Goal: Task Accomplishment & Management: Manage account settings

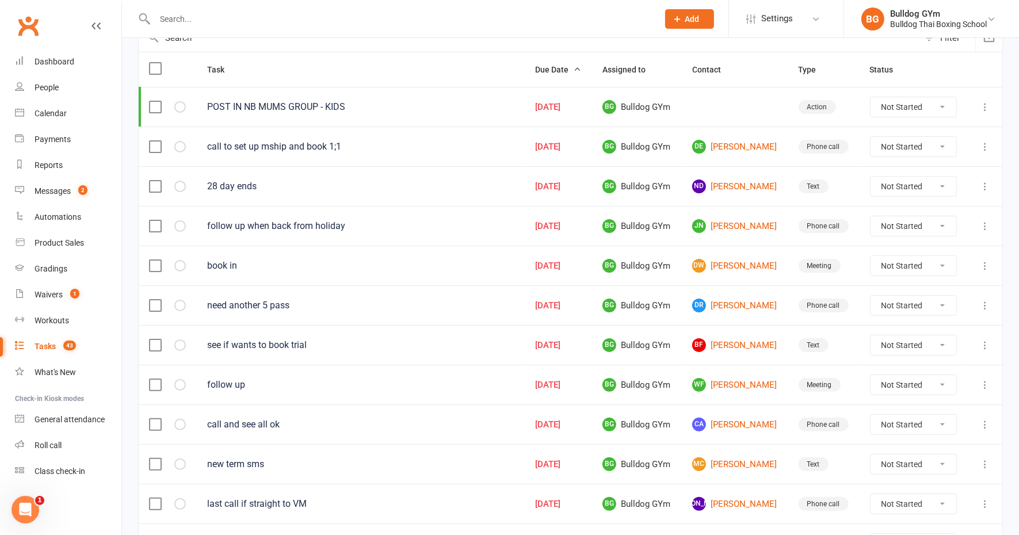
scroll to position [144, 0]
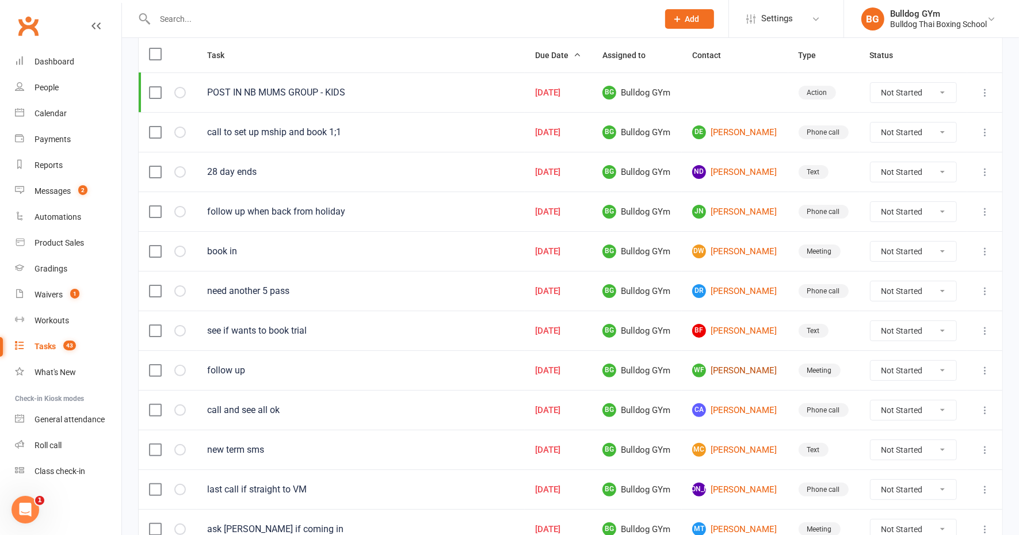
click at [721, 368] on link "WF Will Fraser" at bounding box center [735, 371] width 86 height 14
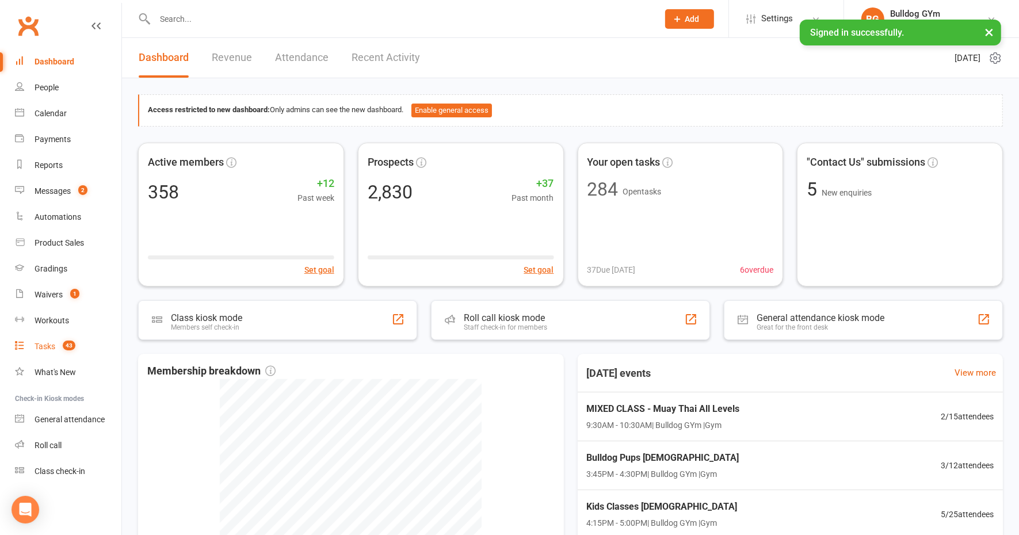
click at [51, 346] on div "Tasks" at bounding box center [45, 346] width 21 height 9
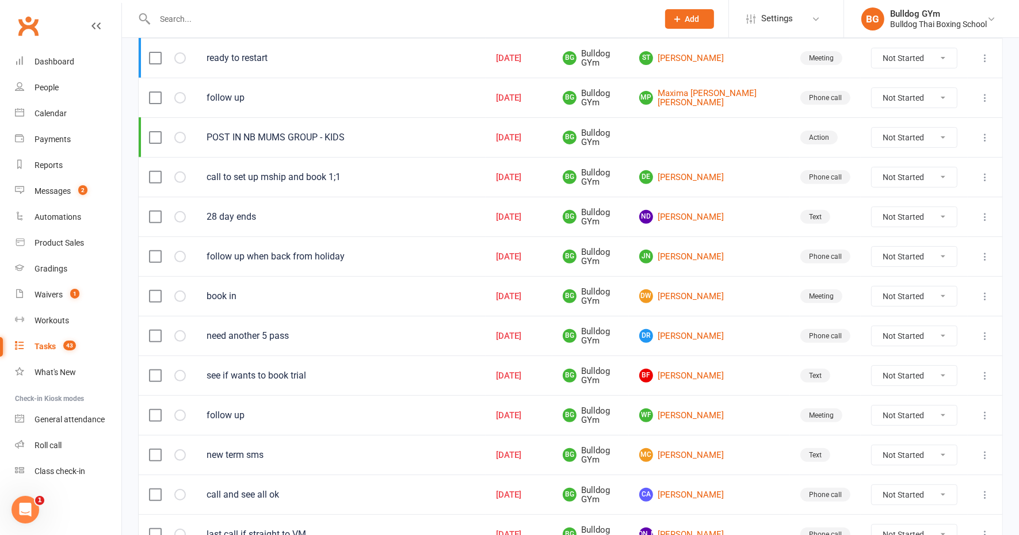
scroll to position [360, 0]
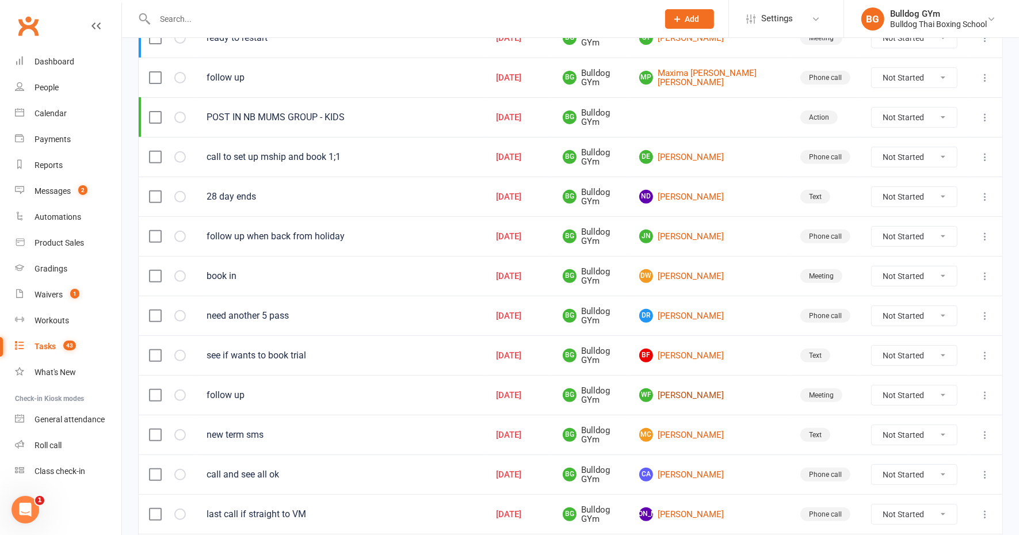
click at [718, 389] on link "WF Will Fraser" at bounding box center [709, 395] width 140 height 14
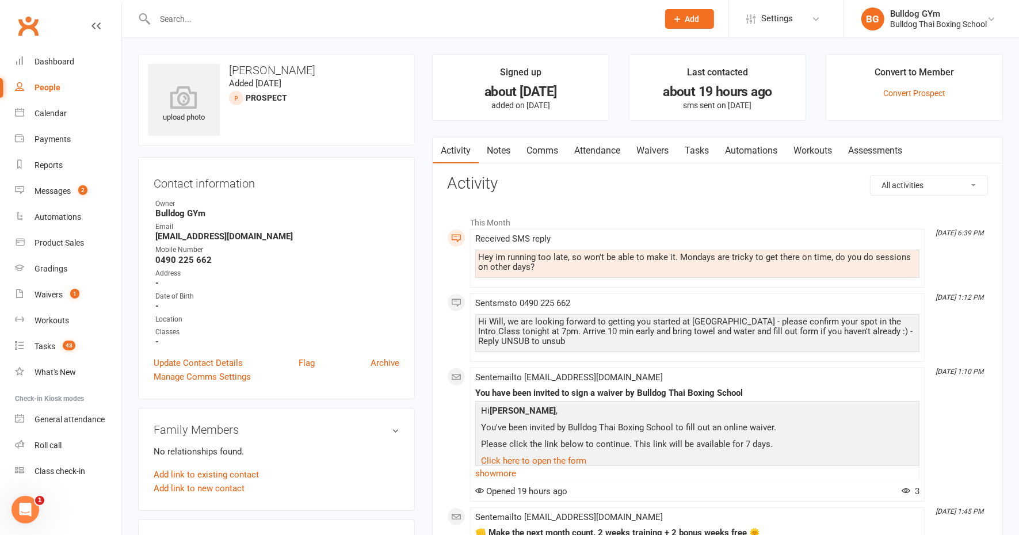
click at [541, 144] on link "Comms" at bounding box center [542, 151] width 48 height 26
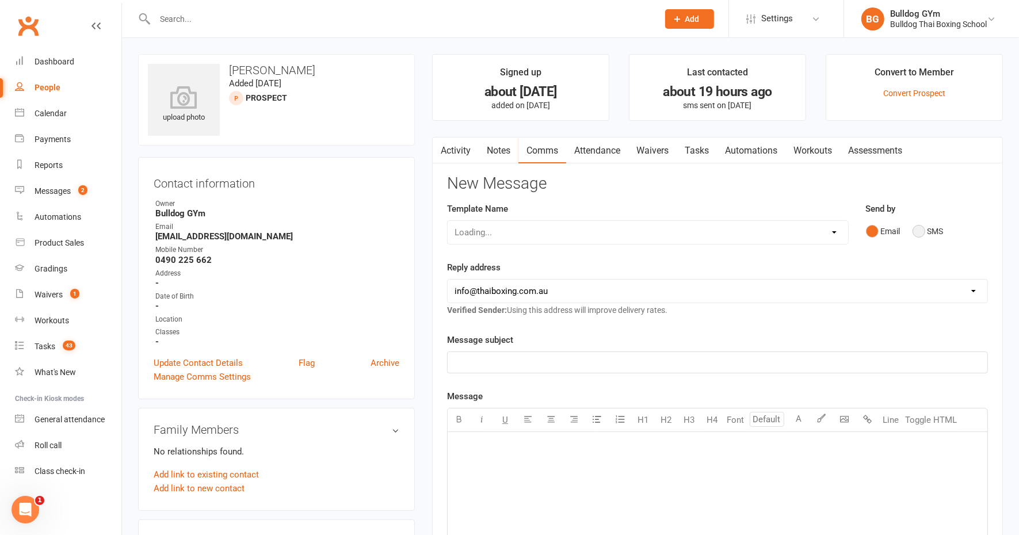
click at [921, 227] on button "SMS" at bounding box center [927, 231] width 31 height 22
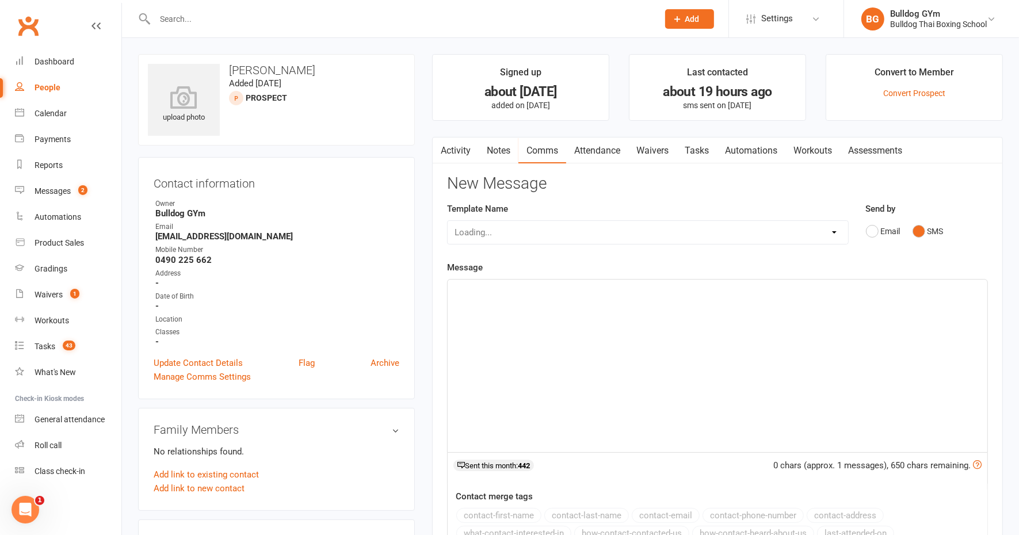
click at [510, 303] on div "﻿" at bounding box center [718, 366] width 540 height 173
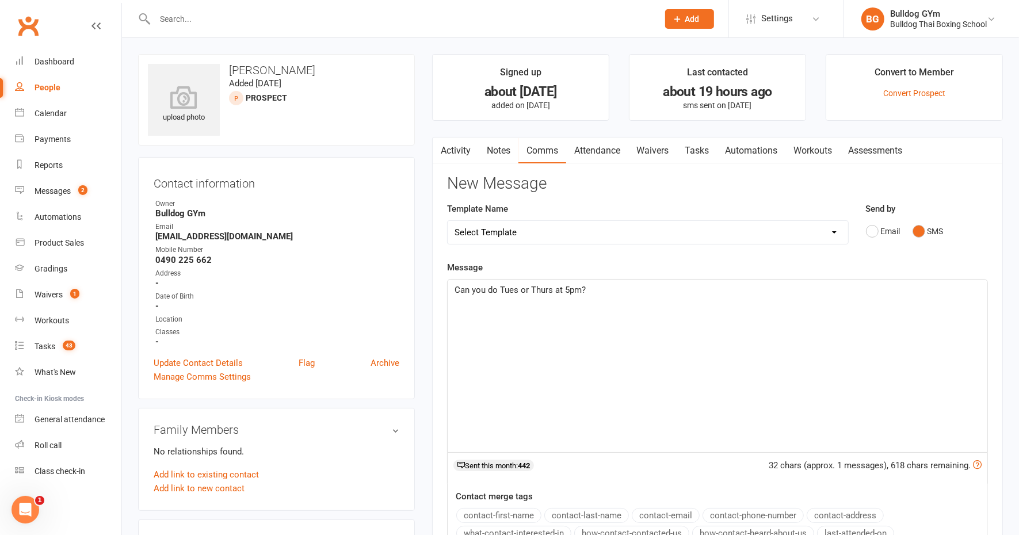
click at [455, 287] on span "Can you do Tues or Thurs at 5pm?" at bounding box center [520, 290] width 131 height 10
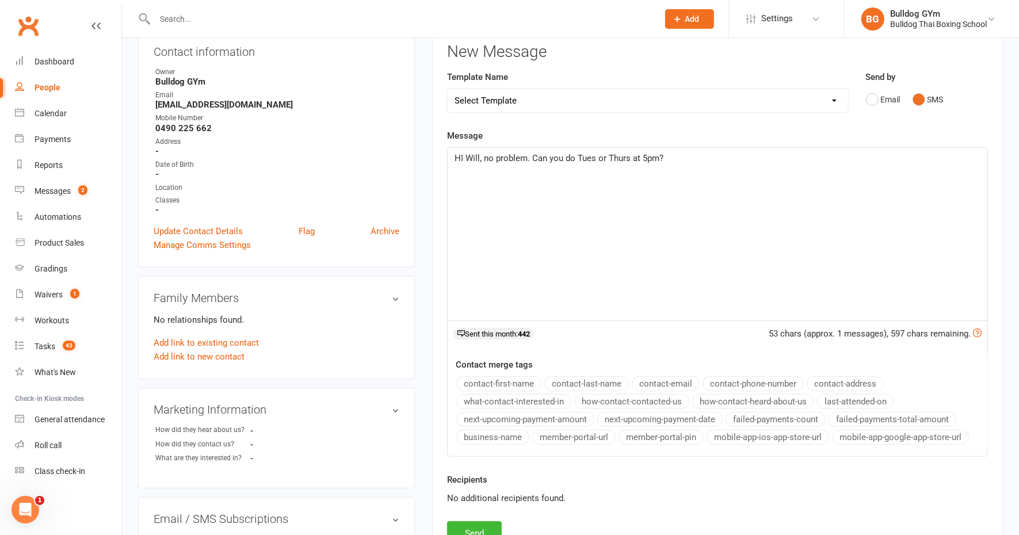
scroll to position [144, 0]
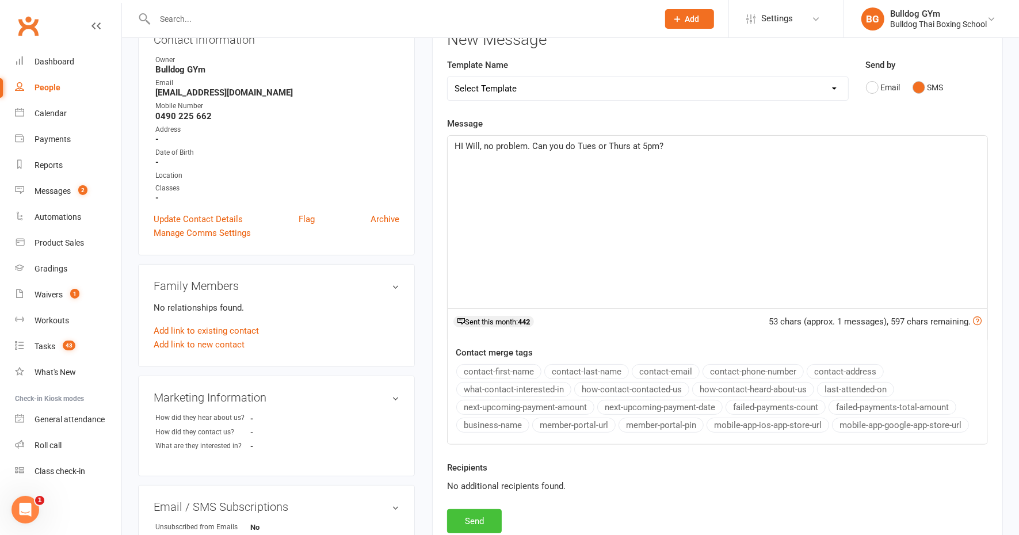
click at [482, 516] on button "Send" at bounding box center [474, 521] width 55 height 24
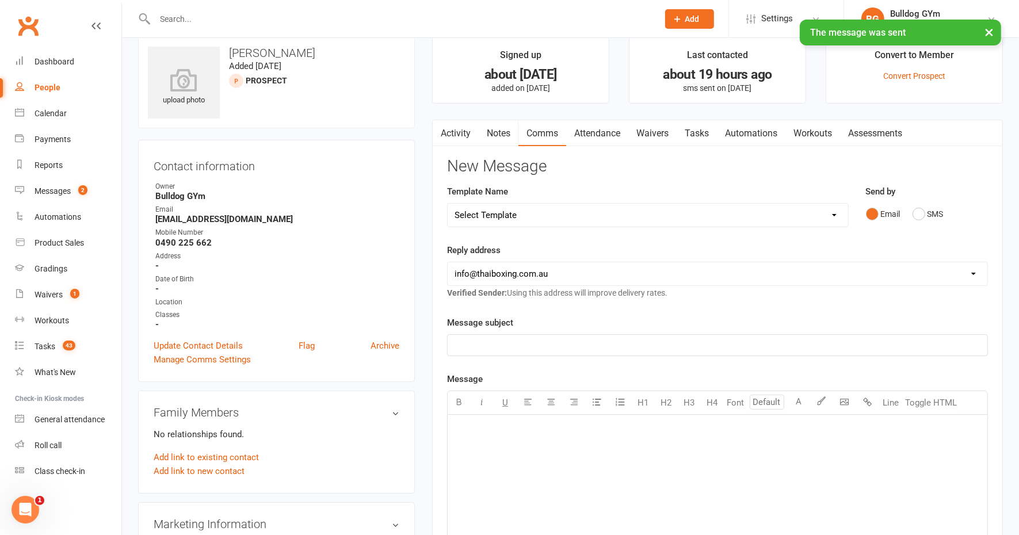
scroll to position [0, 0]
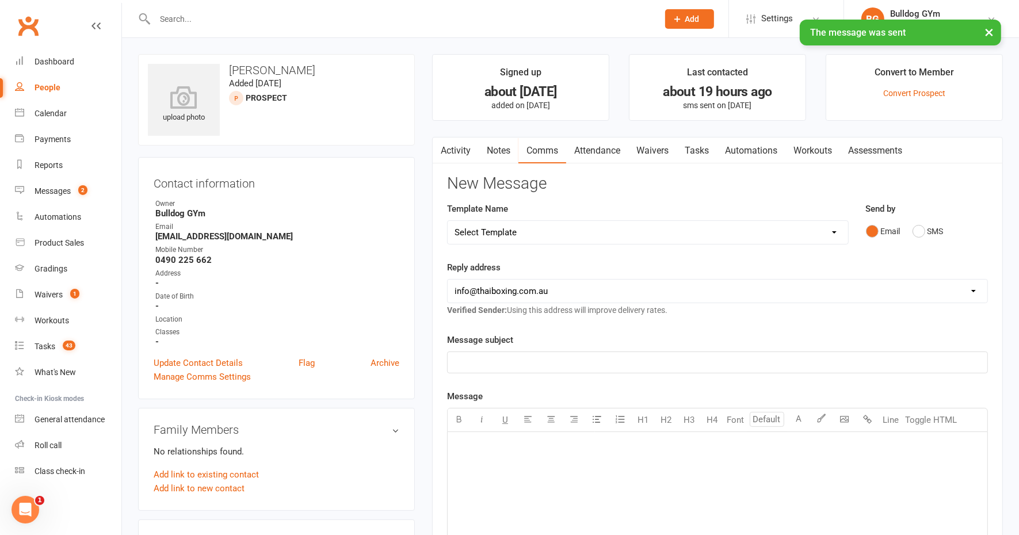
click at [701, 153] on link "Tasks" at bounding box center [697, 151] width 40 height 26
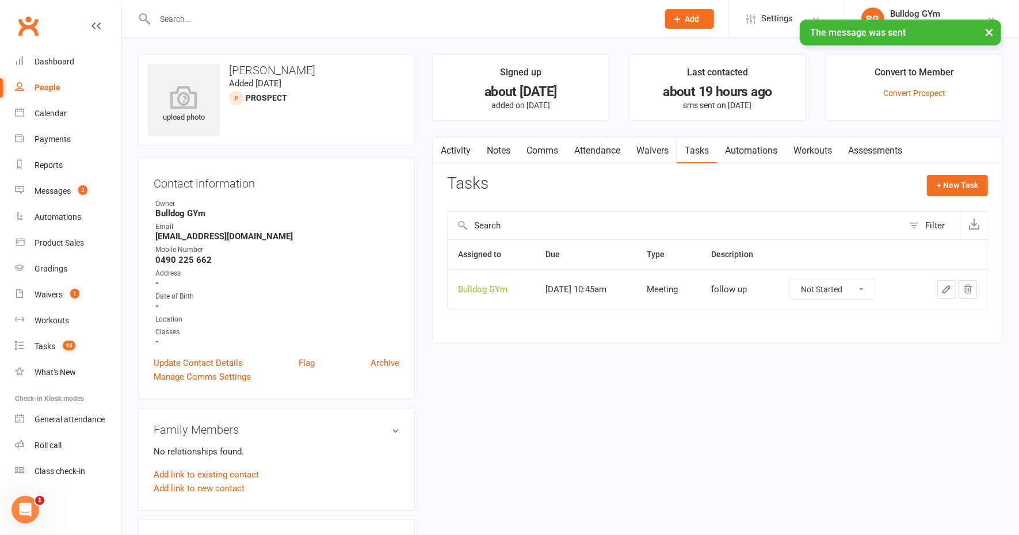
click at [946, 285] on icon "button" at bounding box center [946, 289] width 10 height 10
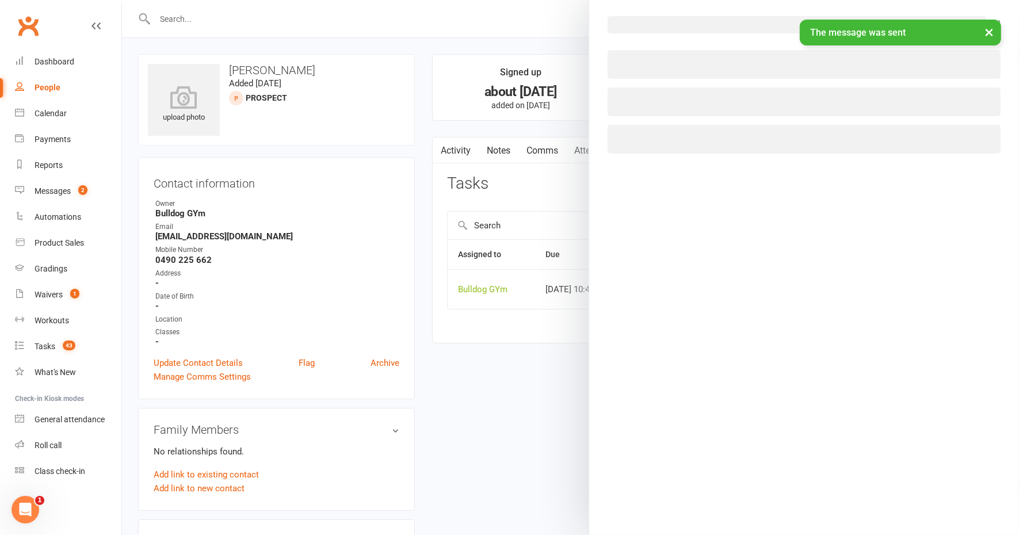
select select "12049"
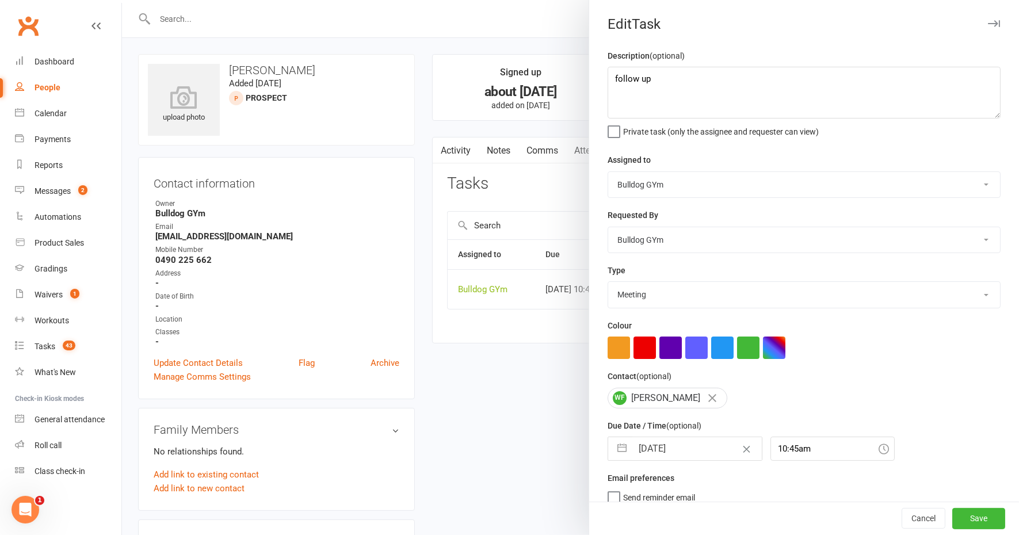
click at [692, 438] on input "14 Oct 2025" at bounding box center [696, 448] width 129 height 23
select select "8"
select select "2025"
select select "9"
select select "2025"
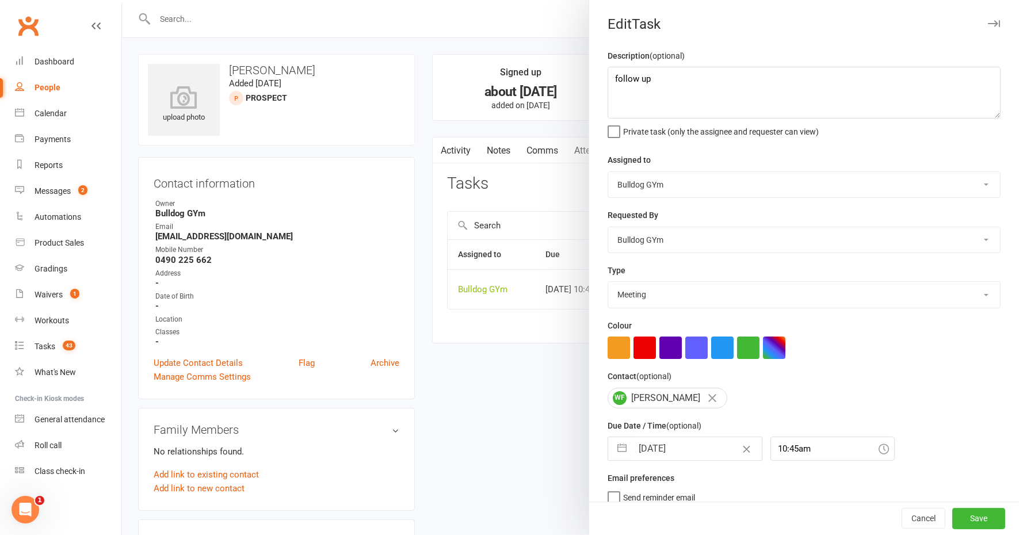
select select "10"
select select "2025"
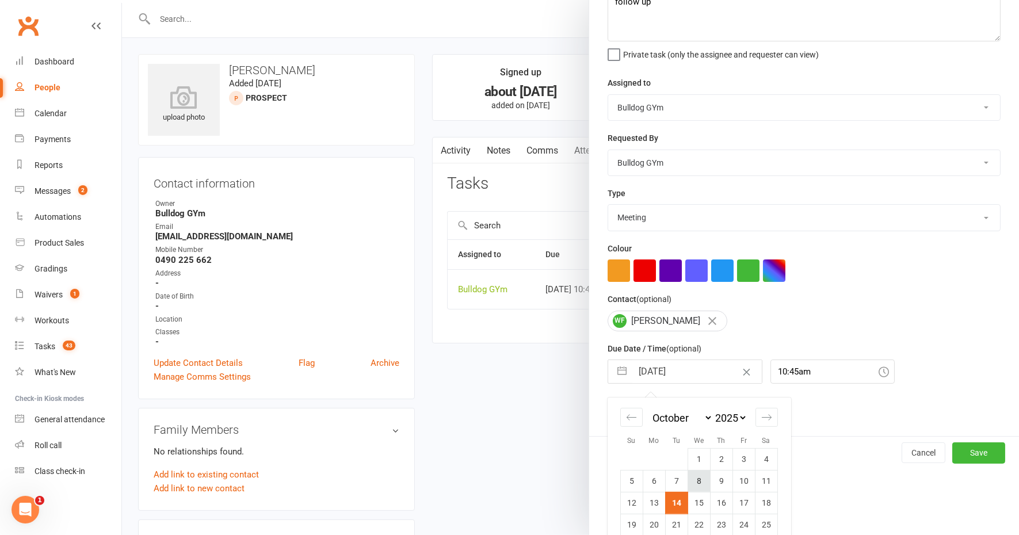
scroll to position [112, 0]
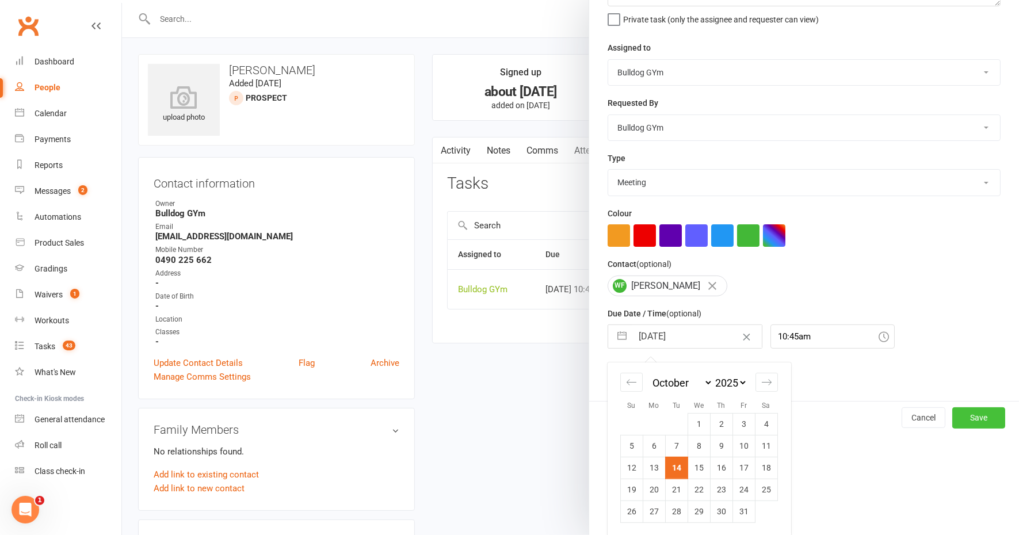
click at [957, 417] on button "Save" at bounding box center [978, 417] width 53 height 21
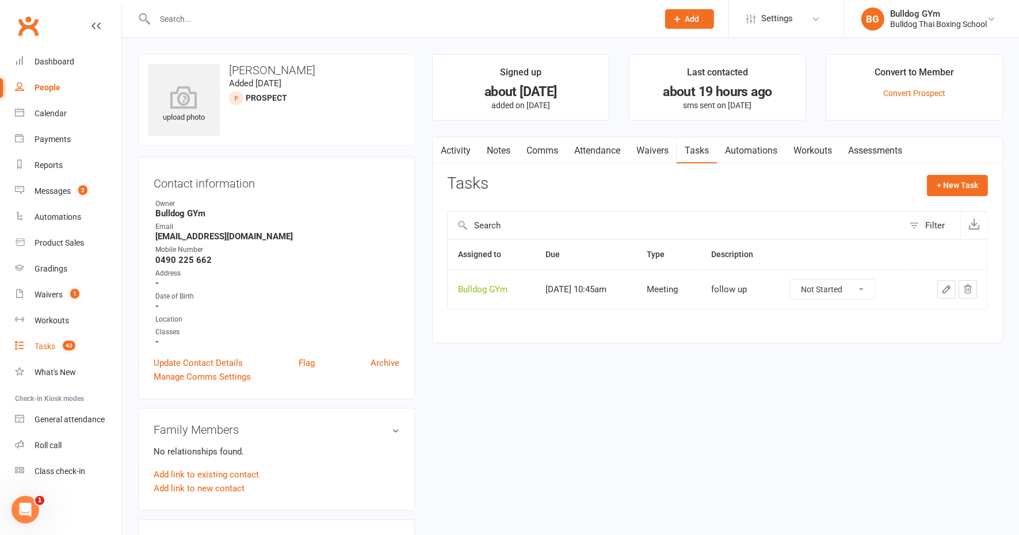
click at [51, 344] on div "Tasks" at bounding box center [45, 346] width 21 height 9
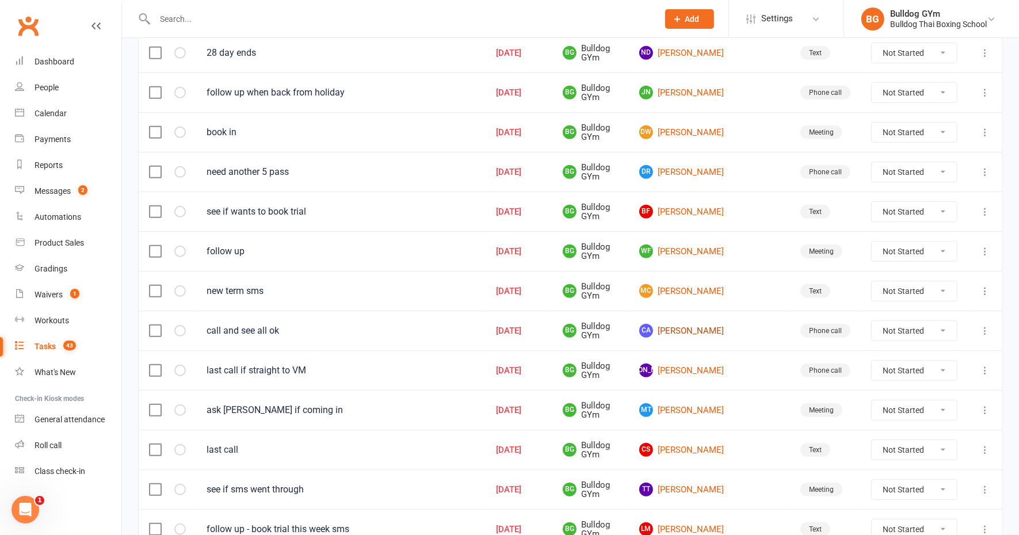
scroll to position [575, 0]
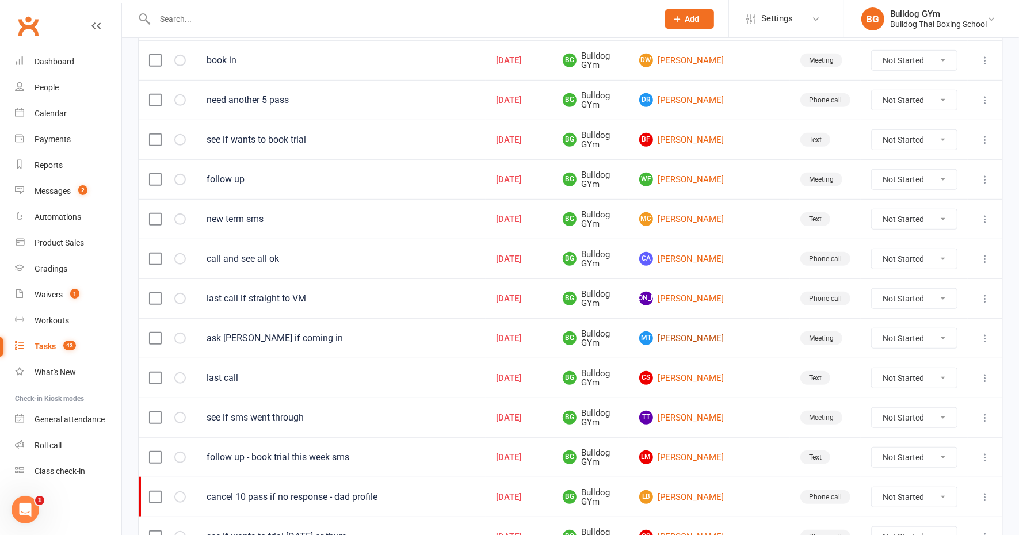
click at [725, 331] on link "MT Marcus Tildesley" at bounding box center [709, 338] width 140 height 14
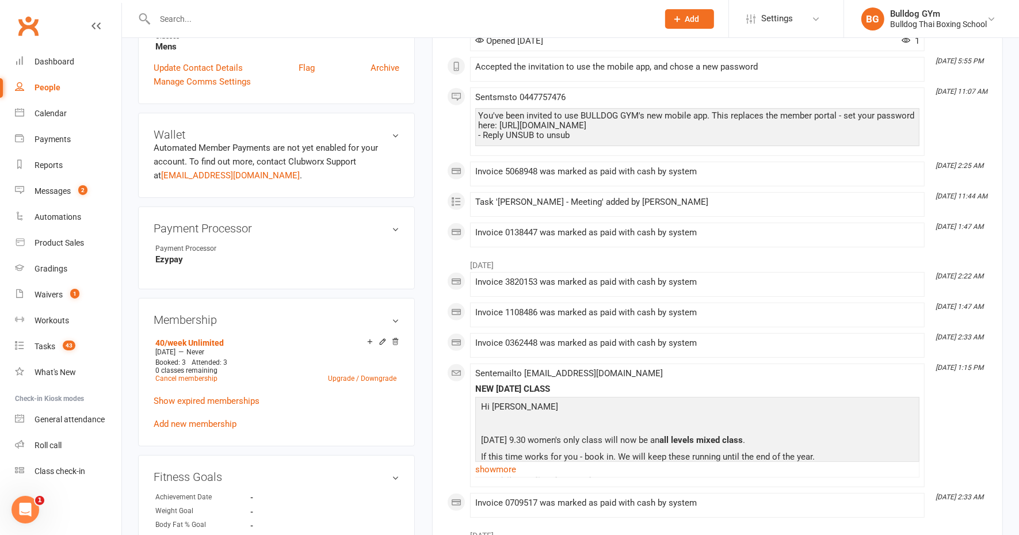
scroll to position [432, 0]
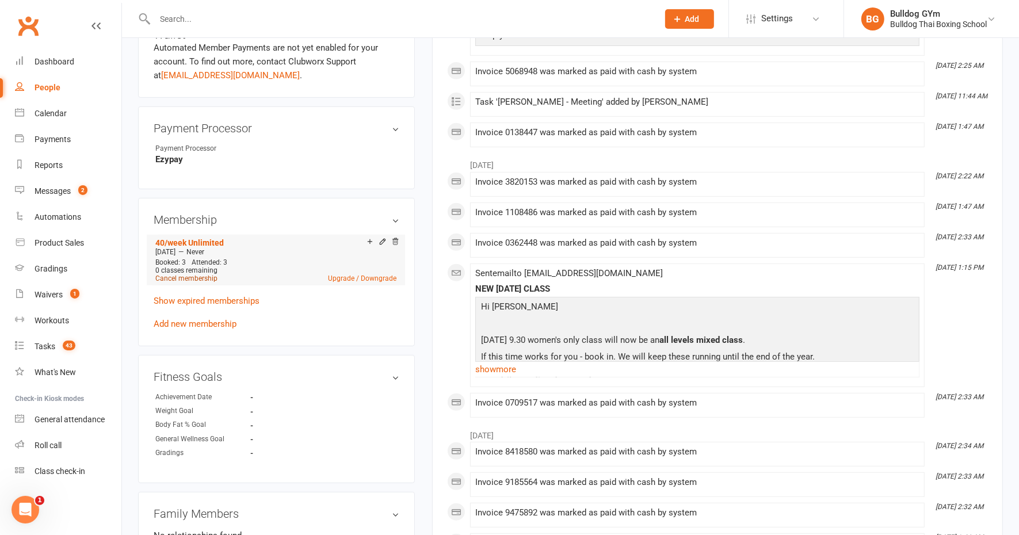
click at [186, 277] on link "Cancel membership" at bounding box center [186, 278] width 62 height 8
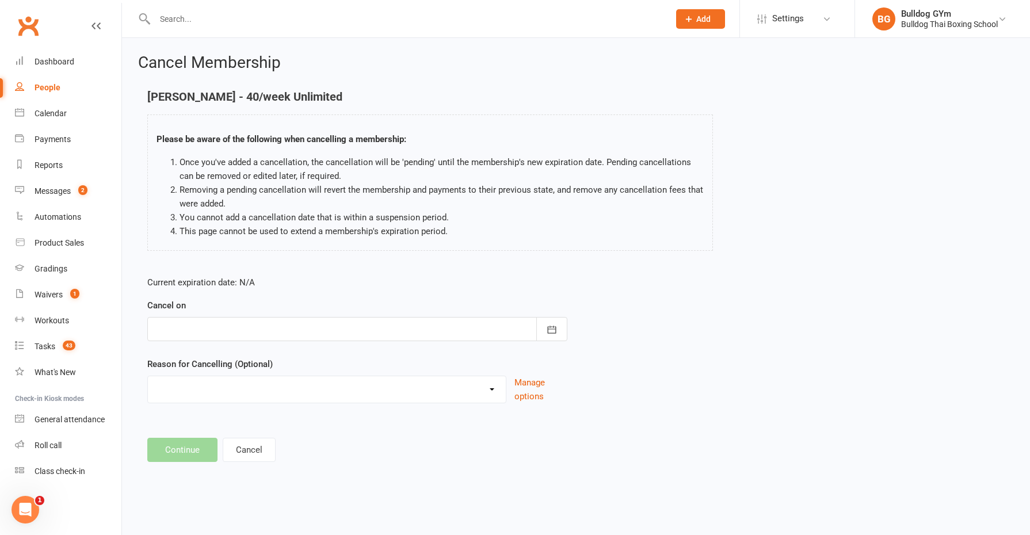
click at [236, 331] on div at bounding box center [357, 329] width 420 height 24
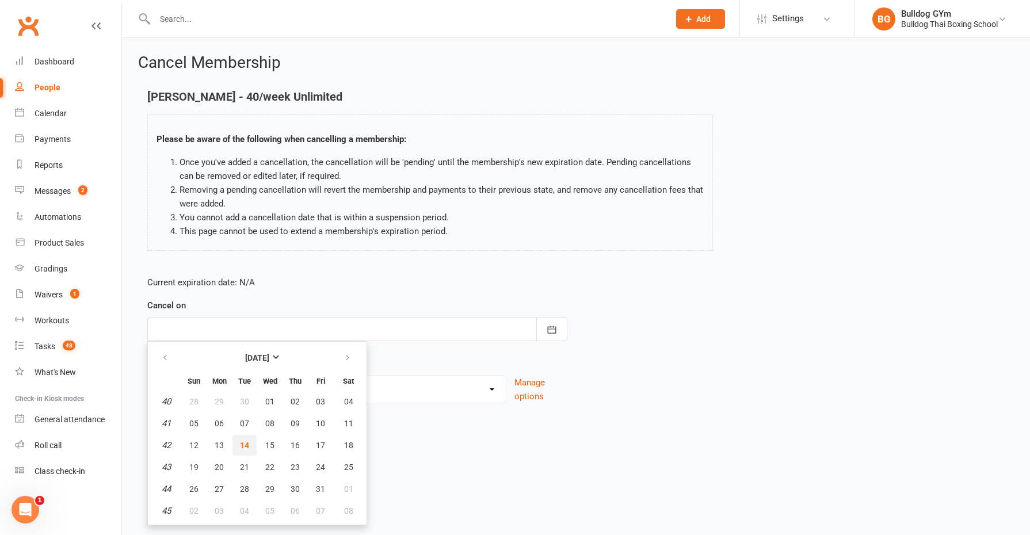
click at [238, 446] on button "14" at bounding box center [244, 445] width 24 height 21
type input "14 Oct 2025"
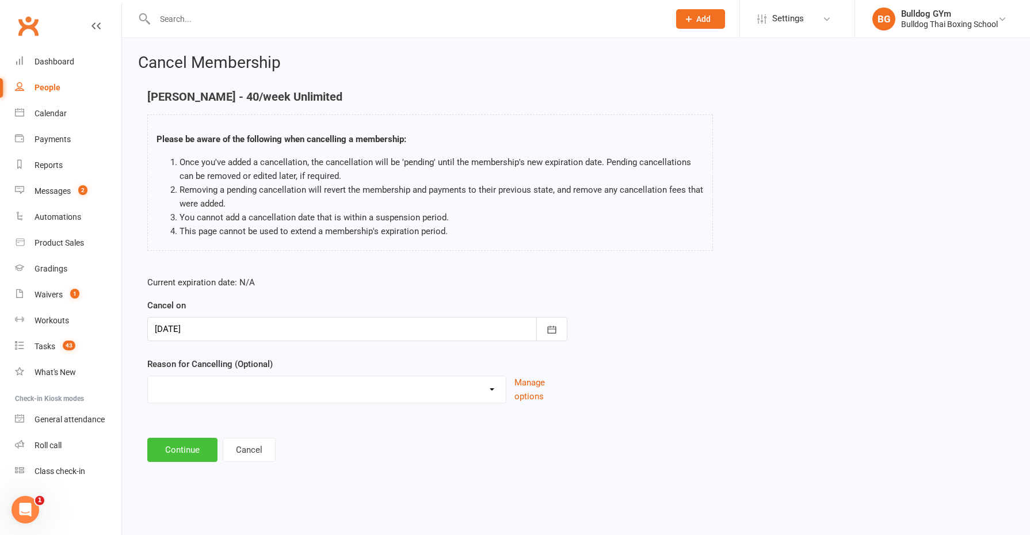
click at [185, 450] on button "Continue" at bounding box center [182, 450] width 70 height 24
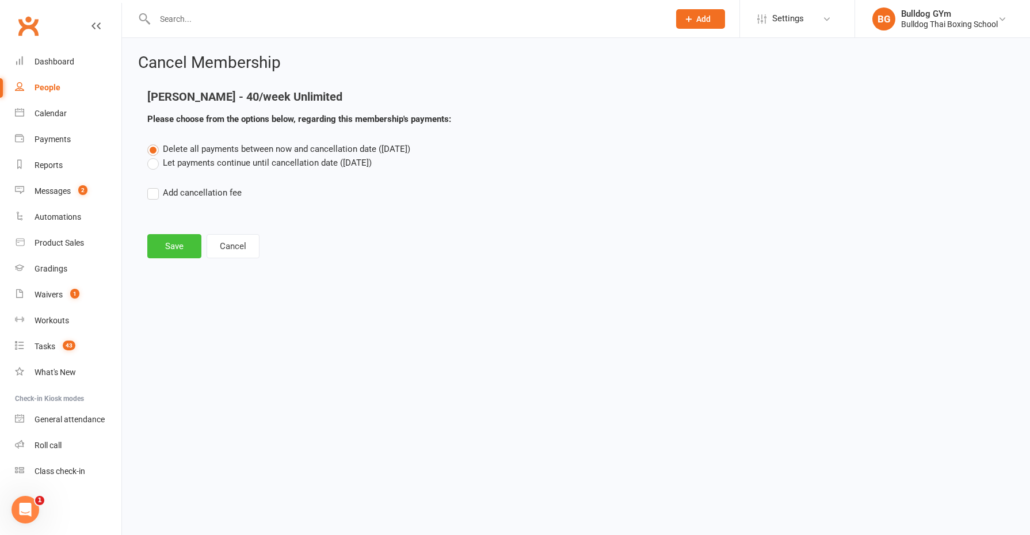
click at [179, 238] on button "Save" at bounding box center [174, 246] width 54 height 24
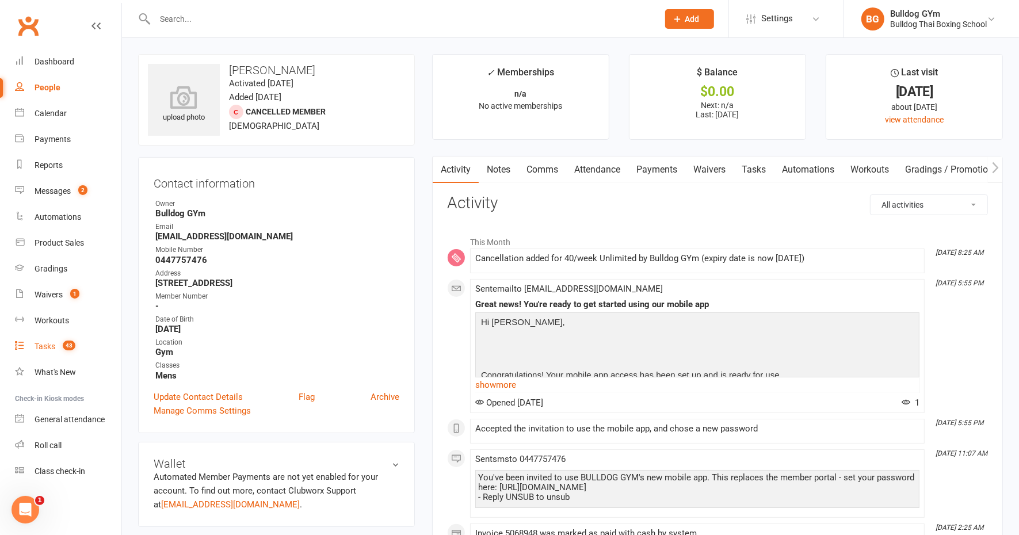
click at [48, 344] on div "Tasks" at bounding box center [45, 346] width 21 height 9
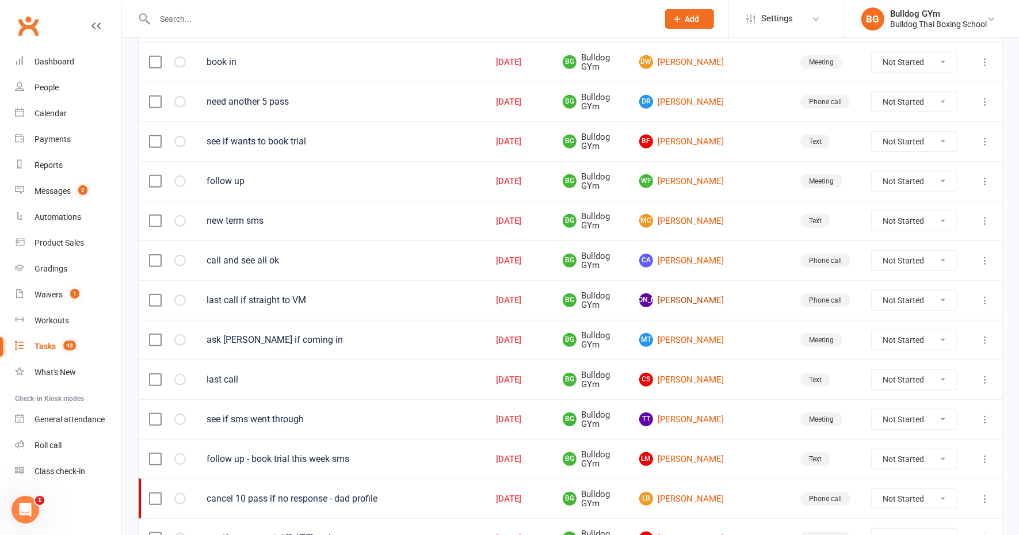
scroll to position [575, 0]
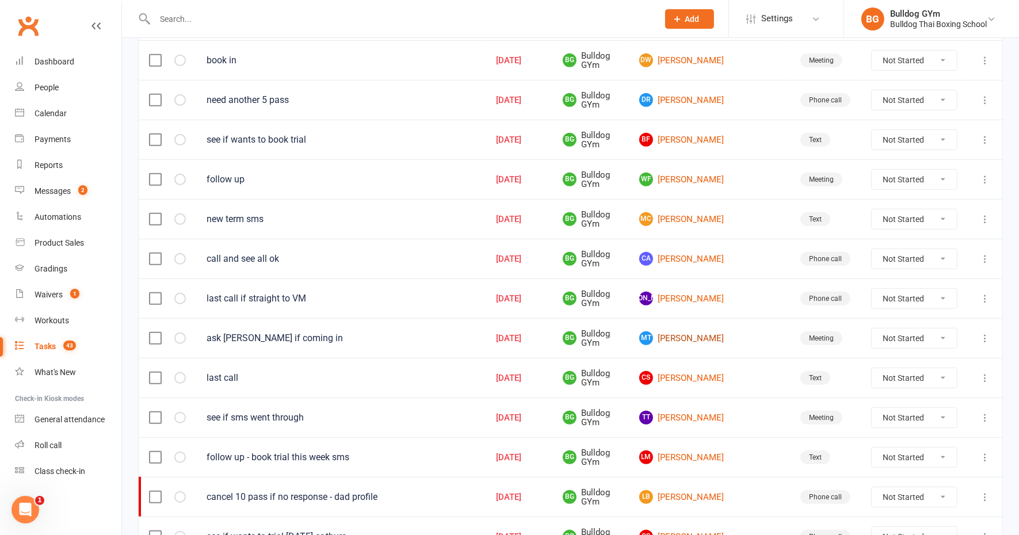
click at [719, 331] on link "MT Marcus Tildesley" at bounding box center [709, 338] width 140 height 14
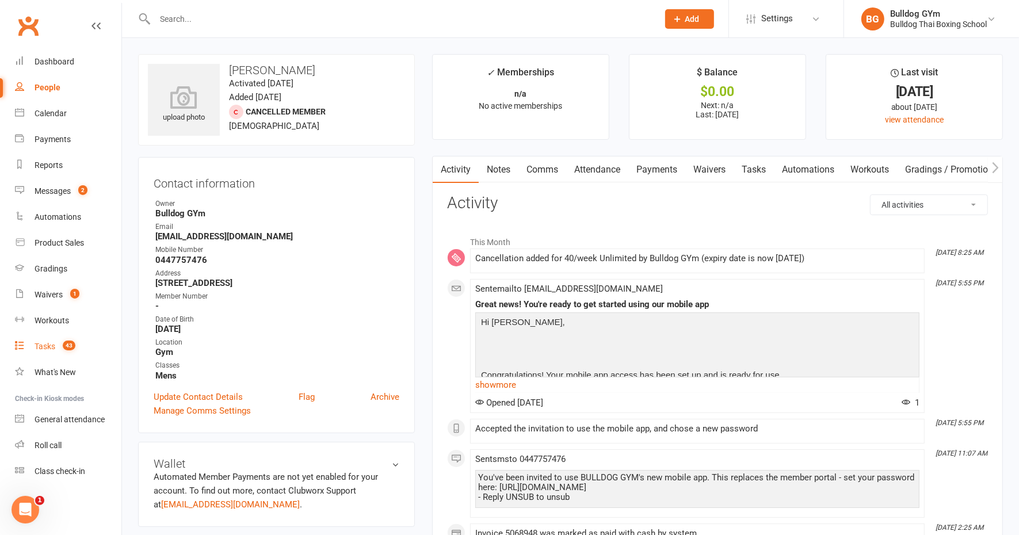
click at [47, 347] on div "Tasks" at bounding box center [45, 346] width 21 height 9
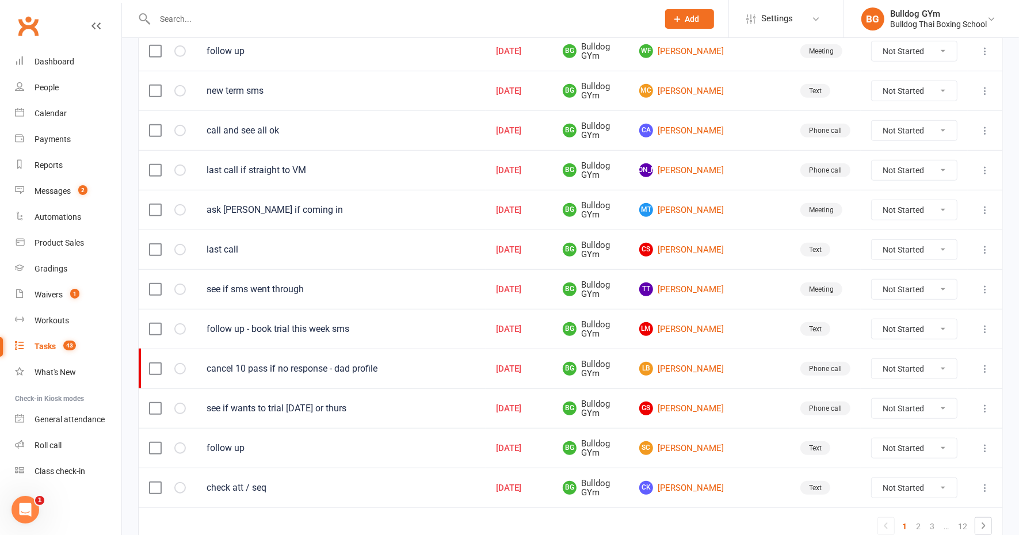
scroll to position [719, 0]
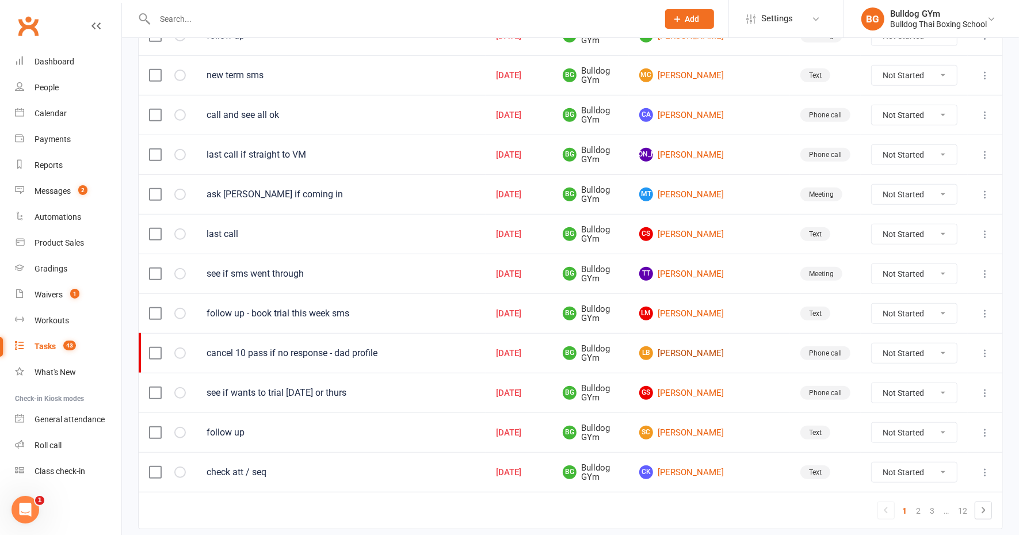
click at [738, 346] on link "LB Lucas Bowyer" at bounding box center [709, 353] width 140 height 14
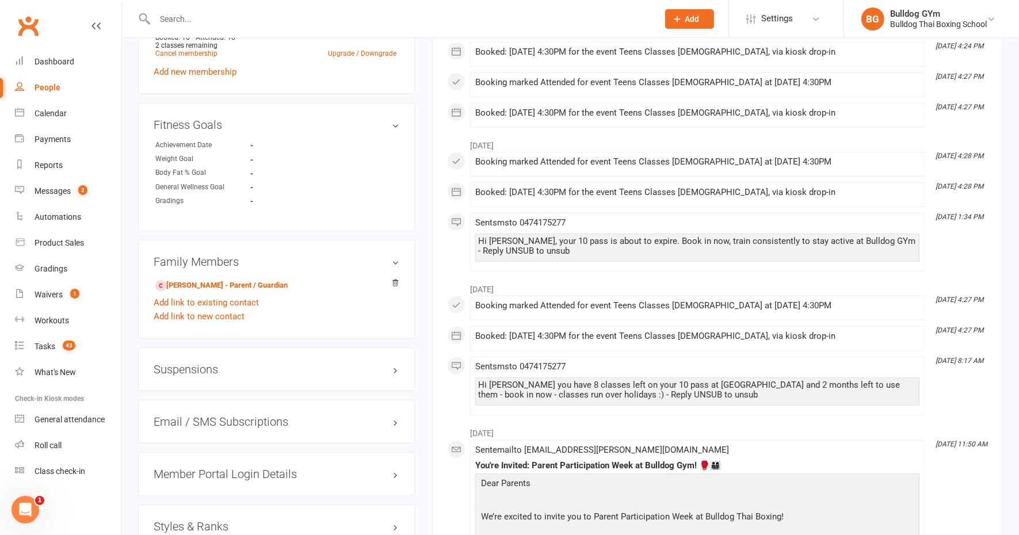
scroll to position [647, 0]
click at [211, 288] on link "Anthony Bowyer - Parent / Guardian" at bounding box center [221, 284] width 132 height 12
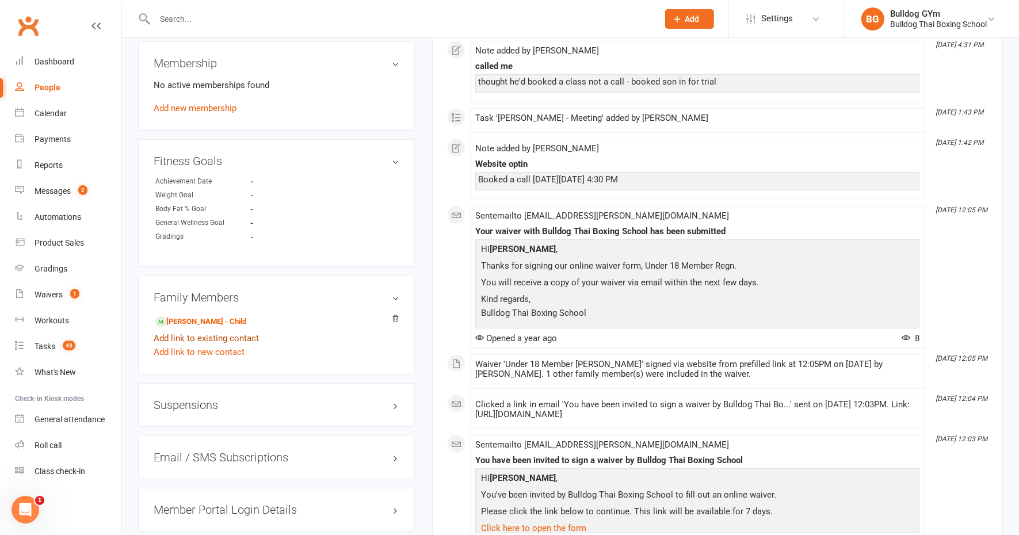
scroll to position [575, 0]
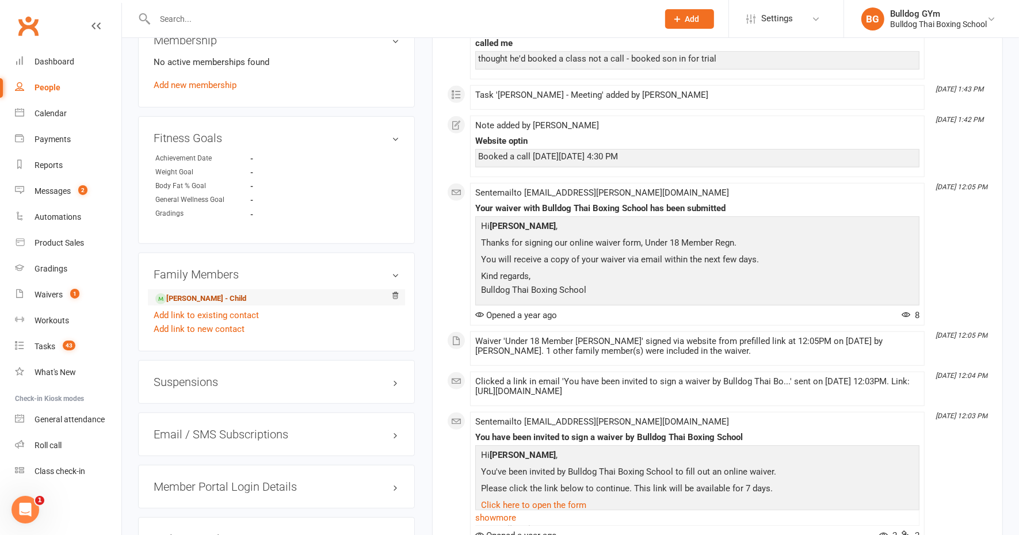
click at [236, 297] on link "Lucas Bowyer - Child" at bounding box center [200, 299] width 91 height 12
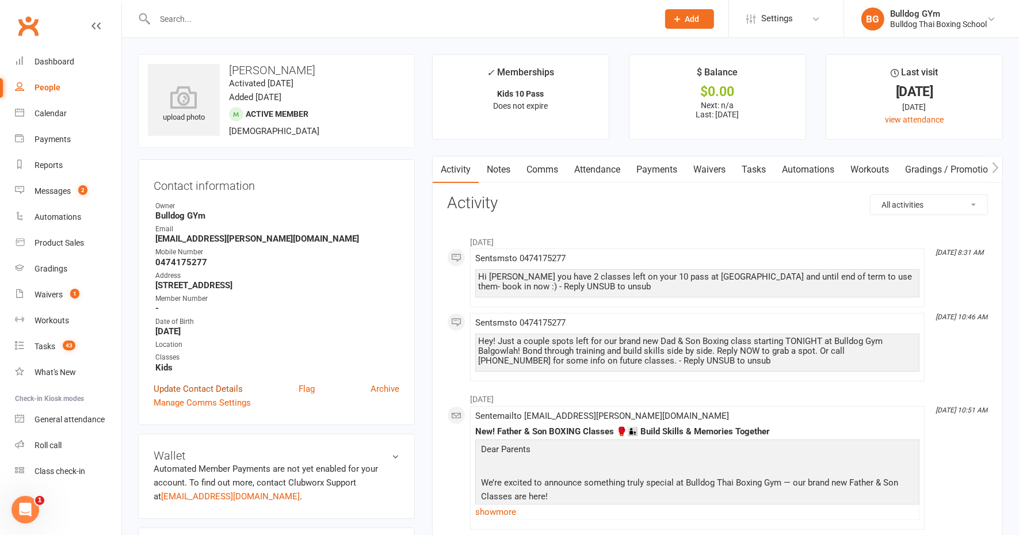
click at [219, 385] on link "Update Contact Details" at bounding box center [198, 389] width 89 height 14
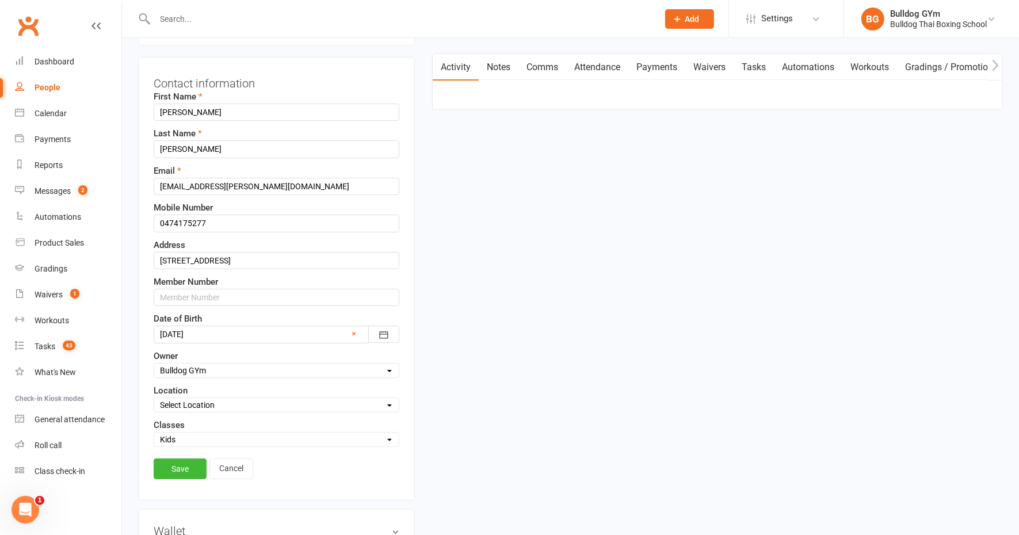
scroll to position [197, 0]
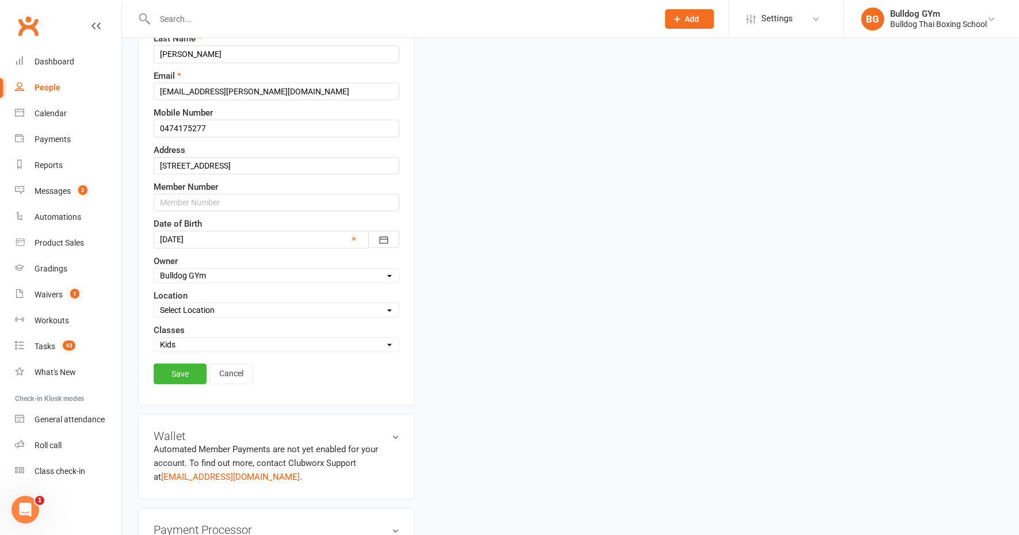
click at [188, 342] on select "Select Kids Mens Womens Teens Pups Kids Holiday Progrm" at bounding box center [276, 344] width 245 height 13
select select "Teens"
click at [154, 338] on select "Select Kids Mens Womens Teens Pups Kids Holiday Progrm" at bounding box center [276, 344] width 245 height 13
click at [170, 364] on link "Save" at bounding box center [180, 374] width 53 height 21
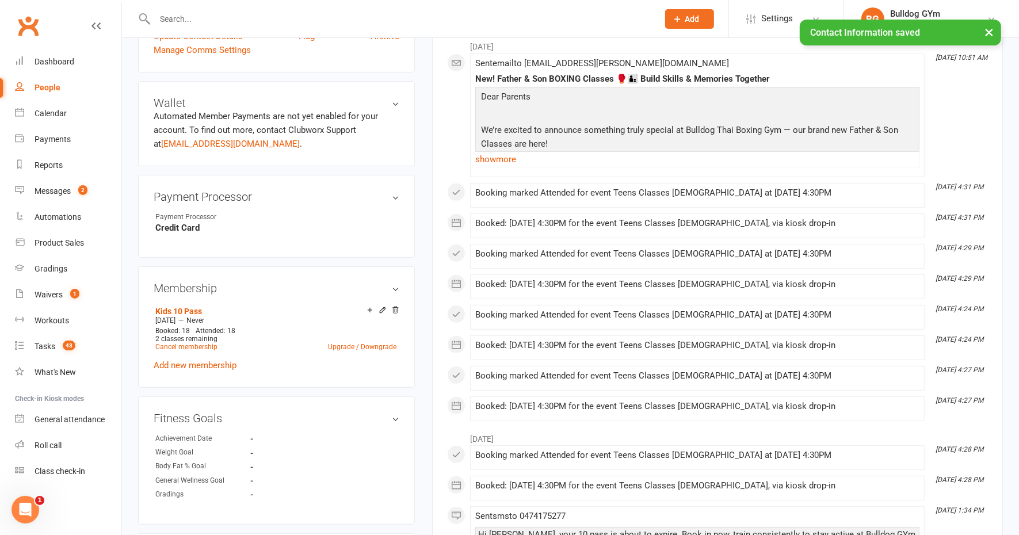
scroll to position [360, 0]
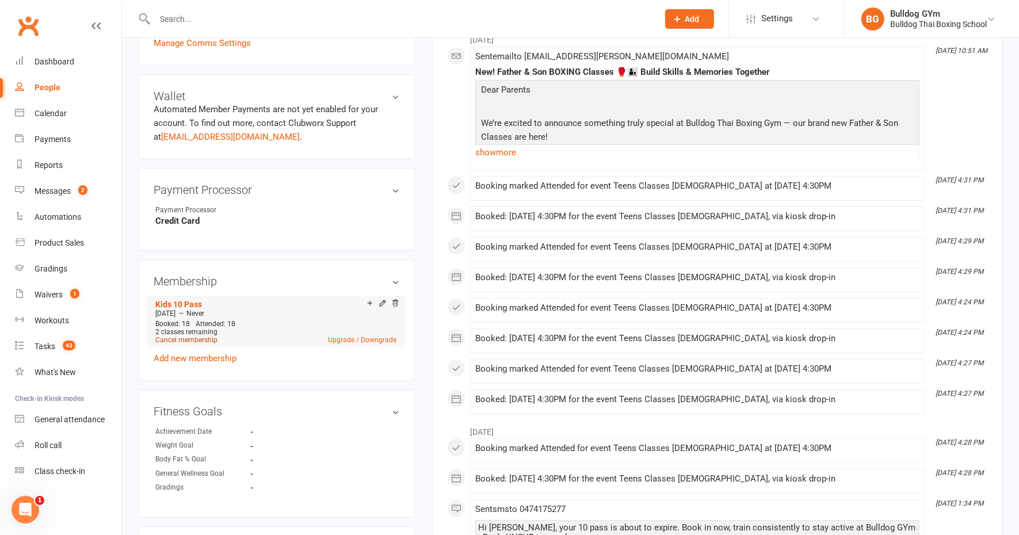
click at [190, 339] on link "Cancel membership" at bounding box center [186, 340] width 62 height 8
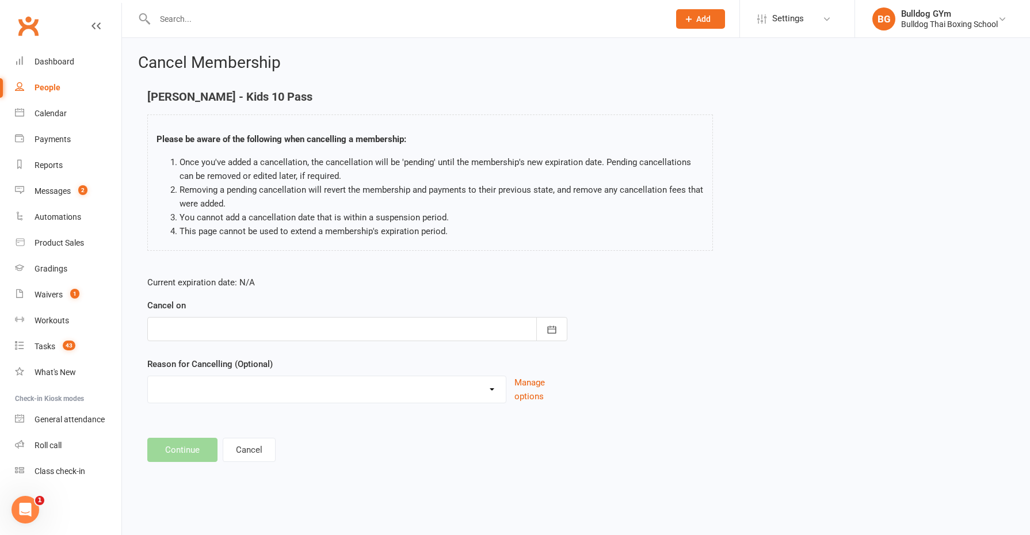
click at [246, 325] on div at bounding box center [357, 329] width 420 height 24
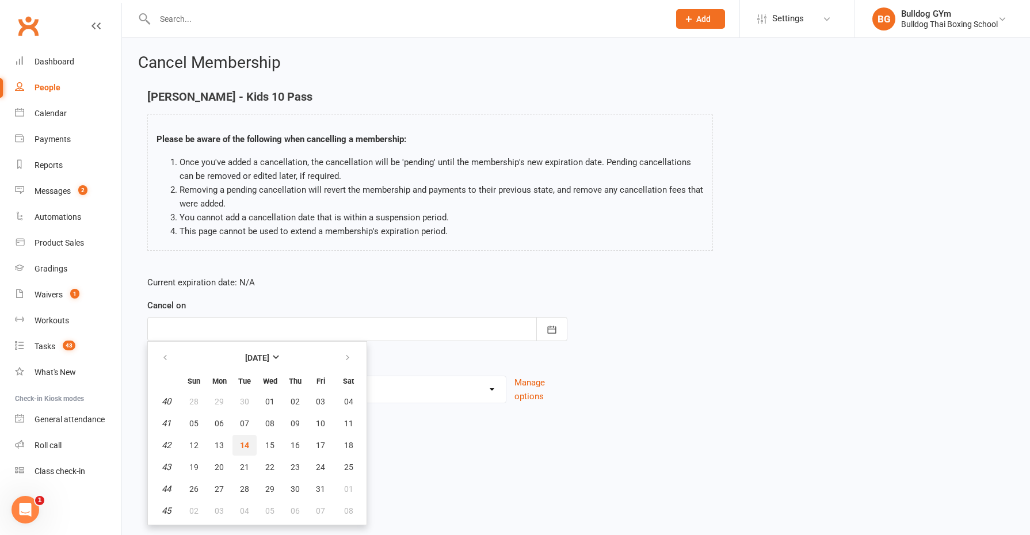
click at [242, 446] on span "14" at bounding box center [244, 445] width 9 height 9
type input "14 Oct 2025"
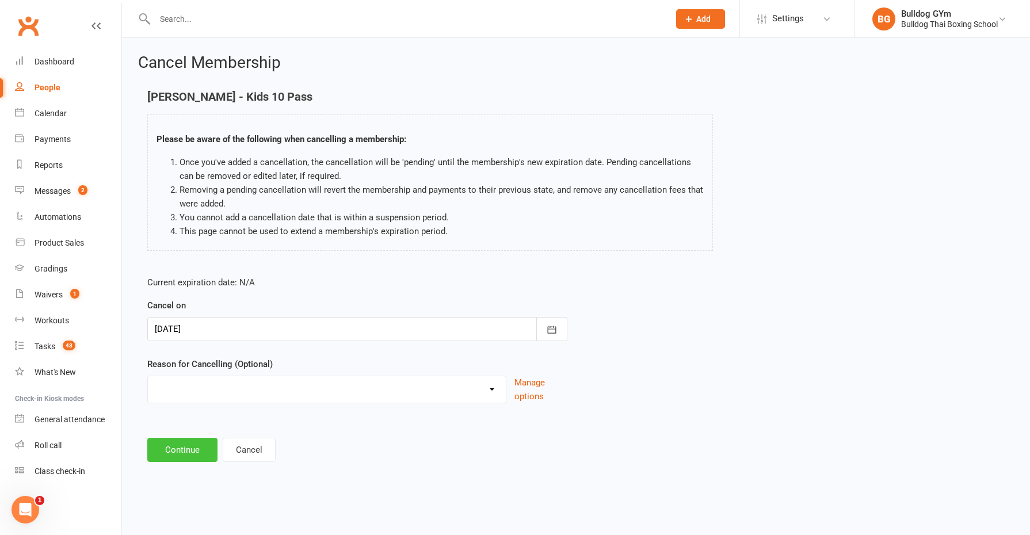
click at [178, 449] on button "Continue" at bounding box center [182, 450] width 70 height 24
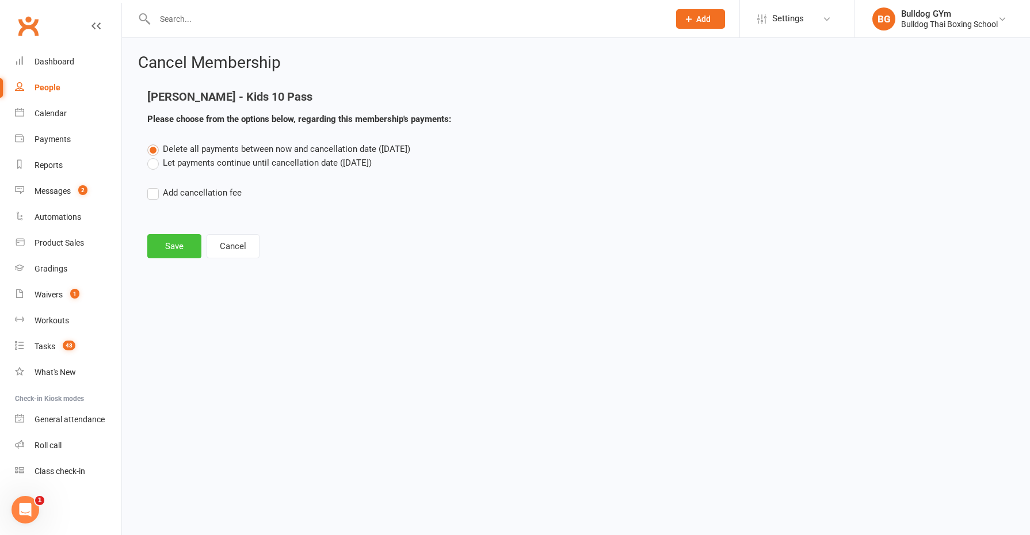
click at [172, 242] on button "Save" at bounding box center [174, 246] width 54 height 24
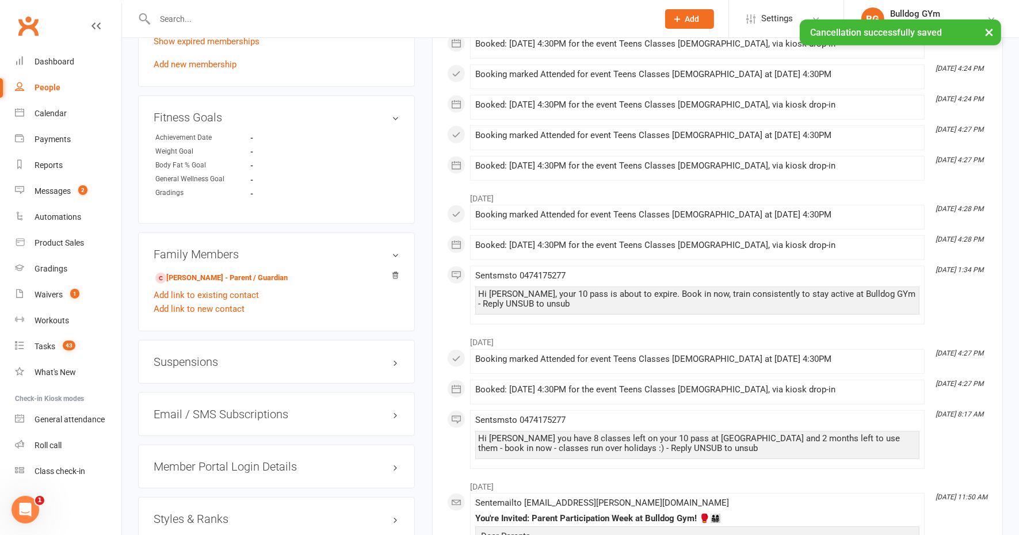
scroll to position [647, 0]
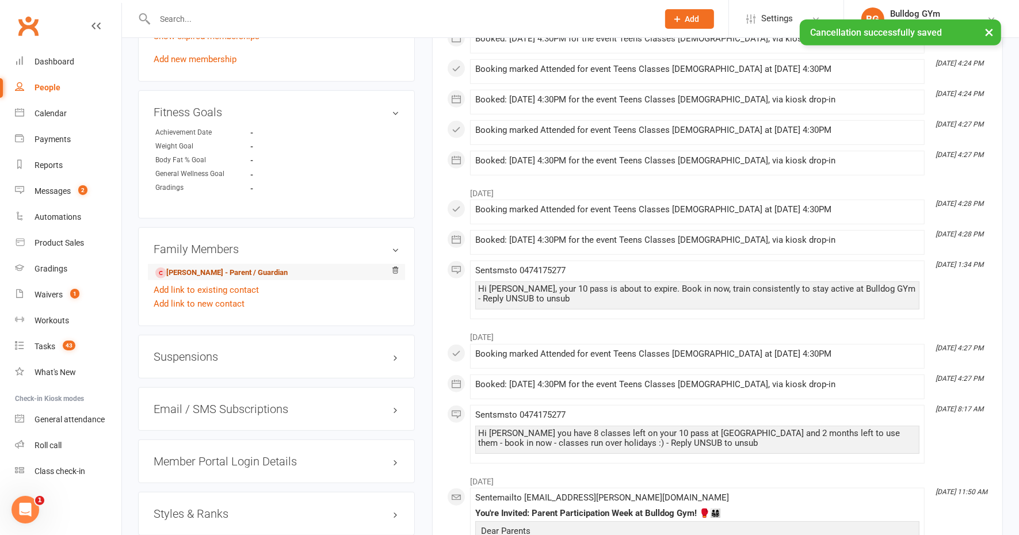
click at [231, 272] on link "Anthony Bowyer - Parent / Guardian" at bounding box center [221, 273] width 132 height 12
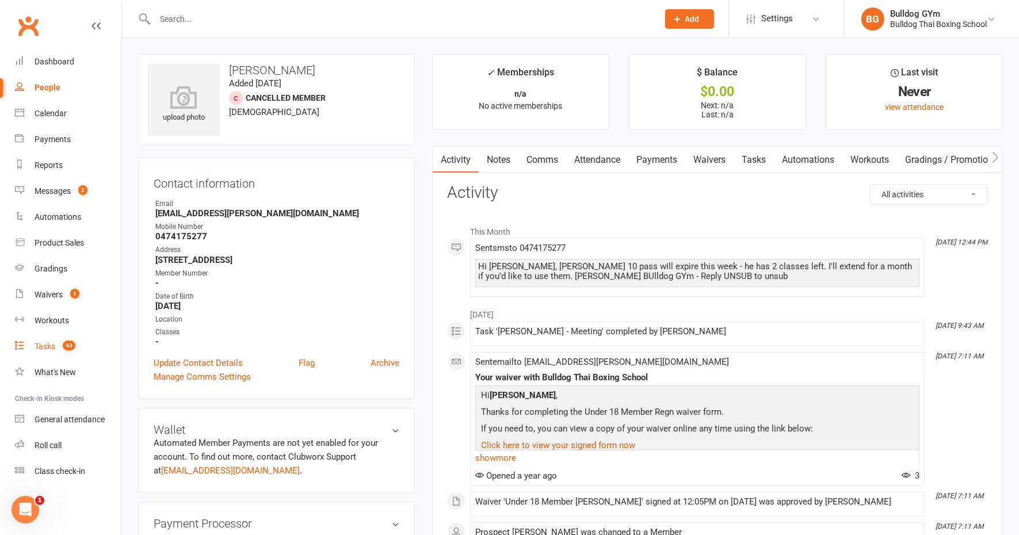
click at [43, 344] on div "Tasks" at bounding box center [45, 346] width 21 height 9
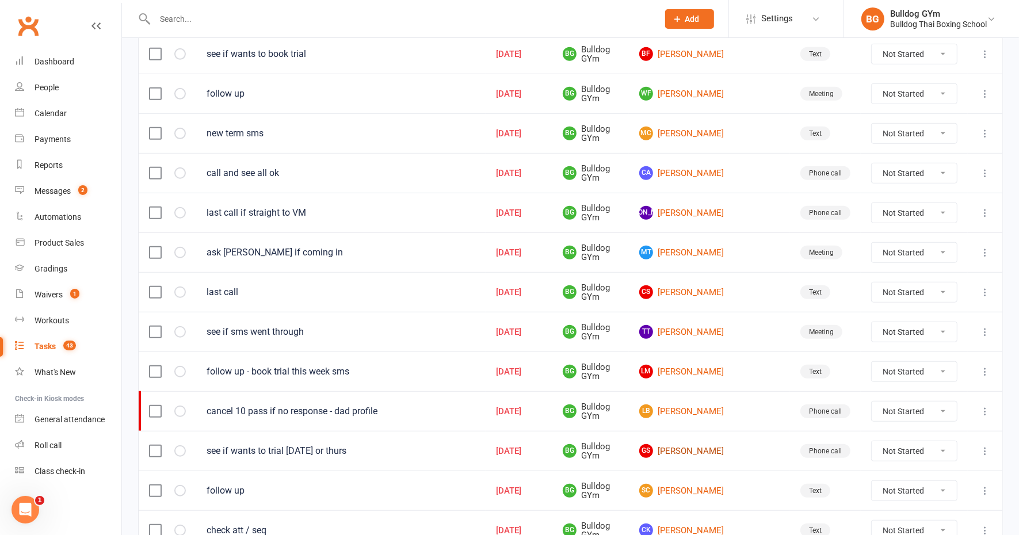
scroll to position [719, 0]
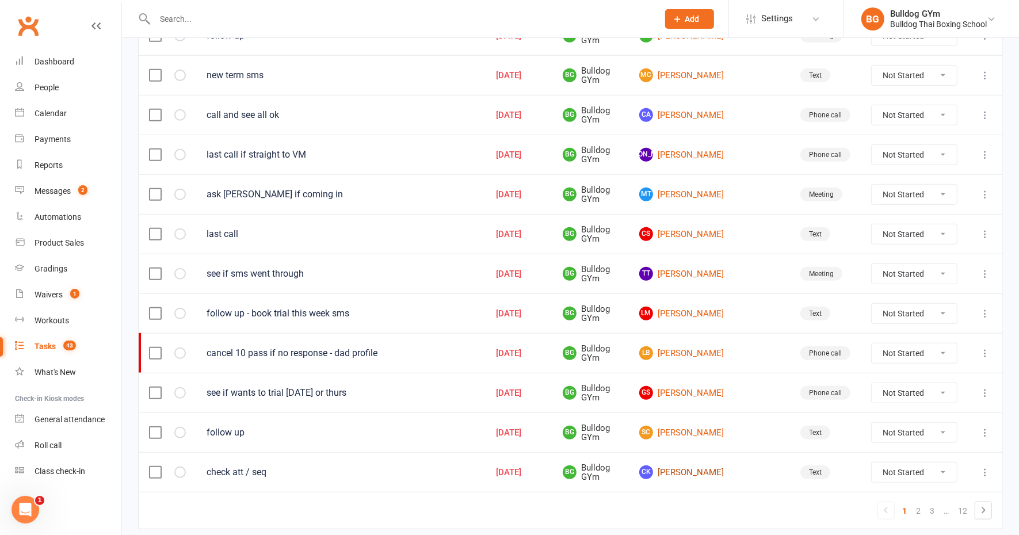
click at [727, 465] on link "CK Chadwick Kinlay" at bounding box center [709, 472] width 140 height 14
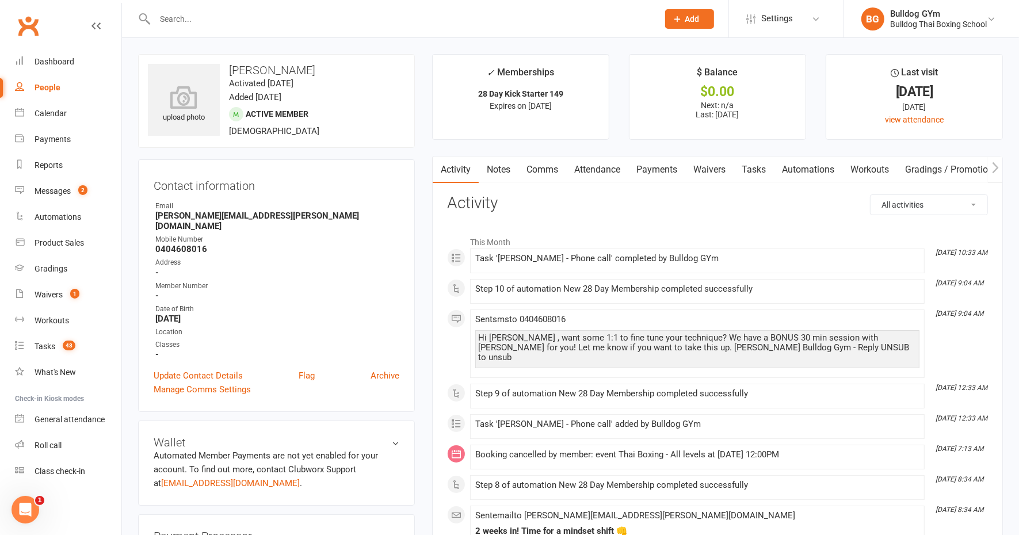
click at [758, 166] on link "Tasks" at bounding box center [754, 169] width 40 height 26
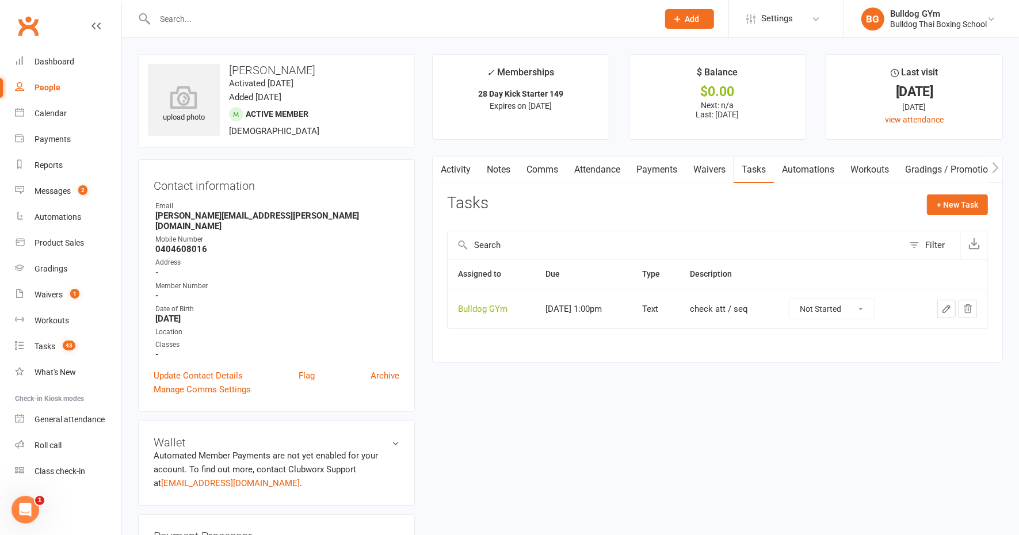
click at [944, 305] on icon "button" at bounding box center [946, 309] width 10 height 10
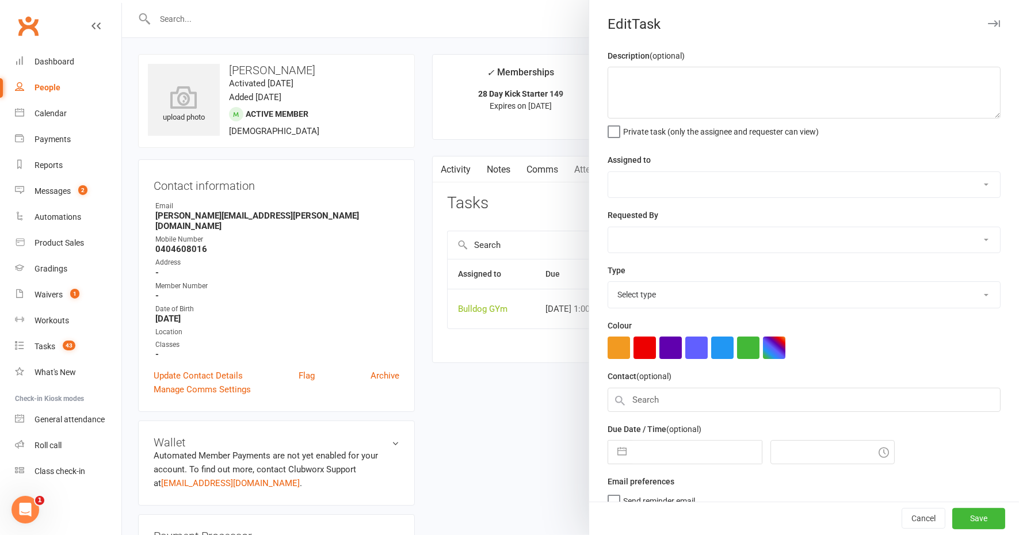
type textarea "check att / seq"
select select "12940"
type input "14 Oct 2025"
type input "1:00pm"
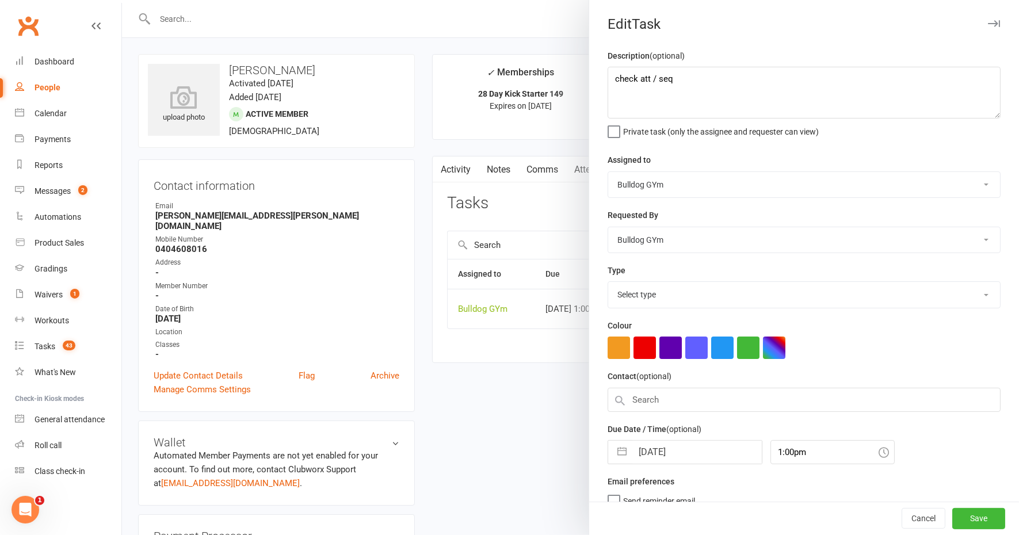
select select "13825"
select select "8"
select select "2025"
select select "9"
select select "2025"
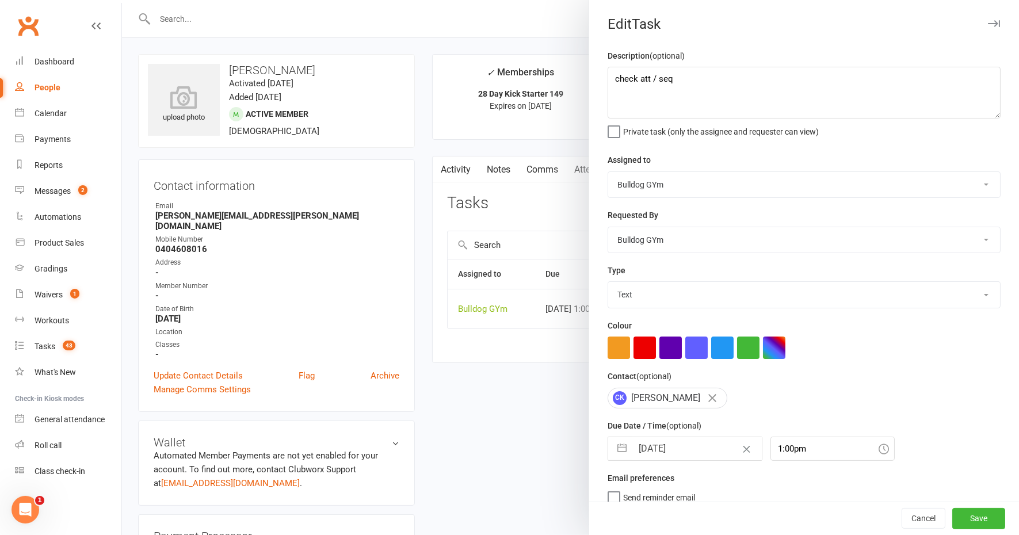
select select "10"
select select "2025"
click at [698, 452] on input "14 Oct 2025" at bounding box center [696, 448] width 129 height 23
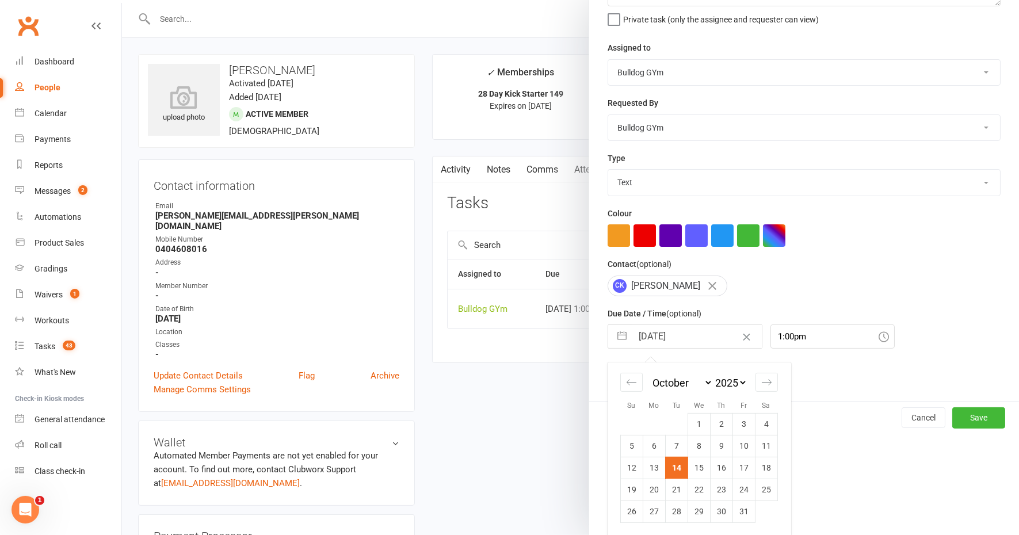
click at [716, 466] on td "16" at bounding box center [721, 468] width 22 height 22
type input "16 Oct 2025"
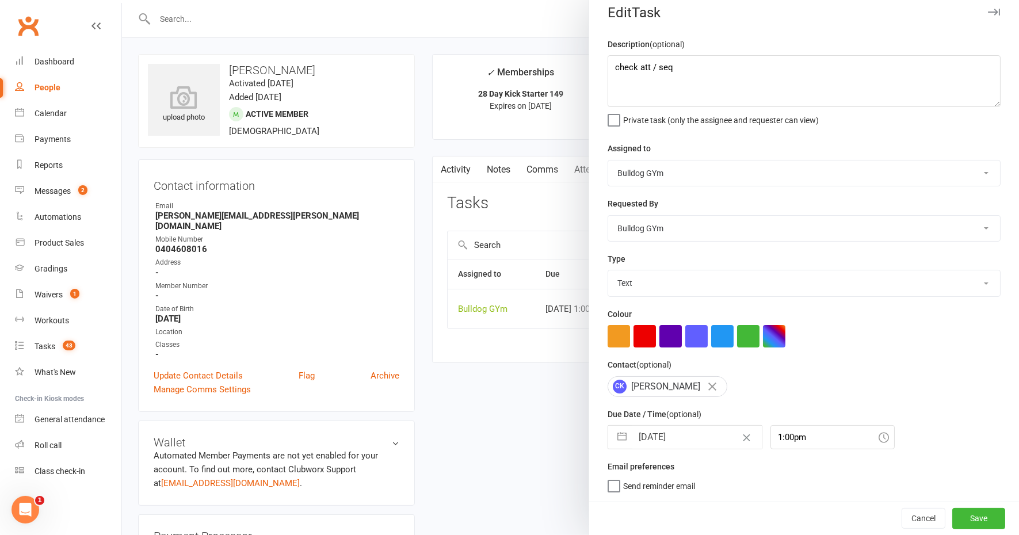
scroll to position [9, 0]
click at [952, 517] on button "Save" at bounding box center [978, 519] width 53 height 21
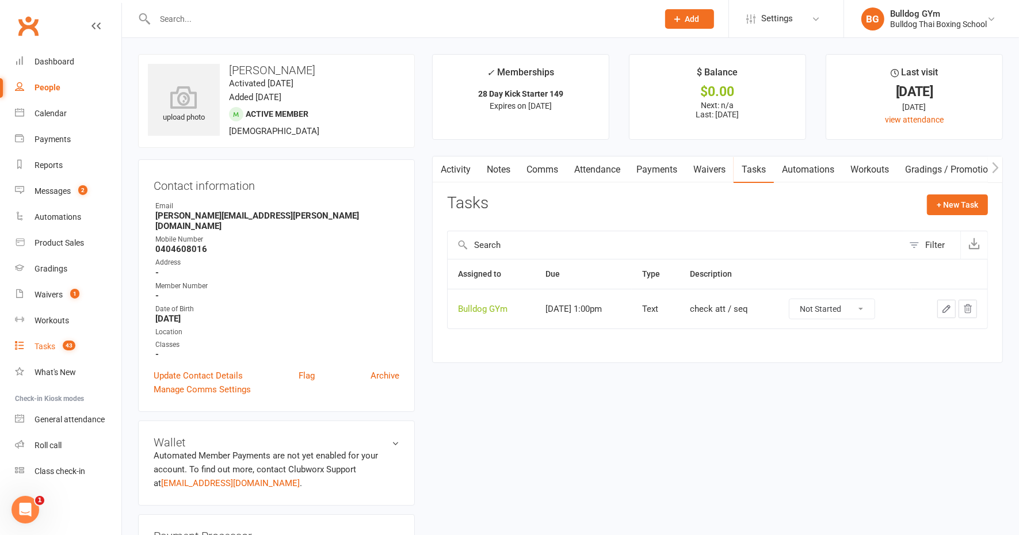
click at [42, 348] on div "Tasks" at bounding box center [45, 346] width 21 height 9
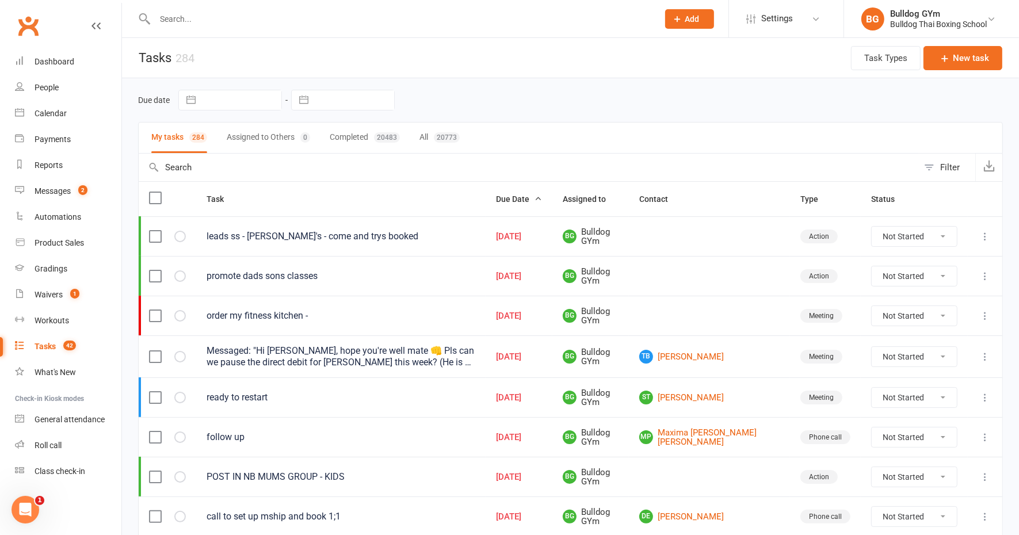
click at [350, 93] on input "text" at bounding box center [354, 100] width 80 height 20
select select "8"
select select "2025"
select select "9"
select select "2025"
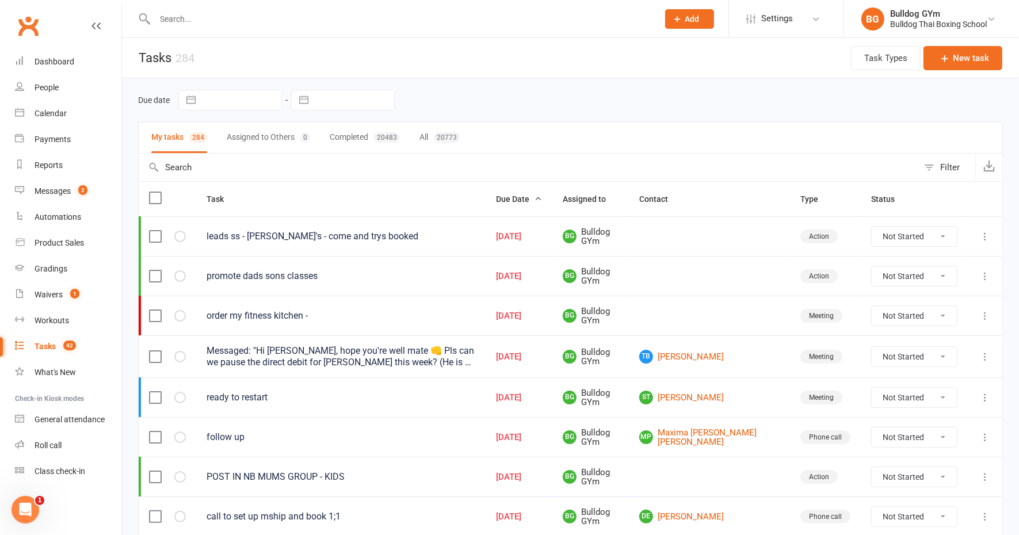
select select "10"
select select "2025"
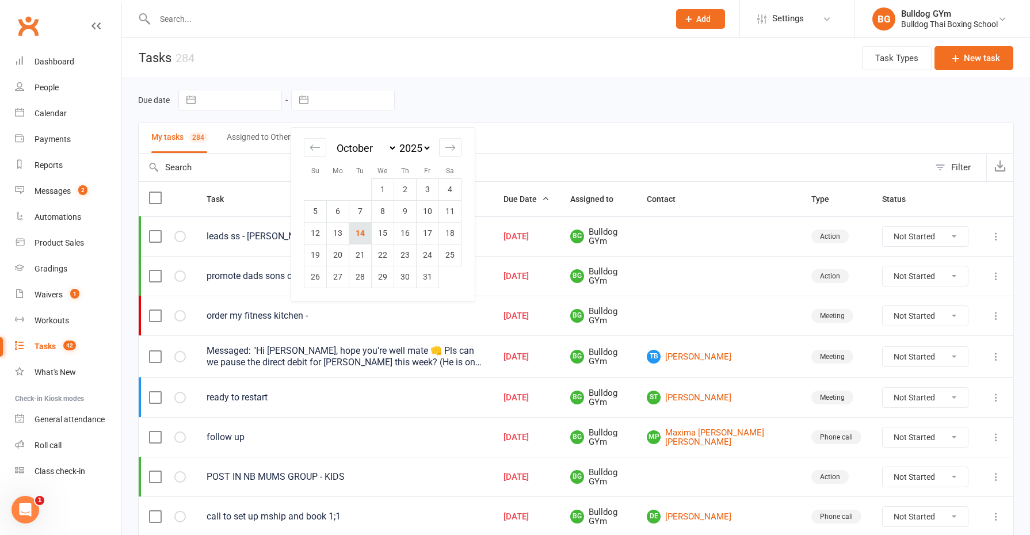
click at [361, 237] on td "14" at bounding box center [360, 233] width 22 height 22
type input "14 Oct 2025"
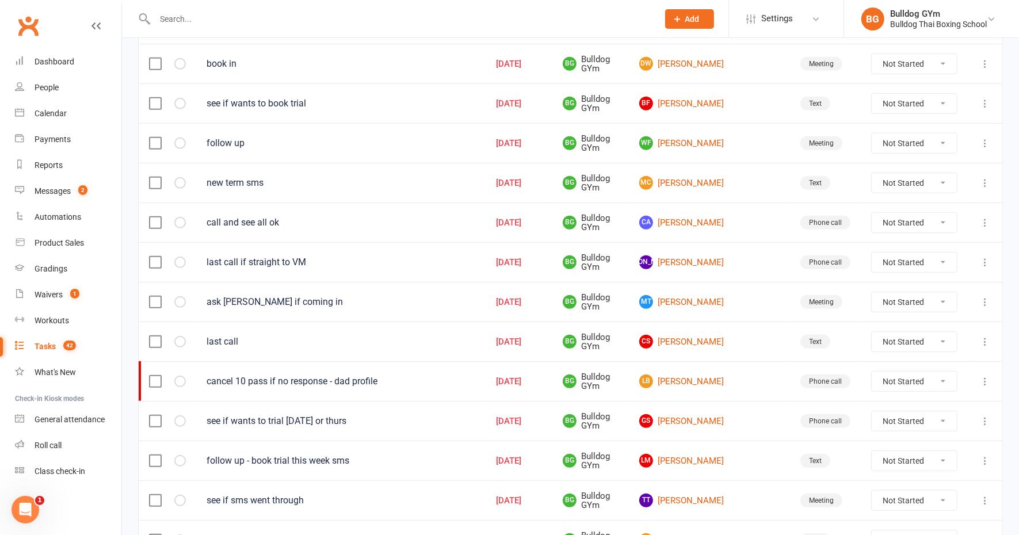
scroll to position [744, 0]
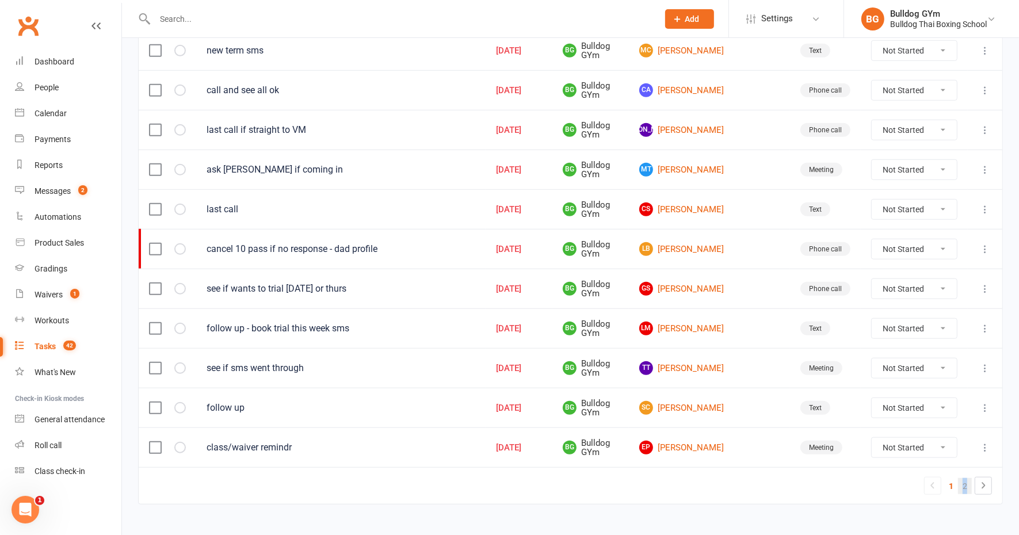
click at [966, 478] on link "2" at bounding box center [965, 486] width 14 height 16
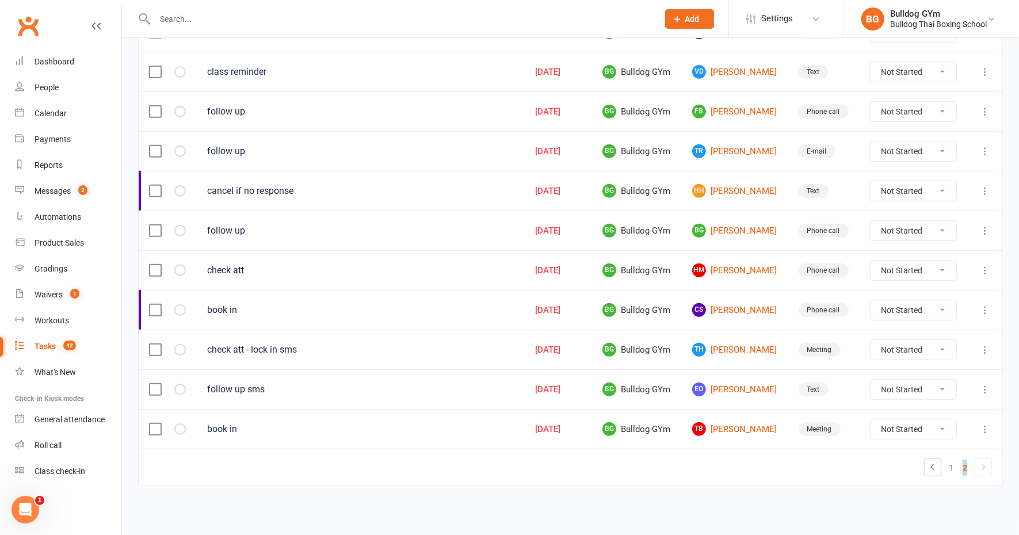
scroll to position [429, 0]
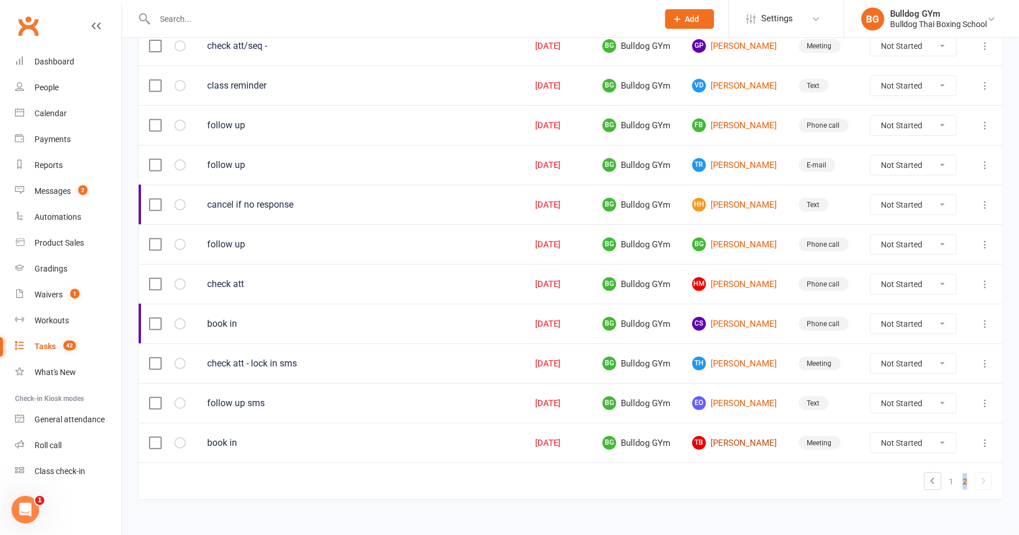
click at [722, 436] on link "TB Tobias Brooks" at bounding box center [735, 443] width 86 height 14
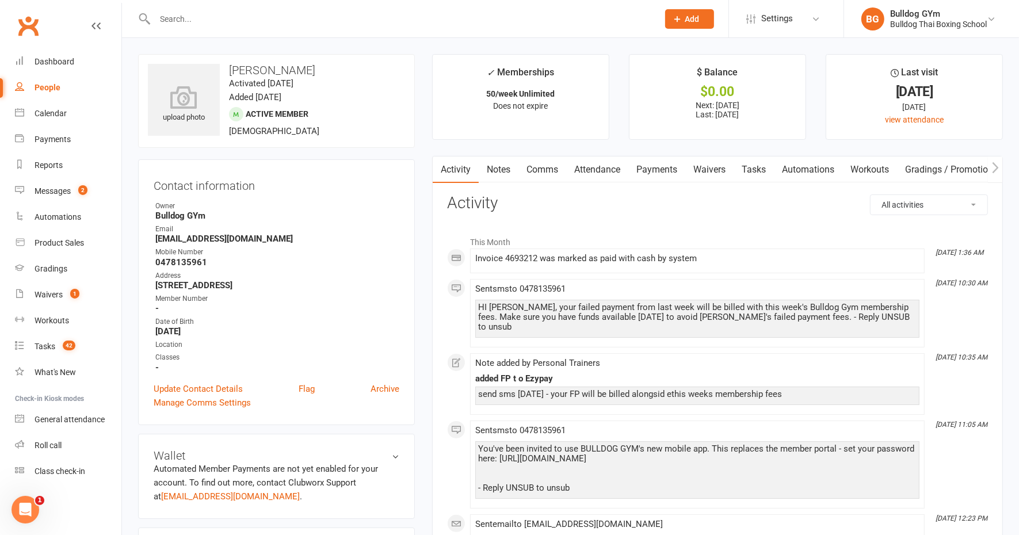
scroll to position [0, 2]
click at [715, 165] on link "Waivers" at bounding box center [708, 169] width 48 height 26
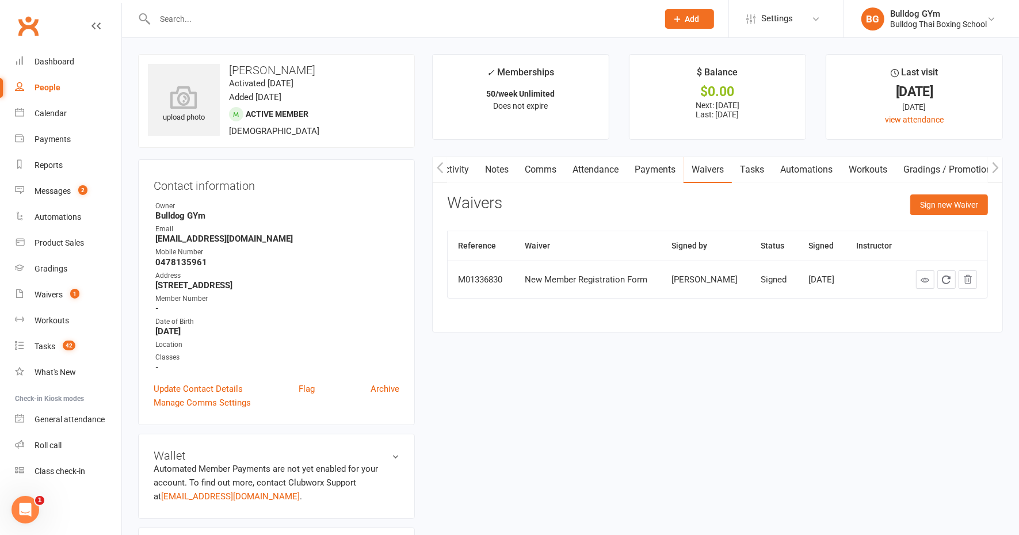
click at [762, 169] on link "Tasks" at bounding box center [752, 169] width 40 height 26
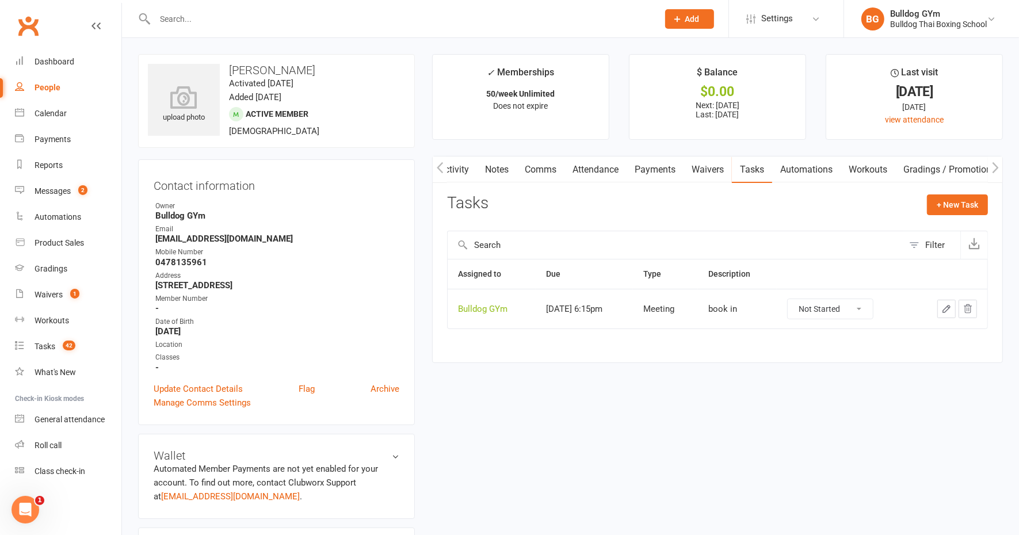
click at [946, 306] on icon "button" at bounding box center [946, 309] width 7 height 7
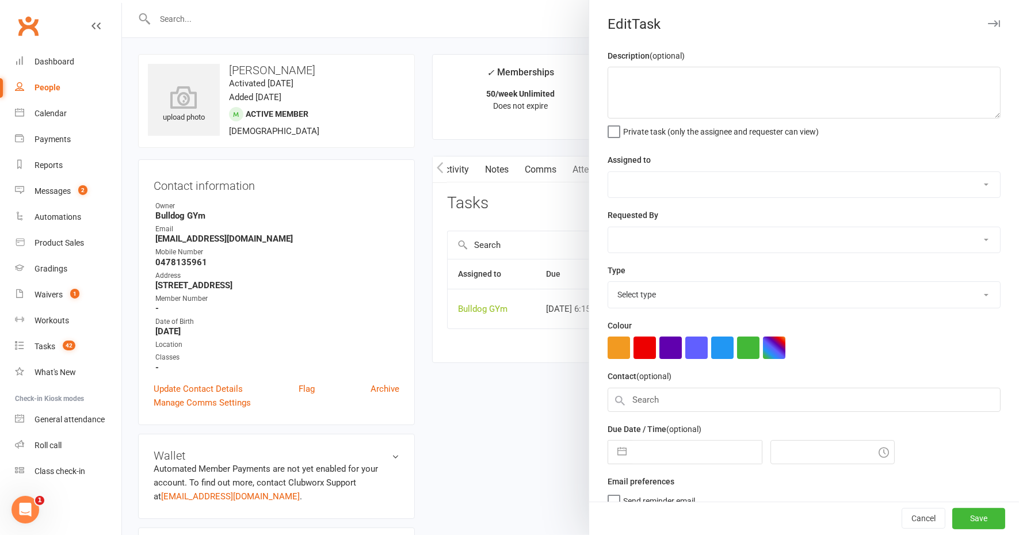
type textarea "book in"
select select "12940"
type input "14 Oct 2025"
type input "6:15pm"
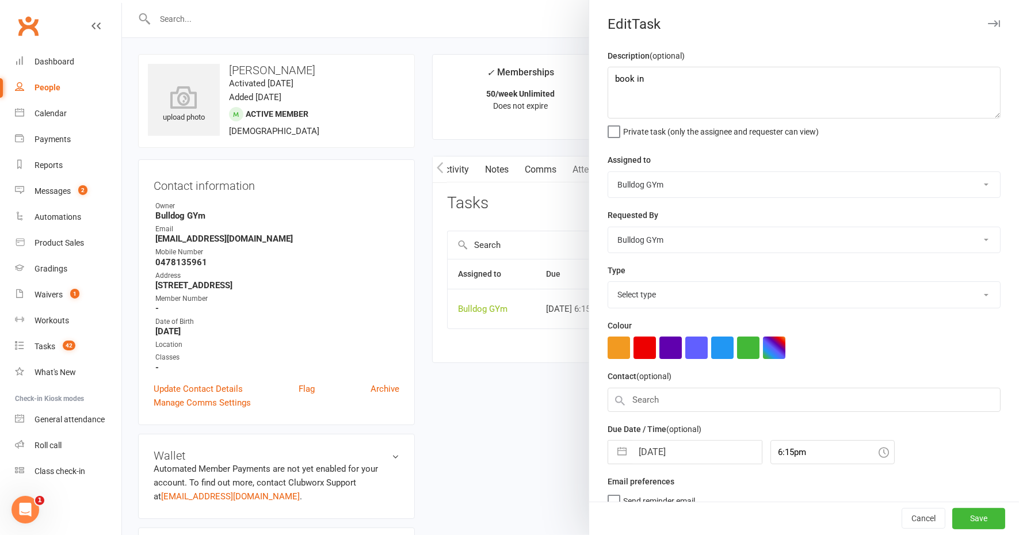
select select "12049"
click at [696, 444] on input "14 Oct 2025" at bounding box center [696, 448] width 129 height 23
select select "8"
select select "2025"
select select "9"
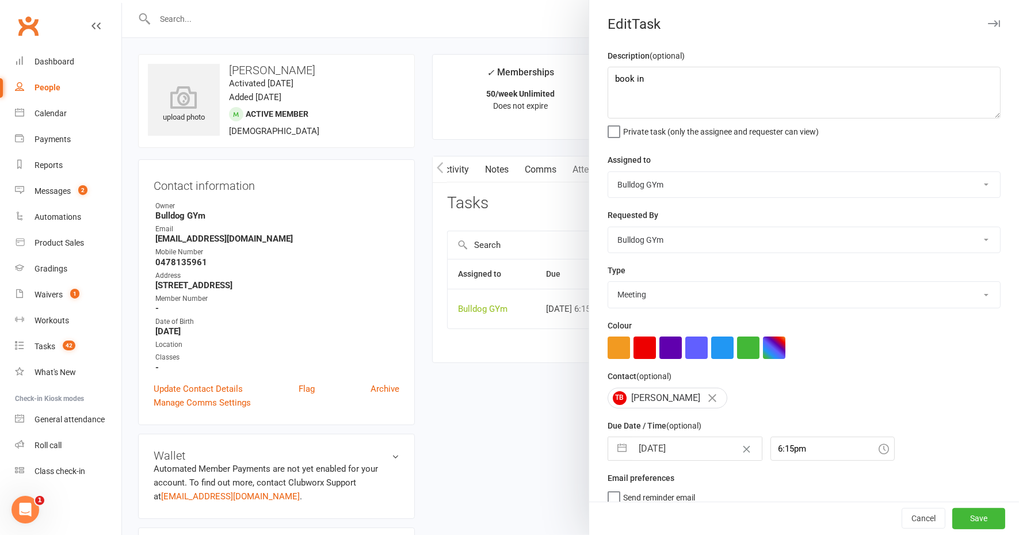
select select "2025"
select select "10"
select select "2025"
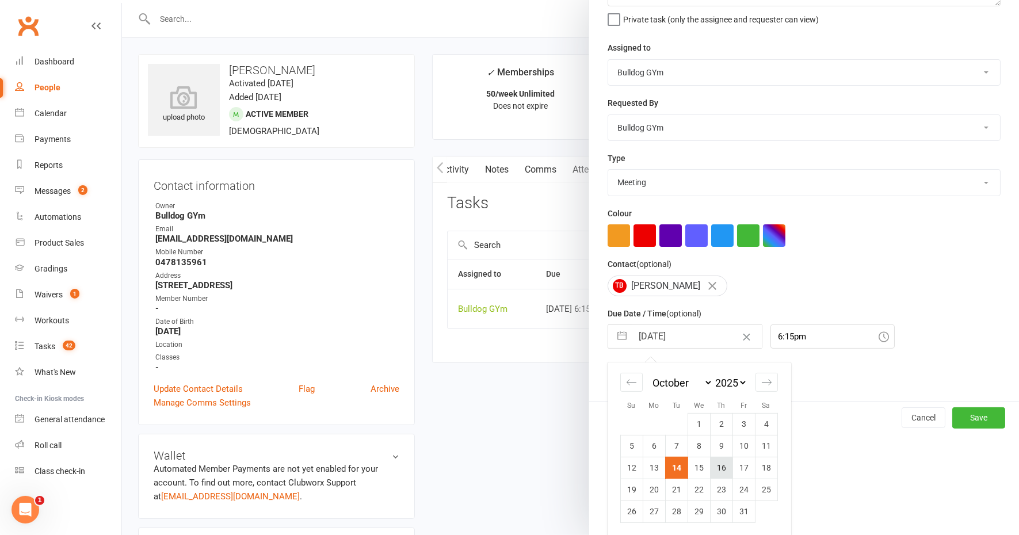
click at [716, 465] on td "16" at bounding box center [721, 468] width 22 height 22
type input "16 Oct 2025"
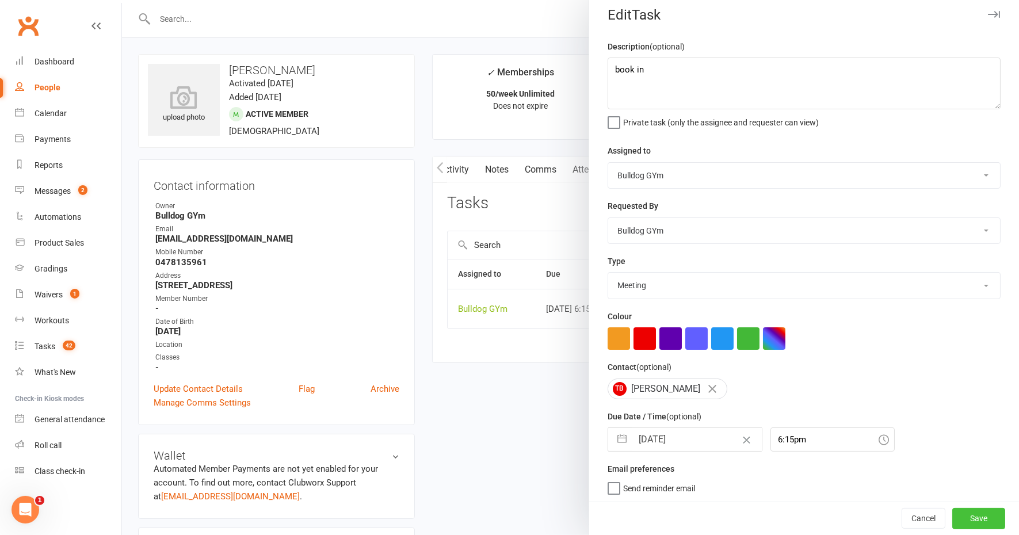
click at [952, 517] on button "Save" at bounding box center [978, 519] width 53 height 21
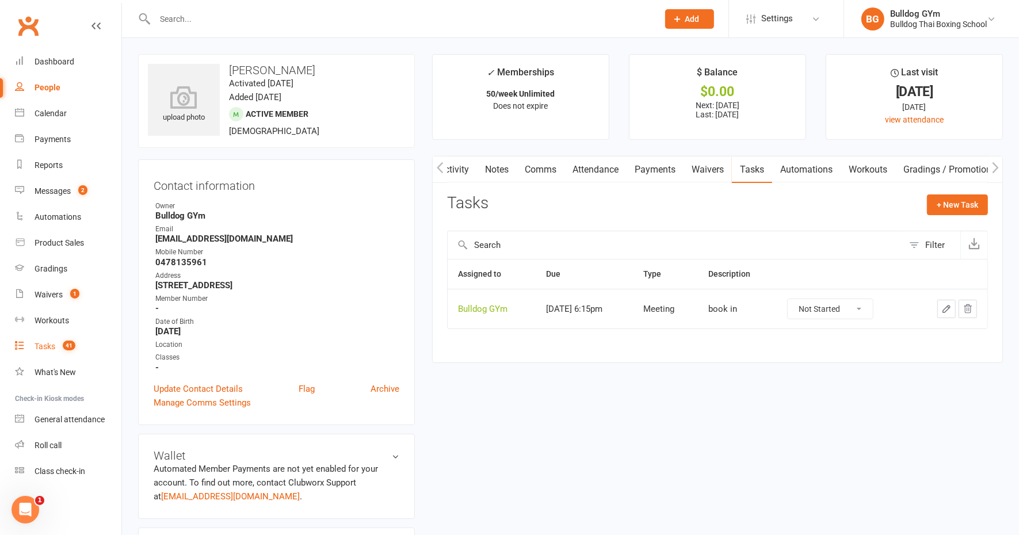
click at [46, 347] on div "Tasks" at bounding box center [45, 346] width 21 height 9
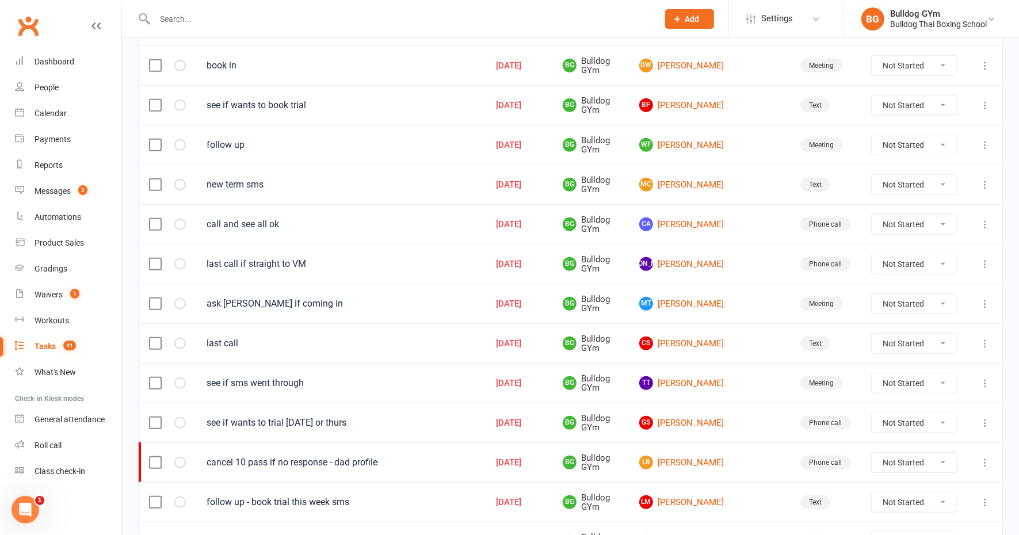
scroll to position [744, 0]
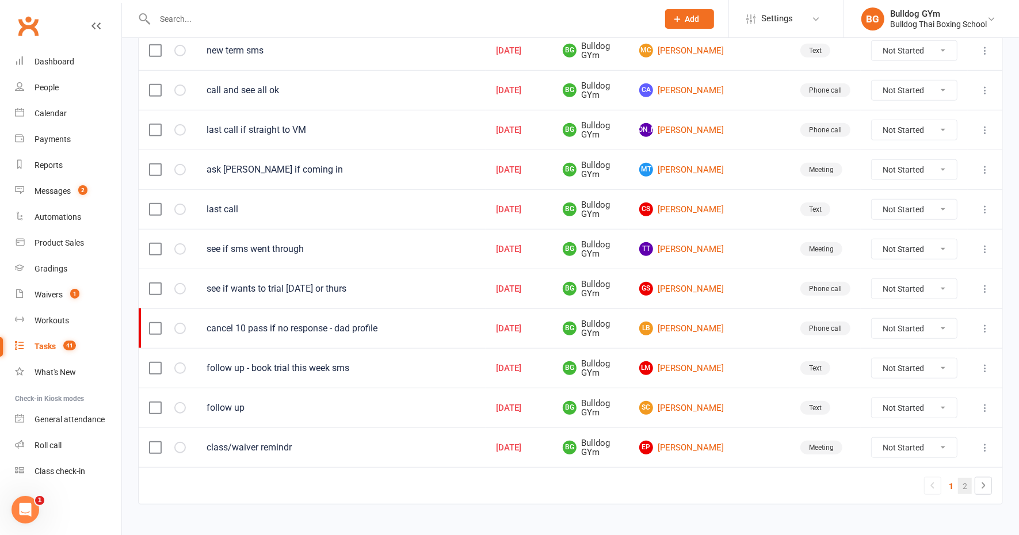
click at [968, 478] on link "2" at bounding box center [965, 486] width 14 height 16
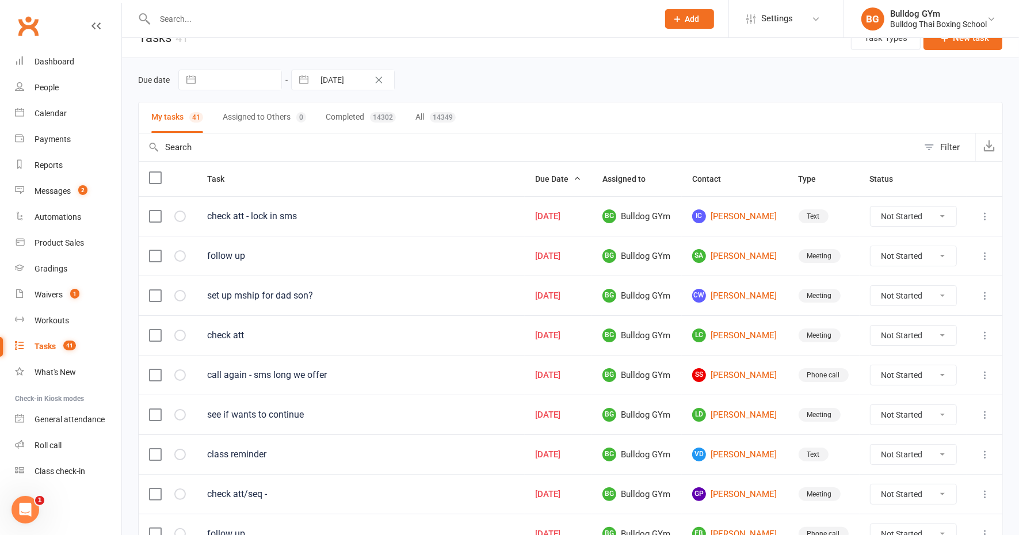
scroll to position [0, 0]
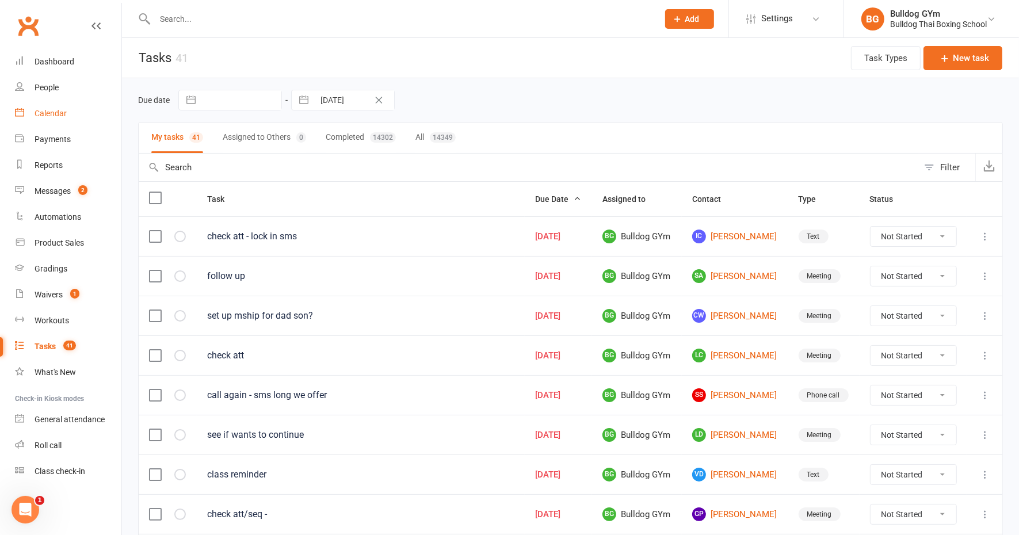
click at [61, 113] on div "Calendar" at bounding box center [51, 113] width 32 height 9
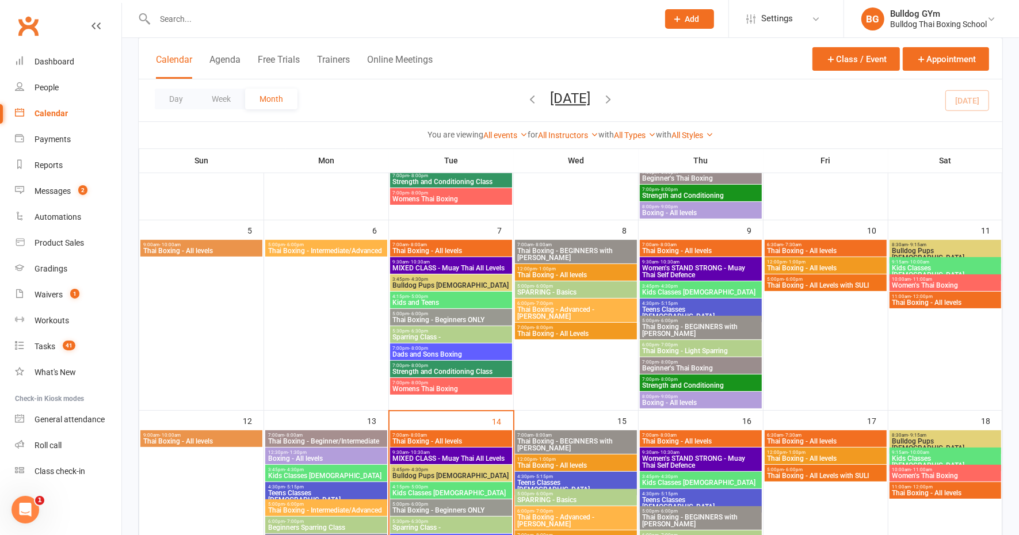
scroll to position [288, 0]
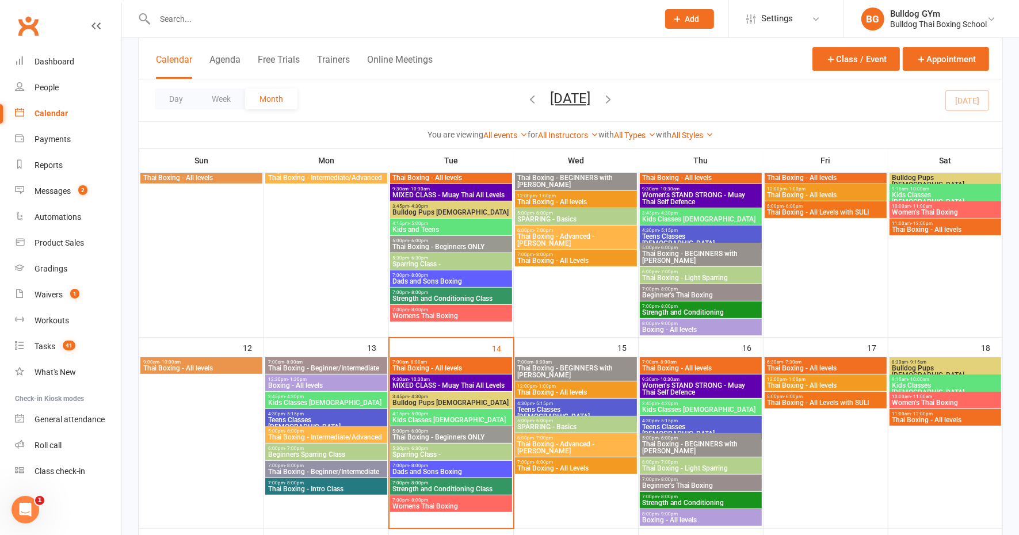
click at [472, 380] on span "9:30am - 10:30am" at bounding box center [450, 379] width 117 height 5
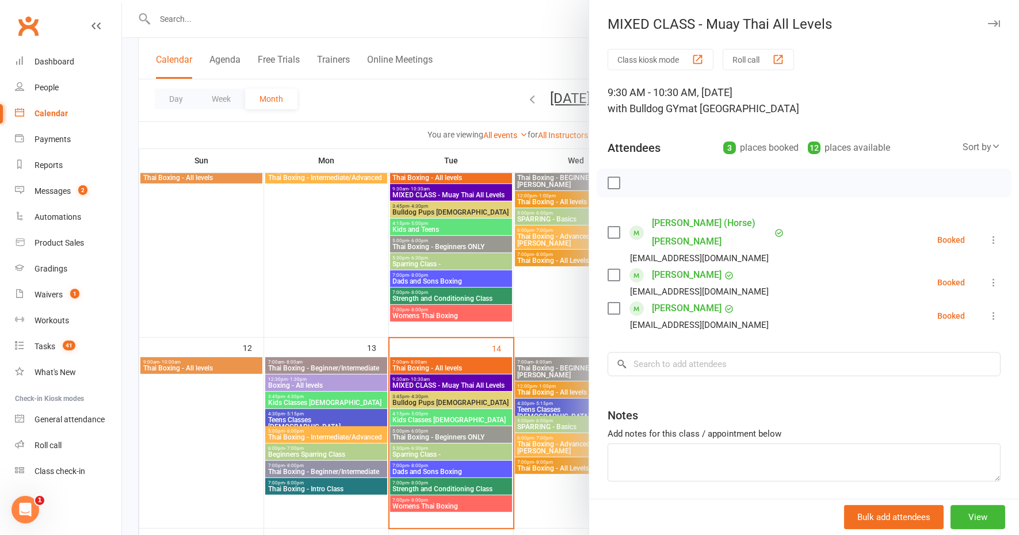
click at [498, 24] on div at bounding box center [570, 267] width 897 height 535
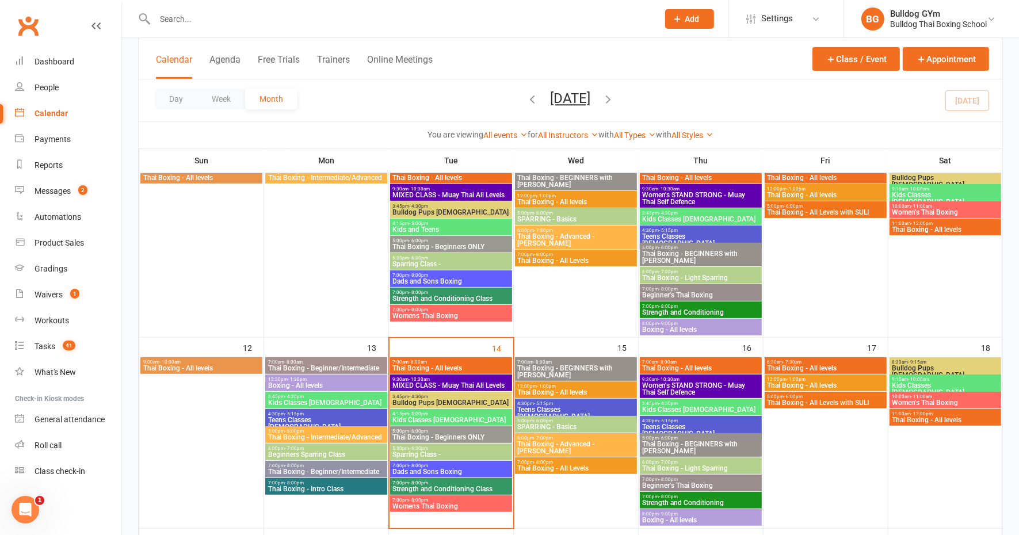
click at [68, 111] on link "Calendar" at bounding box center [68, 114] width 106 height 26
click at [526, 101] on icon "button" at bounding box center [532, 99] width 13 height 13
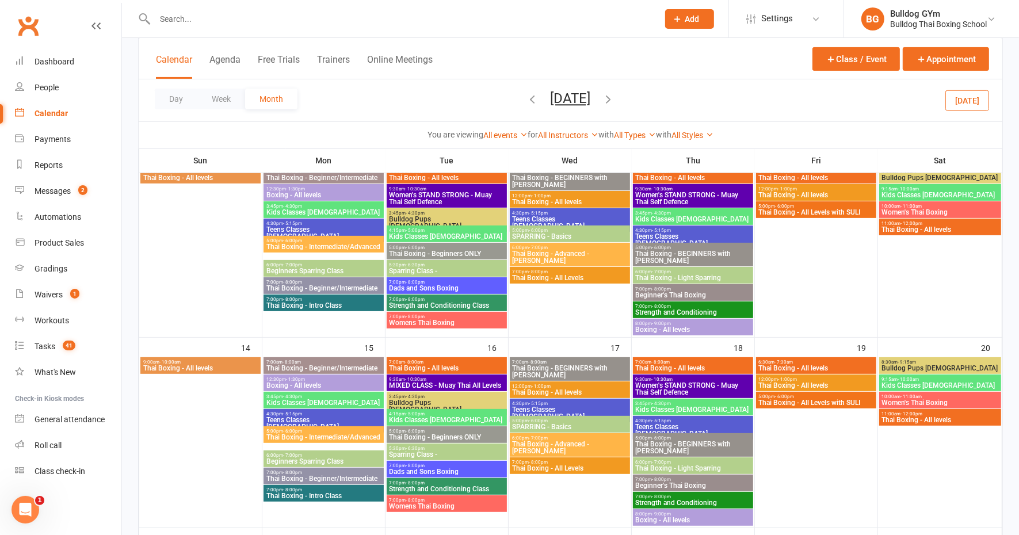
click at [526, 96] on icon "button" at bounding box center [532, 99] width 13 height 13
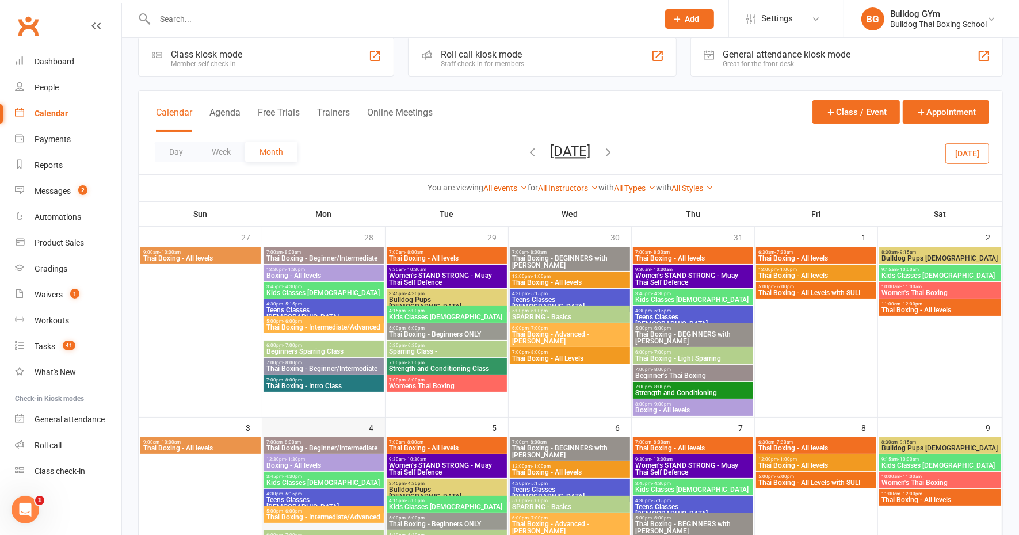
scroll to position [0, 0]
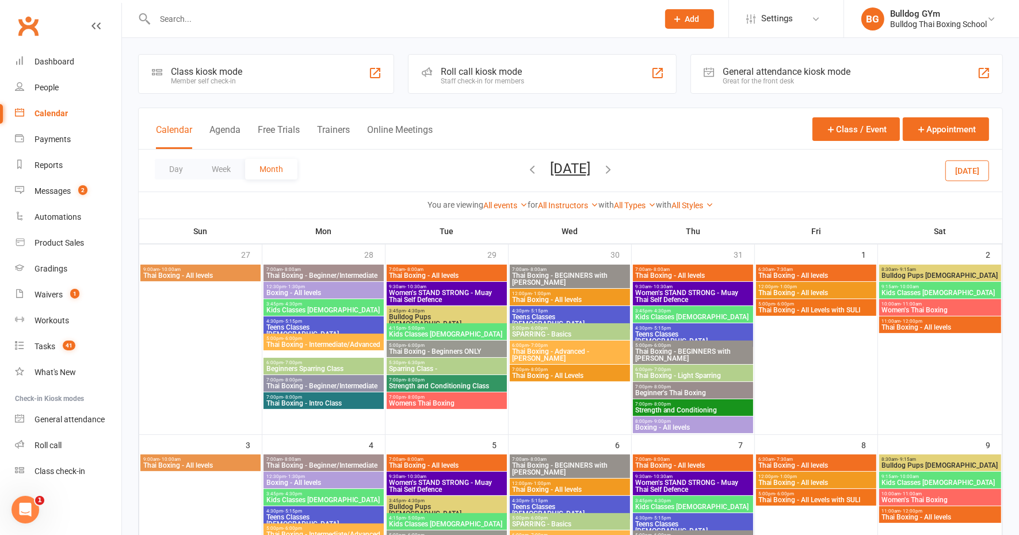
click at [940, 273] on span "Bulldog Pups 4-7yo" at bounding box center [940, 275] width 118 height 7
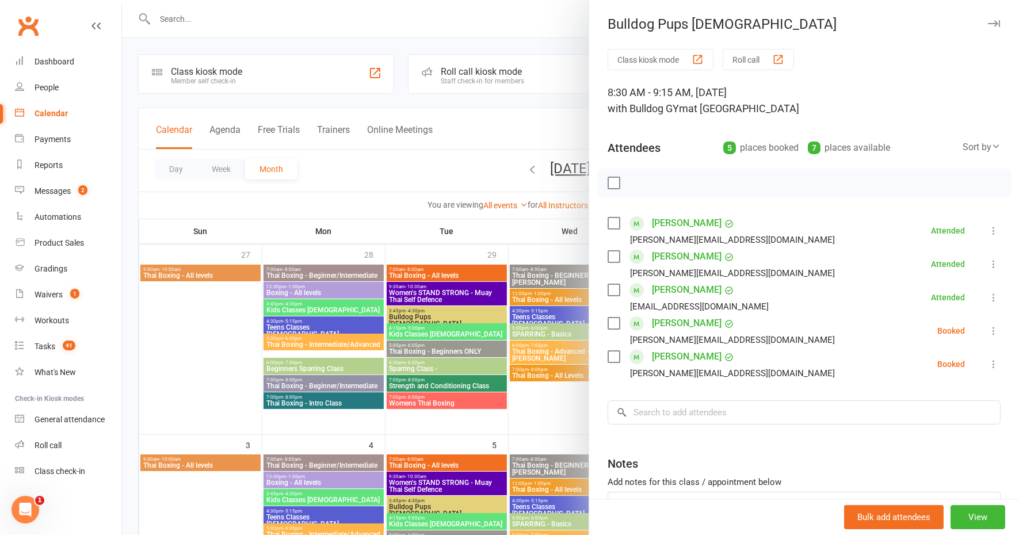
click at [679, 325] on link "Alessia Spinelli" at bounding box center [687, 323] width 70 height 18
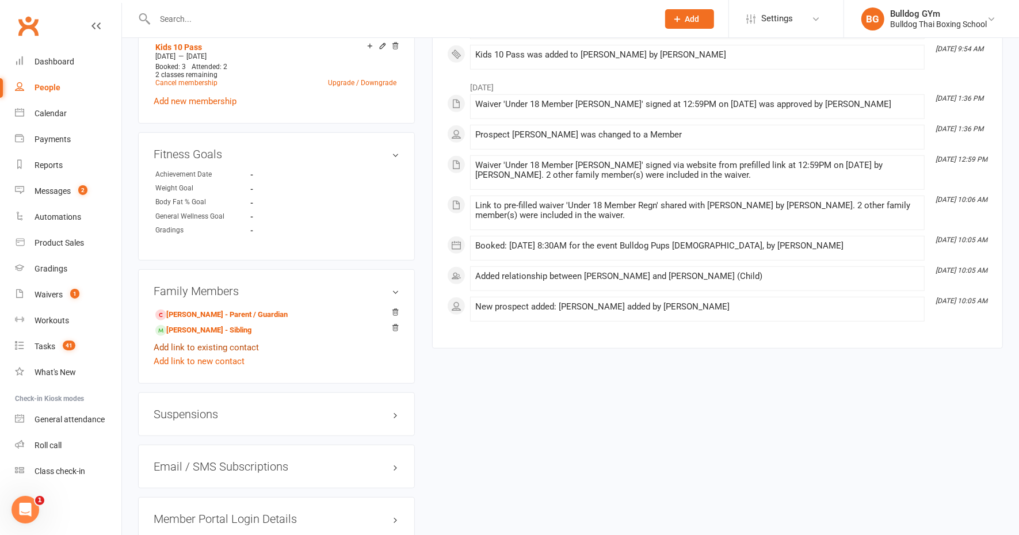
scroll to position [647, 0]
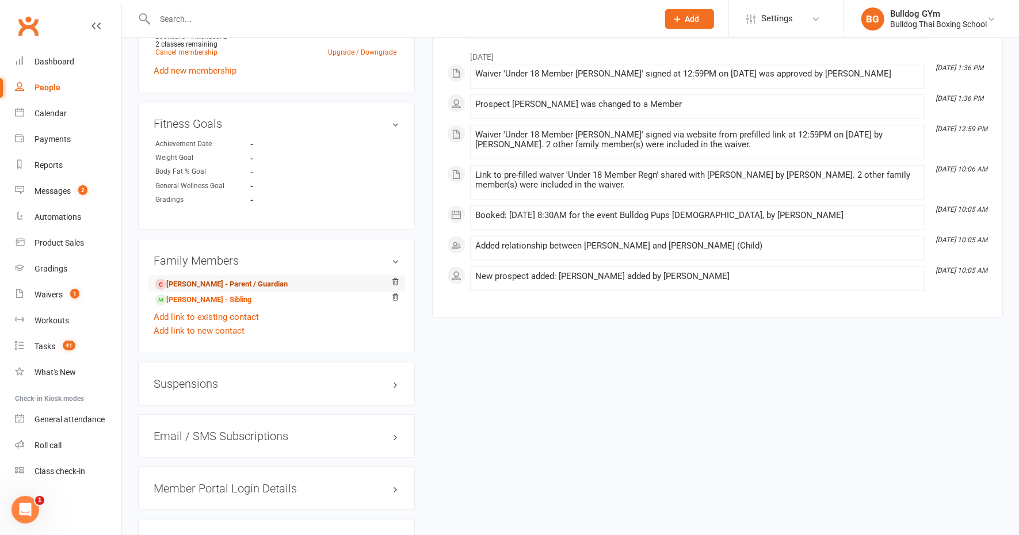
click at [232, 282] on link "Claudia Spinelli - Parent / Guardian" at bounding box center [221, 284] width 132 height 12
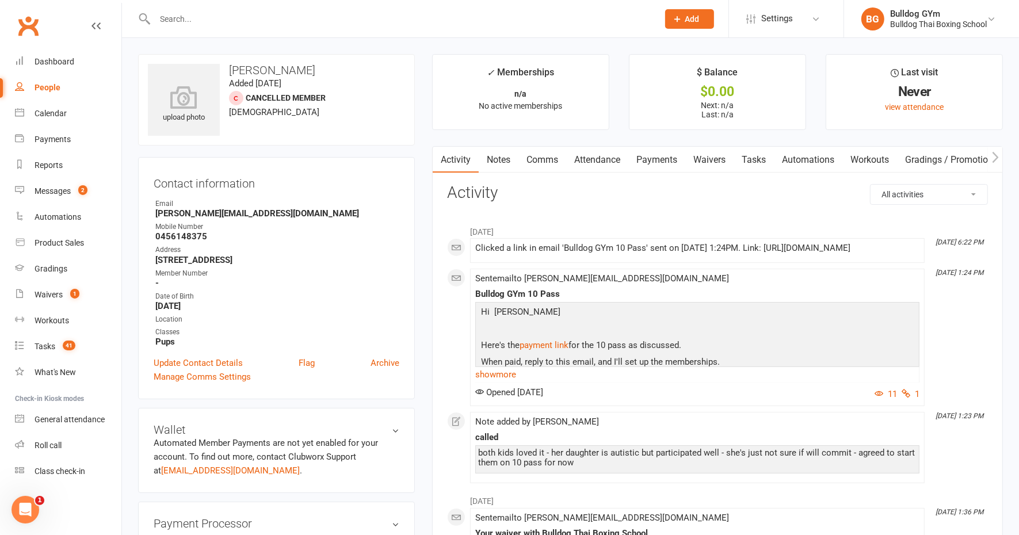
click at [753, 159] on link "Tasks" at bounding box center [754, 160] width 40 height 26
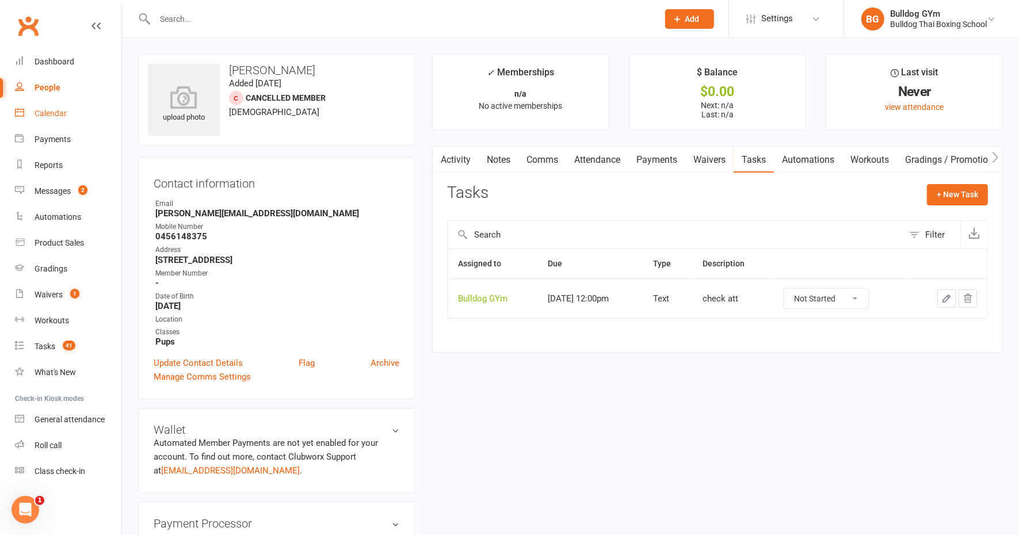
click at [49, 119] on link "Calendar" at bounding box center [68, 114] width 106 height 26
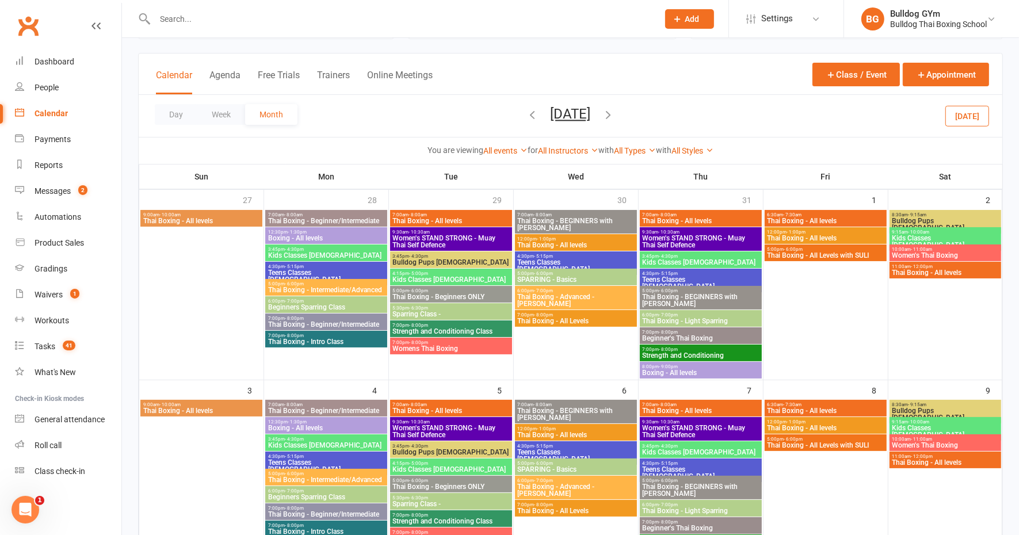
scroll to position [144, 0]
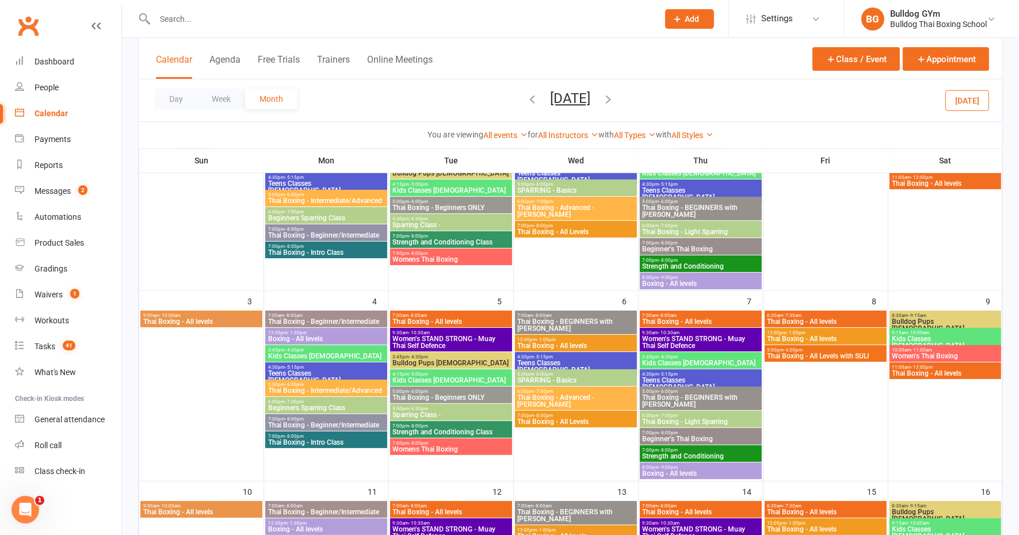
click at [192, 318] on span "Thai Boxing - All levels" at bounding box center [201, 321] width 117 height 7
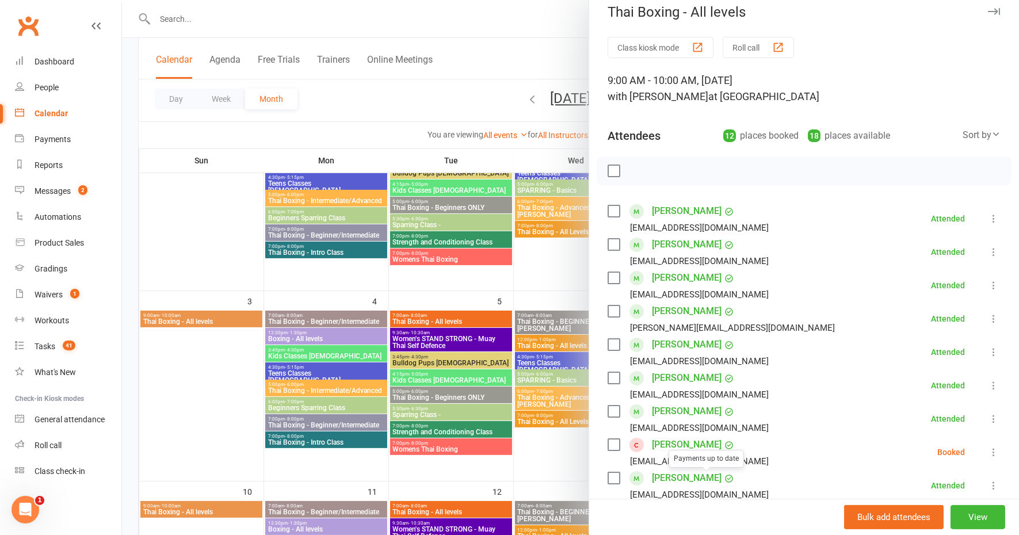
scroll to position [0, 0]
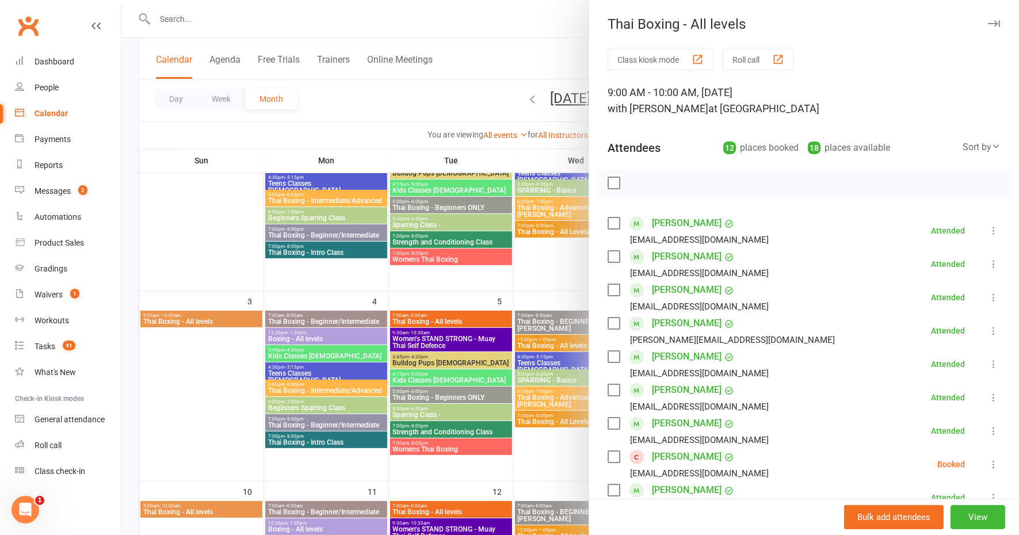
click at [338, 351] on div at bounding box center [570, 267] width 897 height 535
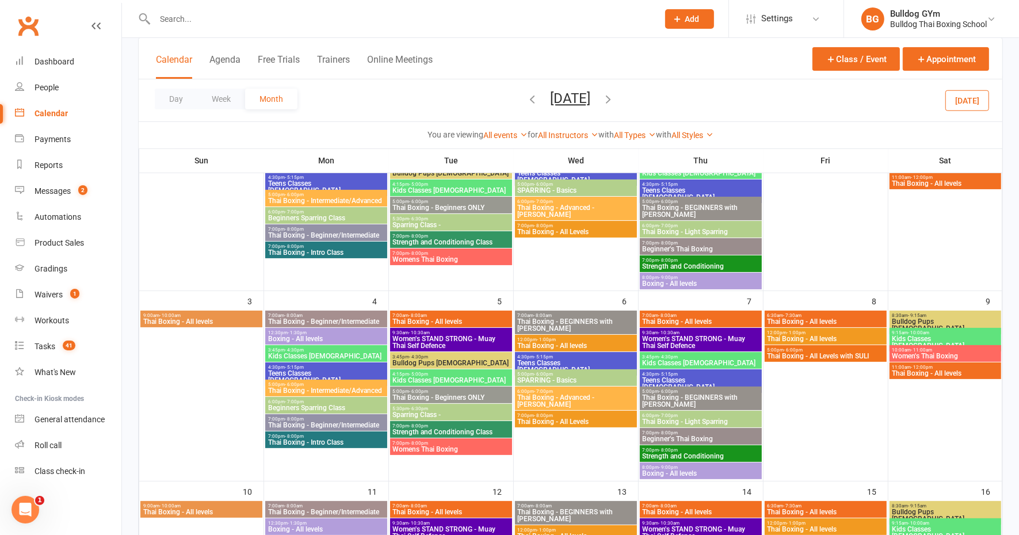
click at [338, 351] on span "3:45pm - 4:30pm" at bounding box center [326, 350] width 117 height 5
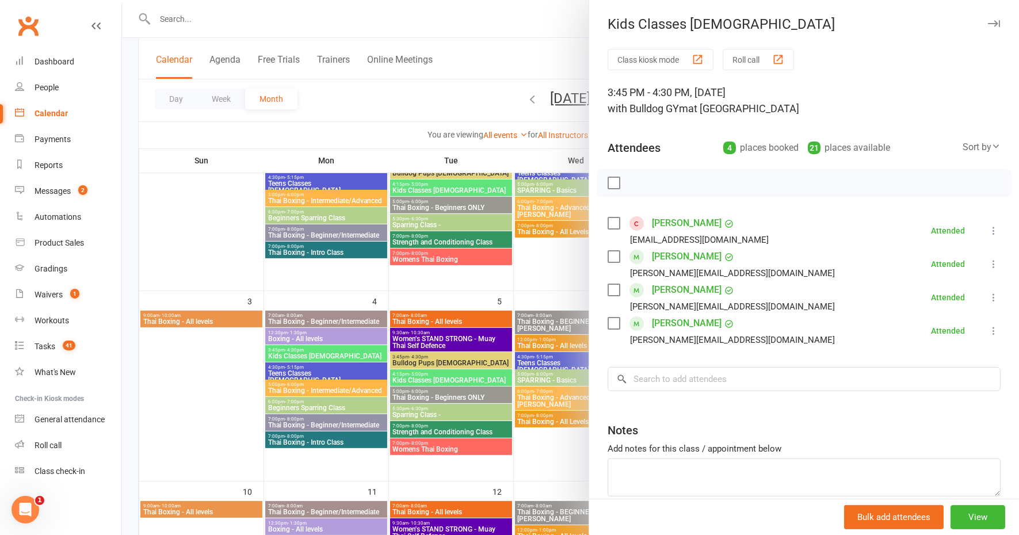
click at [422, 375] on div at bounding box center [570, 267] width 897 height 535
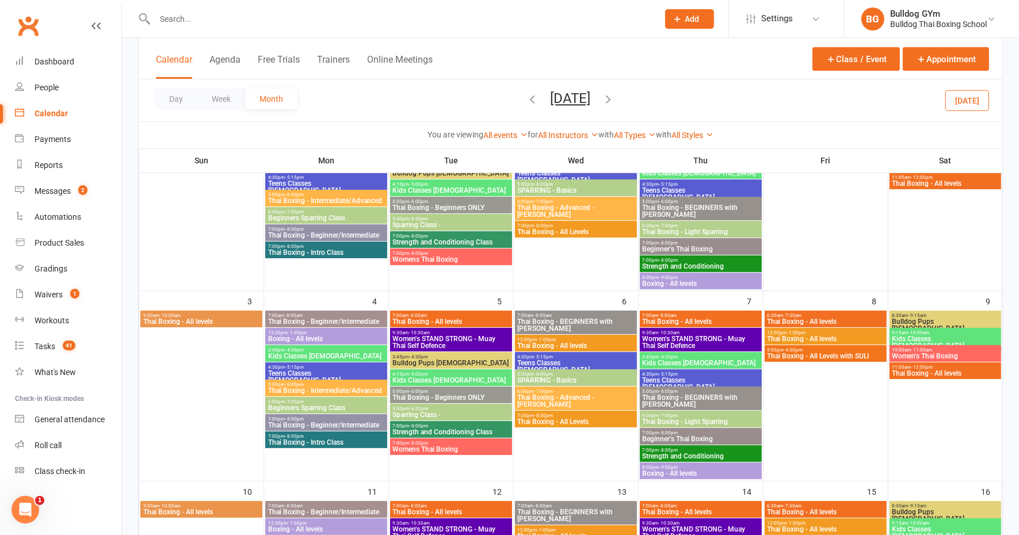
click at [422, 375] on span "- 5:00pm" at bounding box center [419, 374] width 19 height 5
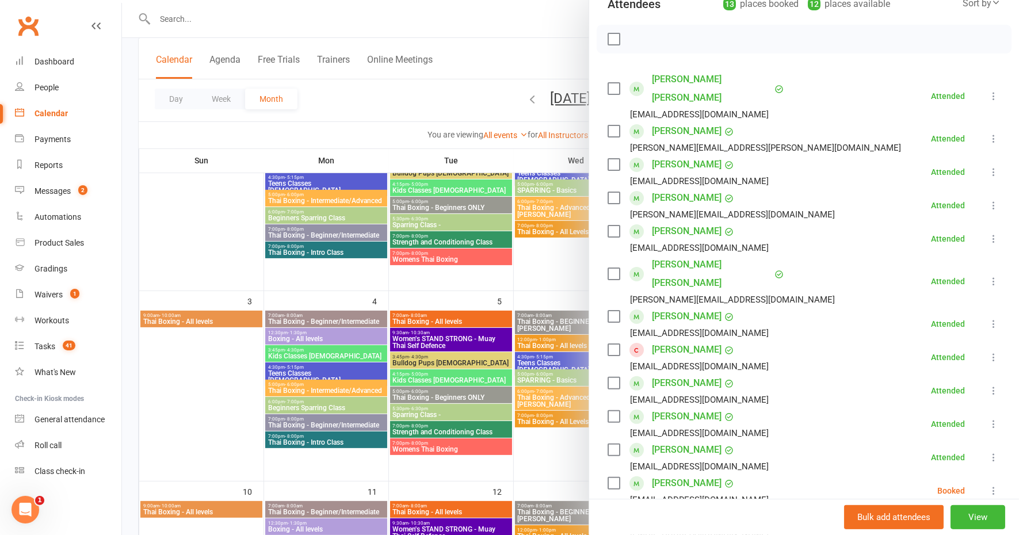
scroll to position [72, 0]
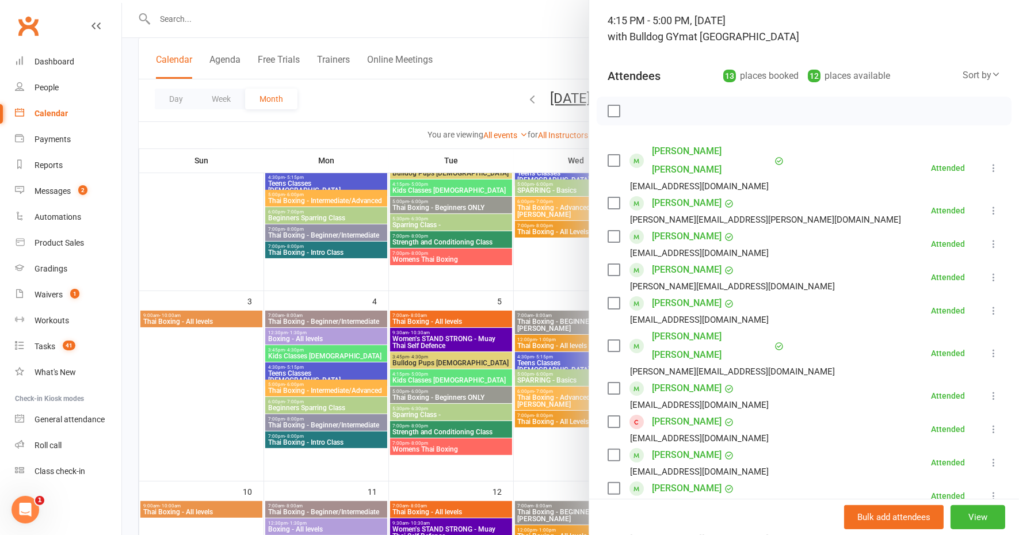
click at [446, 396] on div at bounding box center [570, 267] width 897 height 535
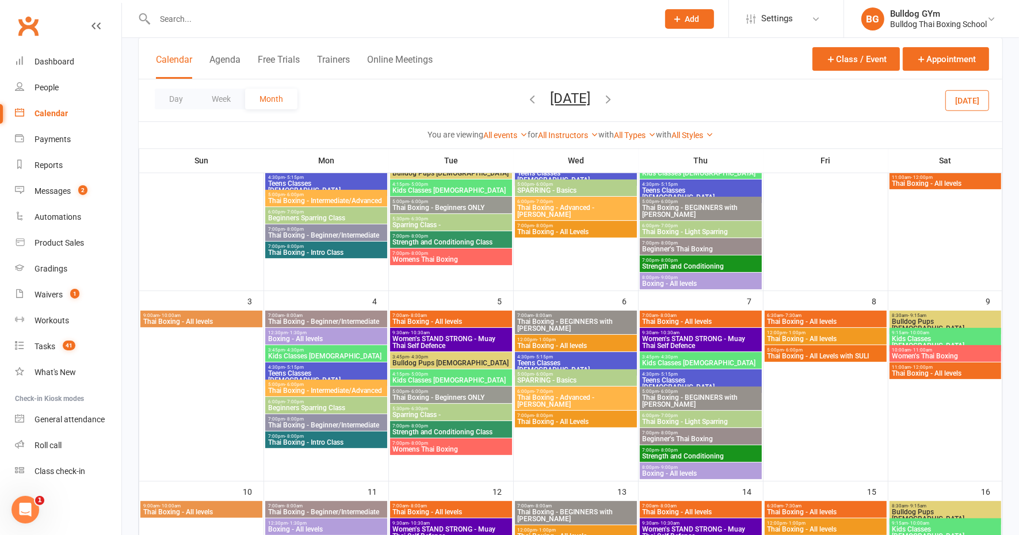
click at [445, 394] on div "5:00pm - 6:00pm Thai Boxing - Beginners ONLY" at bounding box center [451, 395] width 122 height 17
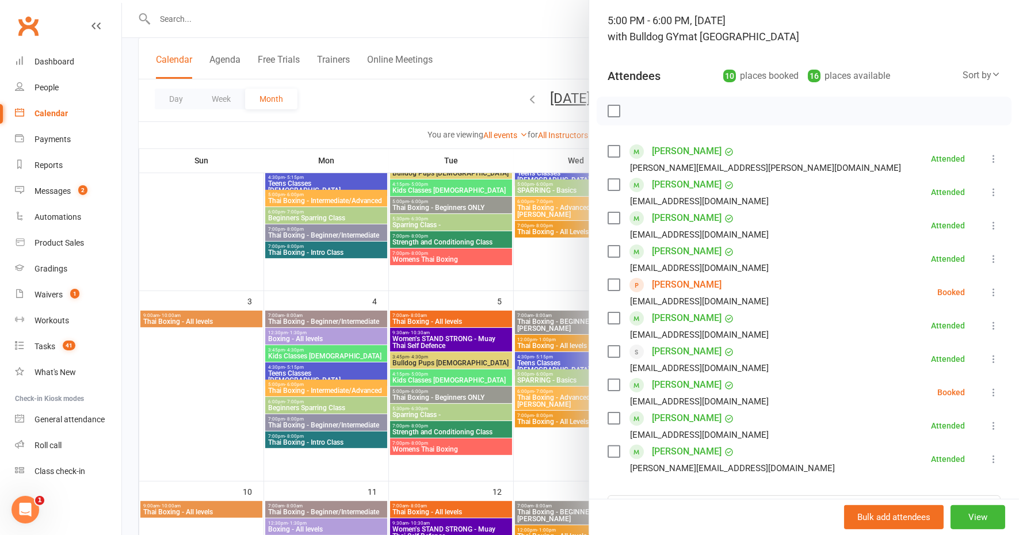
click at [675, 284] on link "Ashleen Karan" at bounding box center [687, 285] width 70 height 18
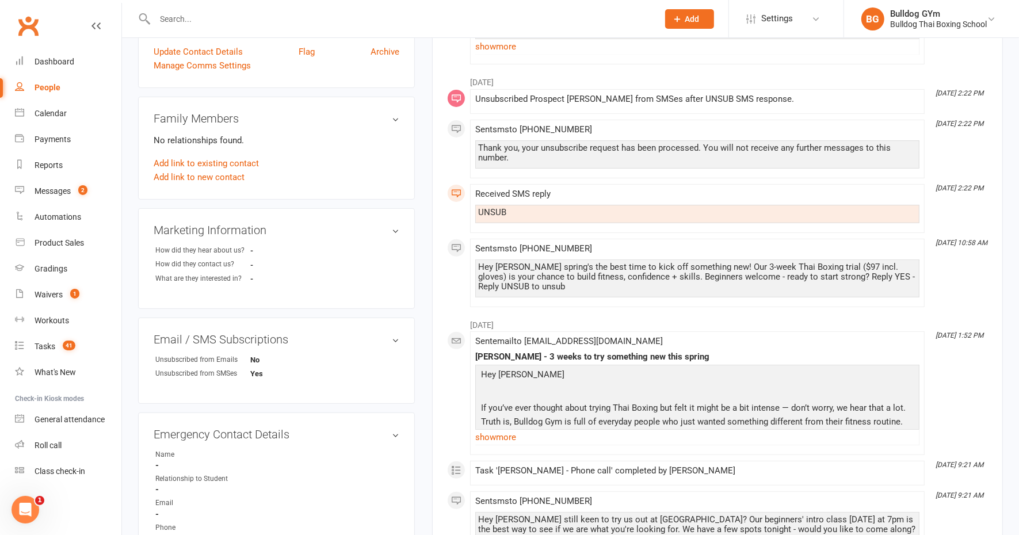
scroll to position [288, 0]
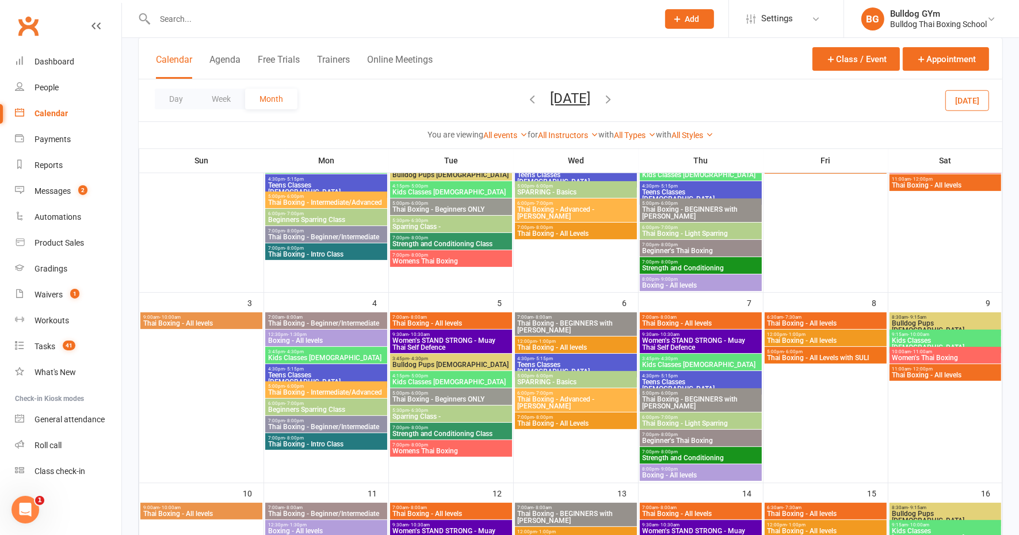
scroll to position [144, 0]
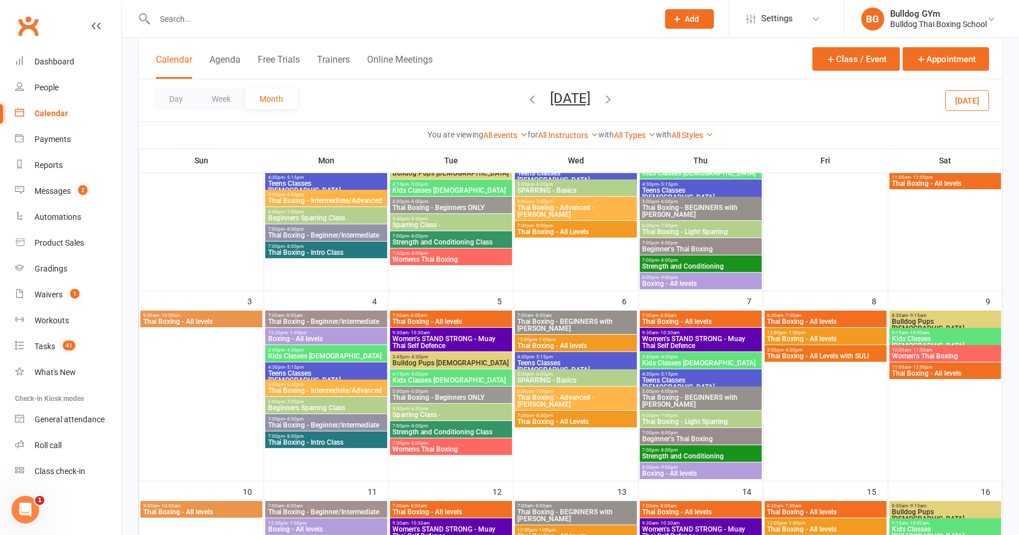
click at [454, 389] on span "5:00pm - 6:00pm" at bounding box center [450, 391] width 117 height 5
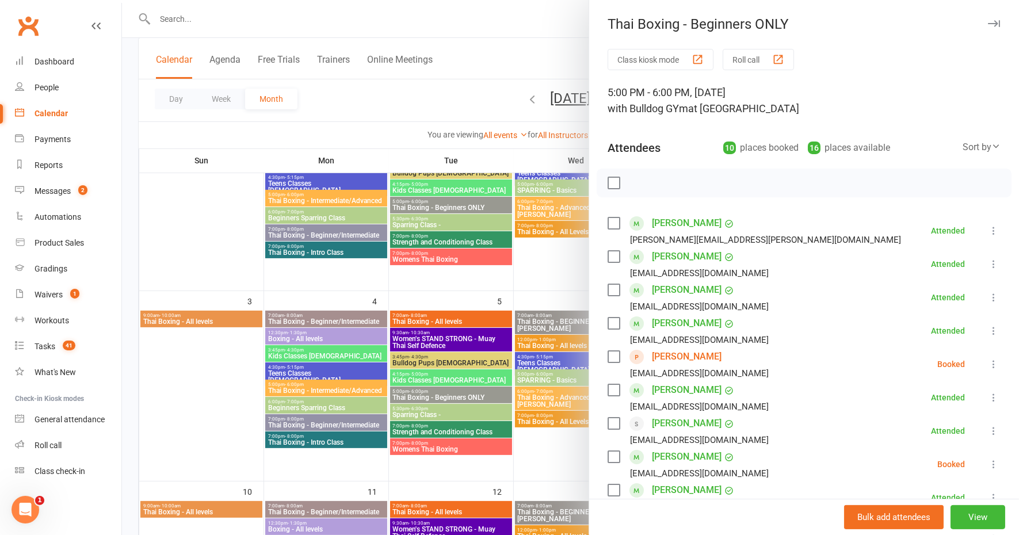
click at [684, 351] on link "Ashleen Karan" at bounding box center [687, 357] width 70 height 18
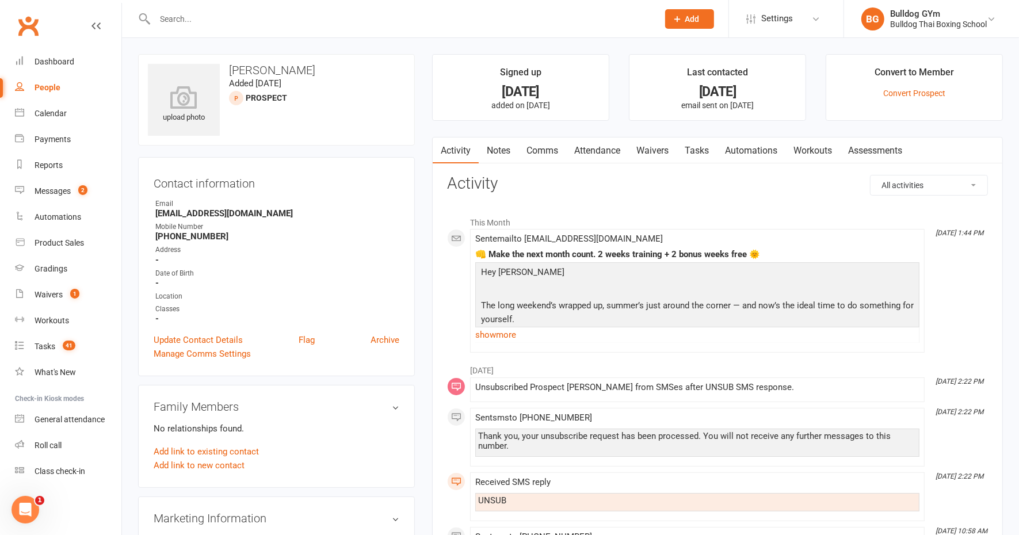
click at [499, 140] on link "Notes" at bounding box center [499, 151] width 40 height 26
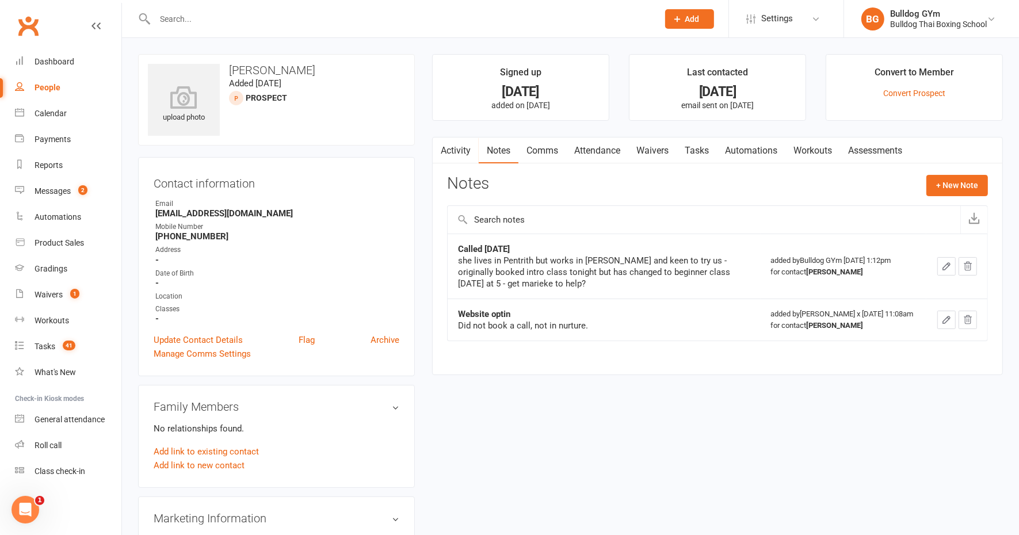
click at [454, 150] on link "Activity" at bounding box center [456, 151] width 46 height 26
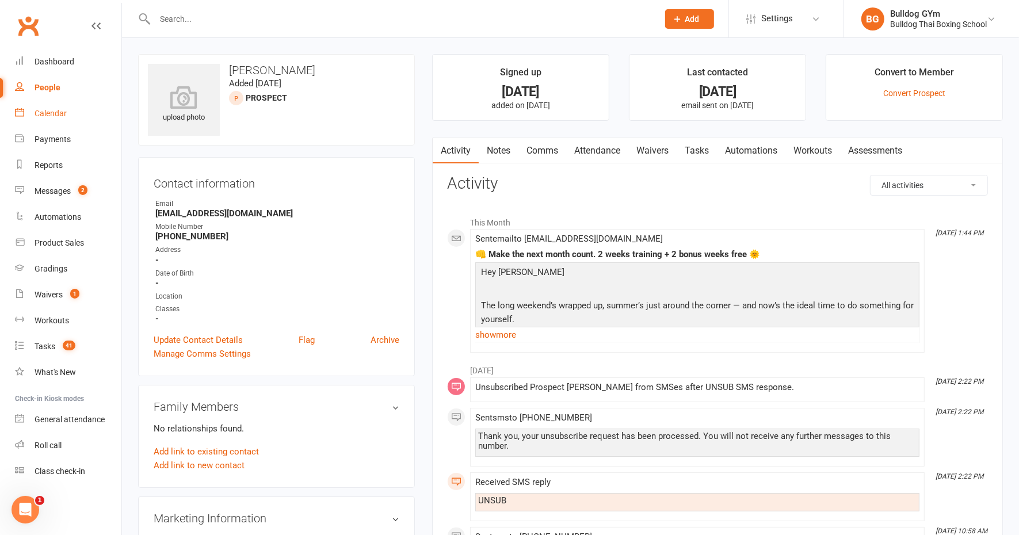
click at [56, 109] on div "Calendar" at bounding box center [51, 113] width 32 height 9
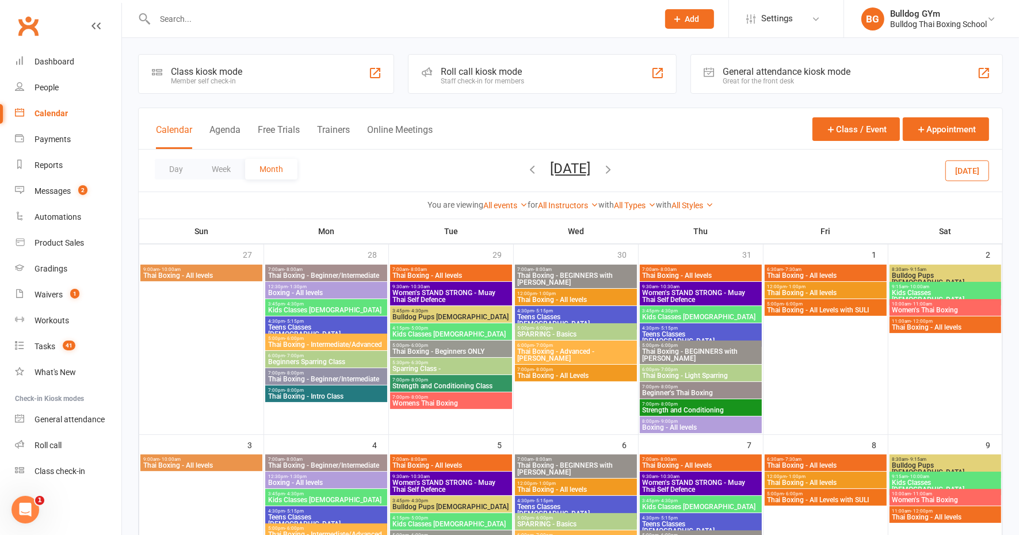
click at [235, 28] on div at bounding box center [394, 18] width 512 height 37
click at [205, 24] on input "text" at bounding box center [400, 19] width 499 height 16
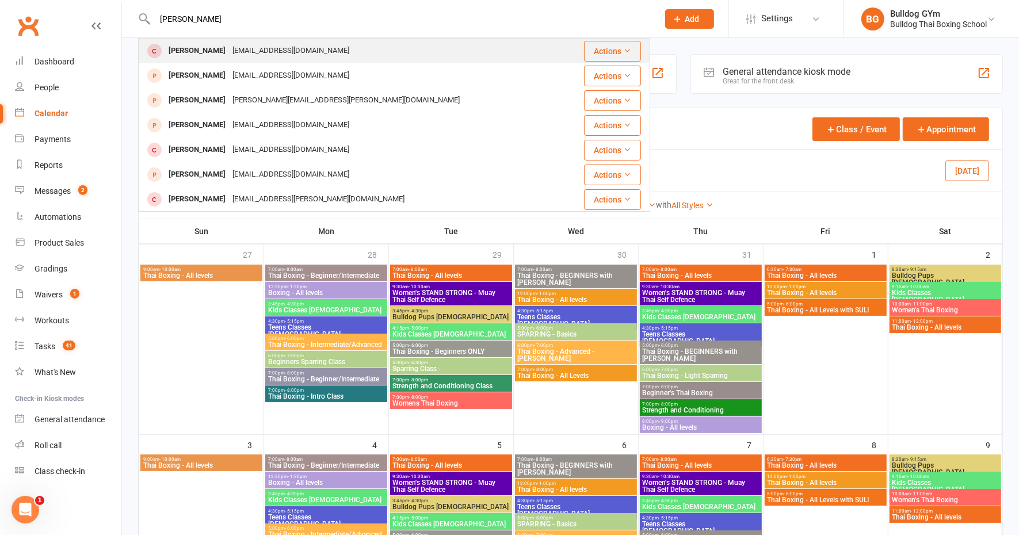
type input "liam ryan"
click at [229, 56] on div "liamryan1995@hotmail.com" at bounding box center [291, 51] width 124 height 17
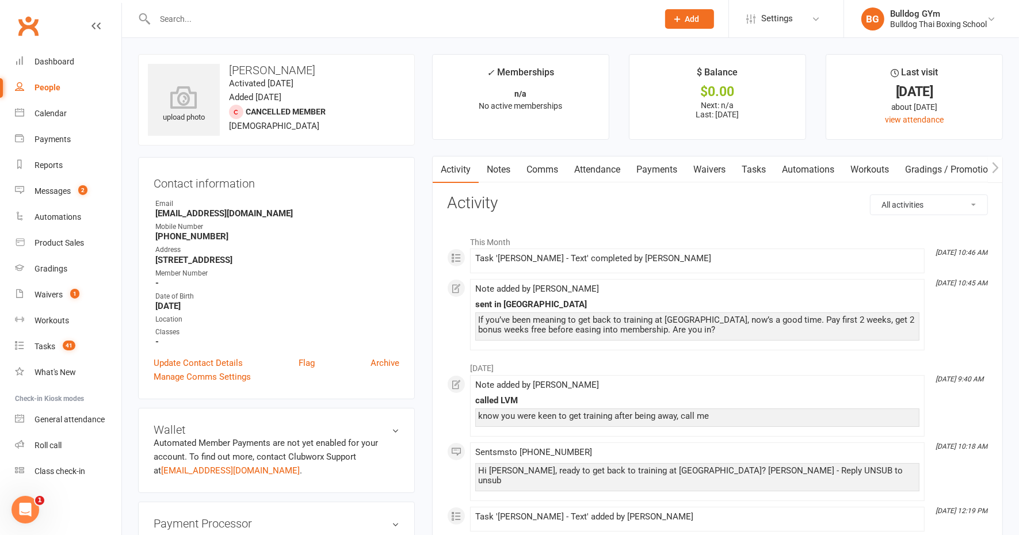
click at [503, 165] on link "Notes" at bounding box center [499, 169] width 40 height 26
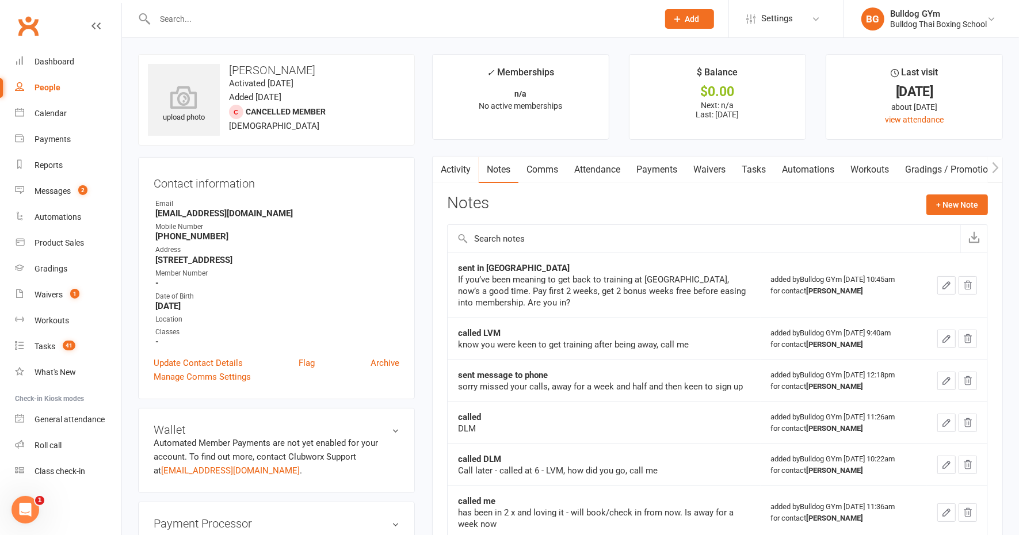
click at [545, 169] on link "Comms" at bounding box center [542, 169] width 48 height 26
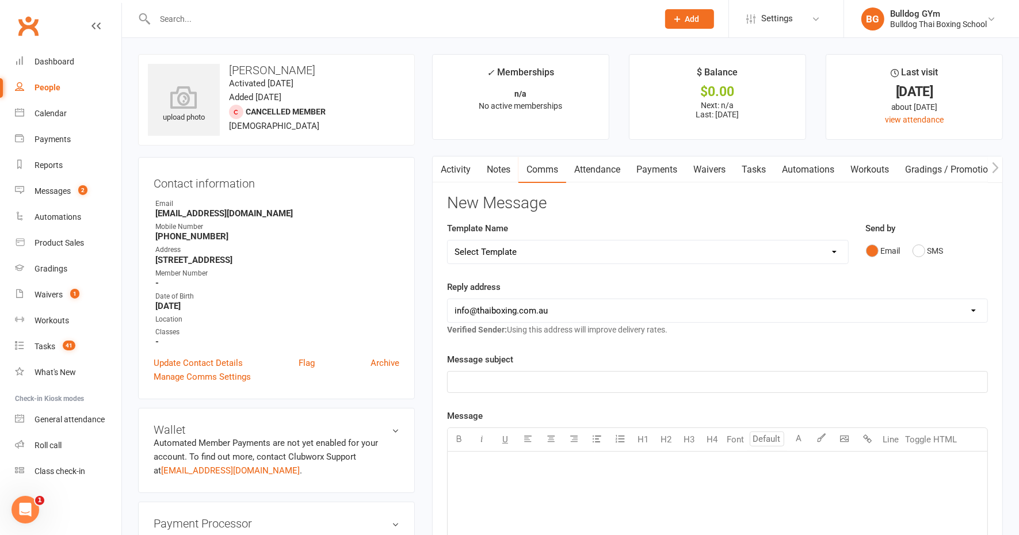
click at [180, 19] on input "text" at bounding box center [400, 19] width 499 height 16
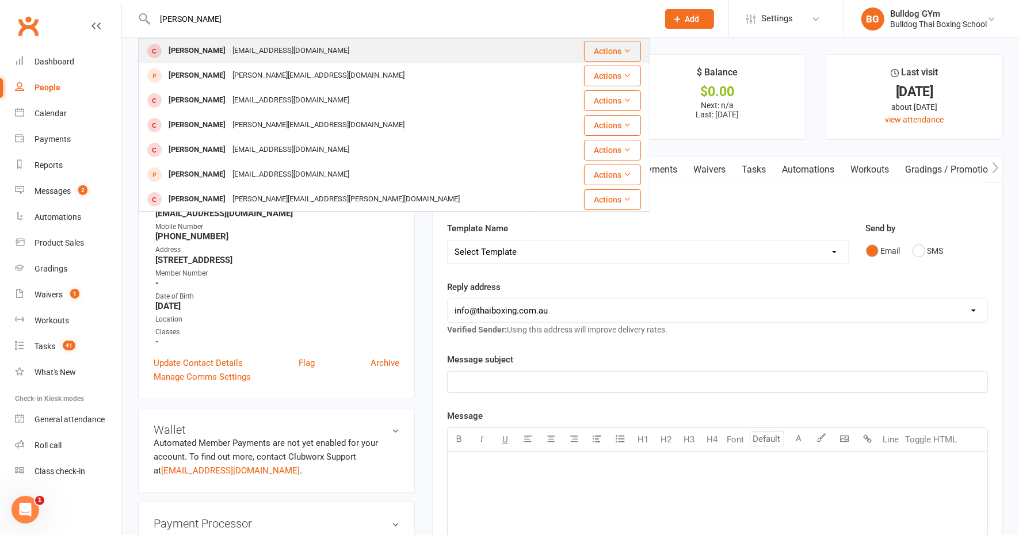
type input "kylie rowe"
click at [202, 52] on div "Kylie Low" at bounding box center [197, 51] width 64 height 17
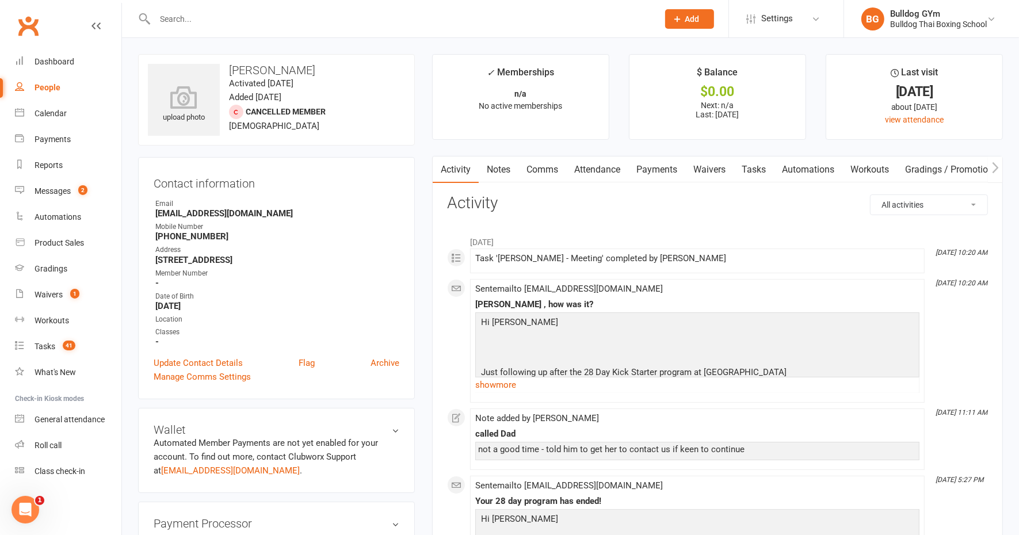
click at [501, 172] on link "Notes" at bounding box center [499, 169] width 40 height 26
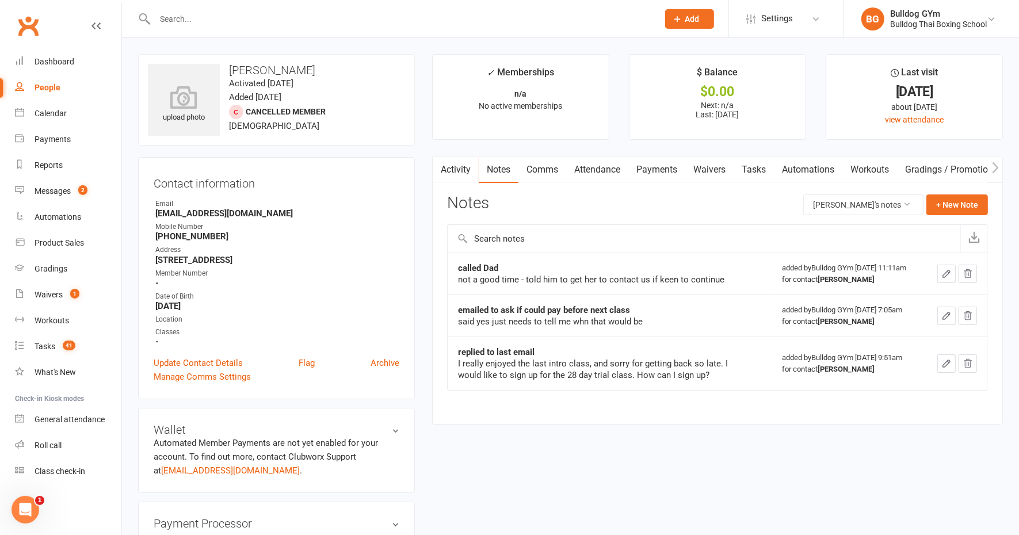
click at [455, 169] on link "Activity" at bounding box center [456, 169] width 46 height 26
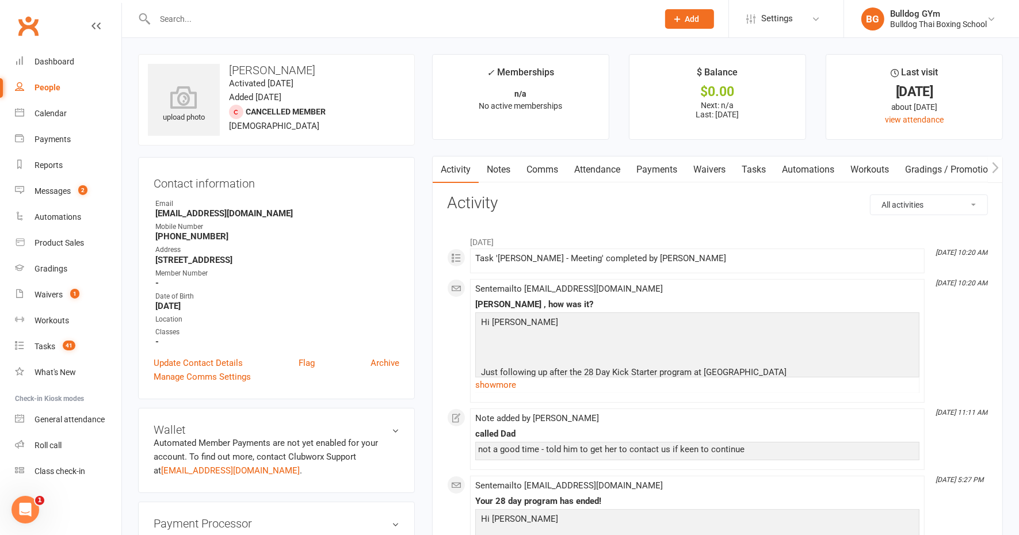
click at [595, 173] on link "Attendance" at bounding box center [597, 169] width 62 height 26
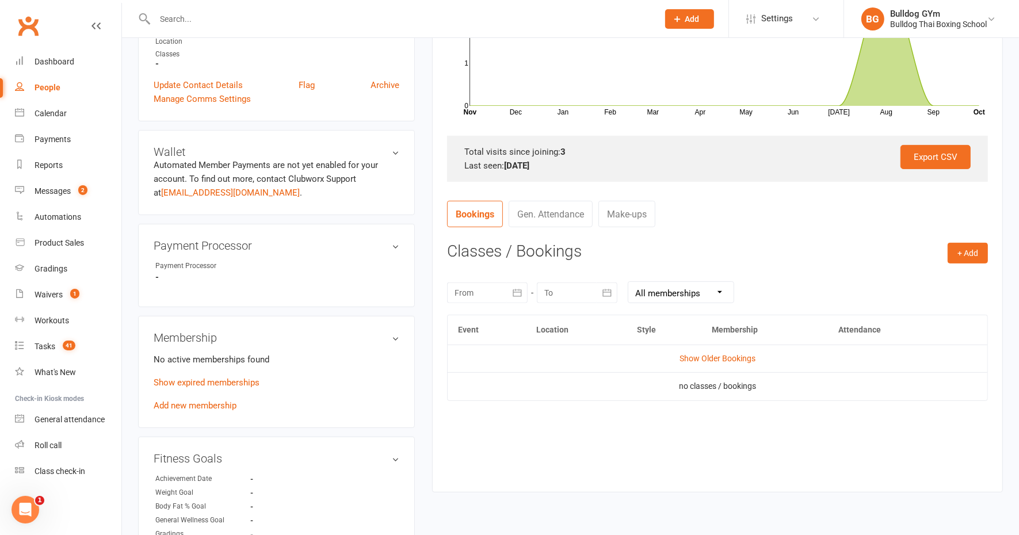
scroll to position [288, 0]
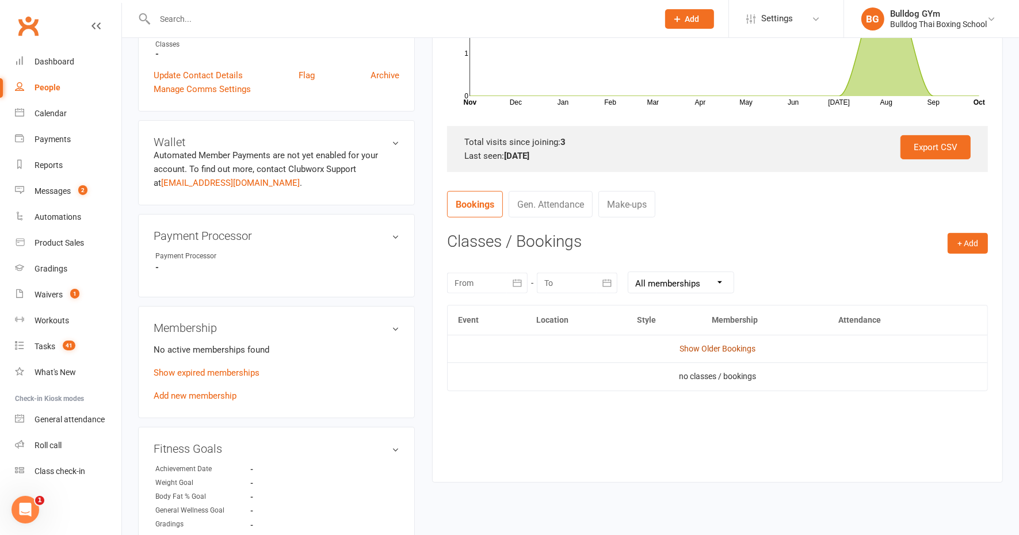
click at [711, 345] on link "Show Older Bookings" at bounding box center [717, 348] width 76 height 9
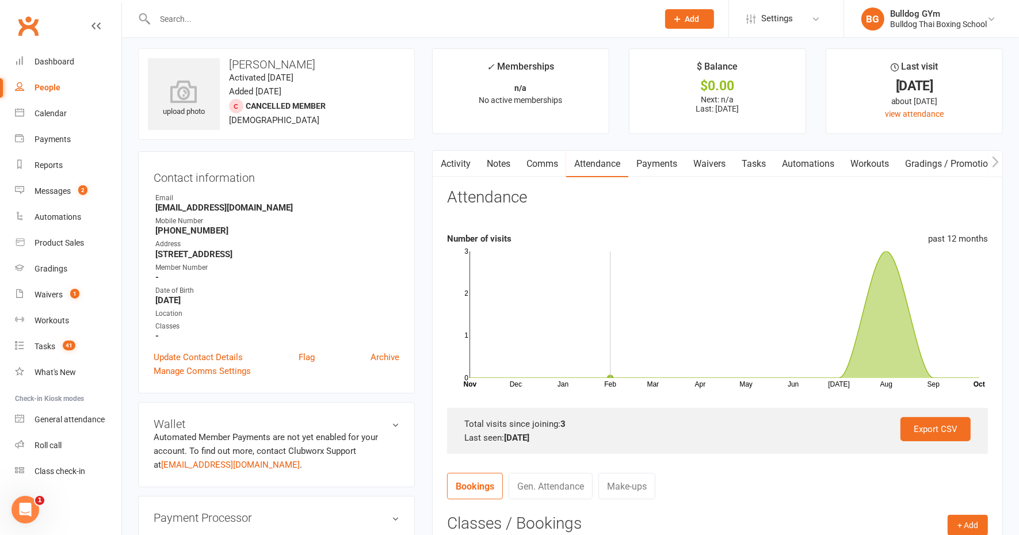
scroll to position [0, 0]
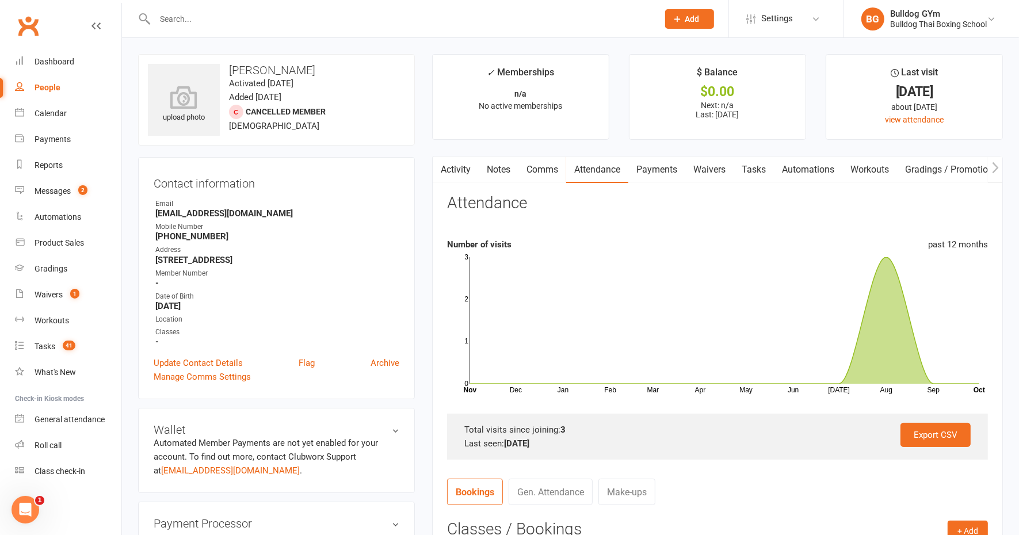
click at [208, 13] on input "text" at bounding box center [400, 19] width 499 height 16
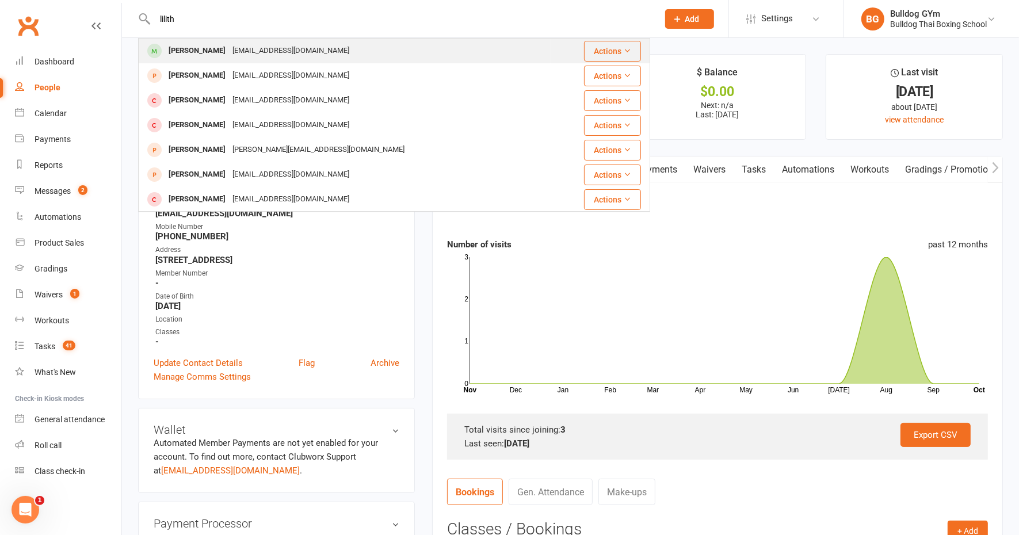
type input "lilith"
click at [200, 45] on div "Lilith Minto" at bounding box center [197, 51] width 64 height 17
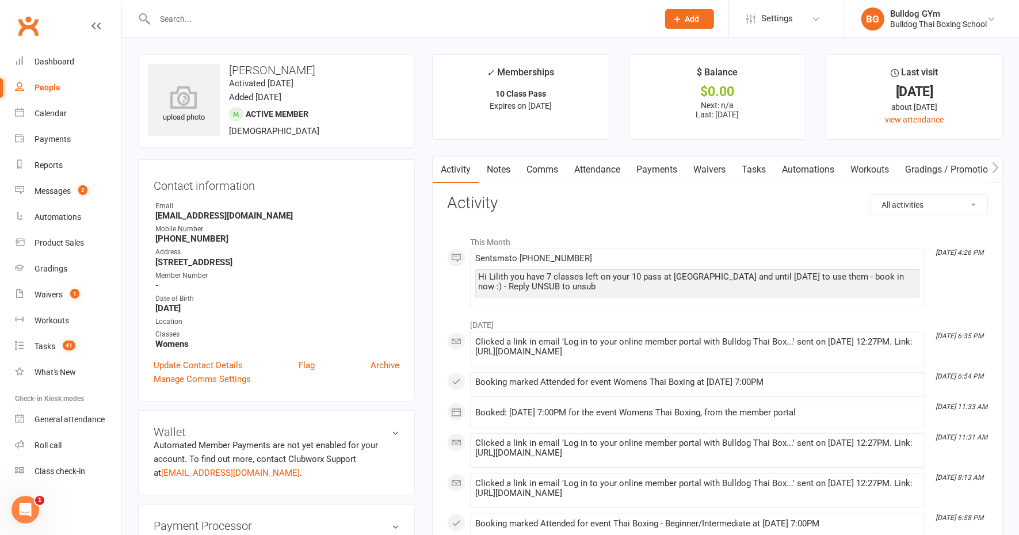
click at [499, 167] on link "Notes" at bounding box center [499, 169] width 40 height 26
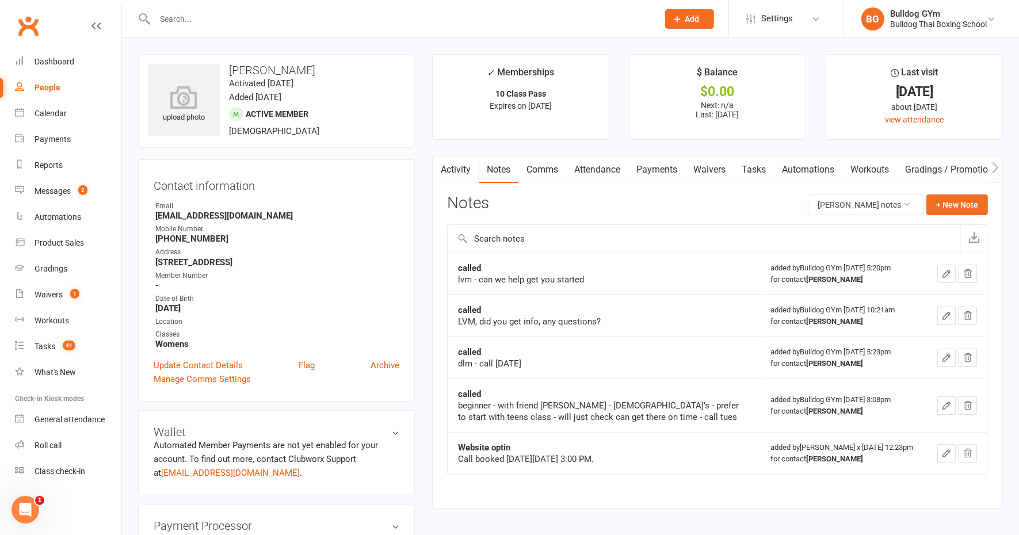
click at [166, 20] on input "text" at bounding box center [400, 19] width 499 height 16
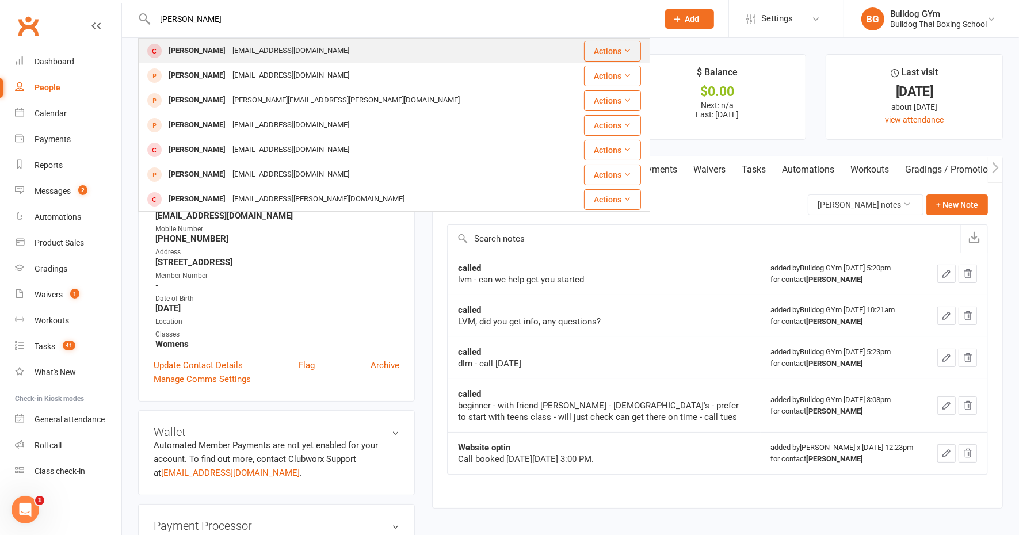
type input "liam ryan"
click at [229, 53] on div "liamryan1995@hotmail.com" at bounding box center [291, 51] width 124 height 17
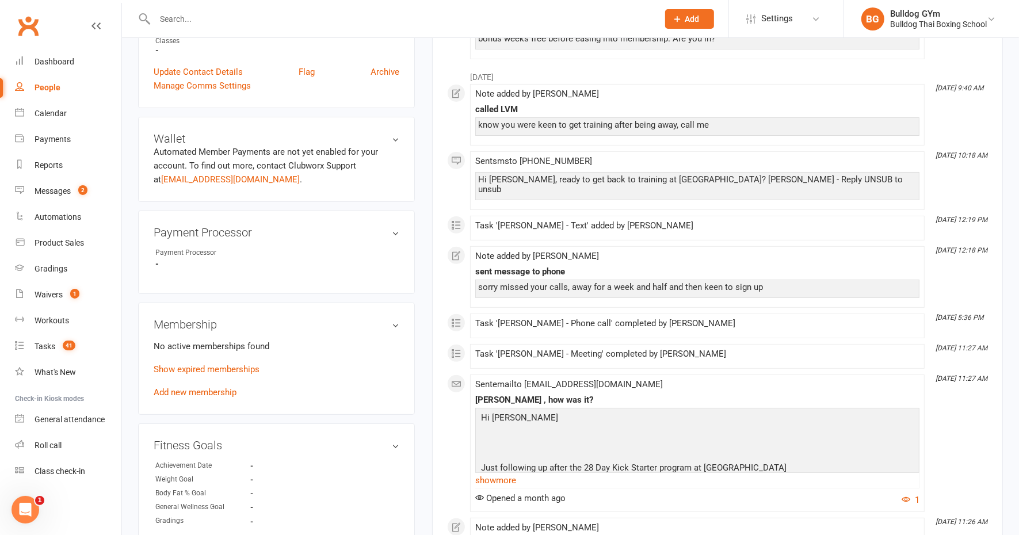
scroll to position [121, 0]
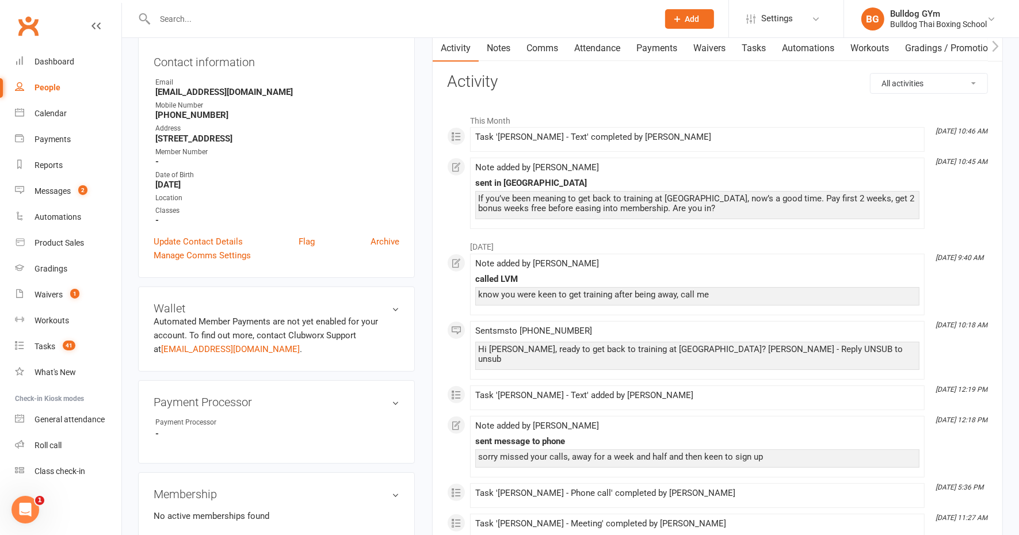
click at [179, 24] on input "text" at bounding box center [400, 19] width 499 height 16
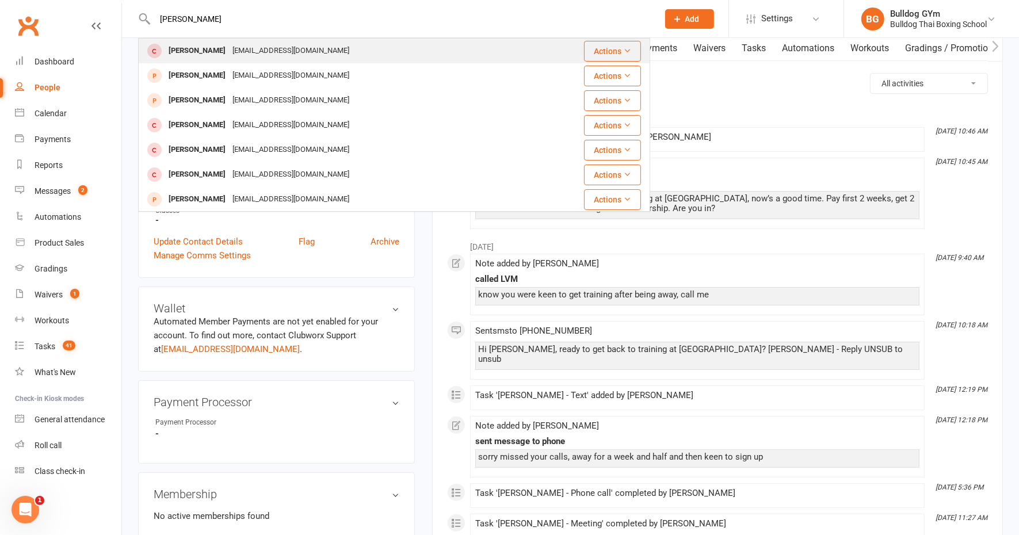
type input "ray chen"
click at [229, 52] on div "Ray.Chen-1@qq.com" at bounding box center [291, 51] width 124 height 17
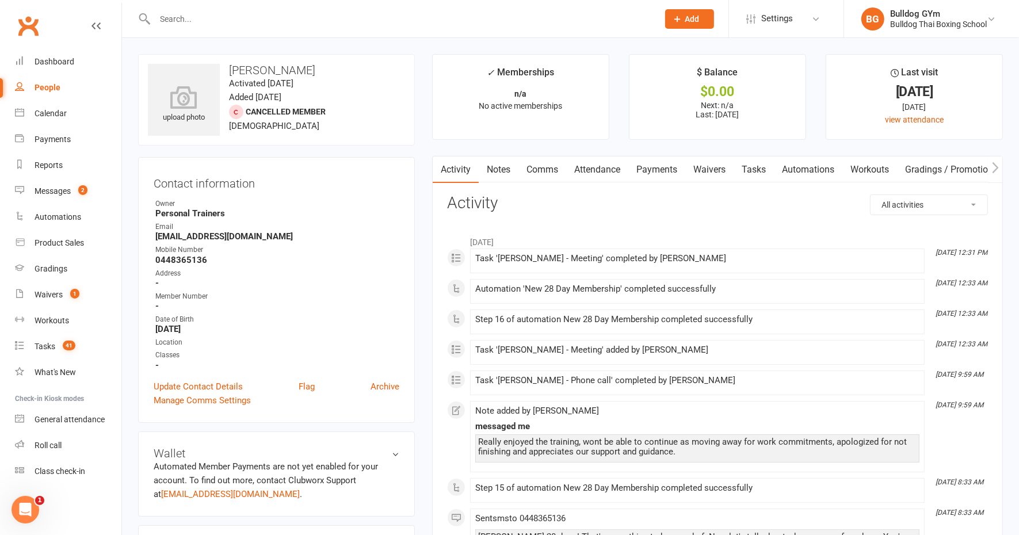
click at [499, 171] on link "Notes" at bounding box center [499, 169] width 40 height 26
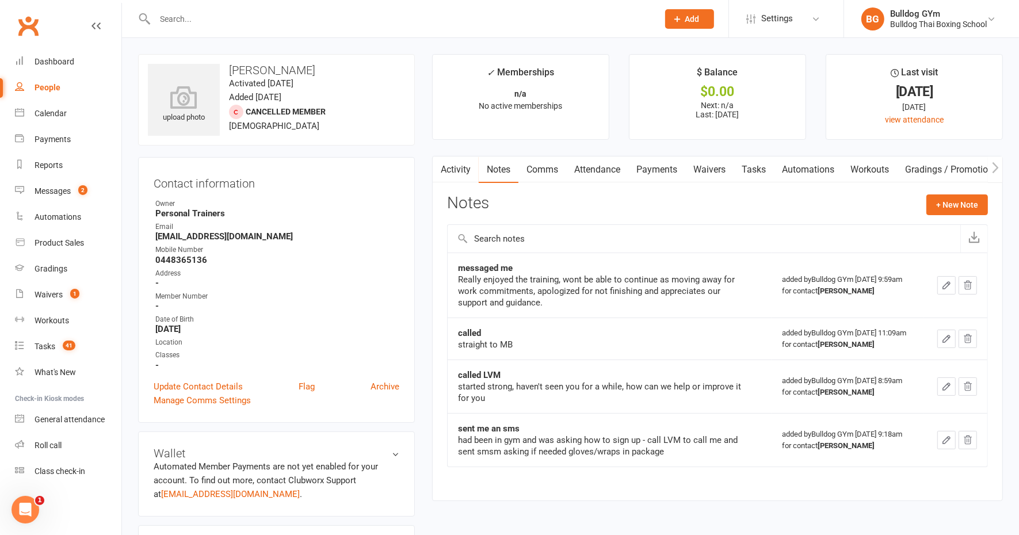
drag, startPoint x: 164, startPoint y: 3, endPoint x: 168, endPoint y: 12, distance: 9.5
click at [164, 3] on div at bounding box center [394, 18] width 512 height 37
click at [171, 17] on input "text" at bounding box center [400, 19] width 499 height 16
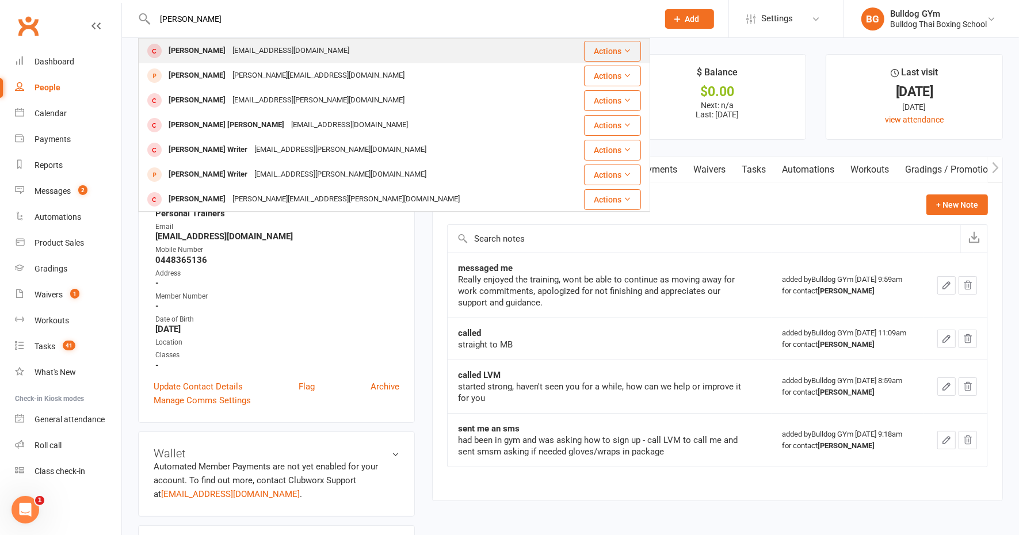
type input "andreas wort"
click at [208, 51] on div "Andreas Wortmann" at bounding box center [197, 51] width 64 height 17
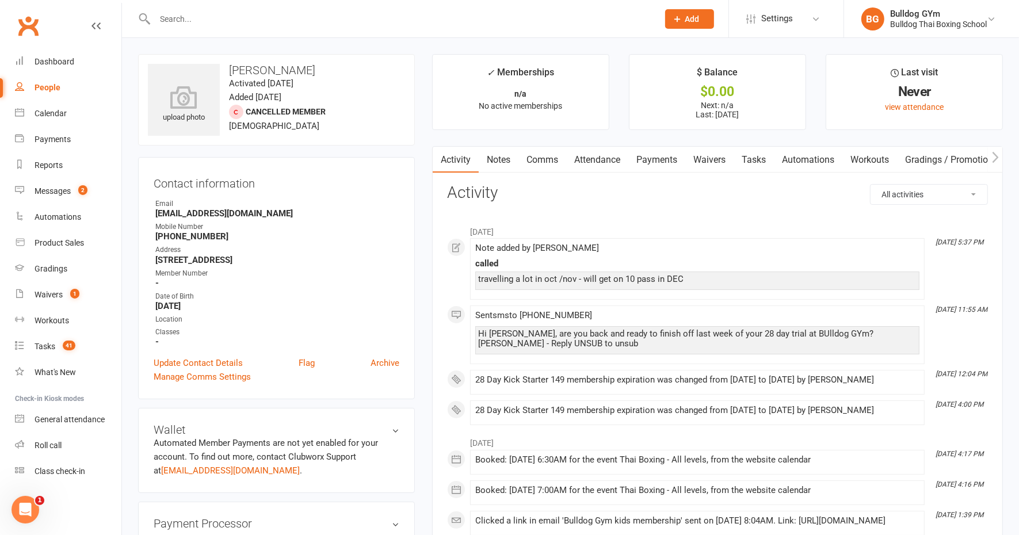
click at [503, 160] on link "Notes" at bounding box center [499, 160] width 40 height 26
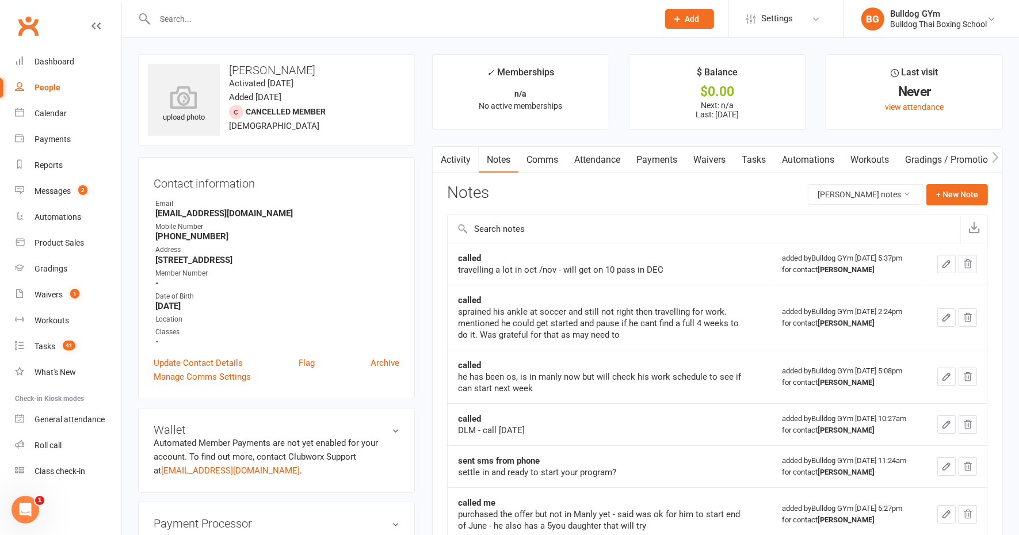
click at [461, 156] on link "Activity" at bounding box center [456, 160] width 46 height 26
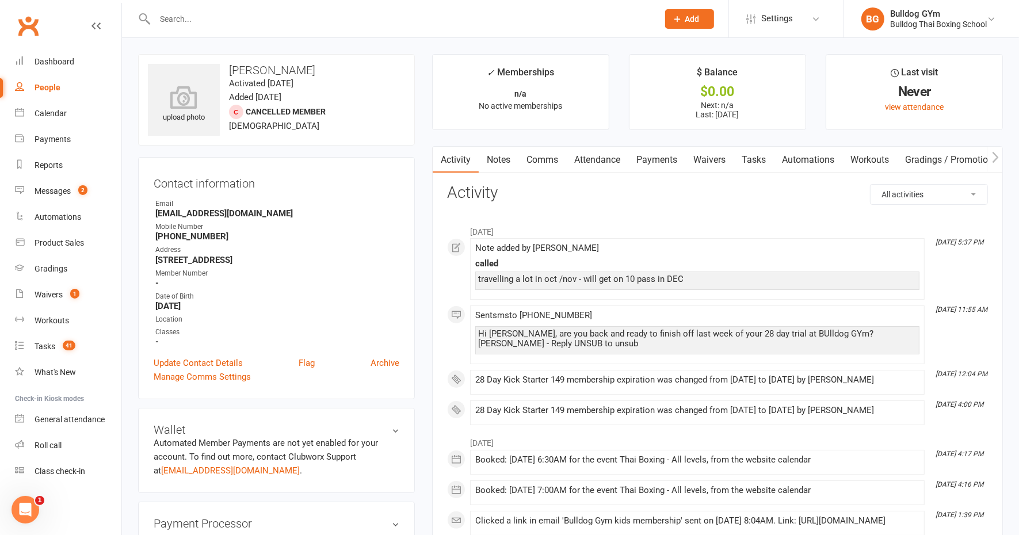
click at [506, 155] on link "Notes" at bounding box center [499, 160] width 40 height 26
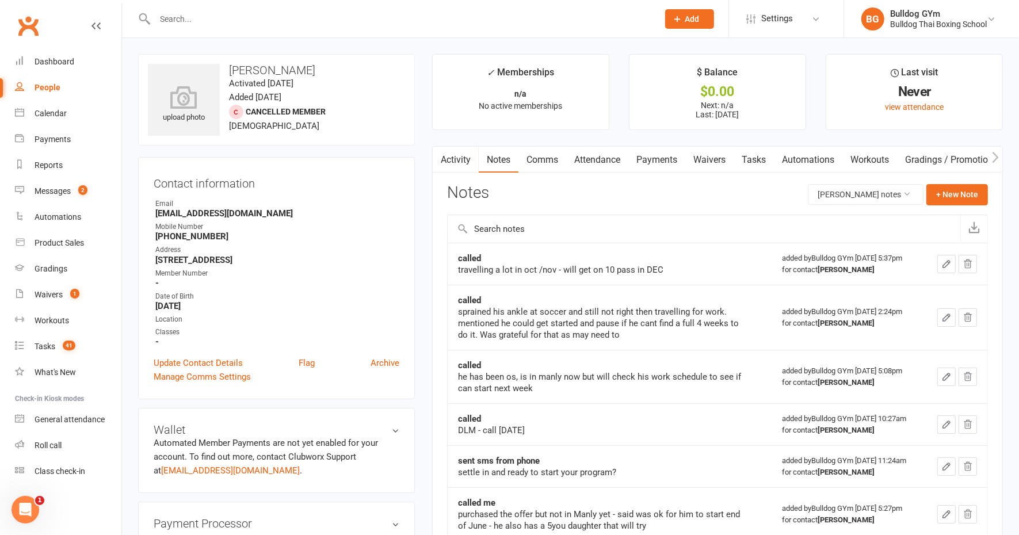
click at [175, 20] on input "text" at bounding box center [400, 19] width 499 height 16
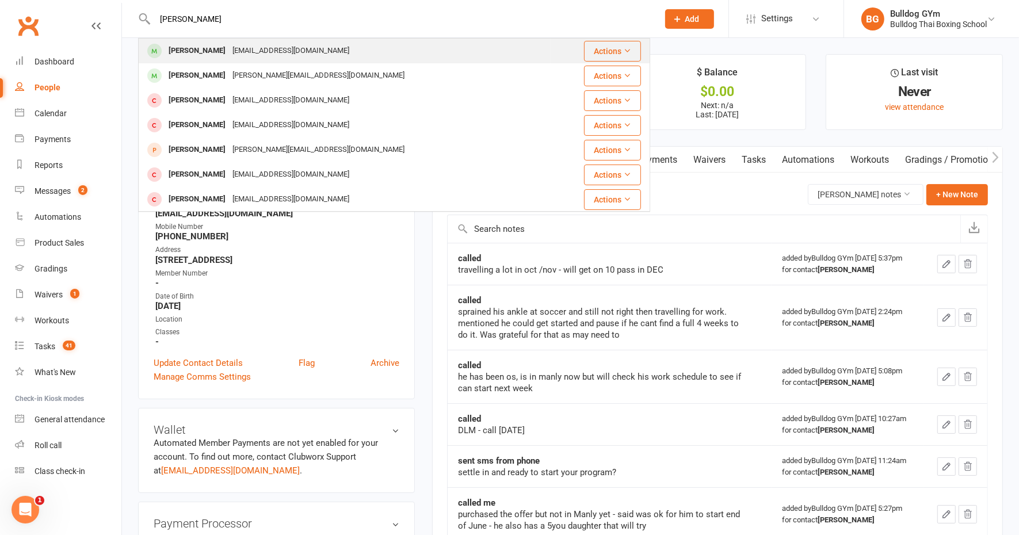
type input "alessia ascani"
click at [250, 51] on div "alessiaascani122@gmail.com" at bounding box center [291, 51] width 124 height 17
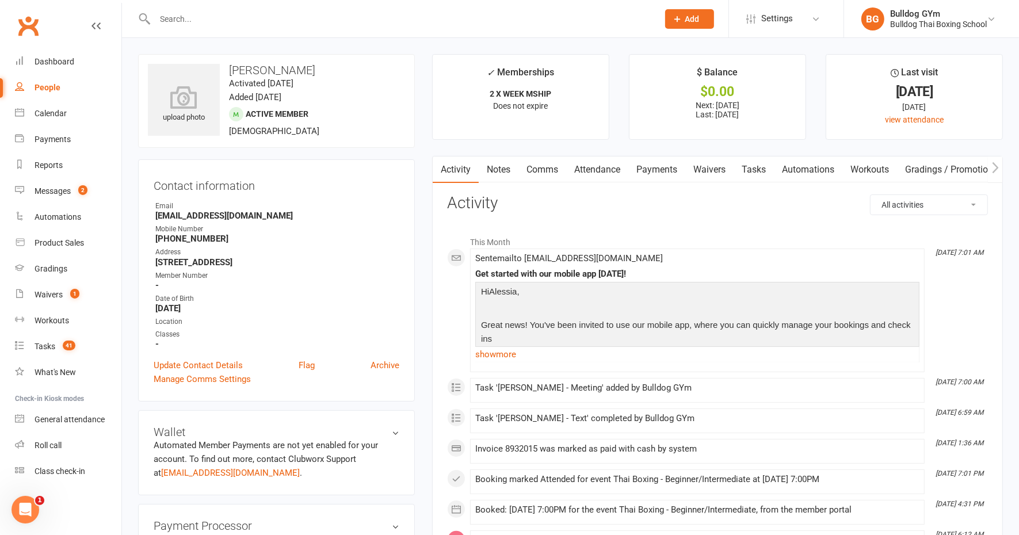
click at [497, 164] on link "Notes" at bounding box center [499, 169] width 40 height 26
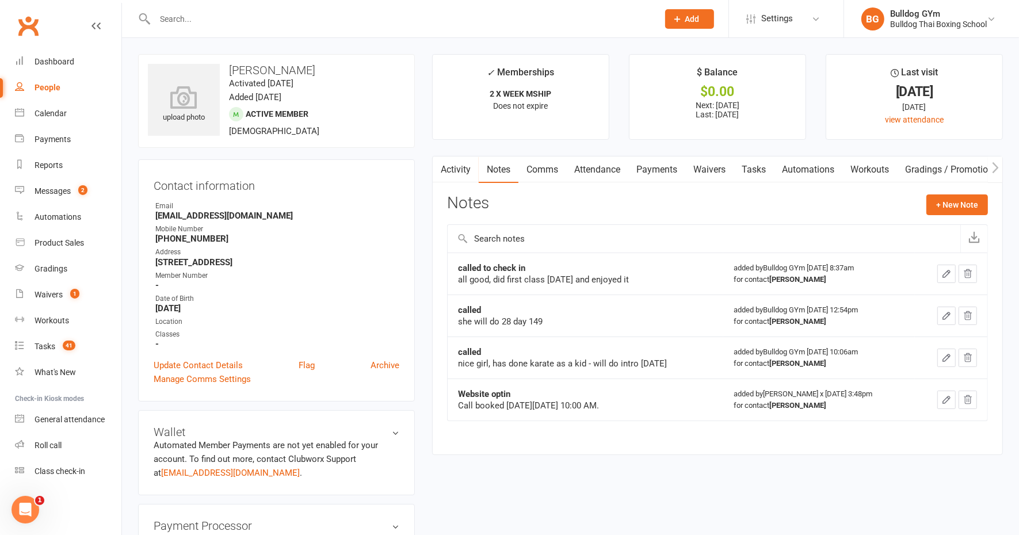
click at [720, 169] on link "Waivers" at bounding box center [709, 169] width 48 height 26
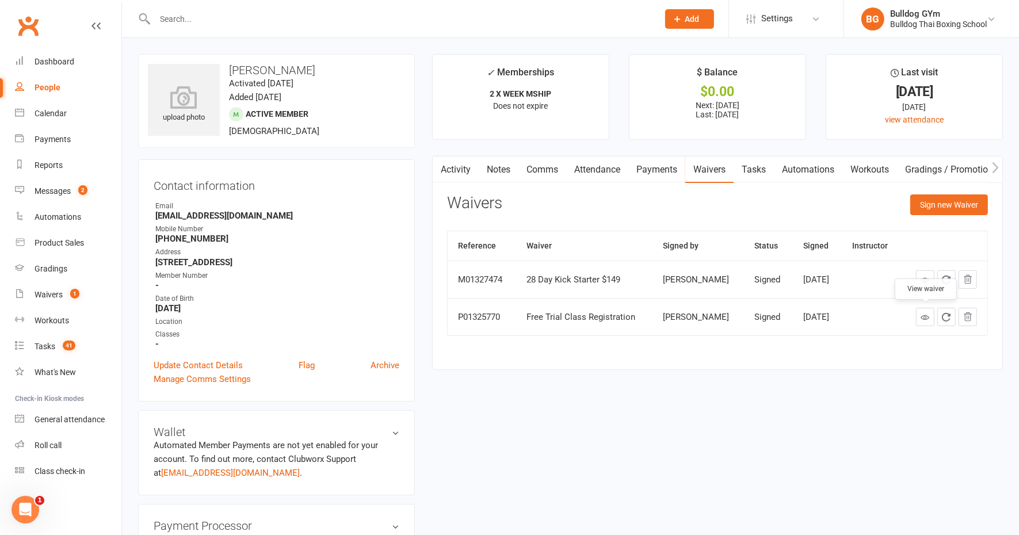
click at [927, 316] on icon at bounding box center [925, 317] width 9 height 9
click at [209, 20] on input "text" at bounding box center [400, 19] width 499 height 16
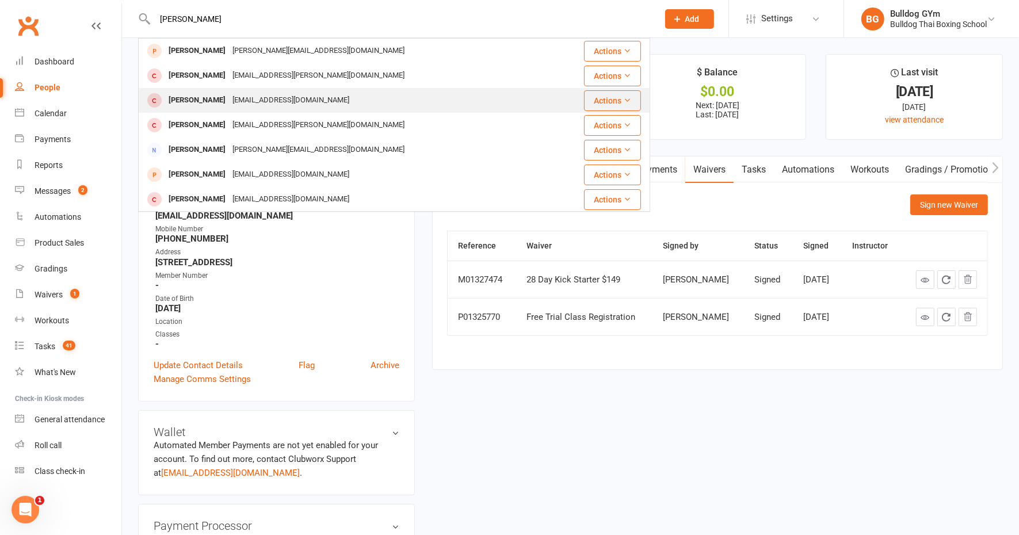
type input "andreas"
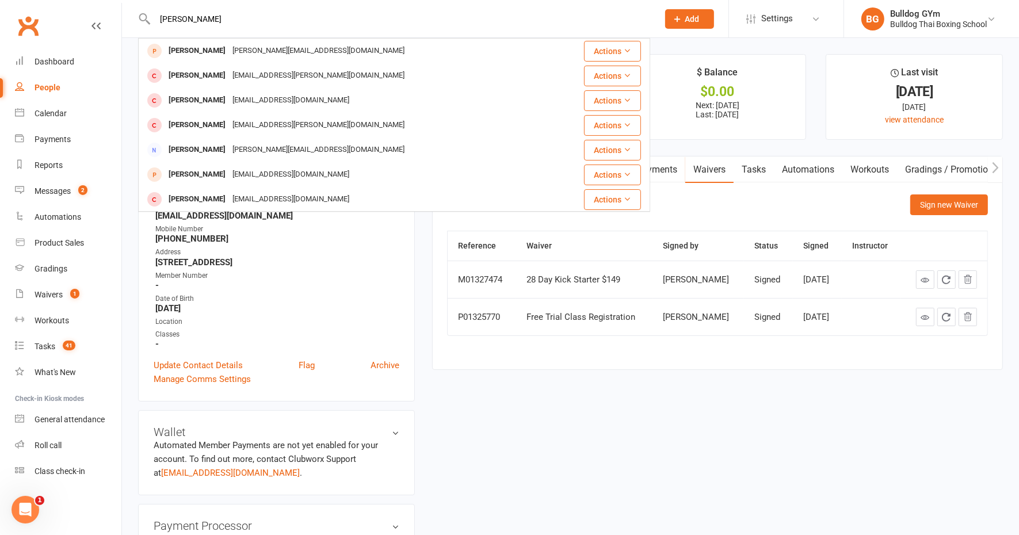
drag, startPoint x: 230, startPoint y: 95, endPoint x: 245, endPoint y: 101, distance: 15.5
click at [229, 96] on div "Andreas Wortmann" at bounding box center [197, 100] width 64 height 17
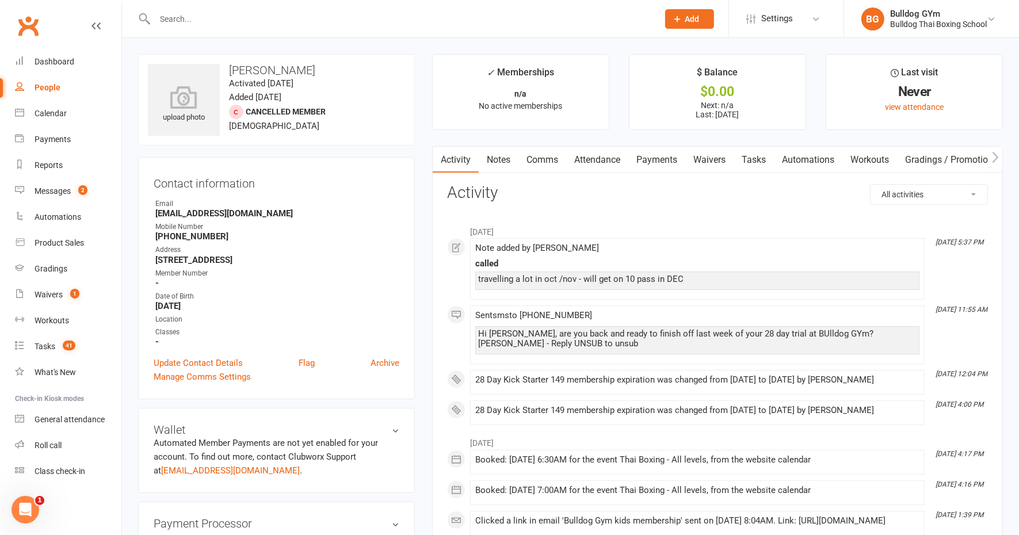
click at [717, 161] on link "Waivers" at bounding box center [709, 160] width 48 height 26
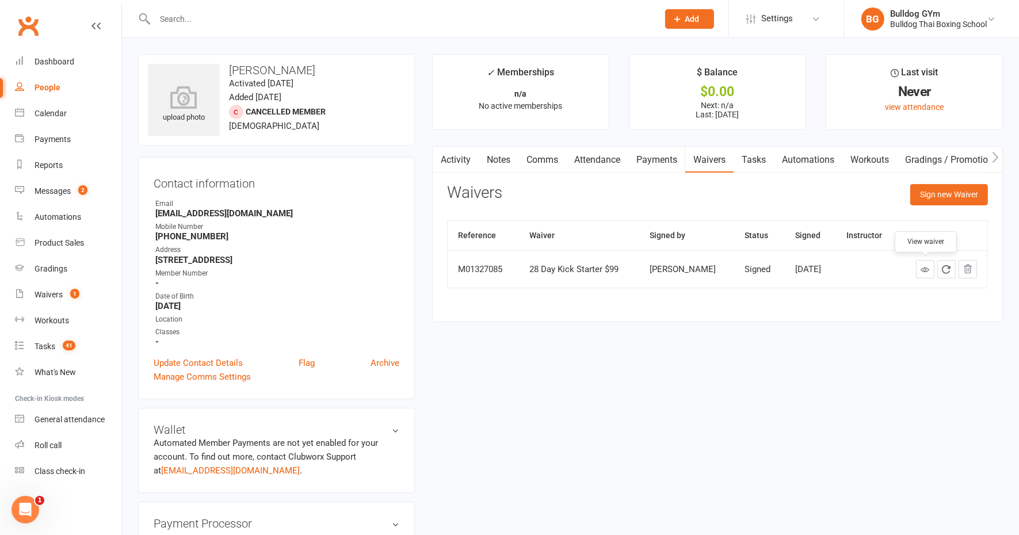
click at [927, 269] on icon at bounding box center [925, 269] width 9 height 9
click at [169, 24] on input "text" at bounding box center [400, 19] width 499 height 16
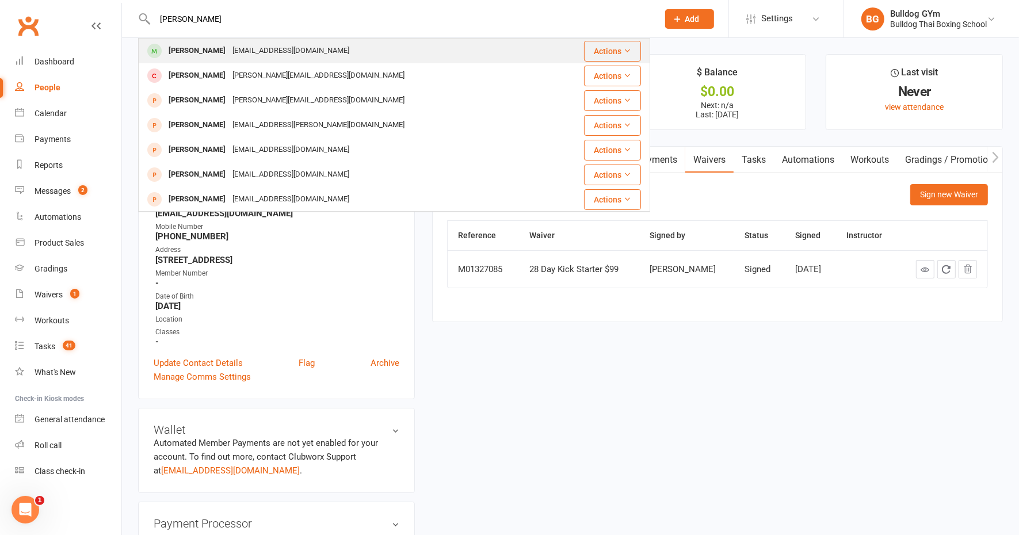
type input "charlie walker"
click at [229, 51] on div "iammattwalker@gmail.com" at bounding box center [291, 51] width 124 height 17
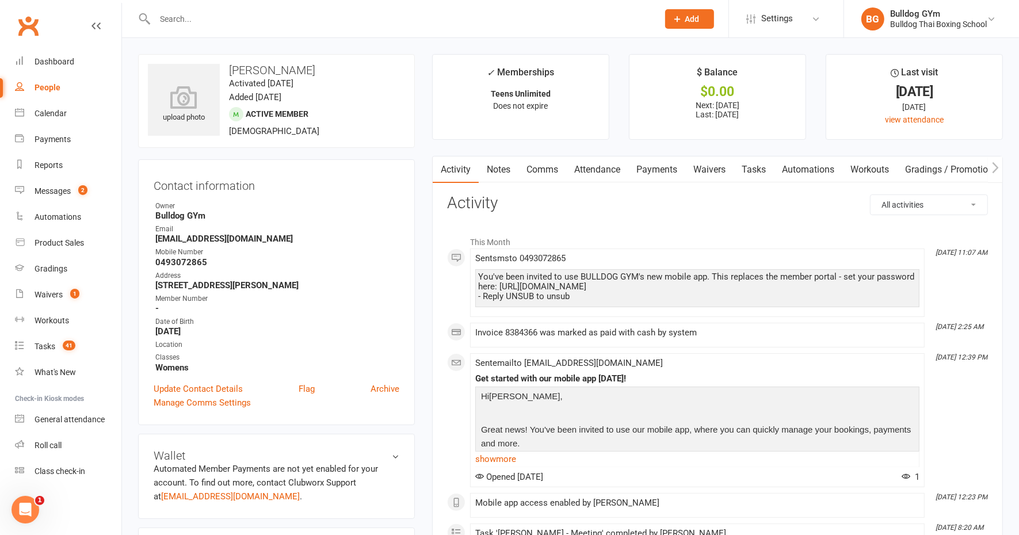
click at [715, 167] on link "Waivers" at bounding box center [709, 169] width 48 height 26
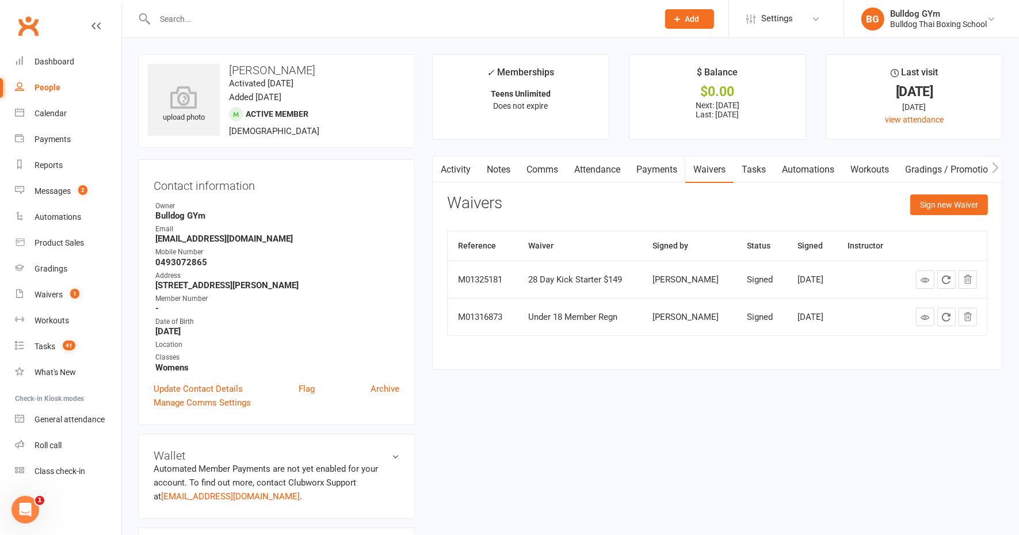
click at [502, 165] on link "Notes" at bounding box center [499, 169] width 40 height 26
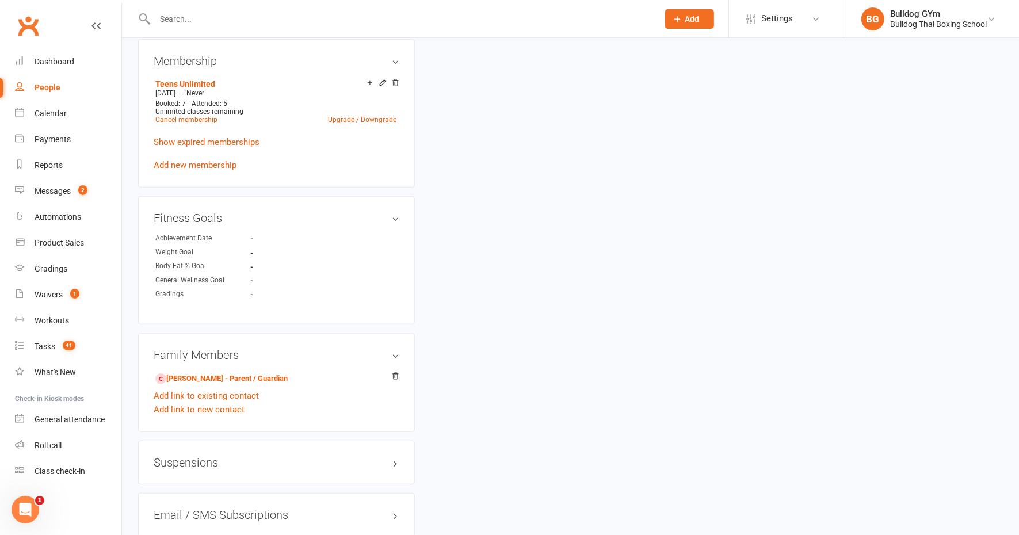
scroll to position [647, 0]
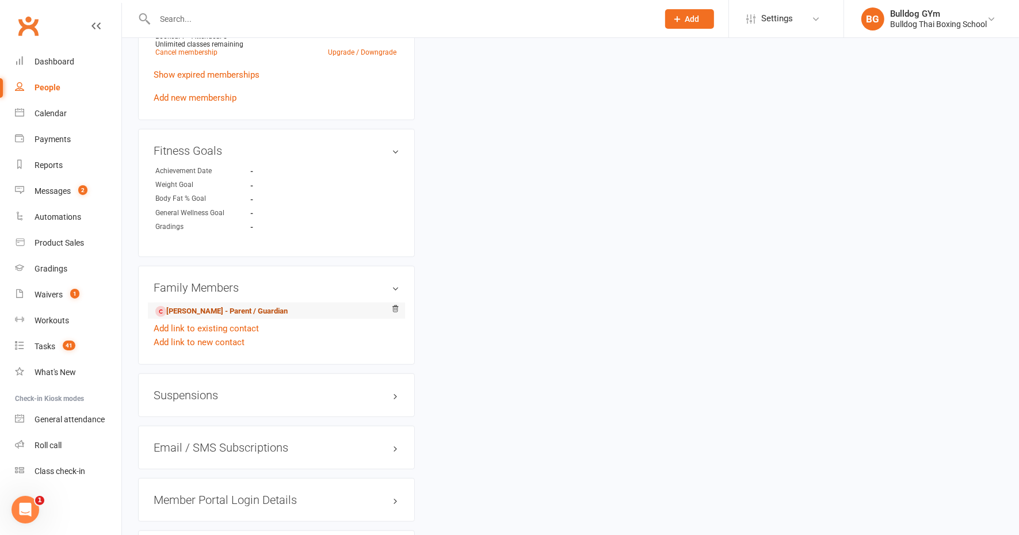
click at [235, 310] on link "Matthew Walker - Parent / Guardian" at bounding box center [221, 312] width 132 height 12
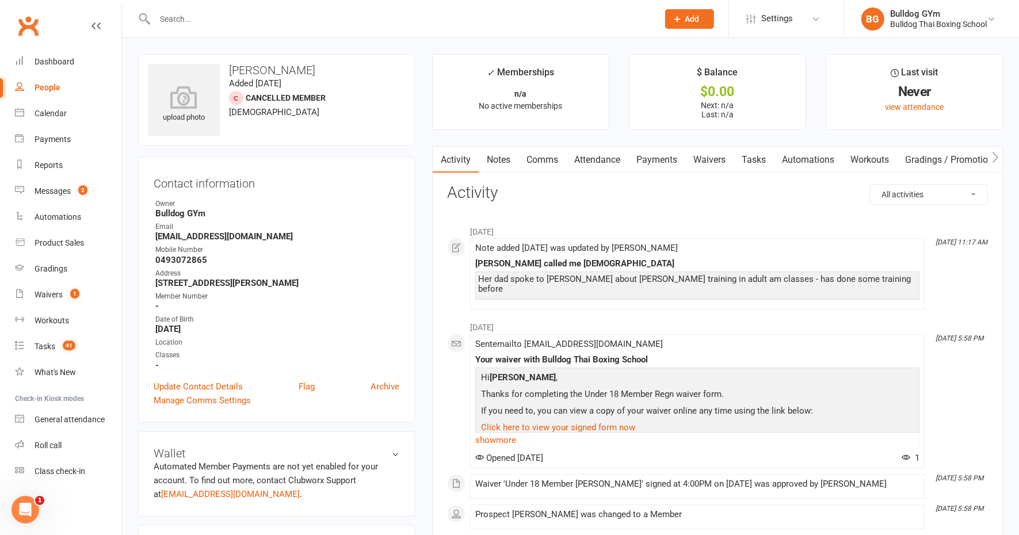
click at [491, 161] on link "Notes" at bounding box center [499, 160] width 40 height 26
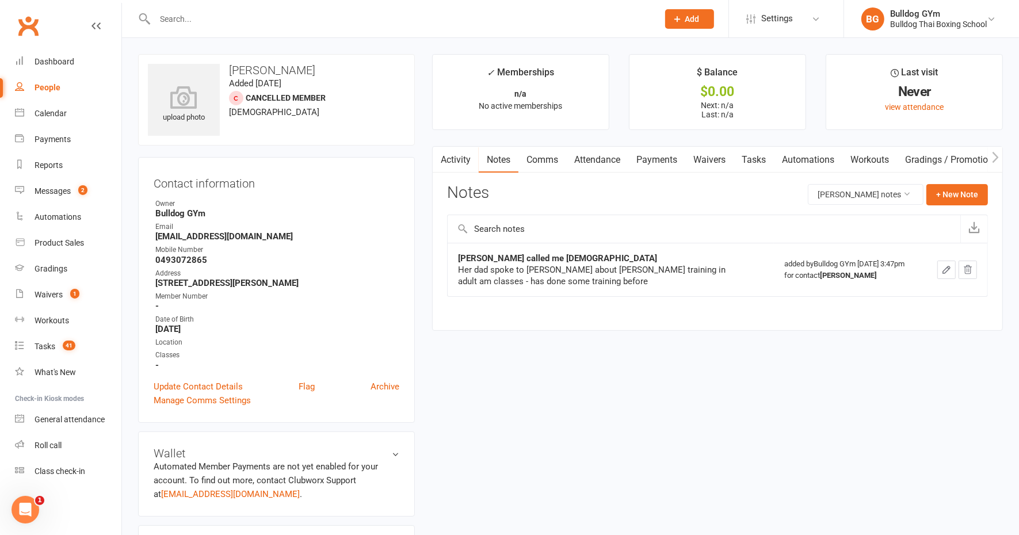
click at [177, 22] on input "text" at bounding box center [400, 19] width 499 height 16
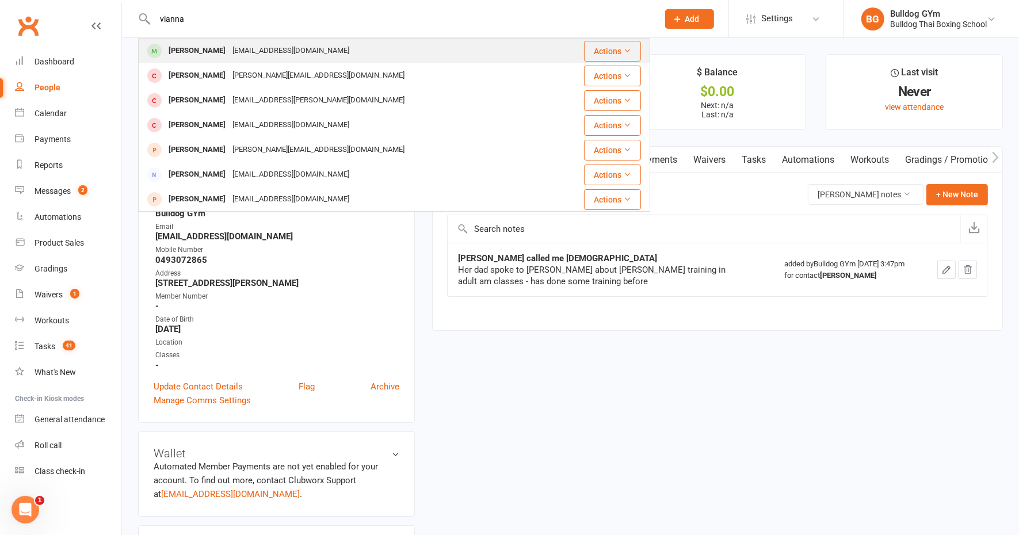
type input "vianna"
click at [204, 54] on div "Vianna Kha" at bounding box center [197, 51] width 64 height 17
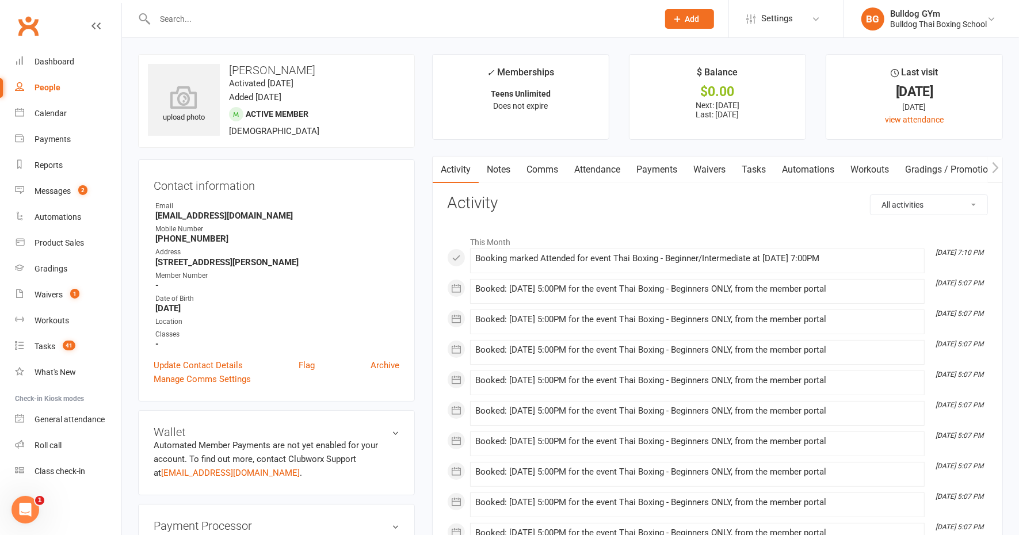
click at [712, 167] on link "Waivers" at bounding box center [709, 169] width 48 height 26
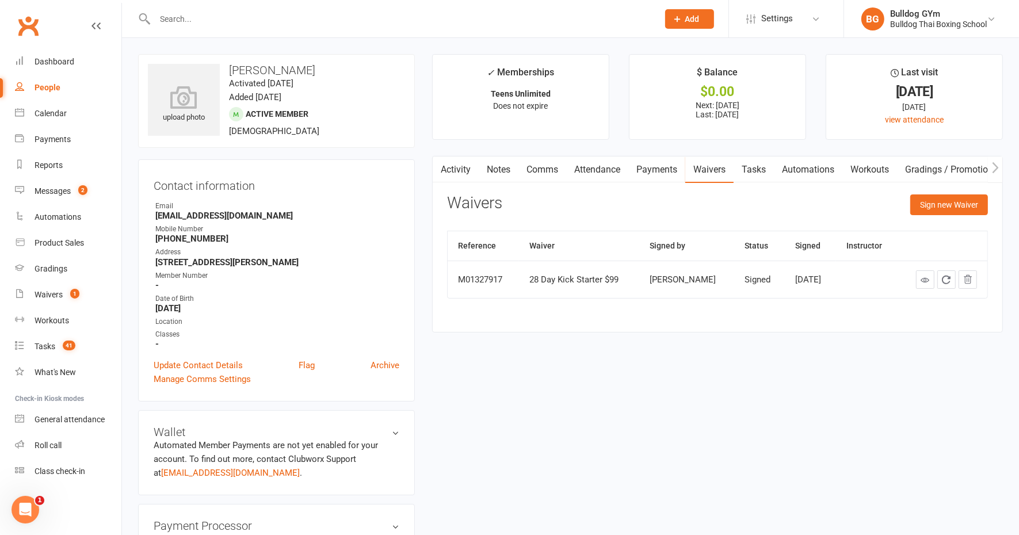
click at [502, 167] on link "Notes" at bounding box center [499, 169] width 40 height 26
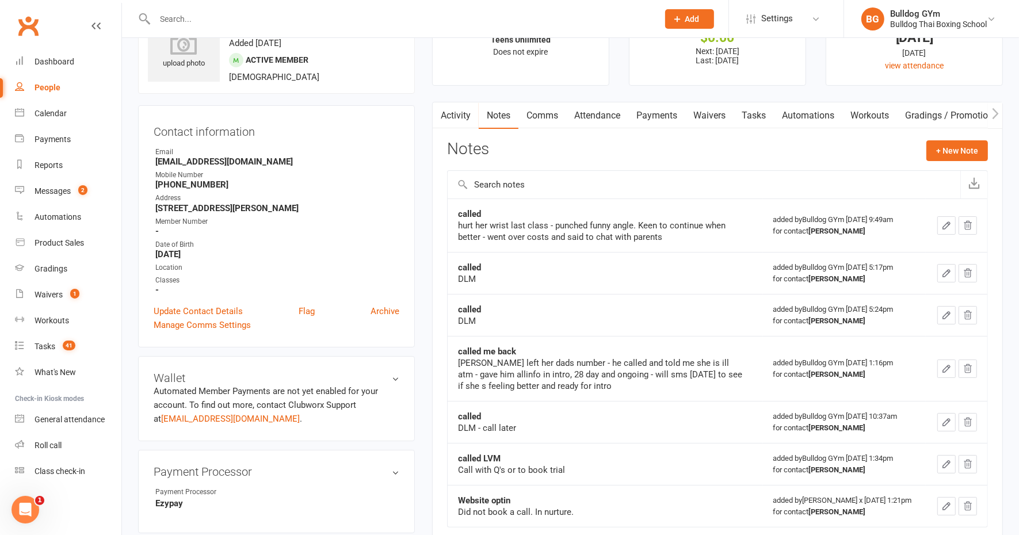
scroll to position [72, 0]
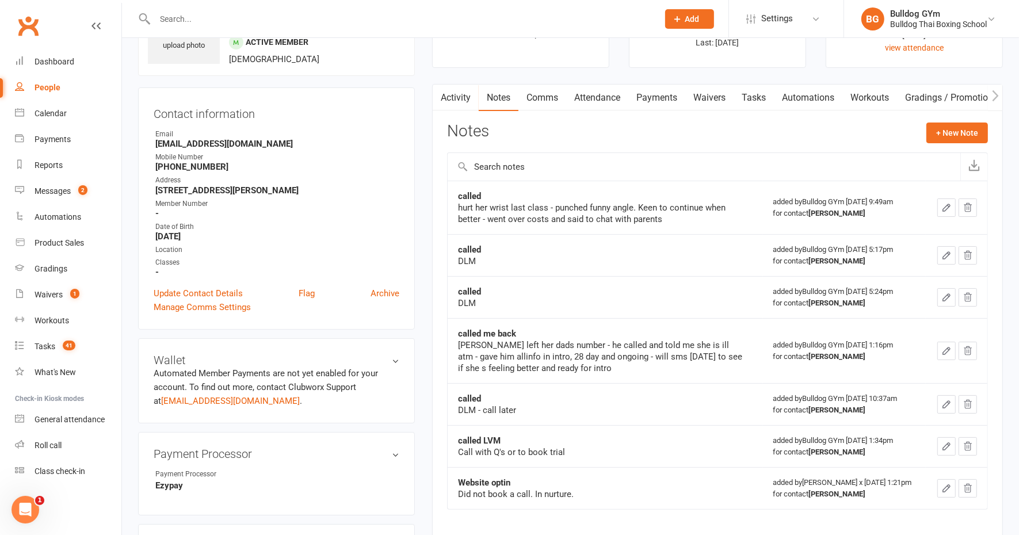
click at [457, 91] on link "Activity" at bounding box center [456, 98] width 46 height 26
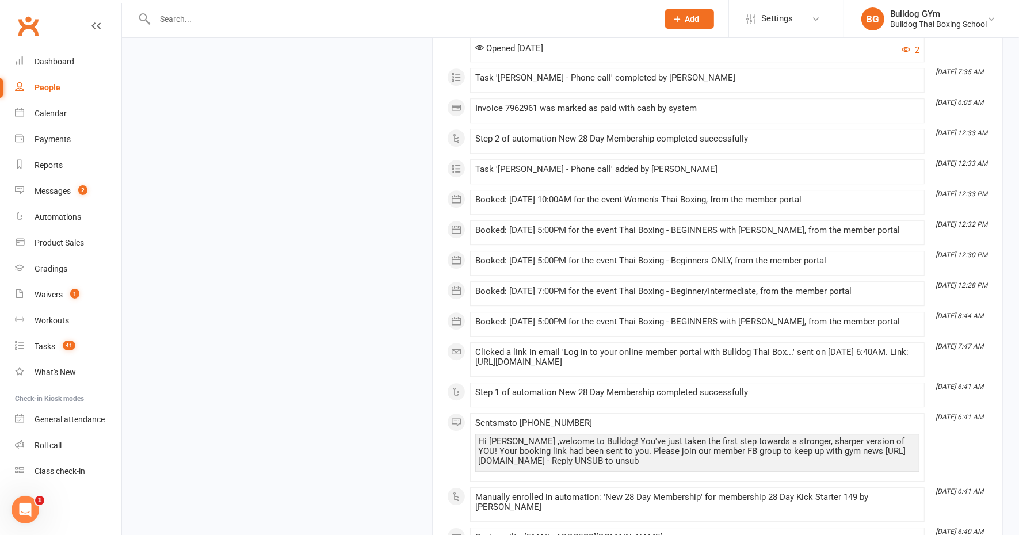
scroll to position [7126, 0]
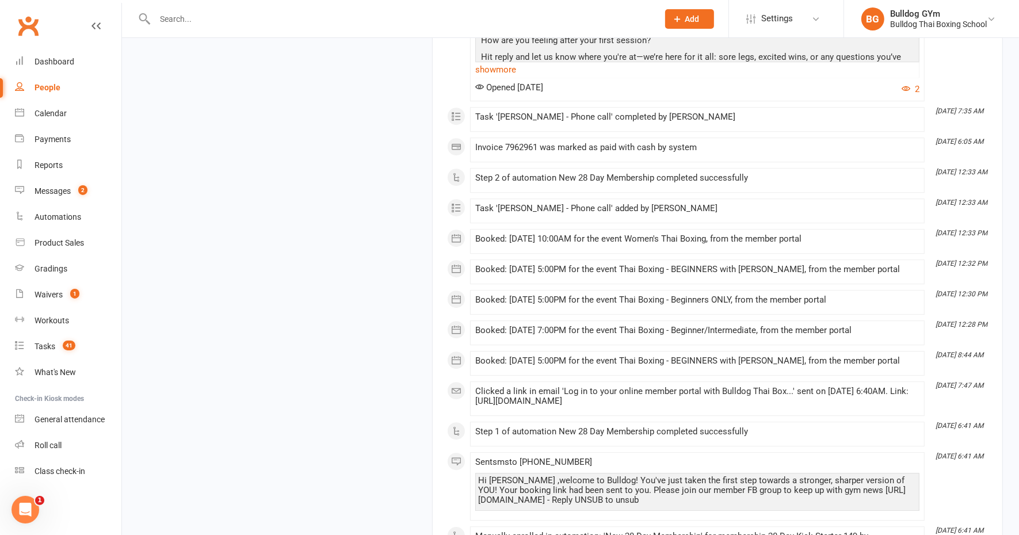
click at [177, 20] on input "text" at bounding box center [400, 19] width 499 height 16
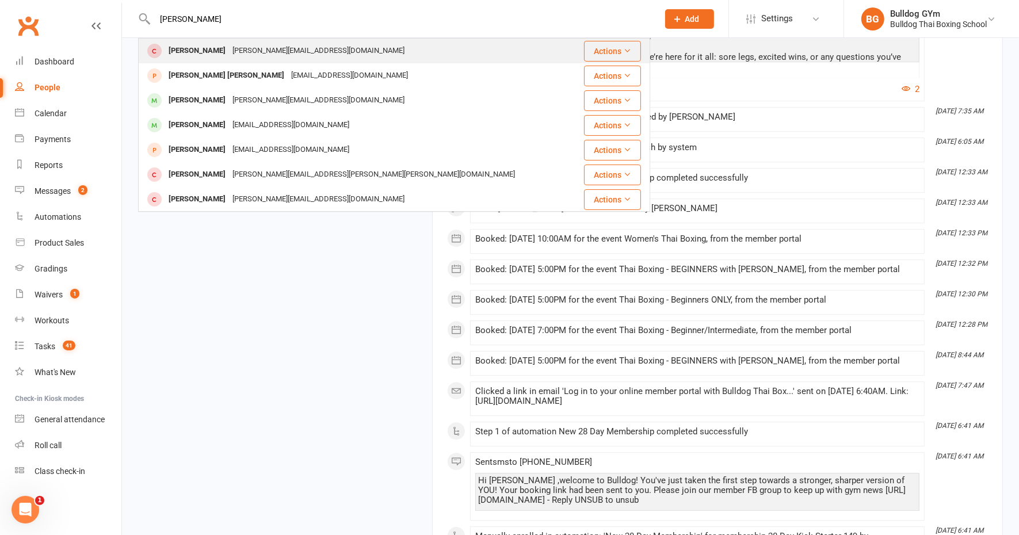
type input "isabella fai"
click at [229, 54] on div "isabella.fiaola@gmail.com" at bounding box center [318, 51] width 179 height 17
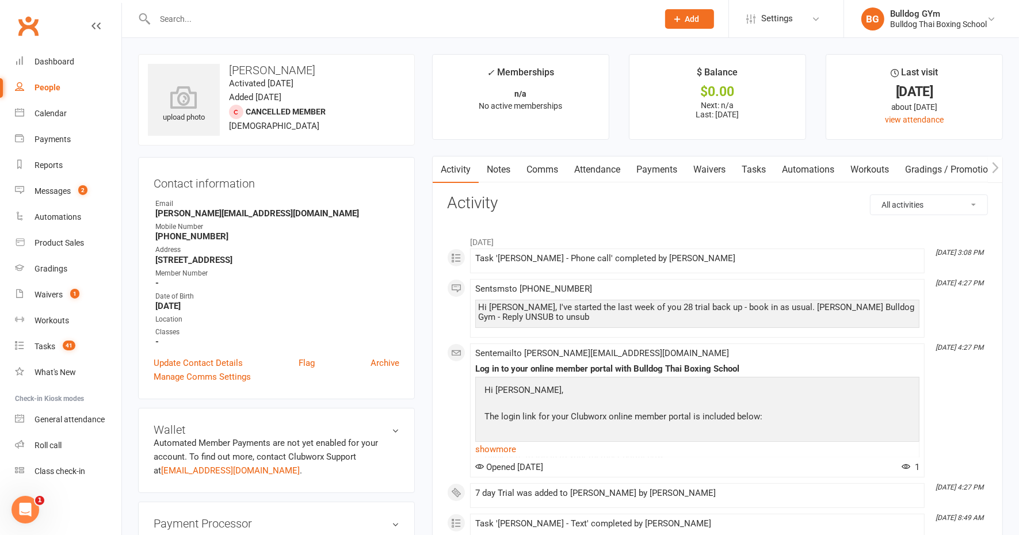
click at [715, 174] on link "Waivers" at bounding box center [709, 169] width 48 height 26
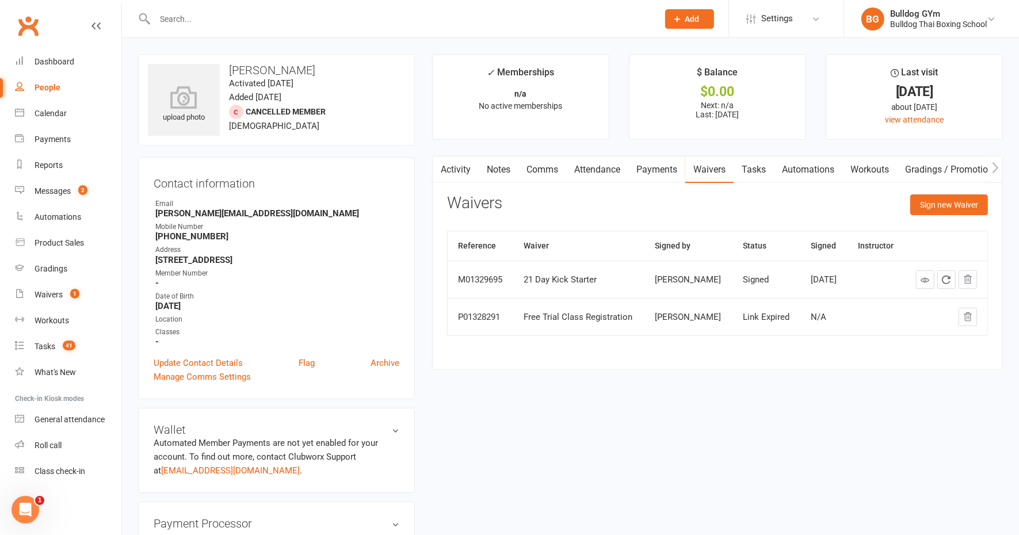
click at [506, 167] on link "Notes" at bounding box center [499, 169] width 40 height 26
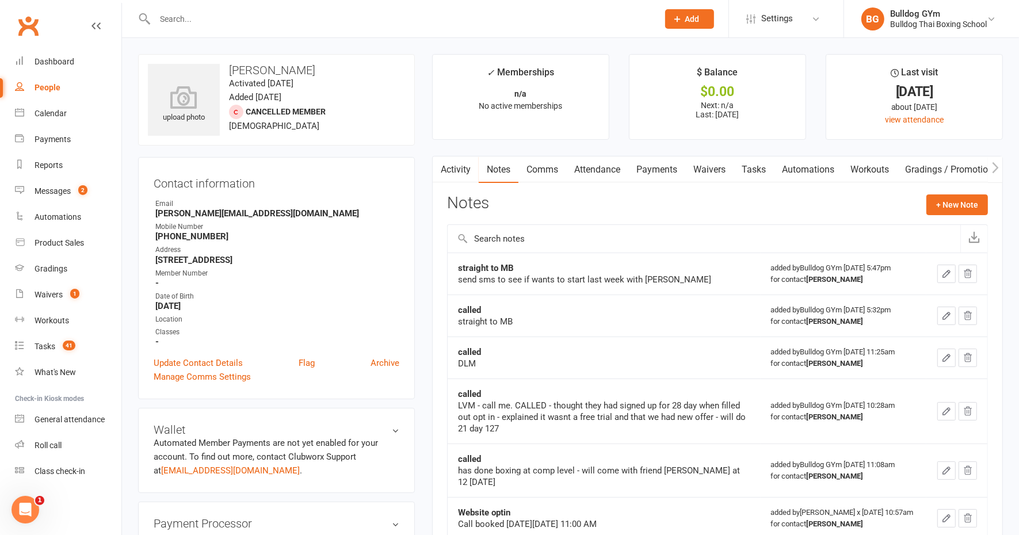
click at [198, 23] on input "text" at bounding box center [400, 19] width 499 height 16
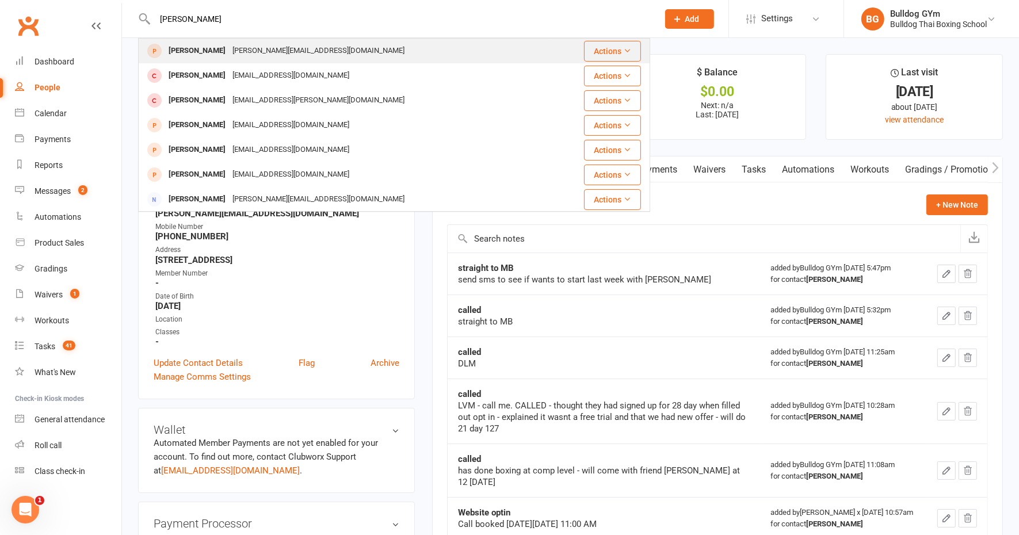
type input "sarah rand"
click at [260, 48] on div "sarah.randell18@hotmail.com" at bounding box center [318, 51] width 179 height 17
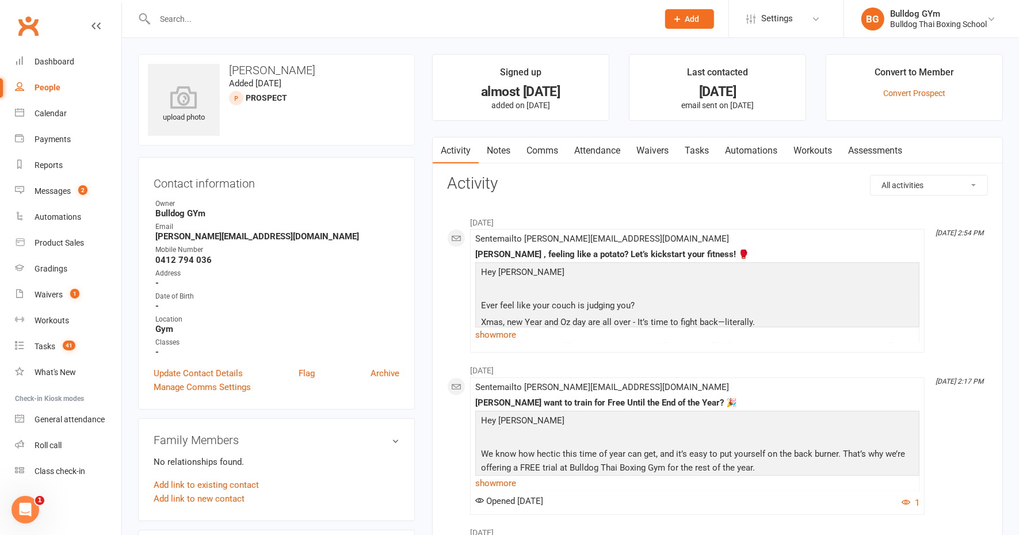
click at [185, 21] on input "text" at bounding box center [400, 19] width 499 height 16
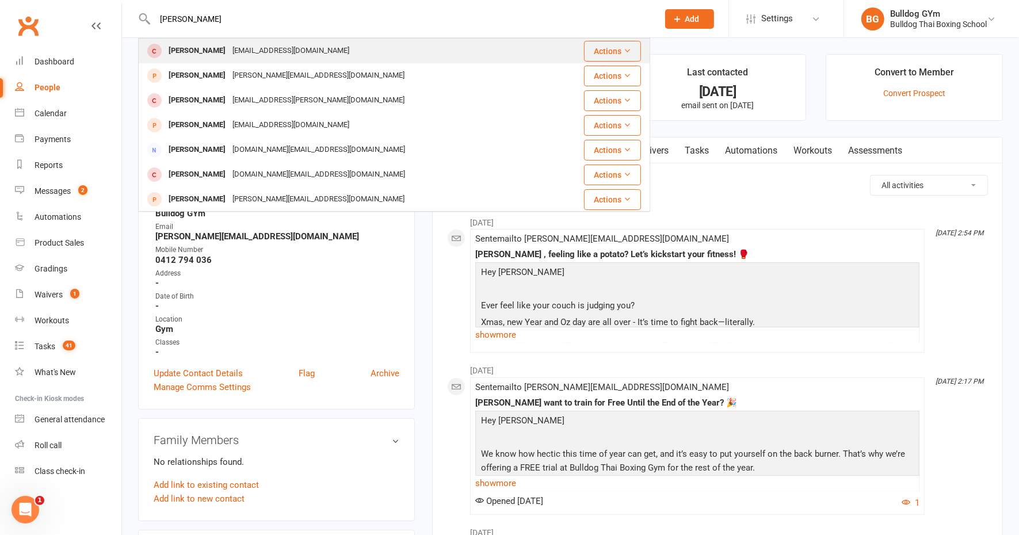
type input "sarah randa"
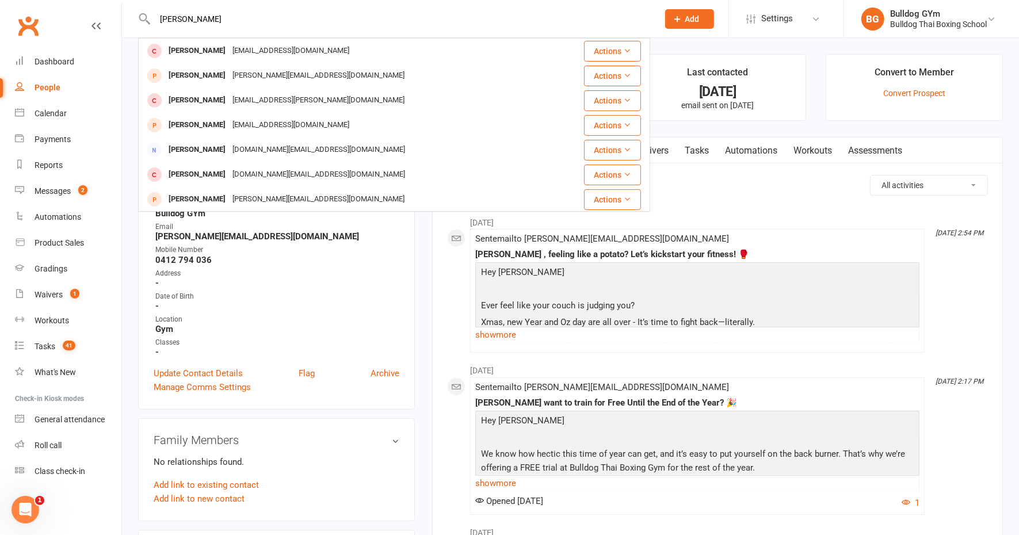
click at [238, 52] on div "sarahrandall032@gmail.com" at bounding box center [291, 51] width 124 height 17
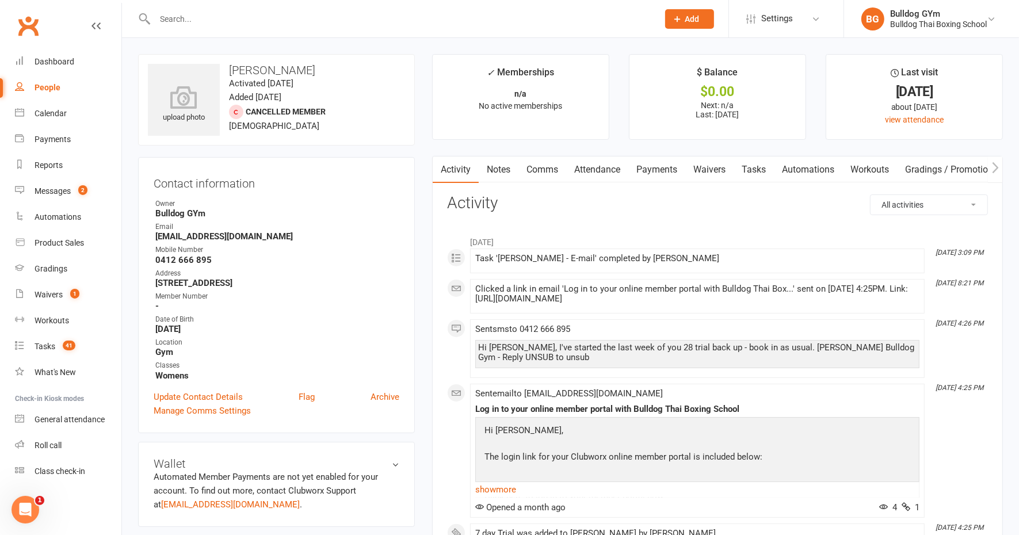
click at [719, 167] on link "Waivers" at bounding box center [709, 169] width 48 height 26
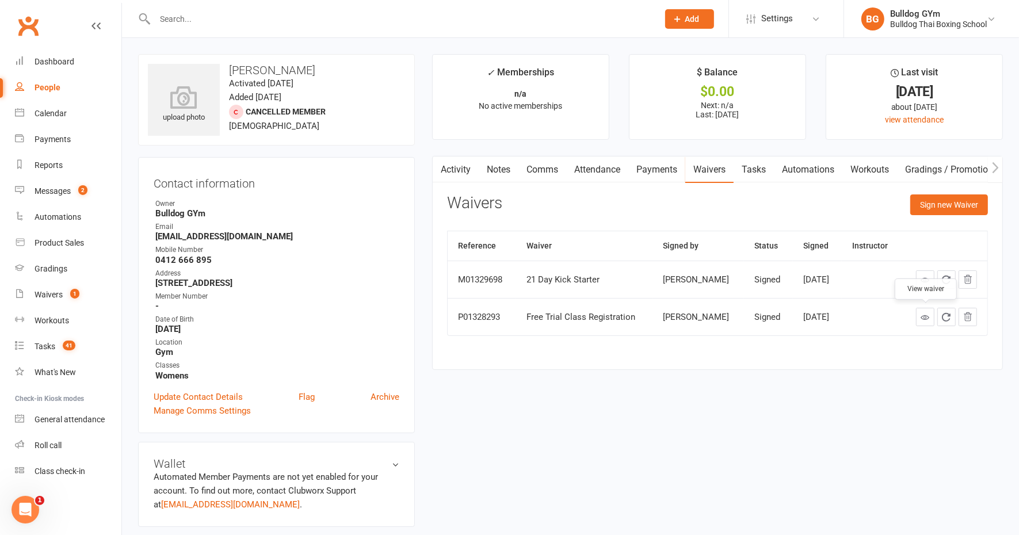
click at [921, 317] on link at bounding box center [925, 317] width 18 height 18
drag, startPoint x: 214, startPoint y: 23, endPoint x: 212, endPoint y: 13, distance: 10.0
click at [213, 22] on input "text" at bounding box center [400, 19] width 499 height 16
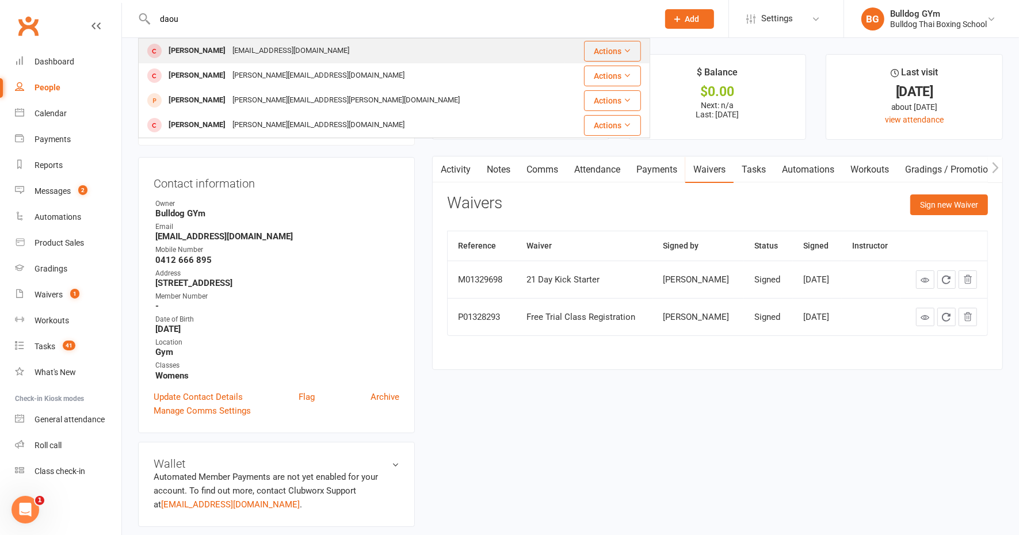
type input "daou"
click at [280, 48] on div "daoudedris@yahoo.com" at bounding box center [291, 51] width 124 height 17
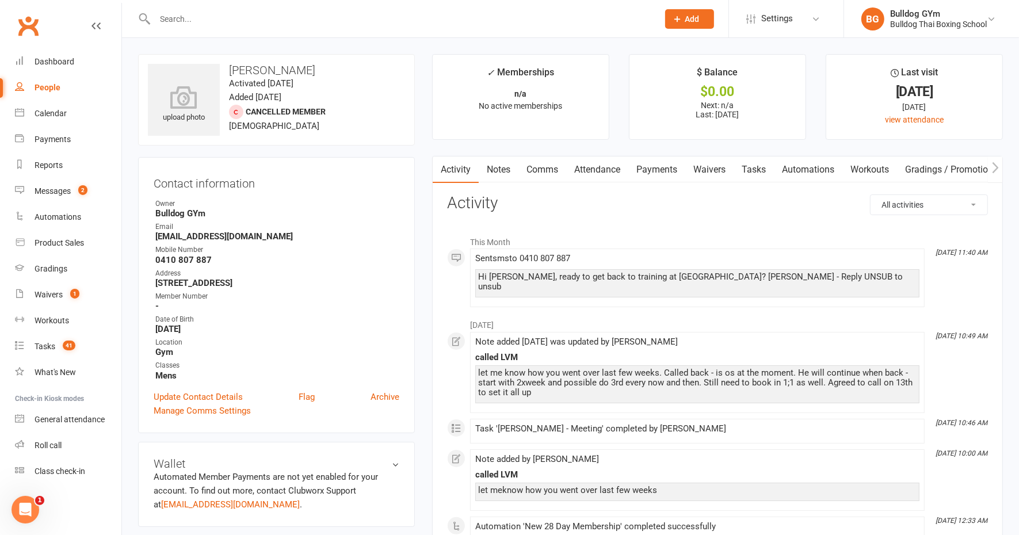
click at [713, 167] on link "Waivers" at bounding box center [709, 169] width 48 height 26
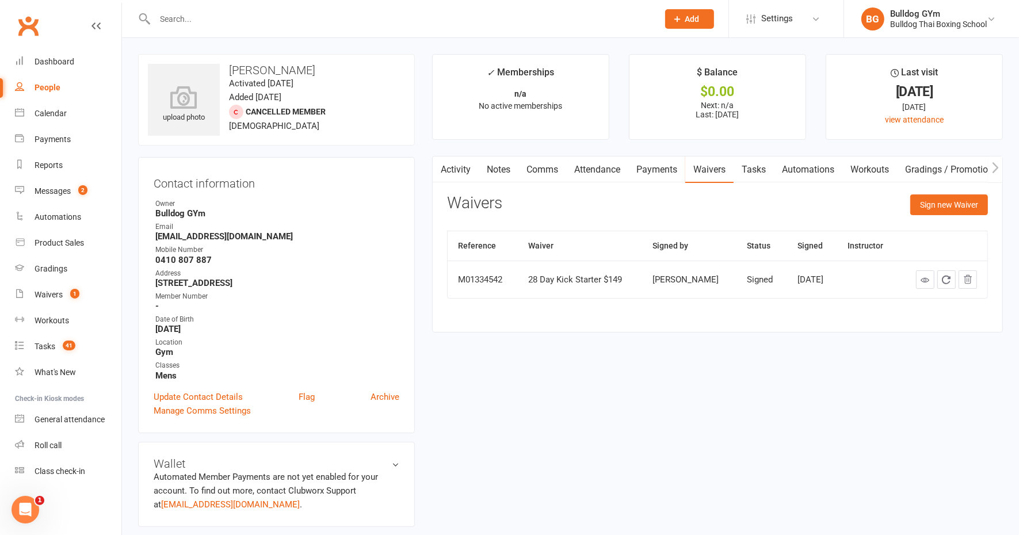
click at [513, 166] on link "Notes" at bounding box center [499, 169] width 40 height 26
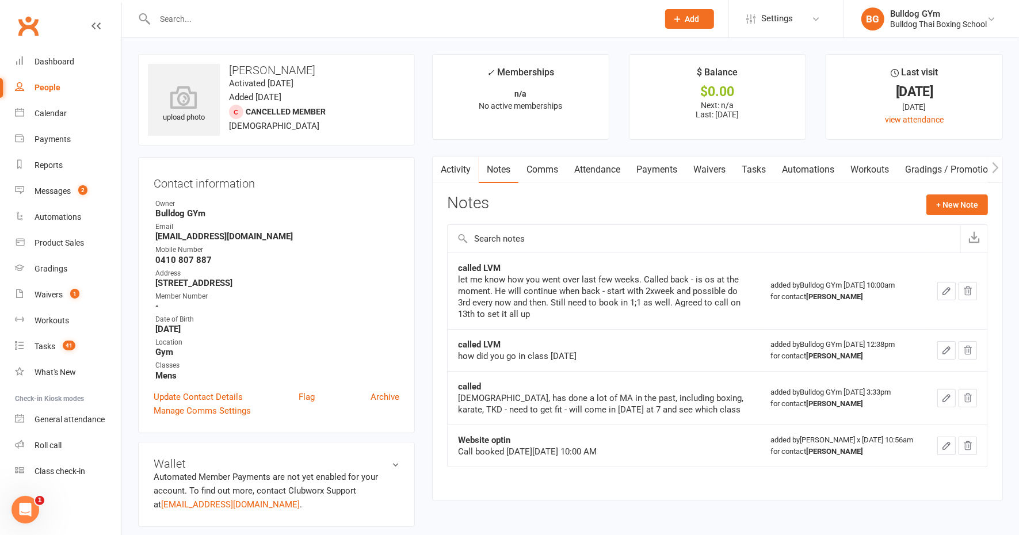
click at [171, 22] on input "text" at bounding box center [400, 19] width 499 height 16
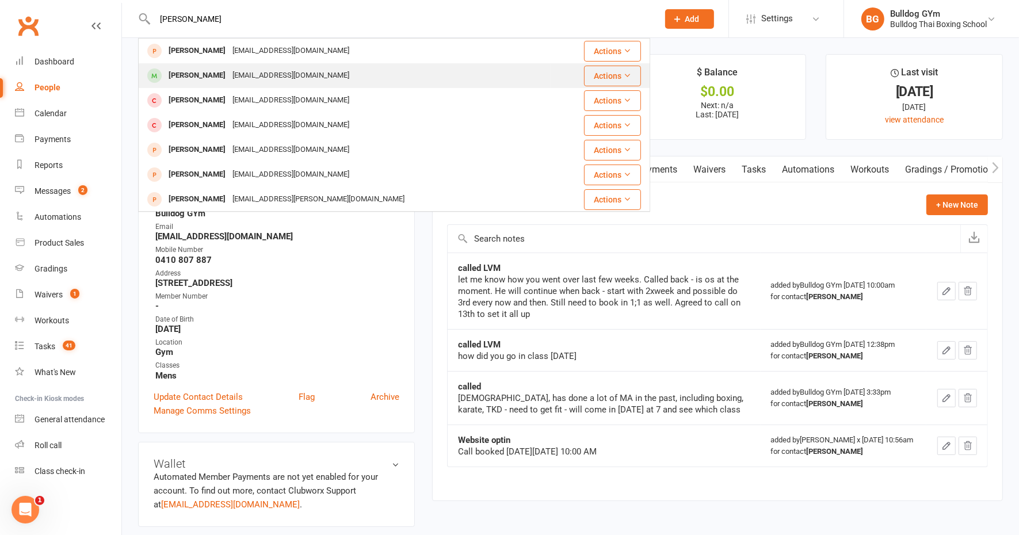
type input "wyllie"
click at [214, 74] on div "Brigitte Wylie" at bounding box center [197, 75] width 64 height 17
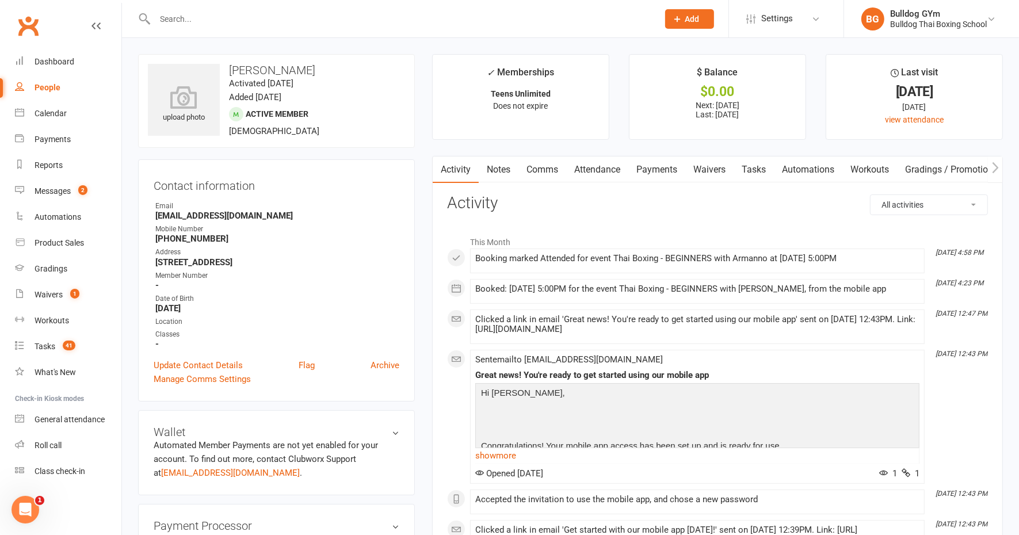
click at [719, 167] on link "Waivers" at bounding box center [709, 169] width 48 height 26
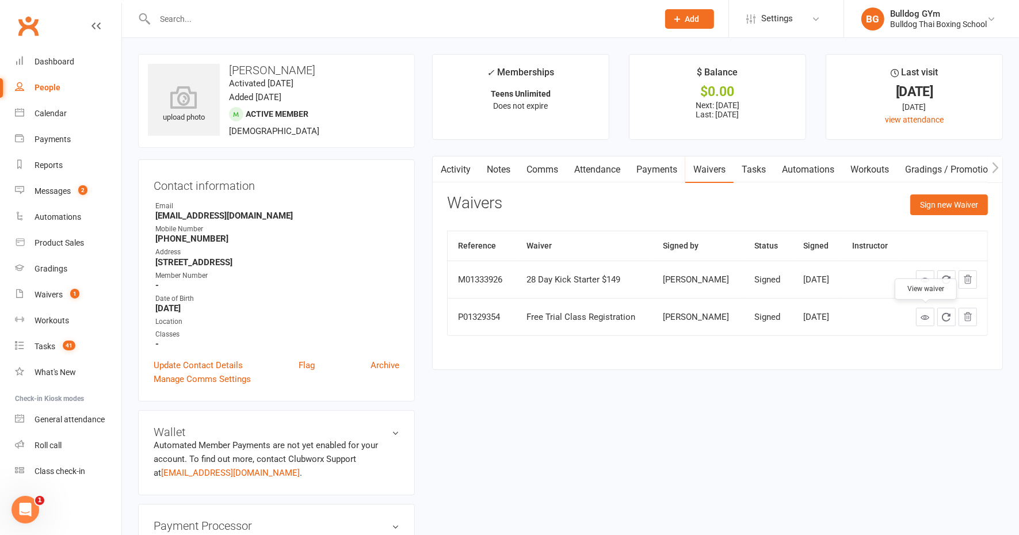
click at [926, 314] on icon at bounding box center [925, 317] width 9 height 9
drag, startPoint x: 196, startPoint y: 20, endPoint x: 196, endPoint y: 13, distance: 6.9
click at [194, 18] on input "text" at bounding box center [400, 19] width 499 height 16
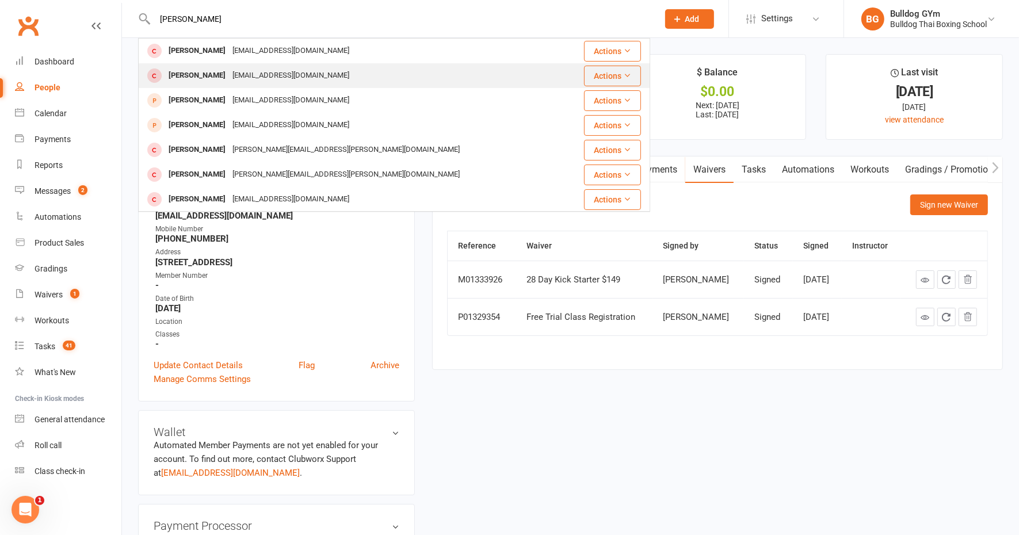
type input "nestel"
click at [229, 78] on div "liamnestel@icloud.com" at bounding box center [291, 75] width 124 height 17
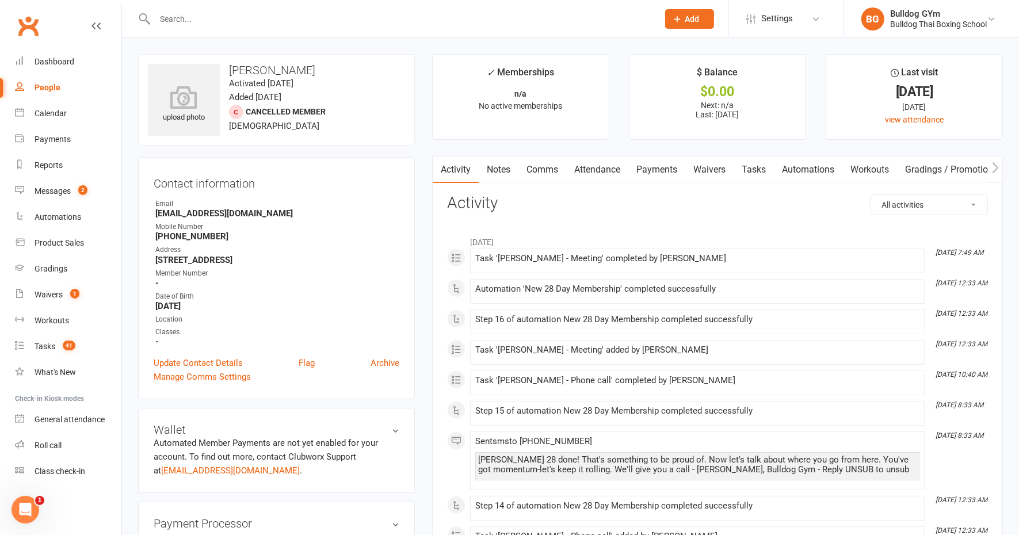
click at [719, 169] on link "Waivers" at bounding box center [709, 169] width 48 height 26
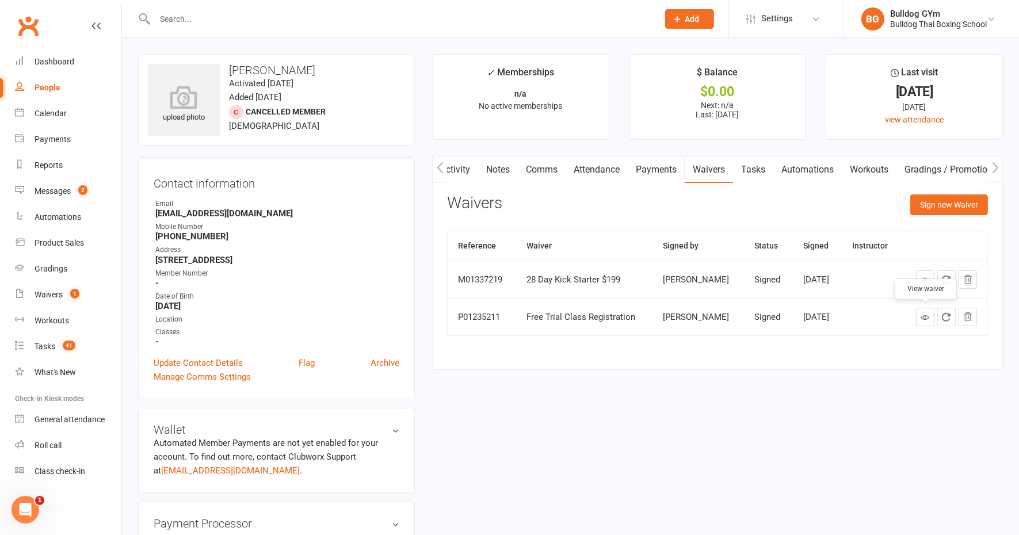
click at [923, 316] on icon at bounding box center [925, 317] width 9 height 9
click at [203, 19] on input "text" at bounding box center [400, 19] width 499 height 16
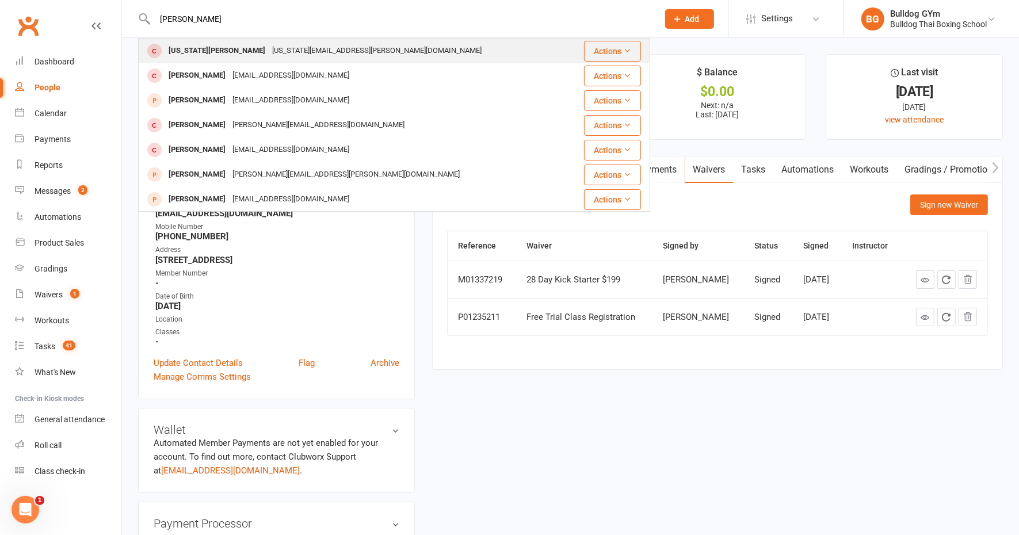
type input "critchlow"
click at [208, 53] on div "[US_STATE][PERSON_NAME]" at bounding box center [217, 51] width 104 height 17
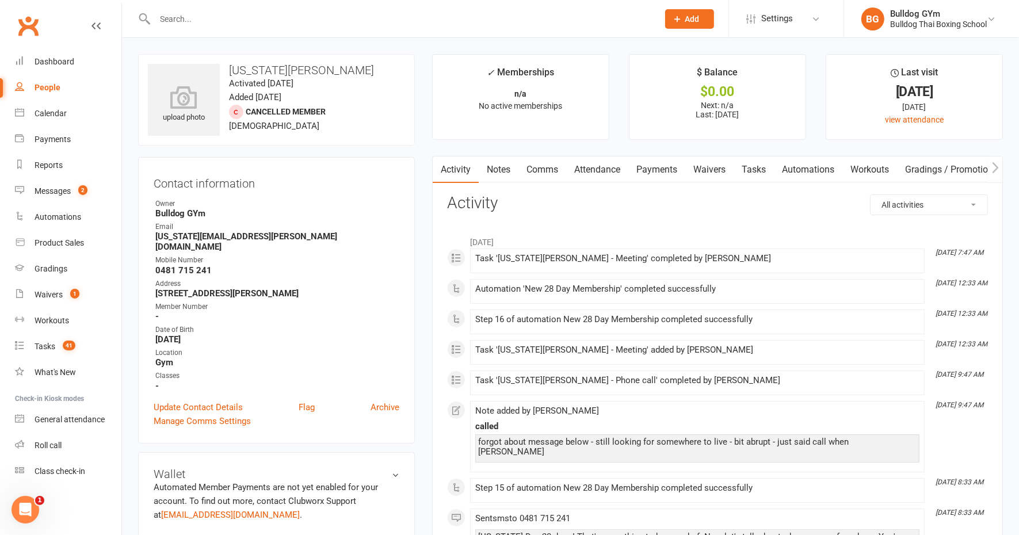
click at [708, 167] on link "Waivers" at bounding box center [709, 169] width 48 height 26
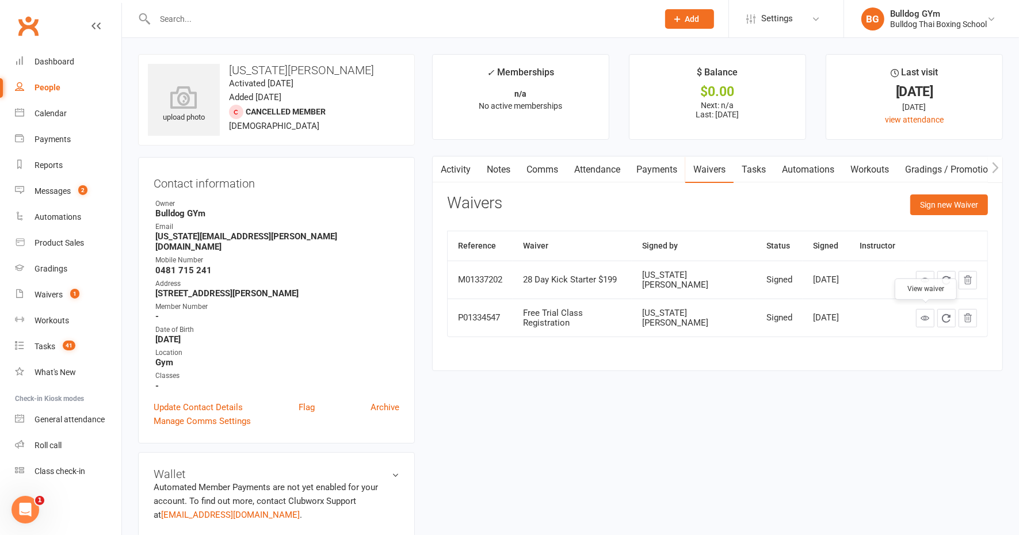
click at [926, 317] on icon at bounding box center [925, 318] width 9 height 9
click at [497, 167] on link "Notes" at bounding box center [499, 169] width 40 height 26
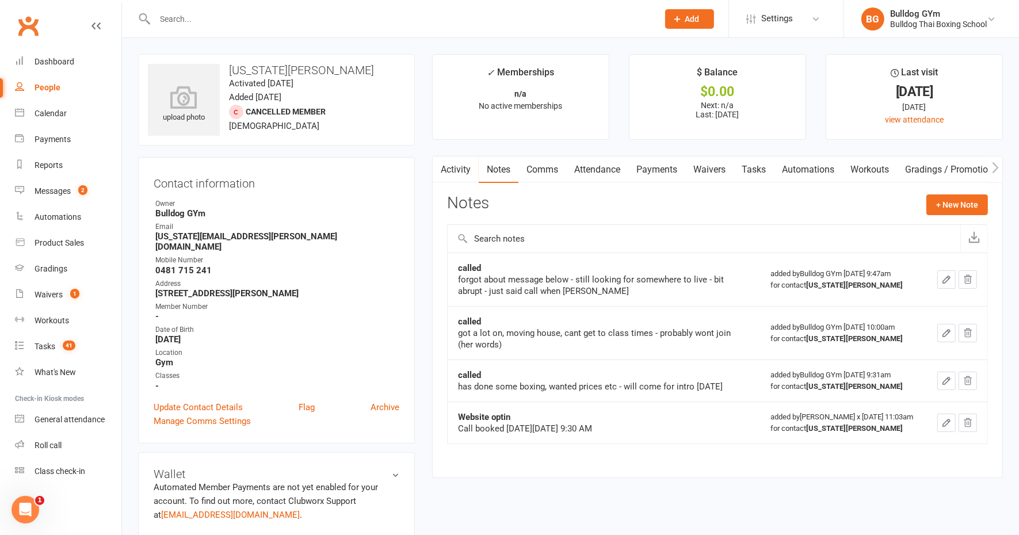
click at [189, 20] on input "text" at bounding box center [400, 19] width 499 height 16
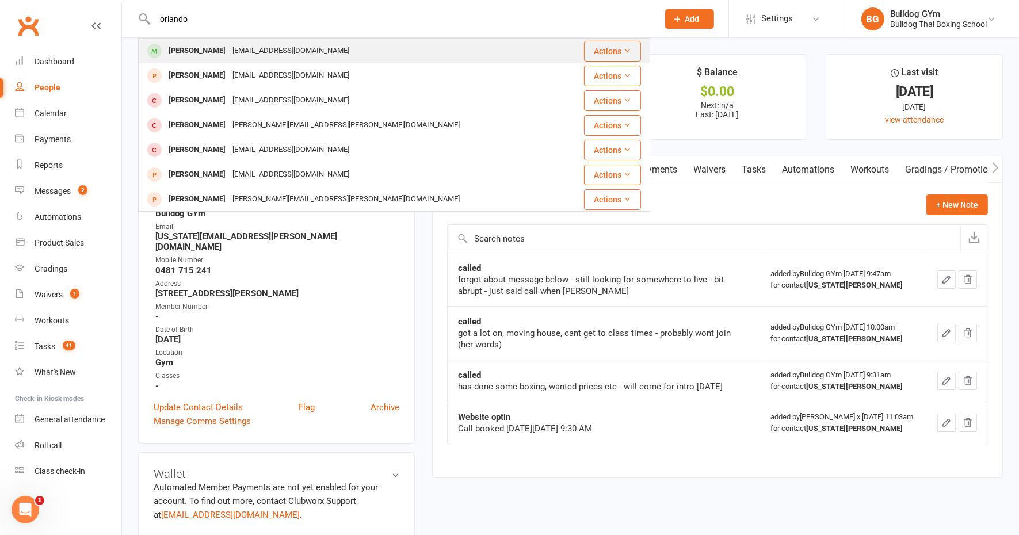
type input "orlando"
click at [196, 52] on div "Orlando Normington" at bounding box center [197, 51] width 64 height 17
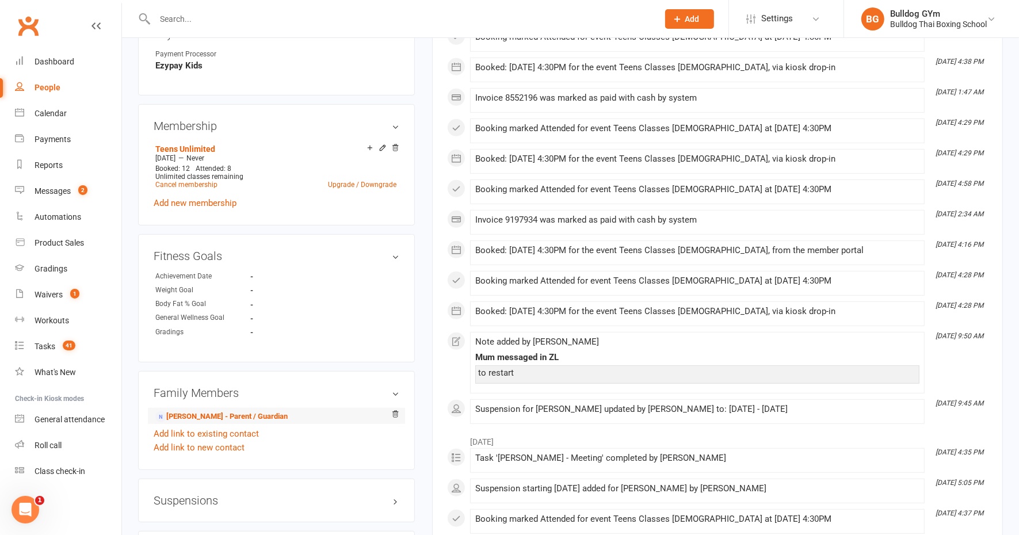
scroll to position [575, 0]
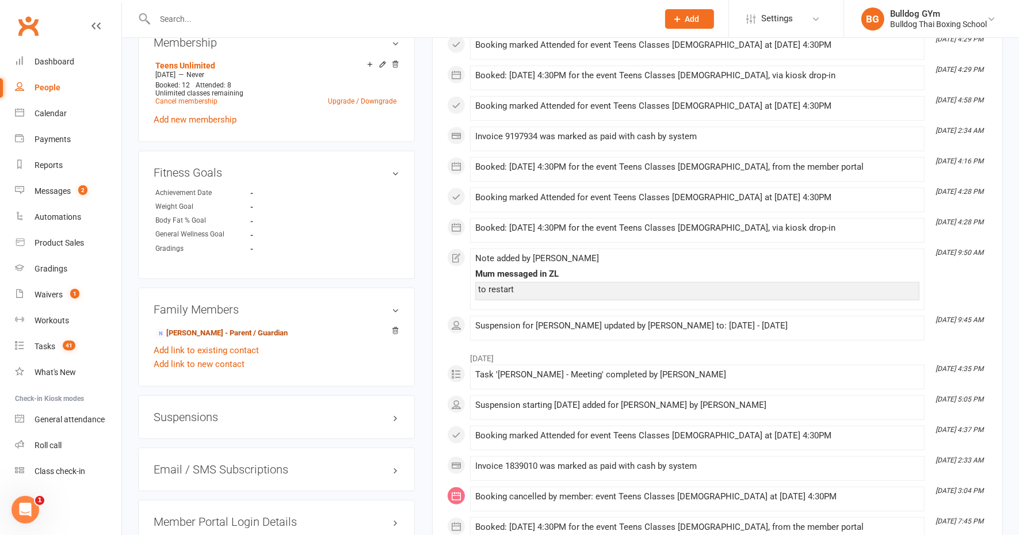
click at [245, 328] on link "Sharmilla Normington - Parent / Guardian" at bounding box center [221, 333] width 132 height 12
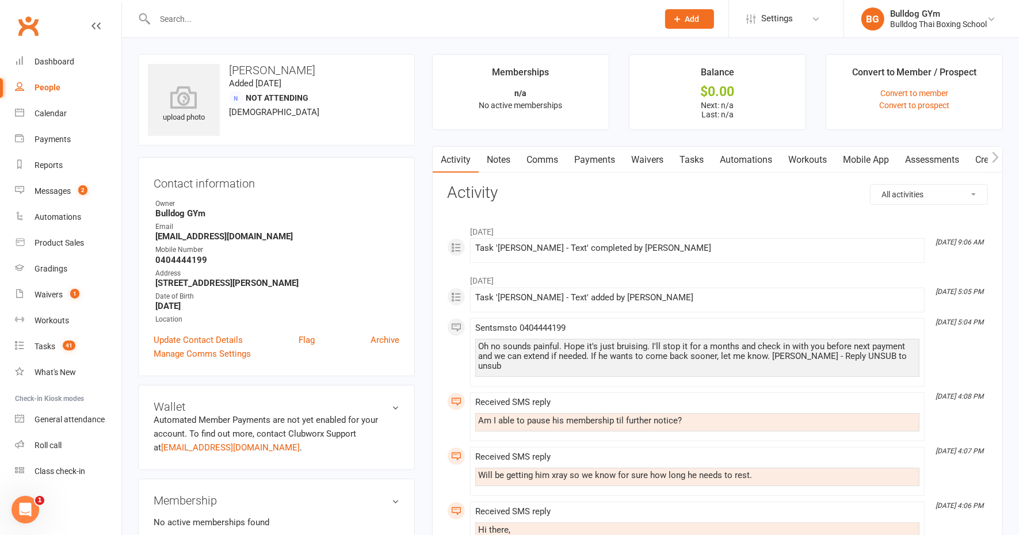
click at [504, 164] on link "Notes" at bounding box center [499, 160] width 40 height 26
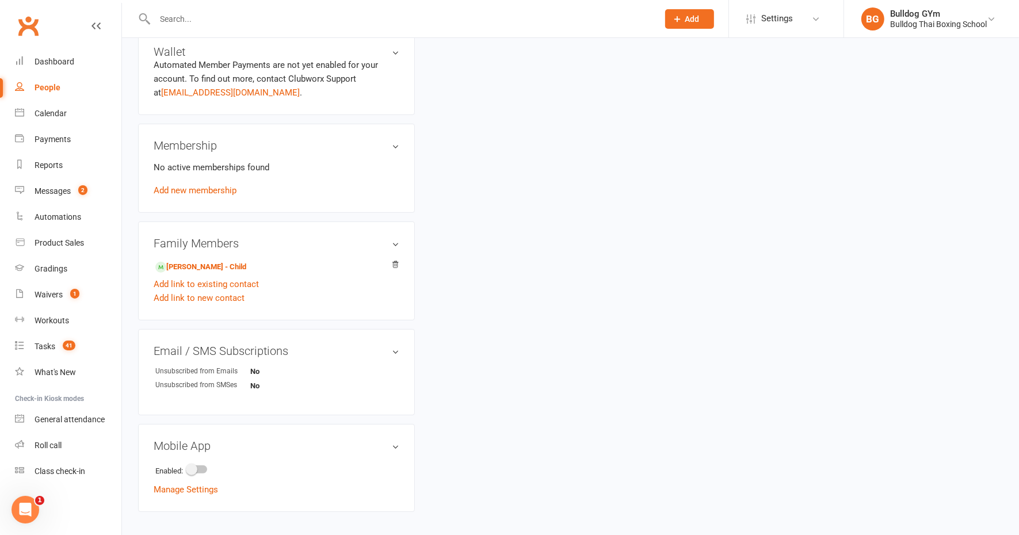
scroll to position [360, 0]
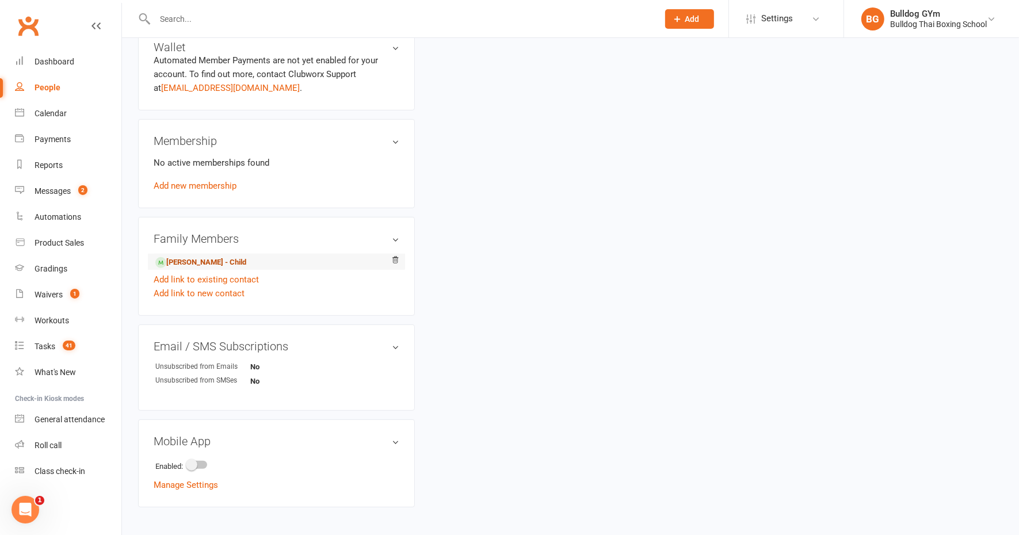
click at [215, 261] on link "Orlando Normington - Child" at bounding box center [200, 263] width 91 height 12
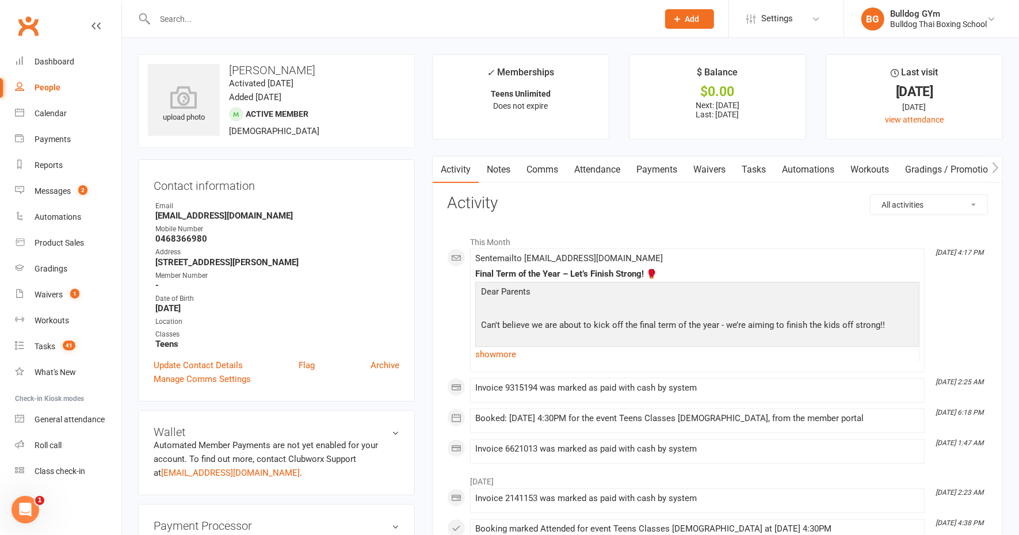
click at [495, 170] on link "Notes" at bounding box center [499, 169] width 40 height 26
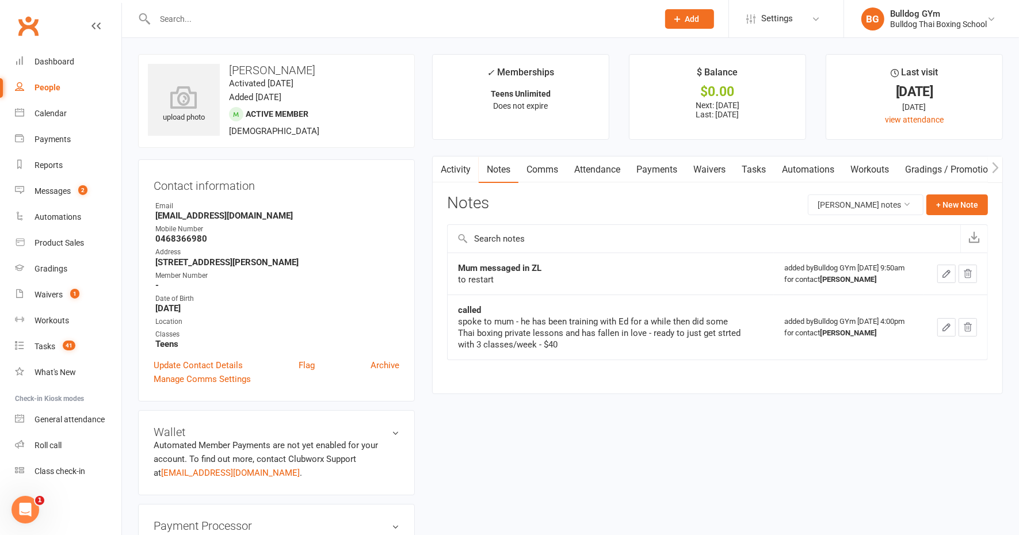
click at [175, 22] on input "text" at bounding box center [400, 19] width 499 height 16
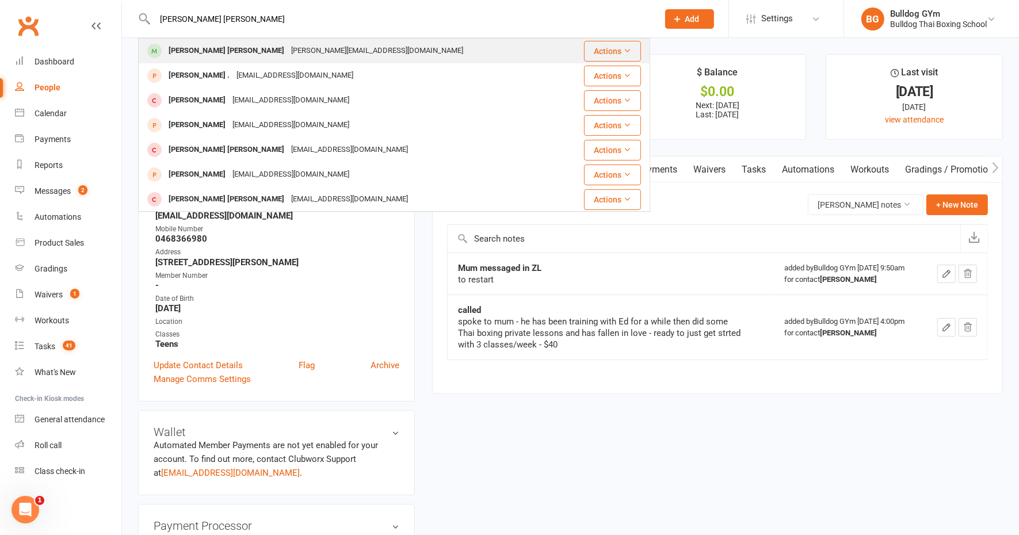
type input "cooper daly"
click at [182, 49] on div "Cooper Daly" at bounding box center [226, 51] width 123 height 17
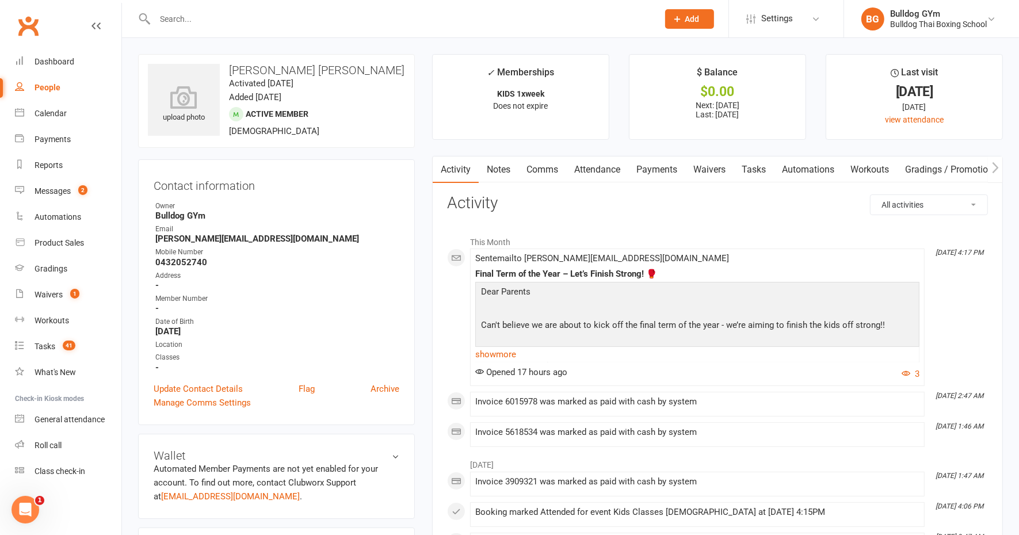
click at [495, 170] on link "Notes" at bounding box center [499, 169] width 40 height 26
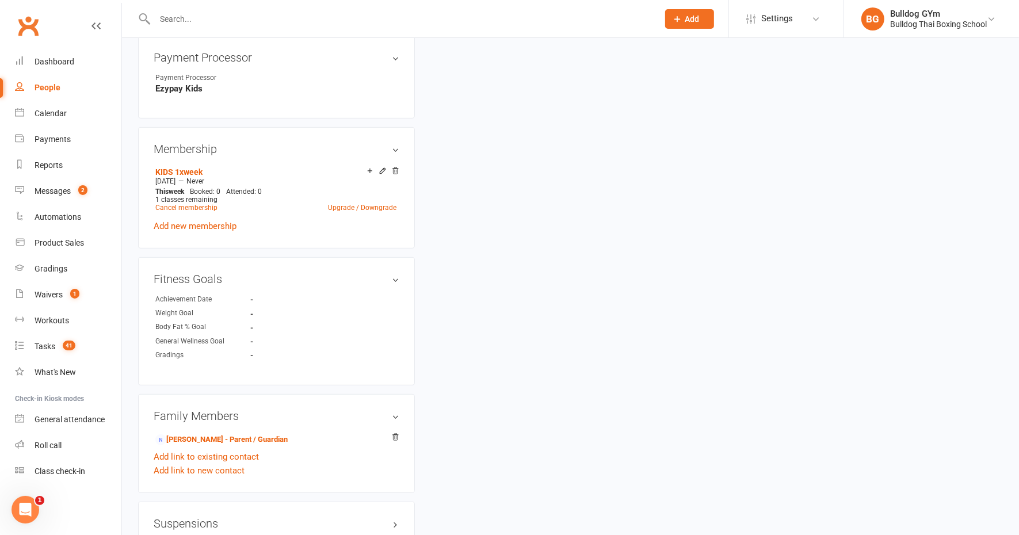
scroll to position [575, 0]
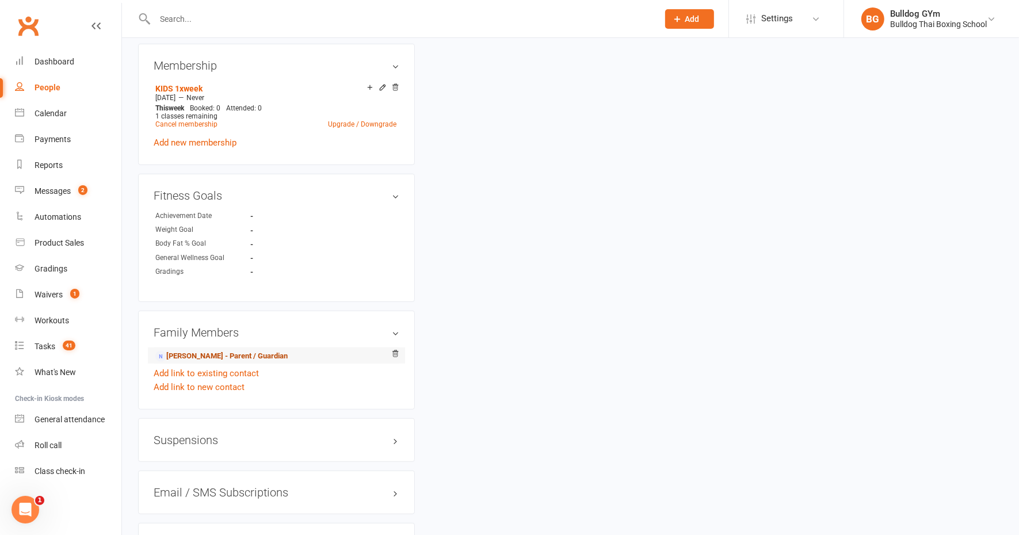
click at [219, 354] on link "Jessica Norton - Parent / Guardian" at bounding box center [221, 356] width 132 height 12
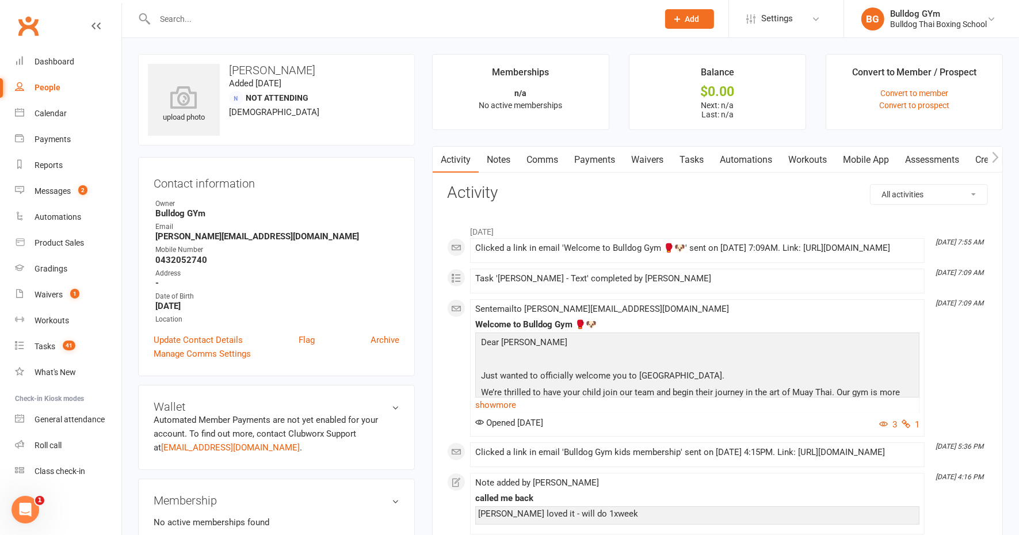
click at [501, 162] on link "Notes" at bounding box center [499, 160] width 40 height 26
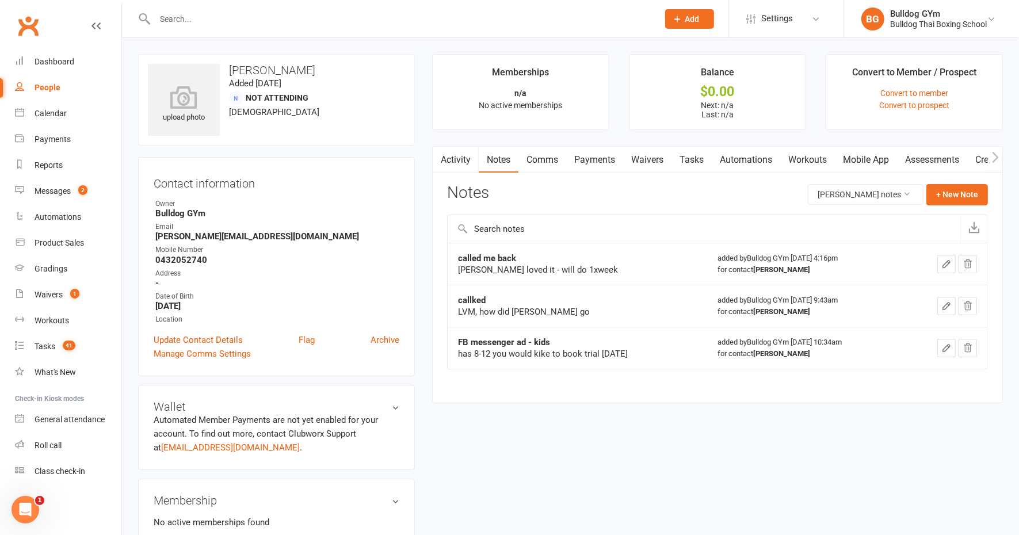
click at [178, 17] on input "text" at bounding box center [400, 19] width 499 height 16
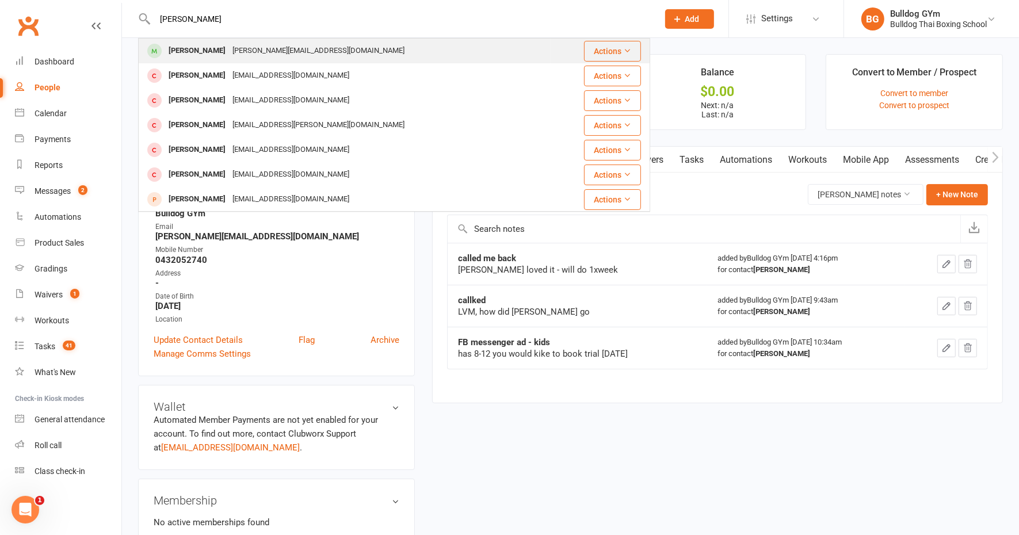
type input "jack cane"
click at [229, 52] on div "danny@baugroup.com.au" at bounding box center [318, 51] width 179 height 17
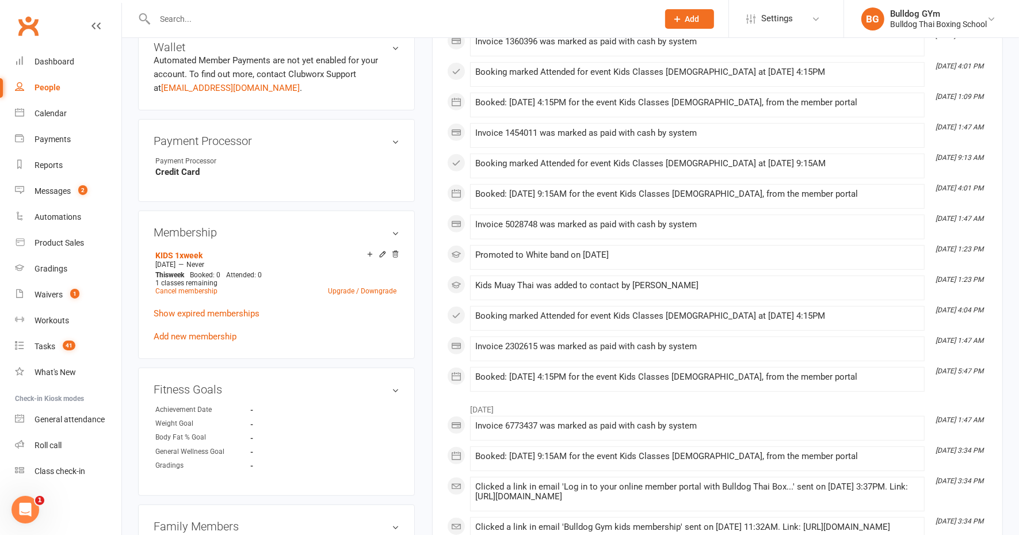
scroll to position [432, 0]
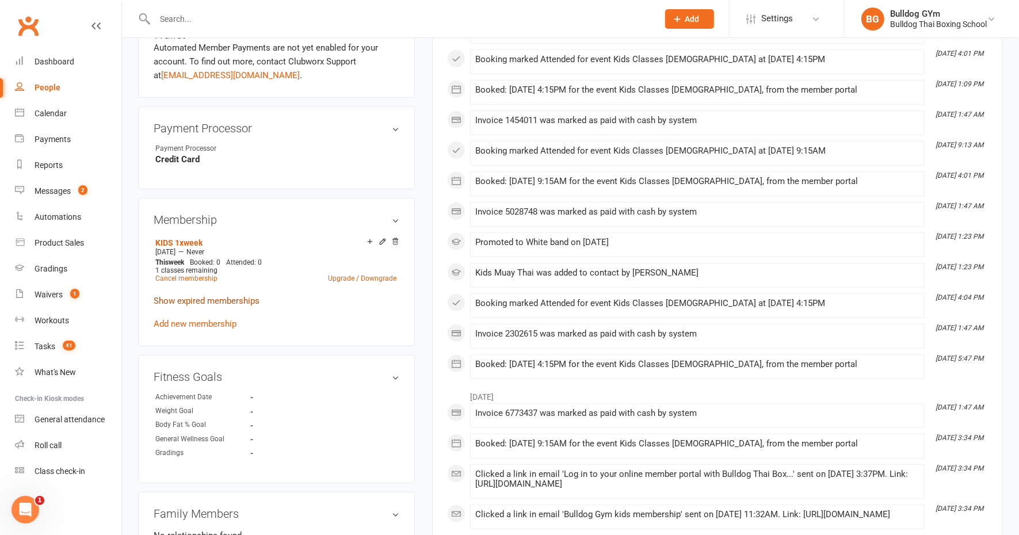
click at [177, 297] on link "Show expired memberships" at bounding box center [207, 301] width 106 height 10
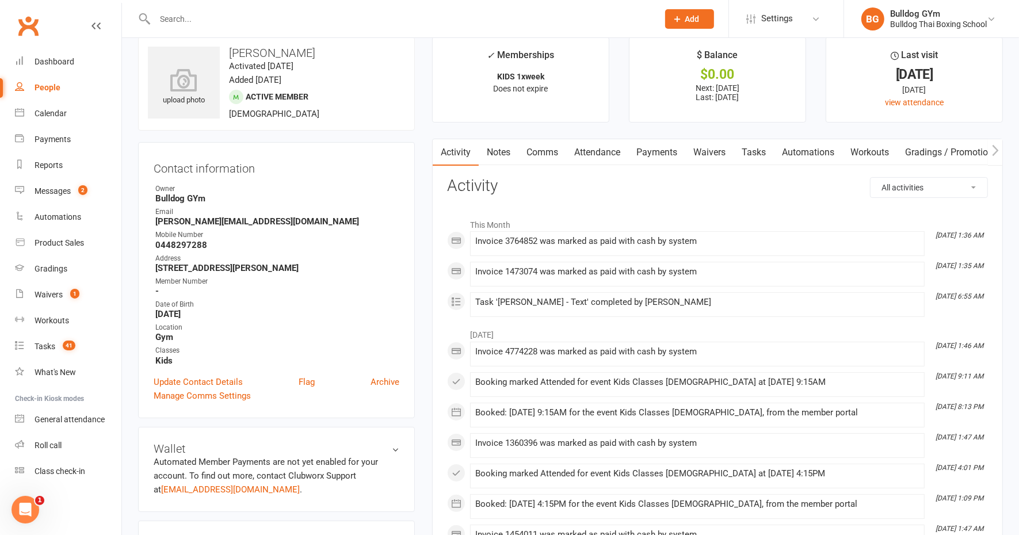
scroll to position [0, 0]
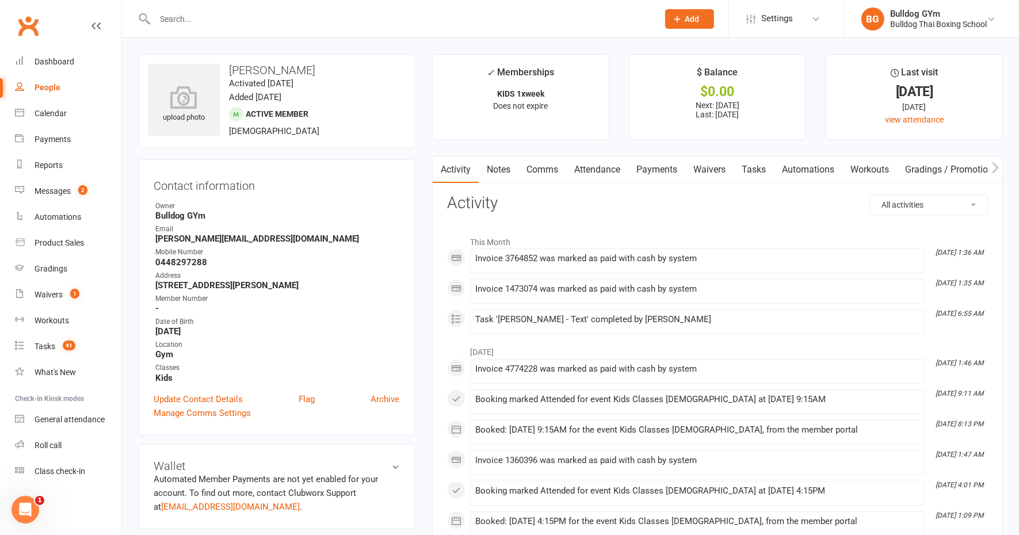
click at [180, 17] on input "text" at bounding box center [400, 19] width 499 height 16
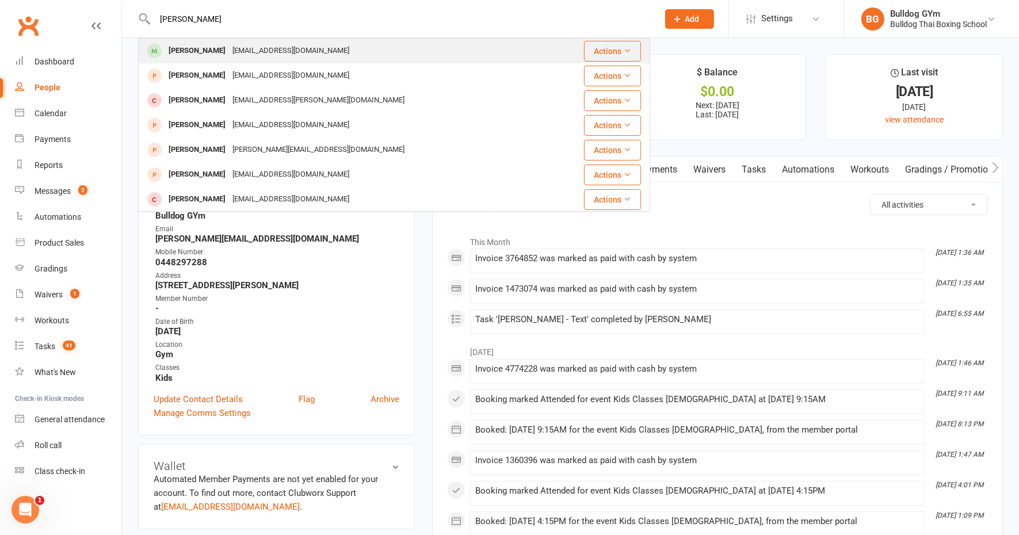
type input "jack becket"
click at [238, 52] on div "rachyb23@gmail.com" at bounding box center [291, 51] width 124 height 17
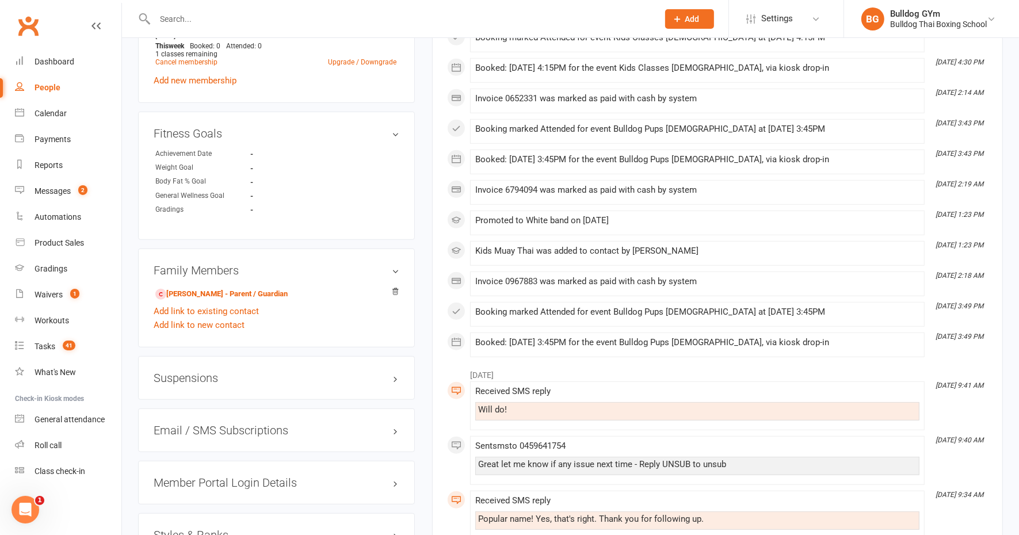
scroll to position [647, 0]
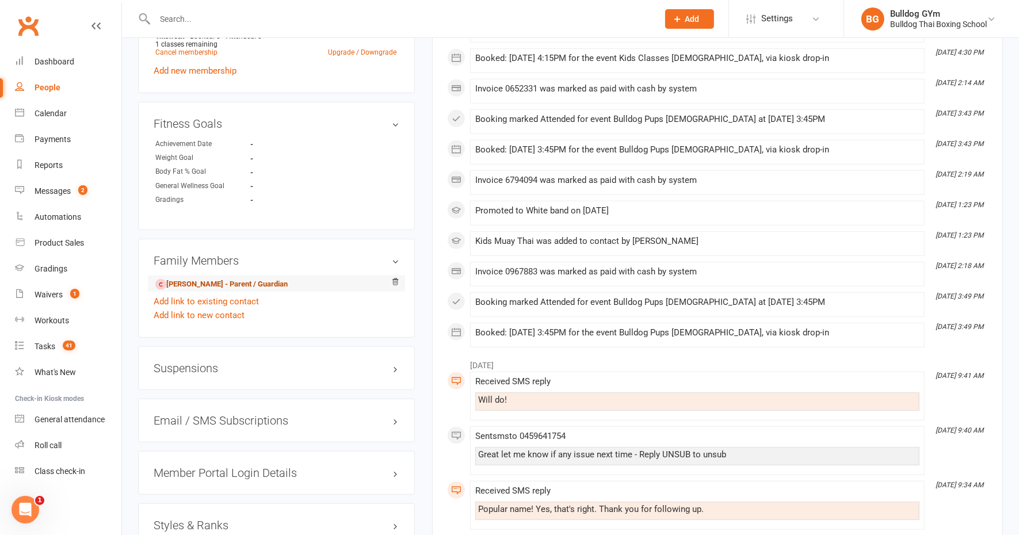
click at [215, 284] on link "Rachel Barac - Parent / Guardian" at bounding box center [221, 284] width 132 height 12
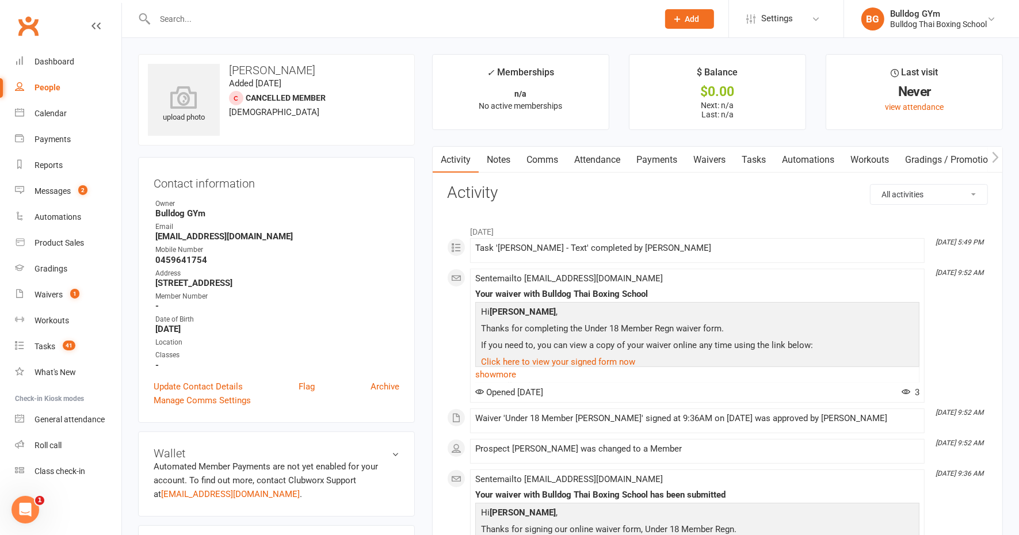
click at [495, 151] on link "Notes" at bounding box center [499, 160] width 40 height 26
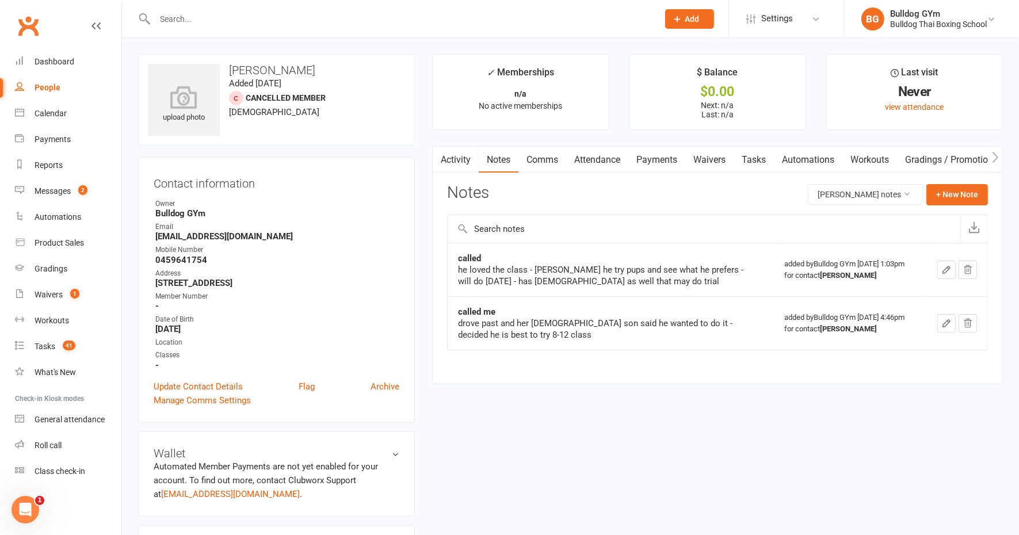
click at [201, 23] on input "text" at bounding box center [400, 19] width 499 height 16
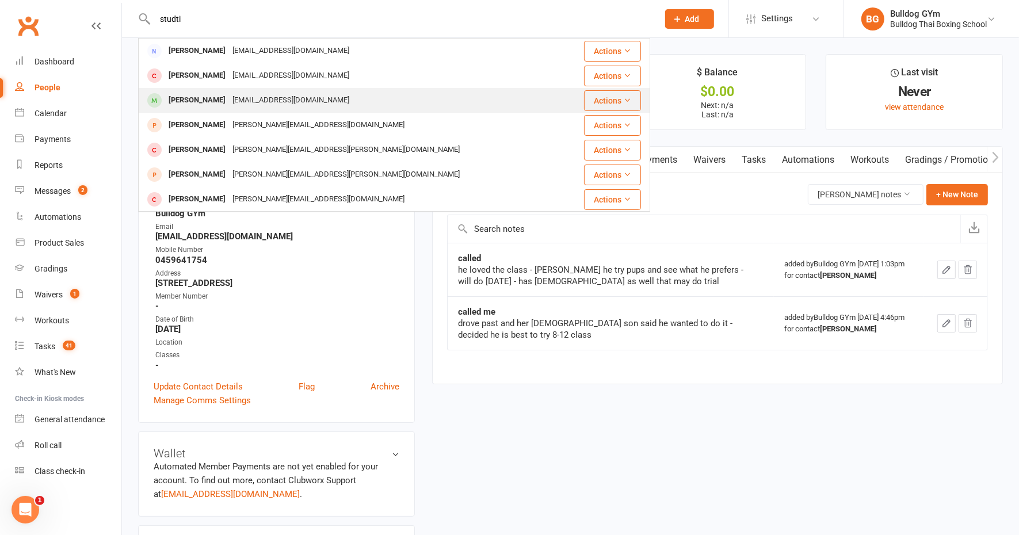
type input "studti"
click at [229, 103] on div "carinestudti@gmail.com" at bounding box center [291, 100] width 124 height 17
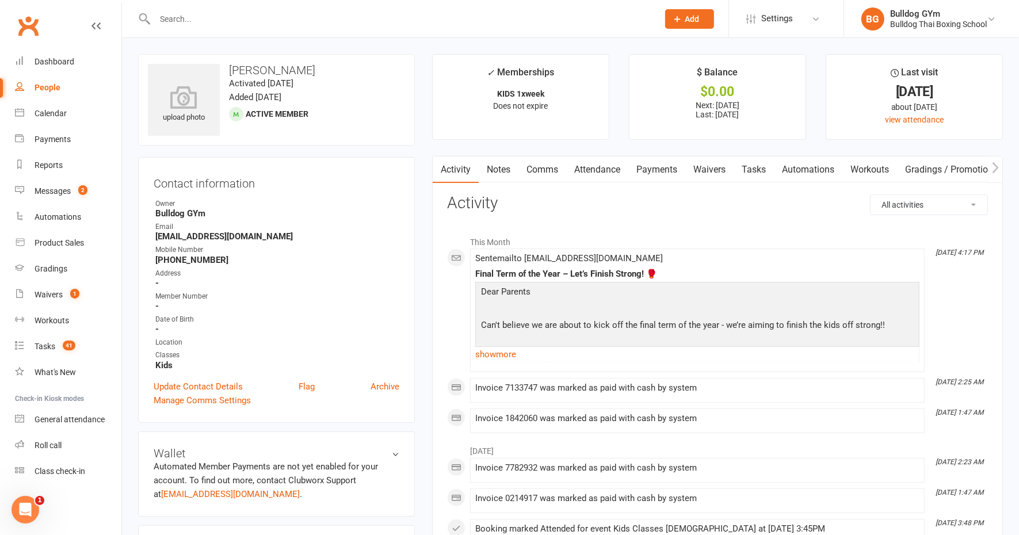
click at [506, 167] on link "Notes" at bounding box center [499, 169] width 40 height 26
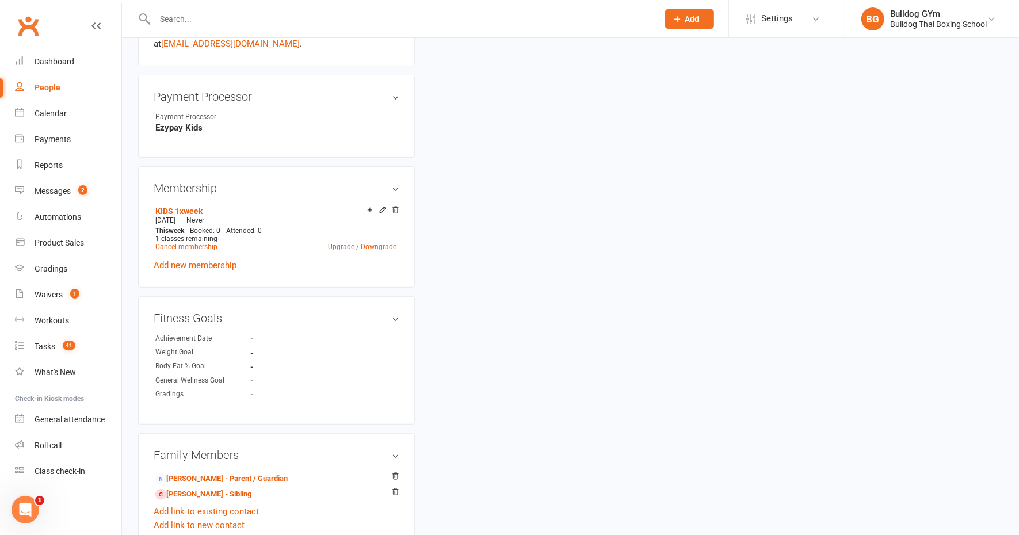
scroll to position [575, 0]
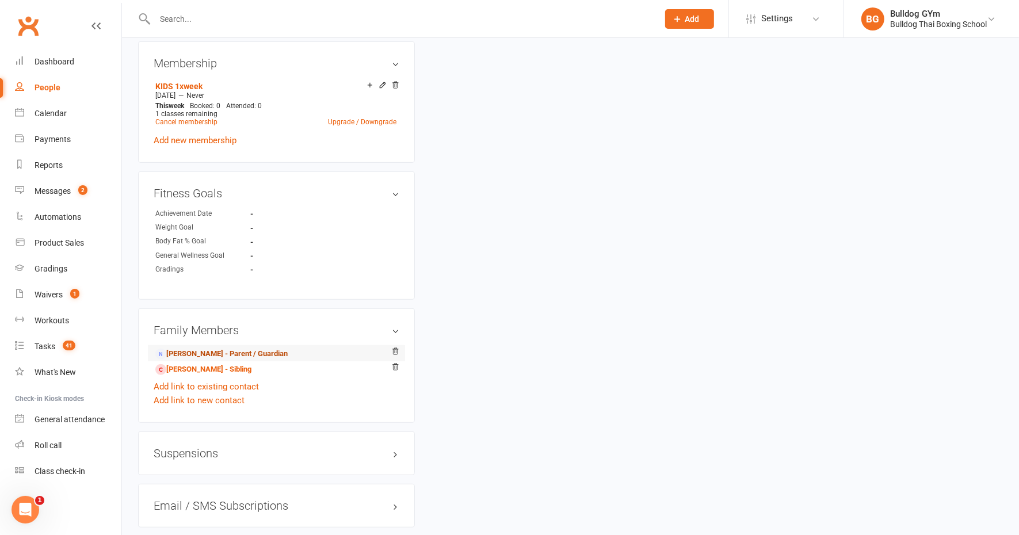
click at [203, 350] on link "Carine Studti - Parent / Guardian" at bounding box center [221, 354] width 132 height 12
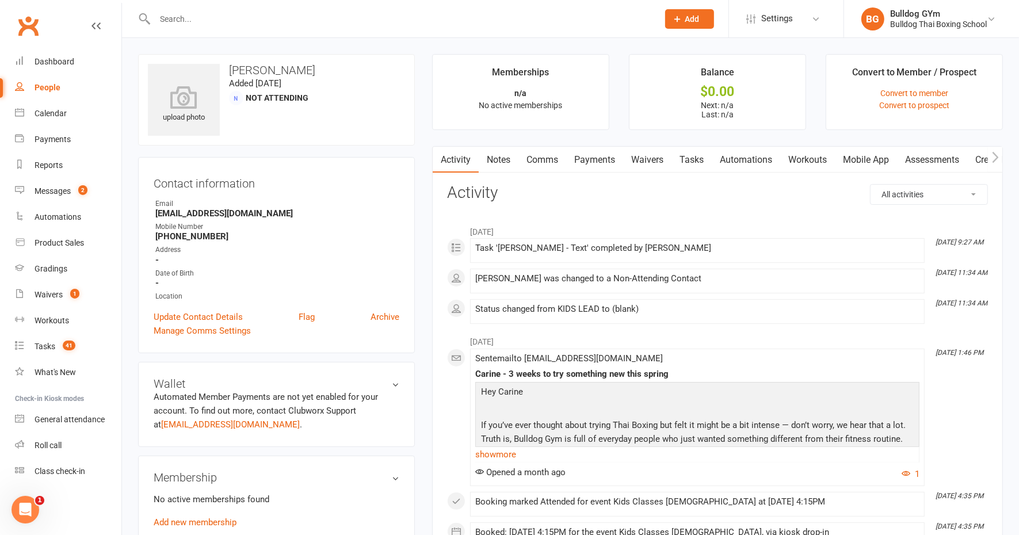
click at [502, 161] on link "Notes" at bounding box center [499, 160] width 40 height 26
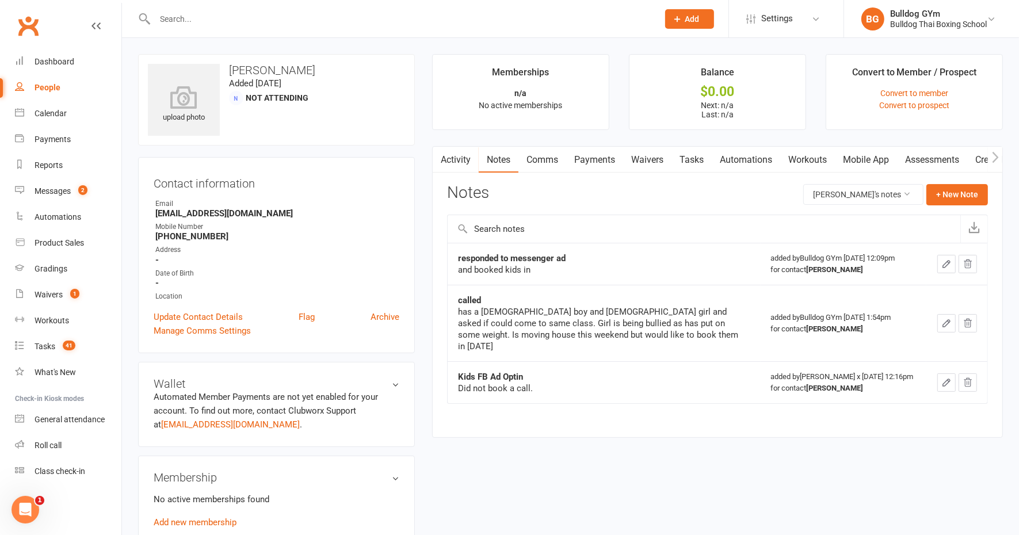
click at [186, 10] on div at bounding box center [394, 18] width 512 height 37
click at [188, 18] on input "text" at bounding box center [400, 19] width 499 height 16
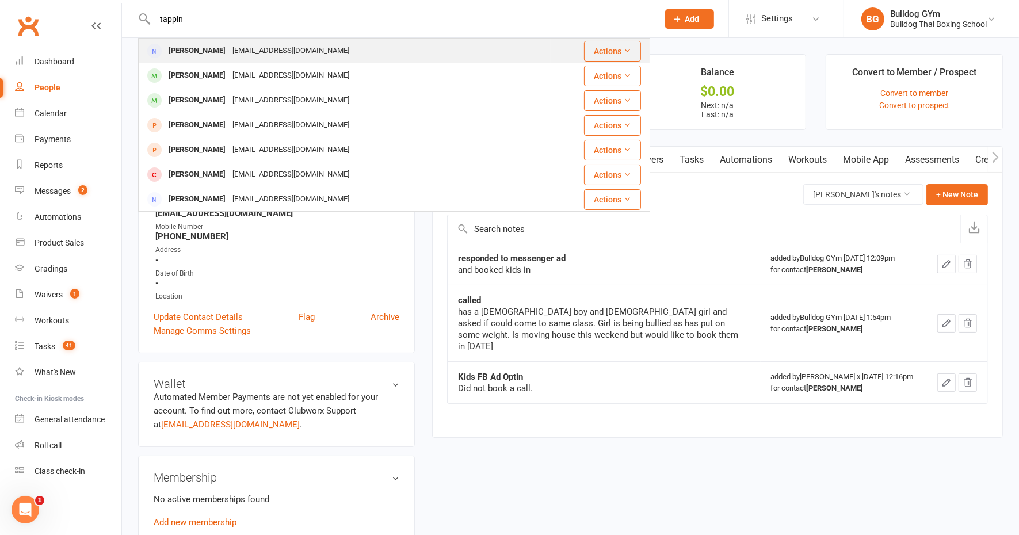
type input "tappin"
click at [208, 48] on div "Claire Tappin" at bounding box center [197, 51] width 64 height 17
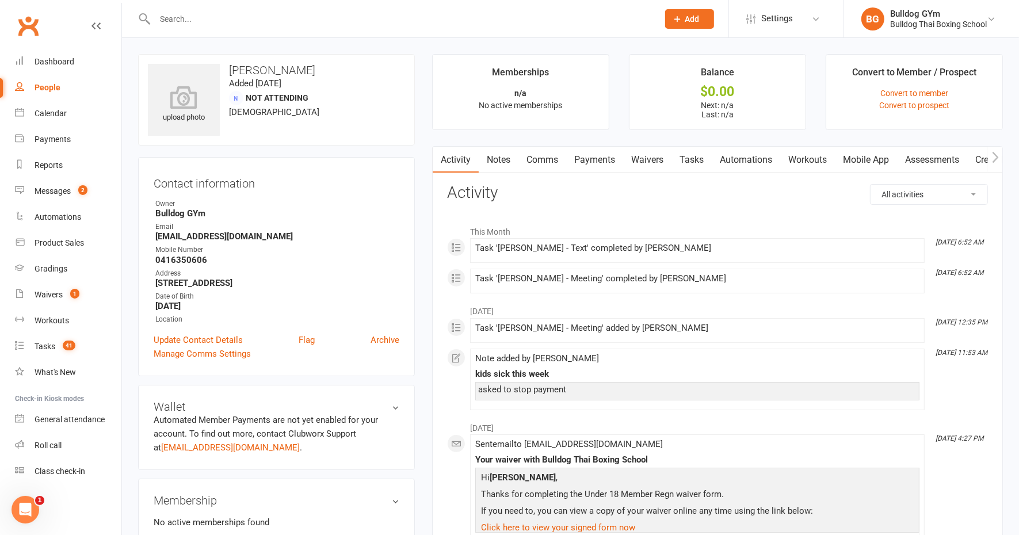
click at [491, 160] on link "Notes" at bounding box center [499, 160] width 40 height 26
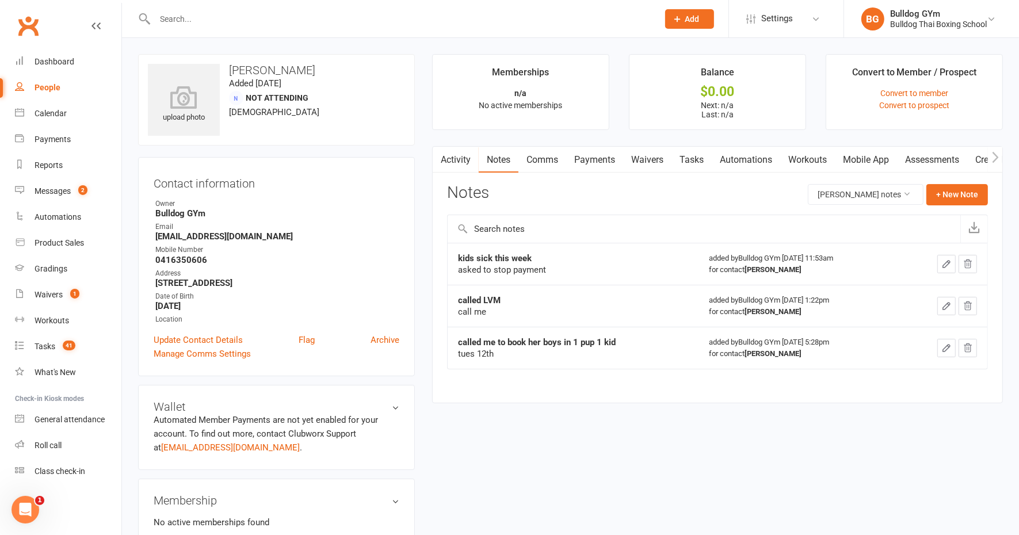
click at [203, 13] on input "text" at bounding box center [400, 19] width 499 height 16
click at [170, 18] on input "text" at bounding box center [400, 19] width 499 height 16
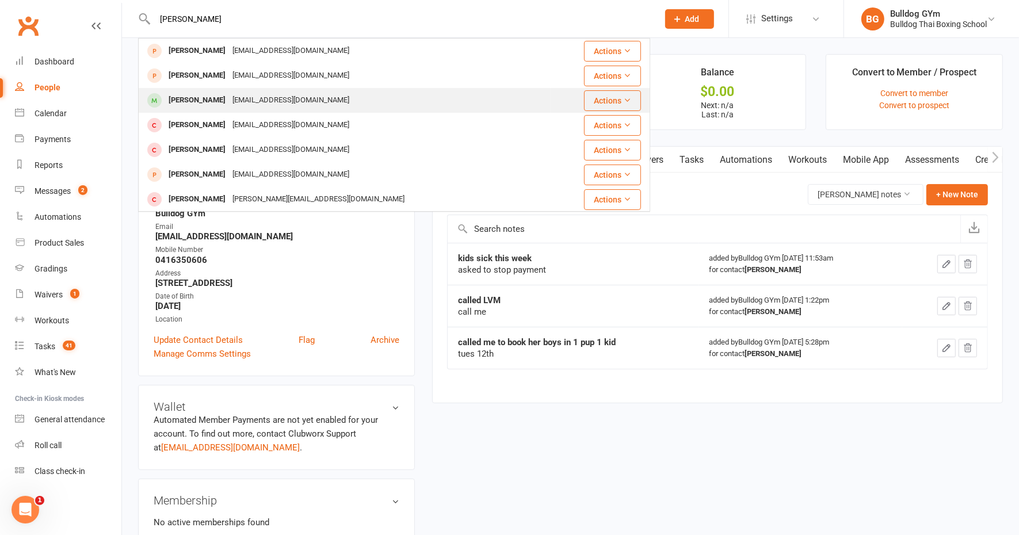
type input "zhang"
click at [209, 96] on div "Enyu Zhang" at bounding box center [197, 100] width 64 height 17
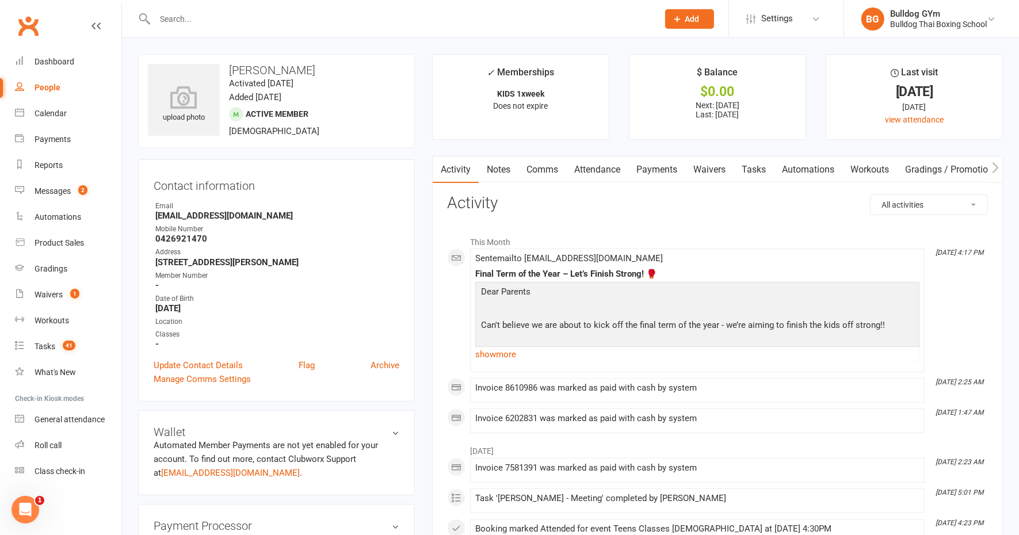
click at [498, 166] on link "Notes" at bounding box center [499, 169] width 40 height 26
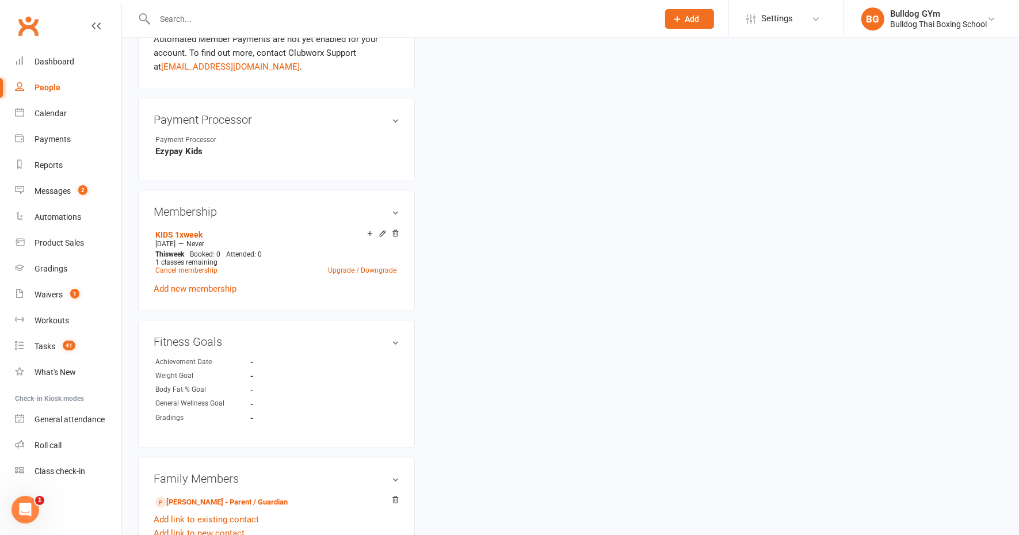
scroll to position [503, 0]
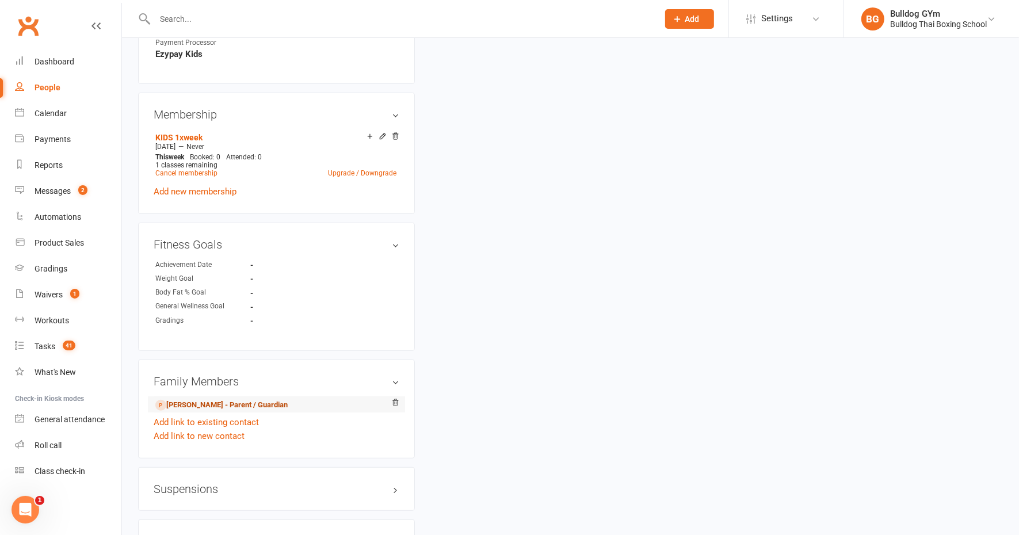
click at [205, 403] on link "Sarah Li - Parent / Guardian" at bounding box center [221, 405] width 132 height 12
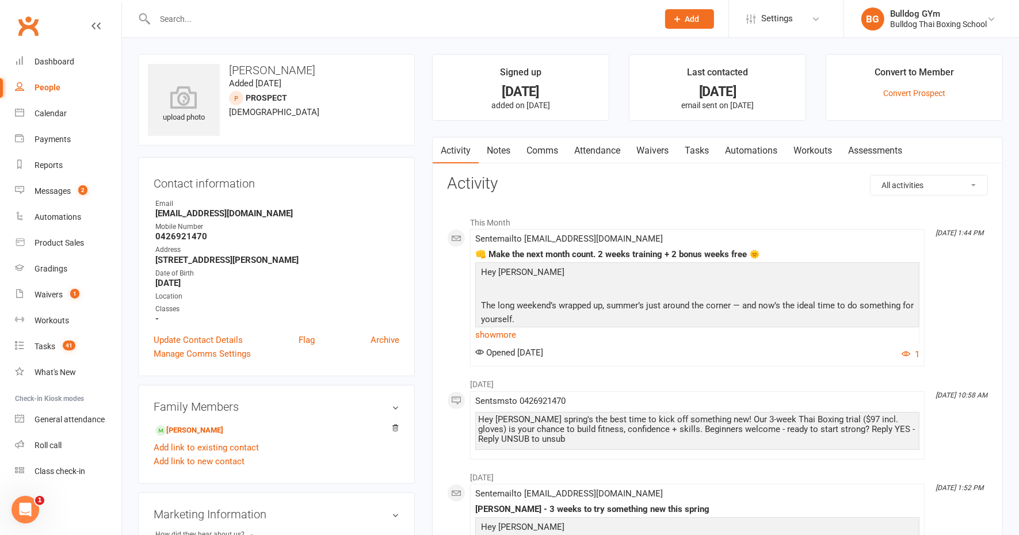
click at [492, 148] on link "Notes" at bounding box center [499, 151] width 40 height 26
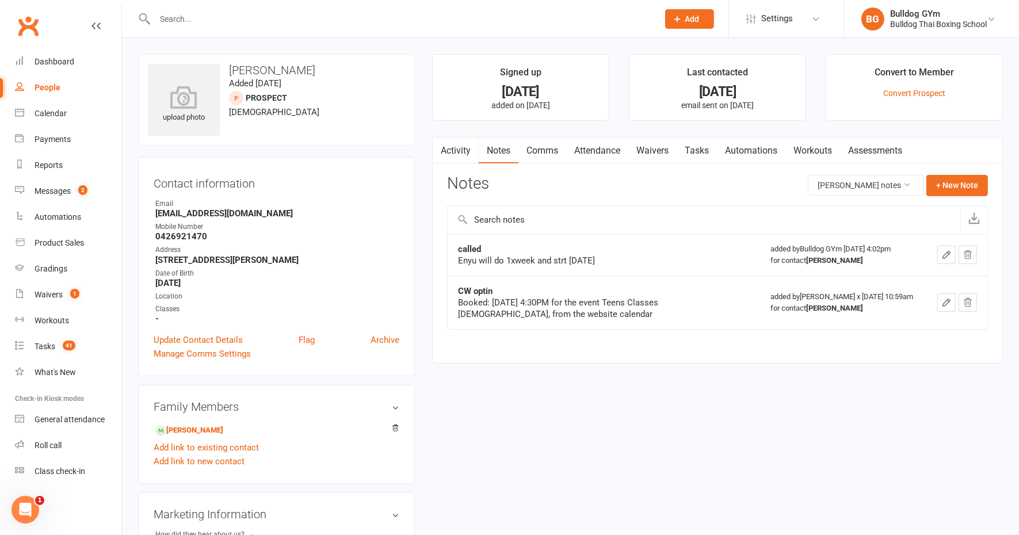
click at [196, 17] on input "text" at bounding box center [400, 19] width 499 height 16
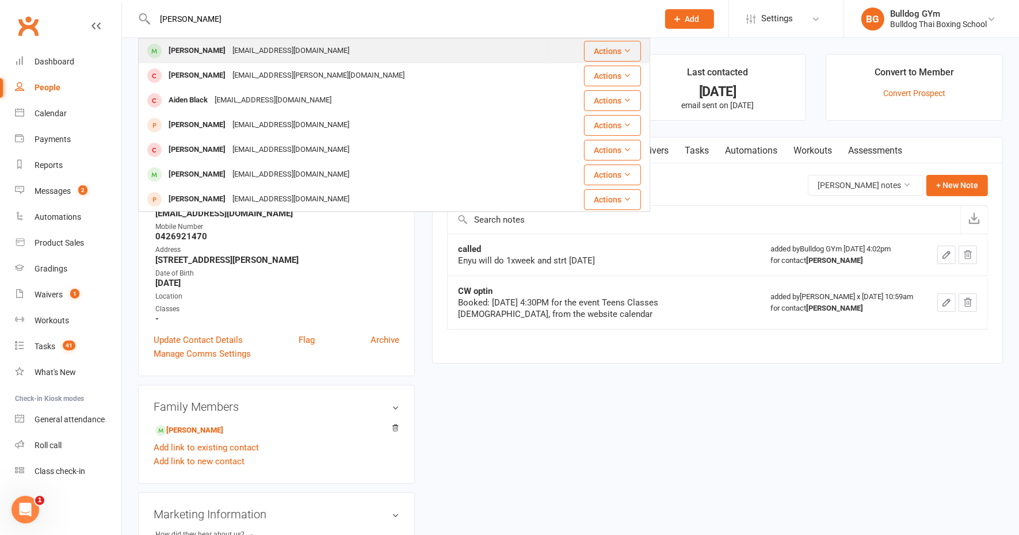
type input "joel black"
click at [254, 45] on div "atate@live.com.au" at bounding box center [291, 51] width 124 height 17
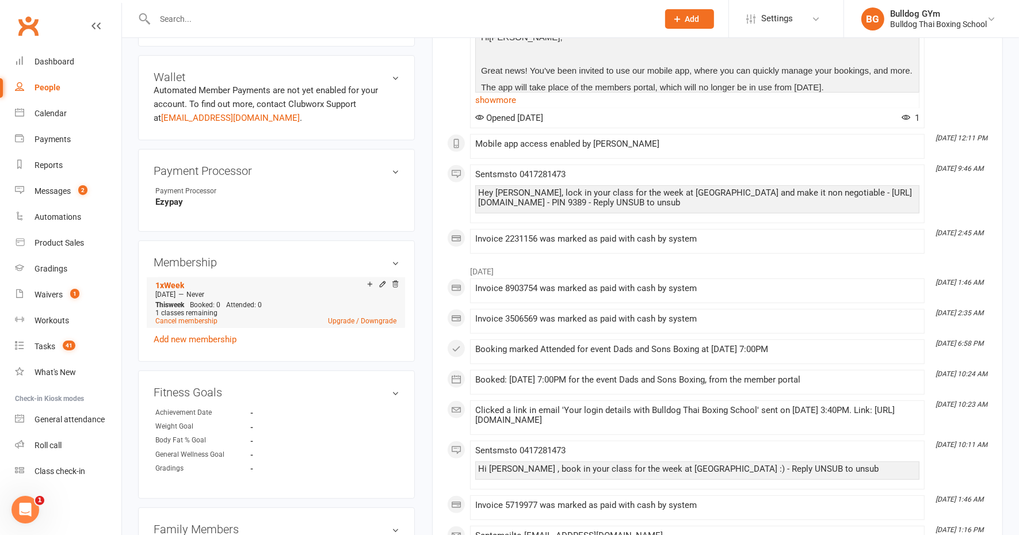
scroll to position [503, 0]
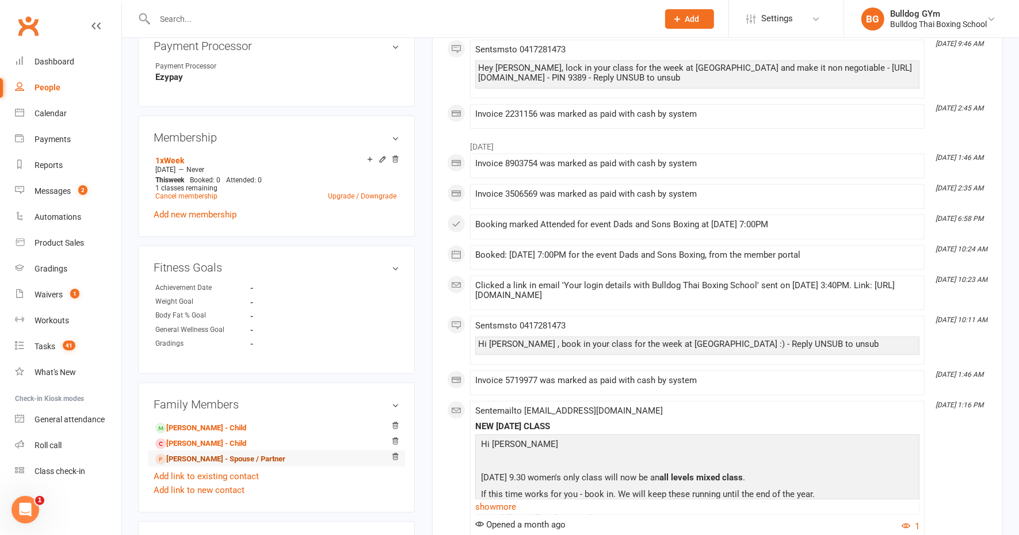
click at [194, 460] on link "Angie Black - Spouse / Partner" at bounding box center [220, 459] width 130 height 12
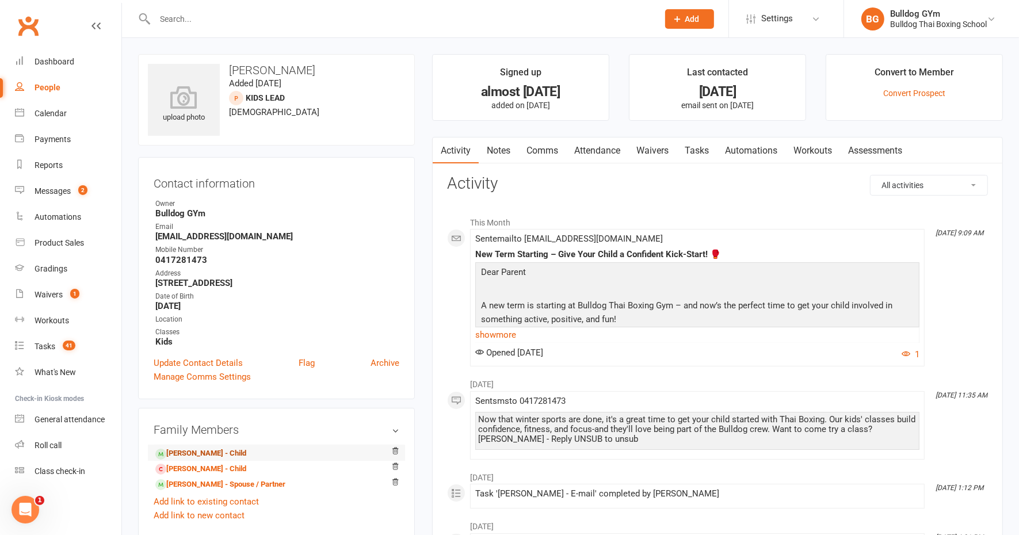
click at [219, 456] on link "Billy Black - Child" at bounding box center [200, 454] width 91 height 12
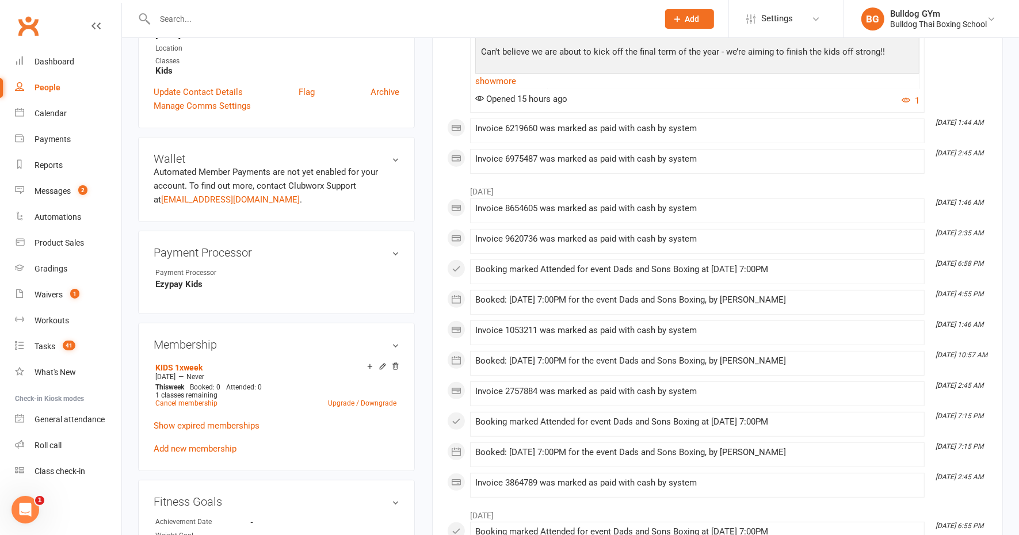
scroll to position [288, 0]
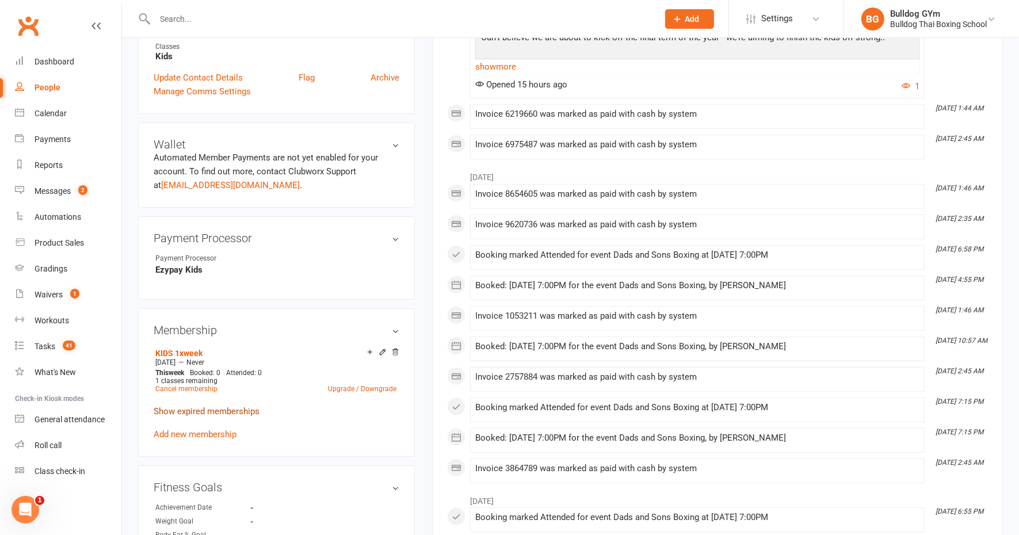
click at [213, 410] on link "Show expired memberships" at bounding box center [207, 411] width 106 height 10
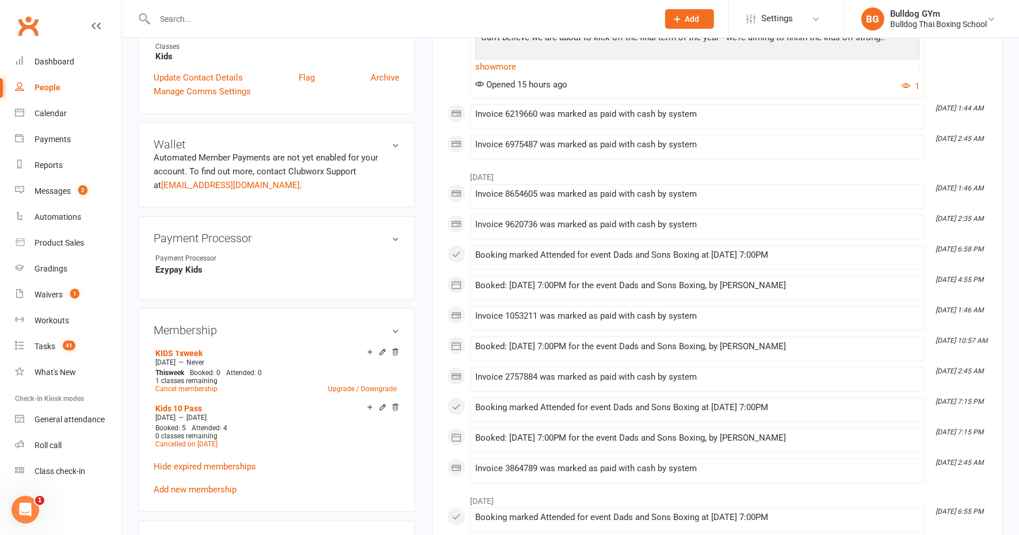
click at [171, 16] on input "text" at bounding box center [400, 19] width 499 height 16
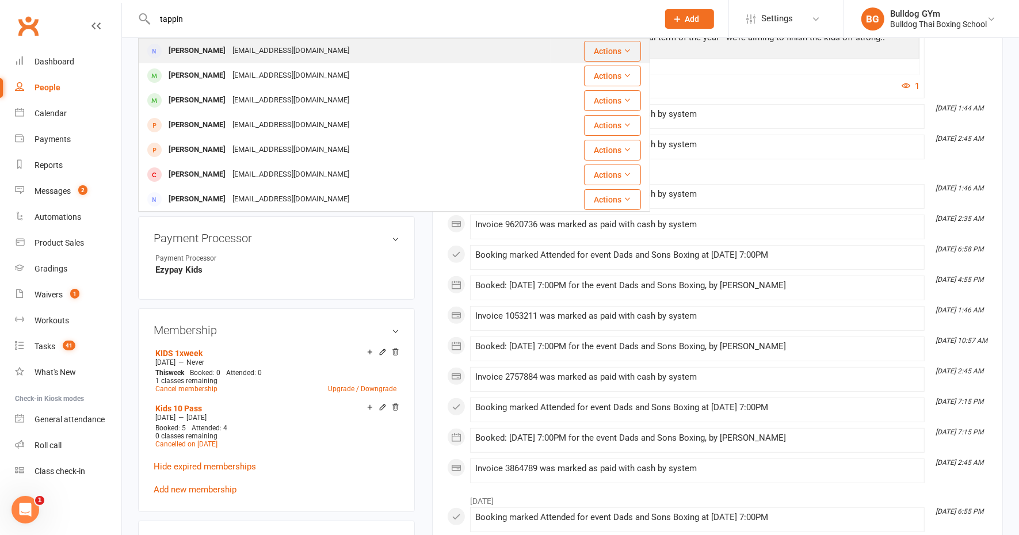
type input "tappin"
click at [208, 48] on div "Claire Tappin" at bounding box center [197, 51] width 64 height 17
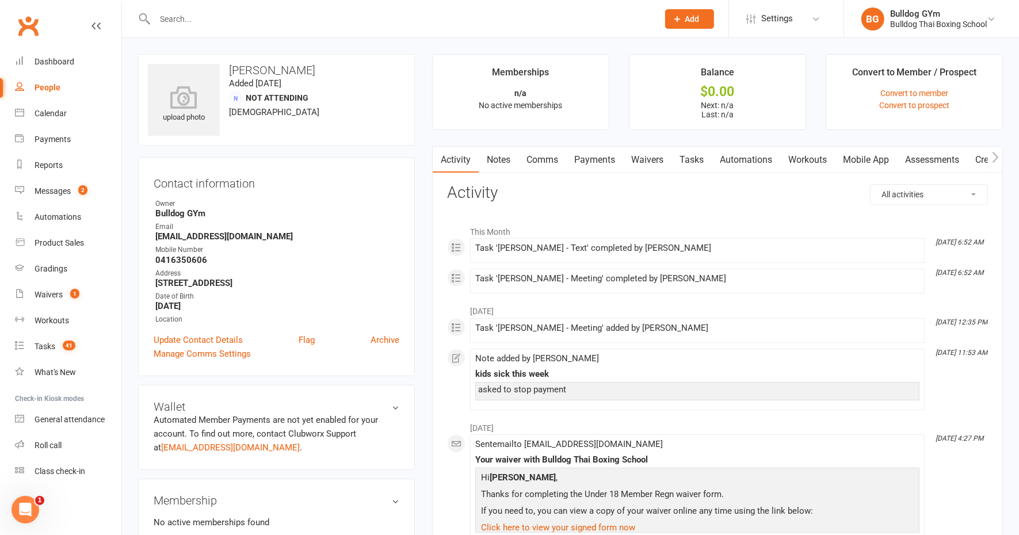
click at [503, 157] on link "Notes" at bounding box center [499, 160] width 40 height 26
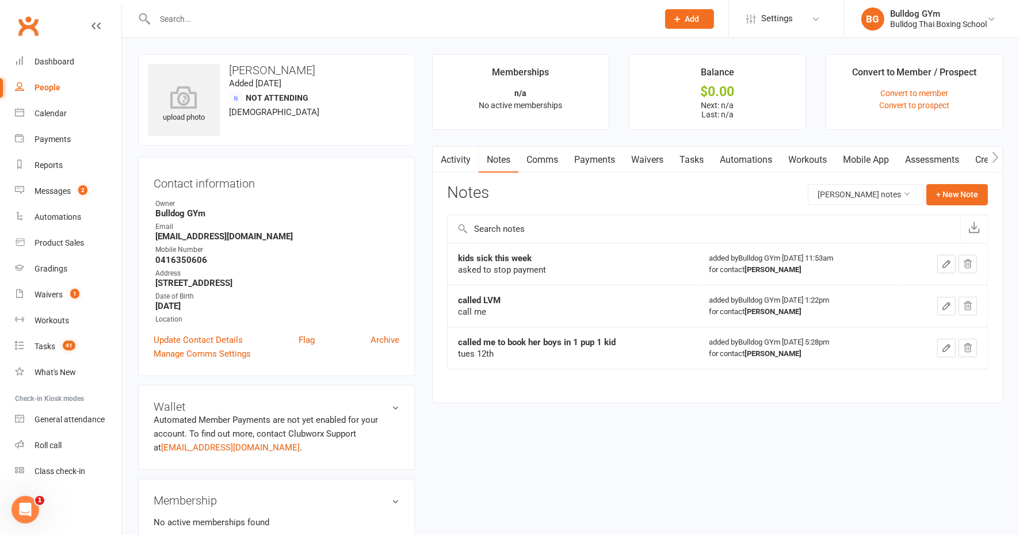
click at [446, 157] on link "Activity" at bounding box center [456, 160] width 46 height 26
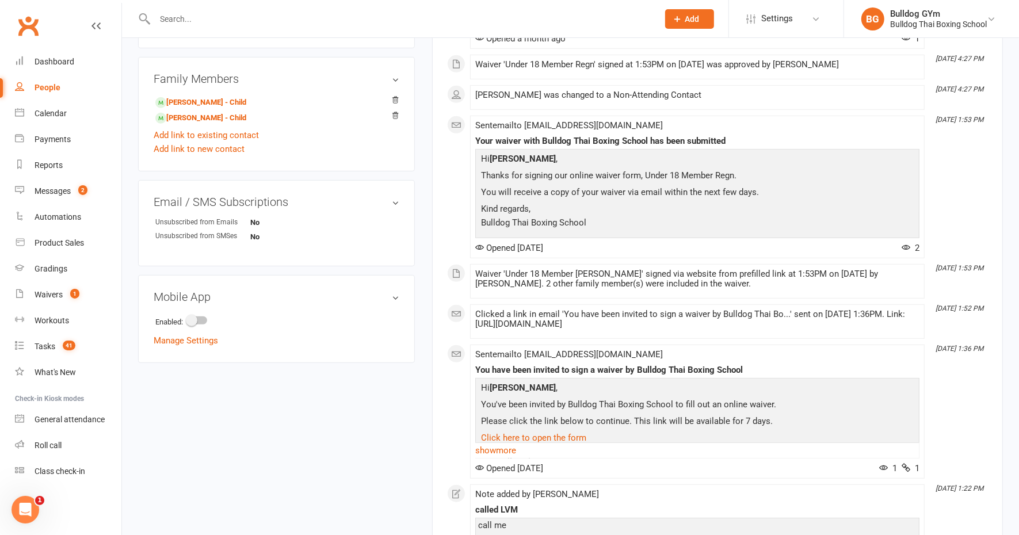
scroll to position [262, 0]
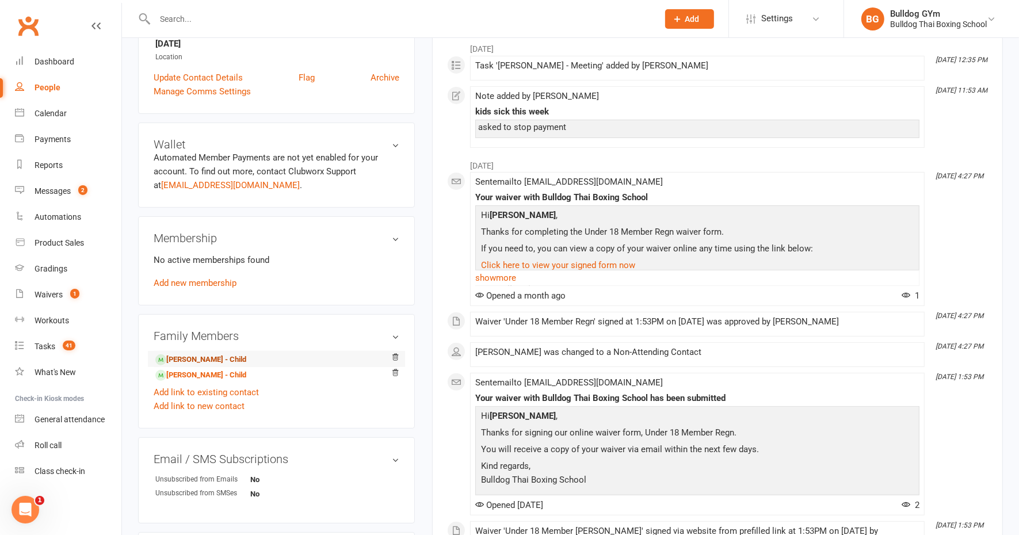
click at [208, 360] on link "Mavrick Tappin - Child" at bounding box center [200, 360] width 91 height 12
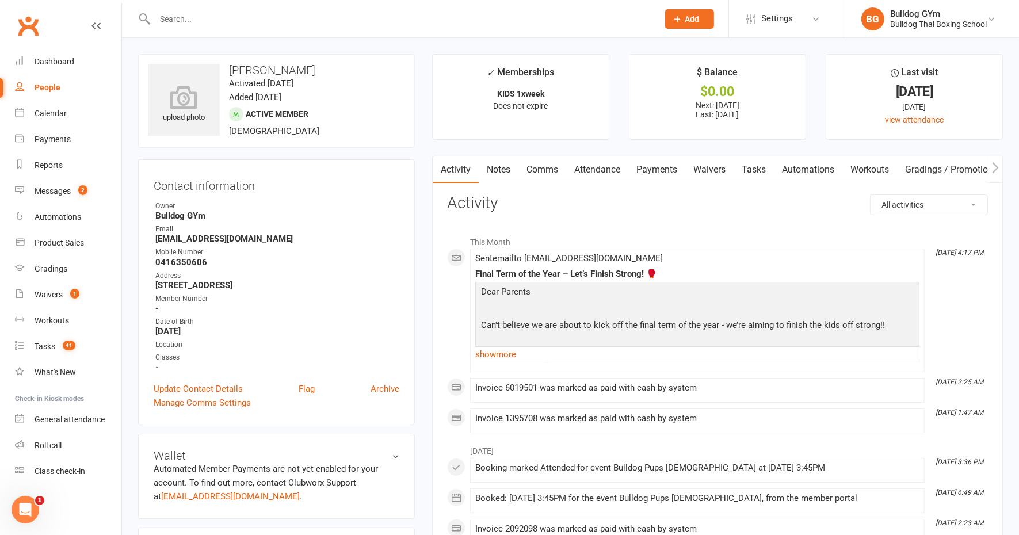
click at [499, 165] on link "Notes" at bounding box center [499, 169] width 40 height 26
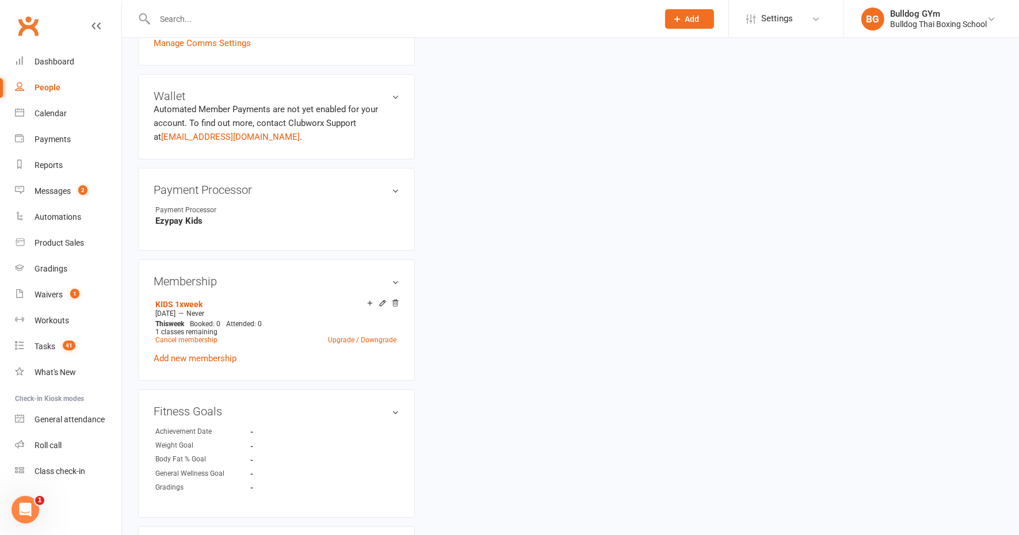
scroll to position [647, 0]
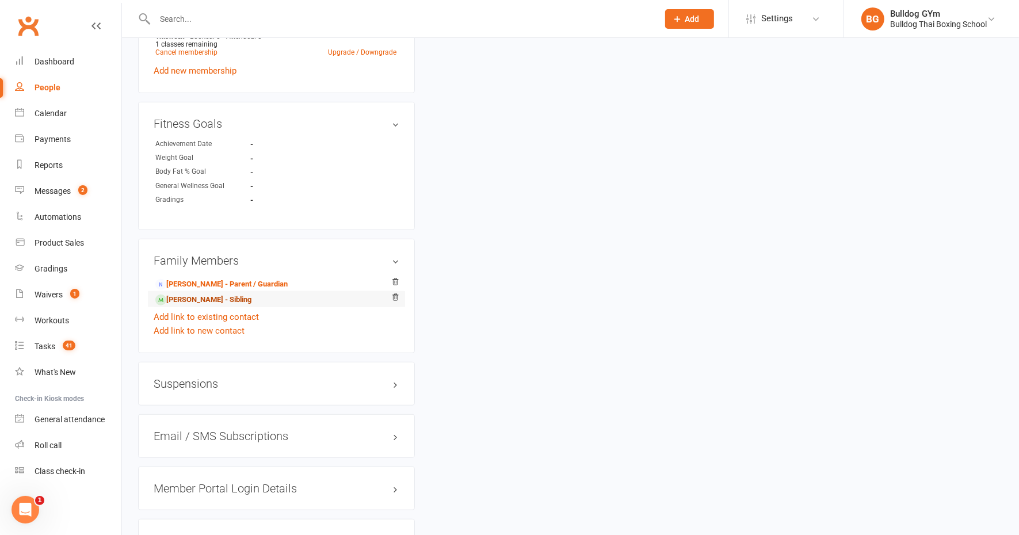
click at [188, 298] on link "Parker Tappin - Sibling" at bounding box center [203, 300] width 96 height 12
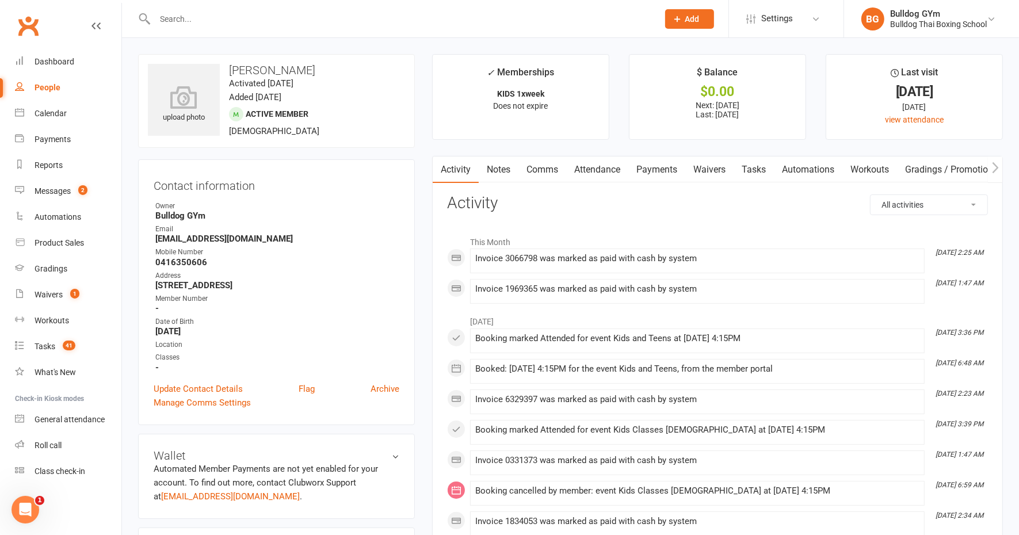
click at [498, 172] on link "Notes" at bounding box center [499, 169] width 40 height 26
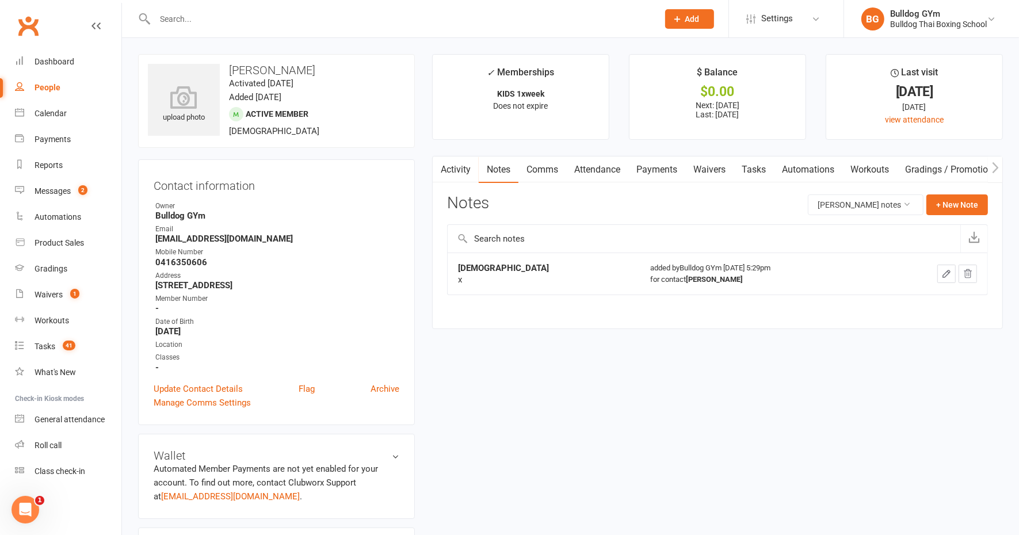
click at [175, 18] on input "text" at bounding box center [400, 19] width 499 height 16
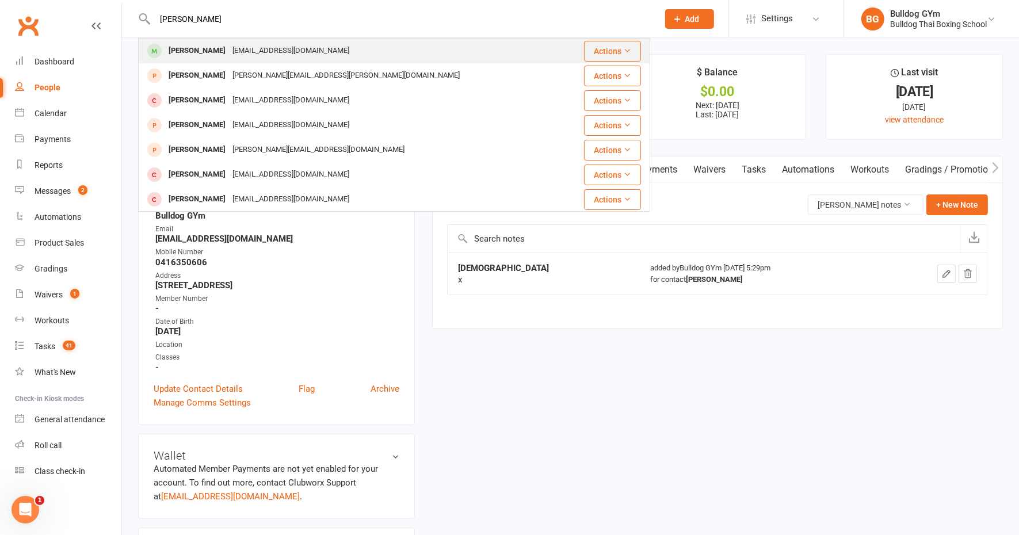
type input "holly johnston"
click at [190, 51] on div "Holly Johnston" at bounding box center [197, 51] width 64 height 17
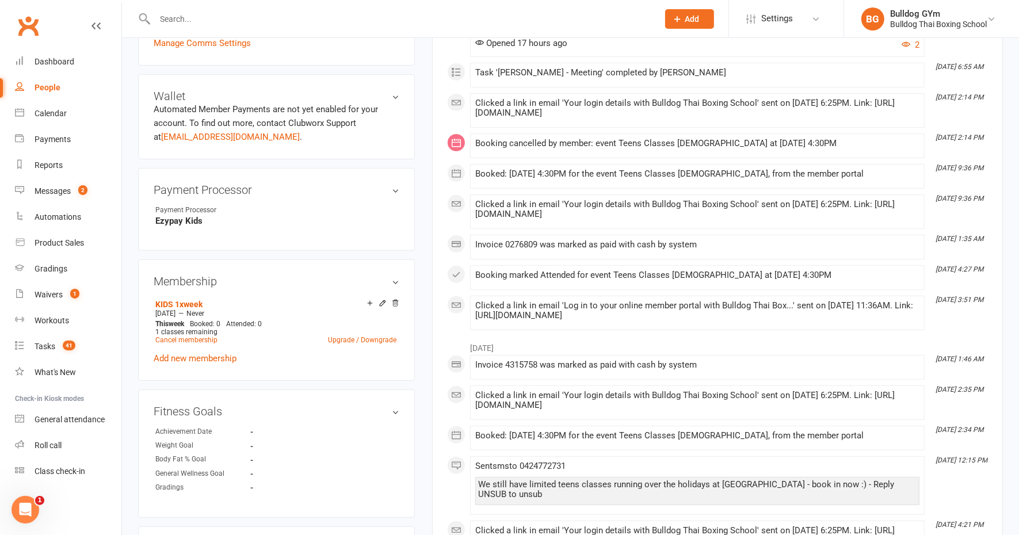
scroll to position [503, 0]
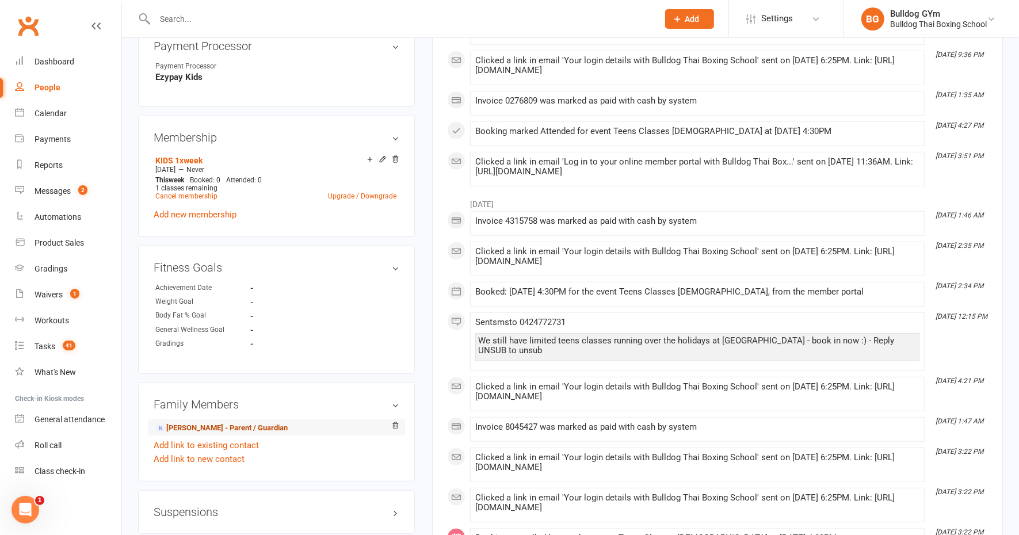
click at [238, 426] on link "Jo Fletcher - Parent / Guardian" at bounding box center [221, 428] width 132 height 12
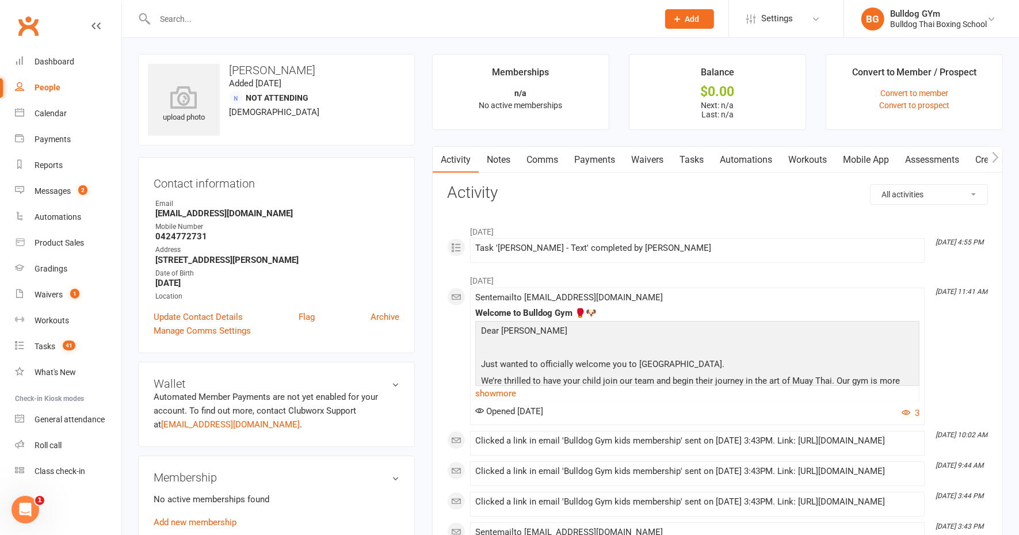
click at [497, 158] on link "Notes" at bounding box center [499, 160] width 40 height 26
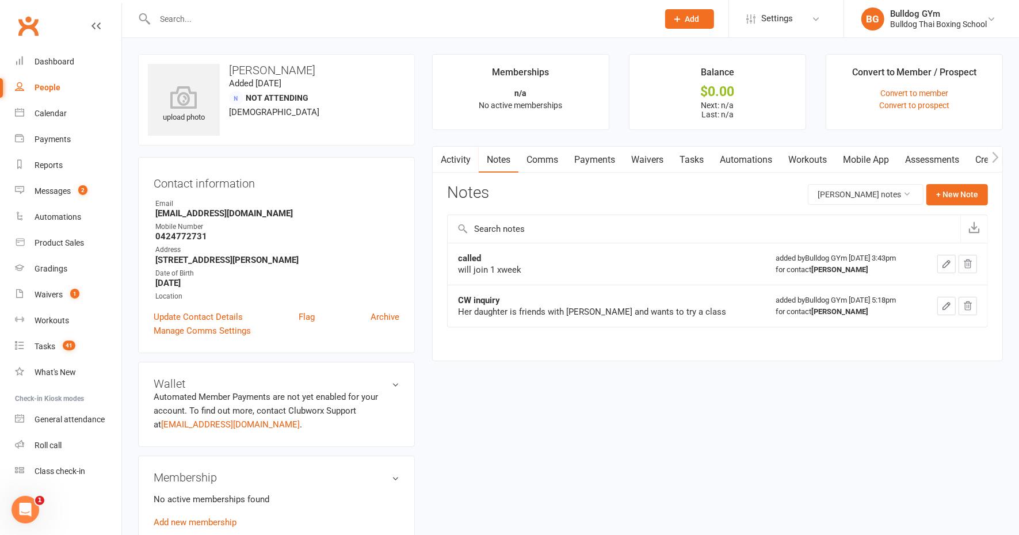
click at [171, 16] on input "text" at bounding box center [400, 19] width 499 height 16
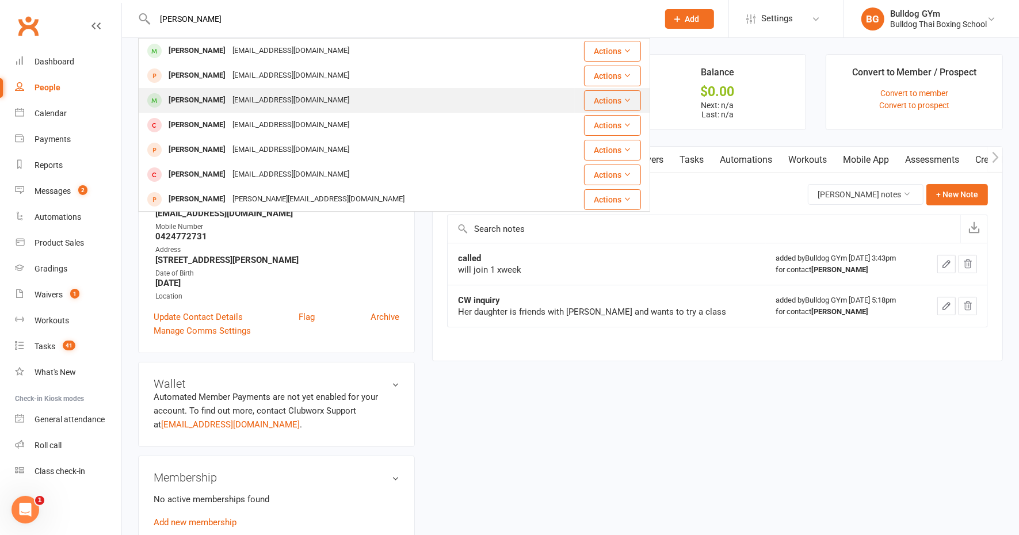
type input "worley"
click at [230, 98] on div "flo_big_daddy@yahoo.com" at bounding box center [291, 100] width 124 height 17
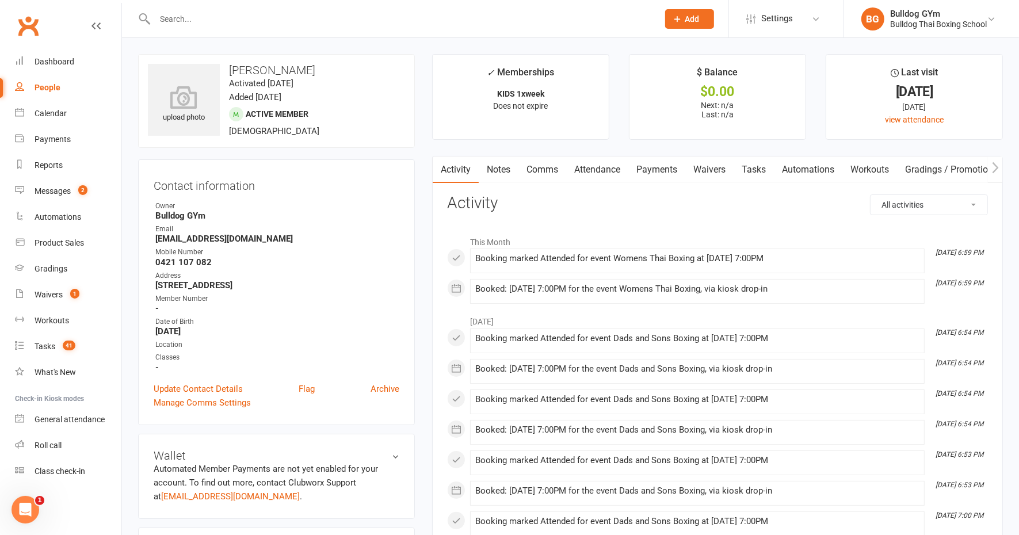
drag, startPoint x: 173, startPoint y: 16, endPoint x: 177, endPoint y: 10, distance: 7.4
click at [173, 15] on input "text" at bounding box center [400, 19] width 499 height 16
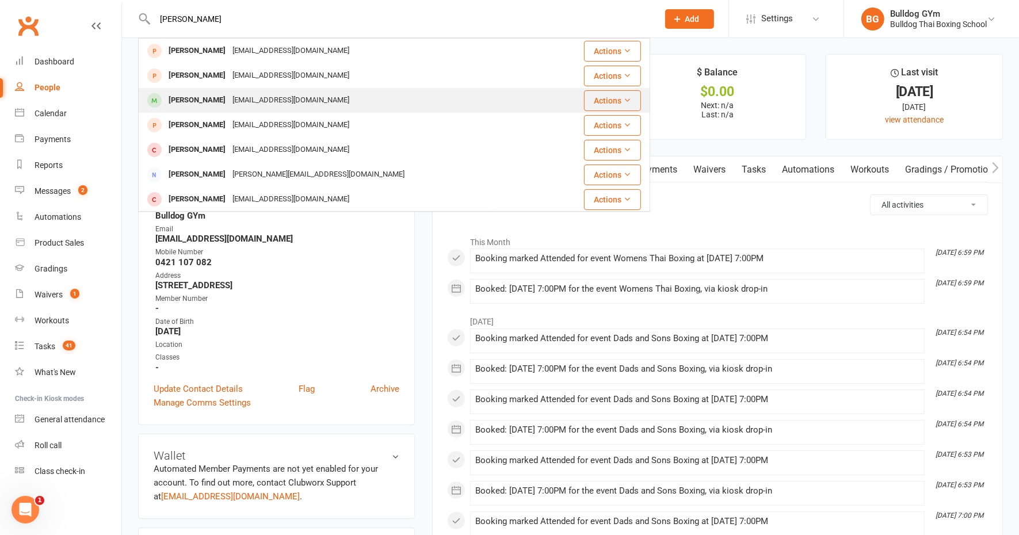
type input "hollingsworth"
click at [216, 97] on div "Ernie Hollingsworth" at bounding box center [197, 100] width 64 height 17
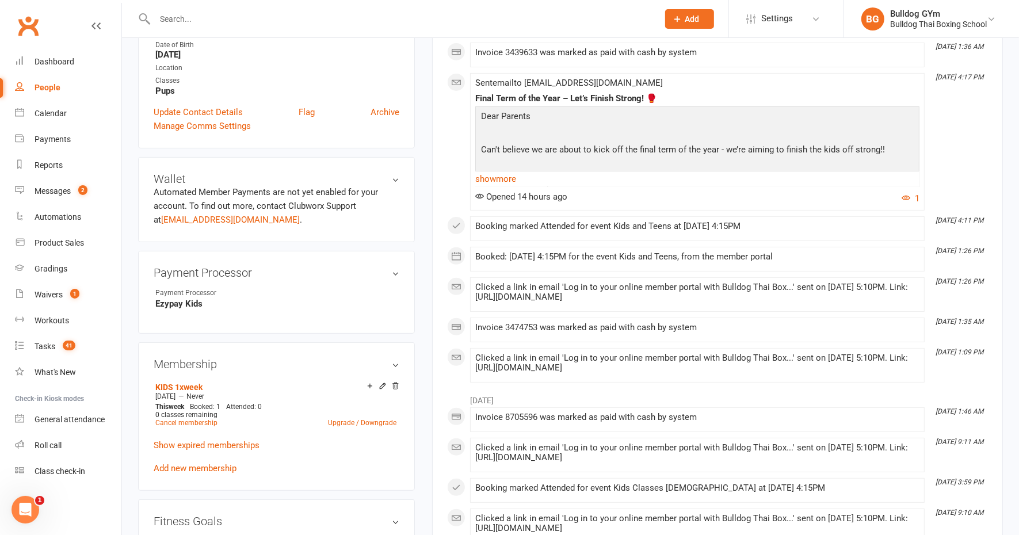
scroll to position [288, 0]
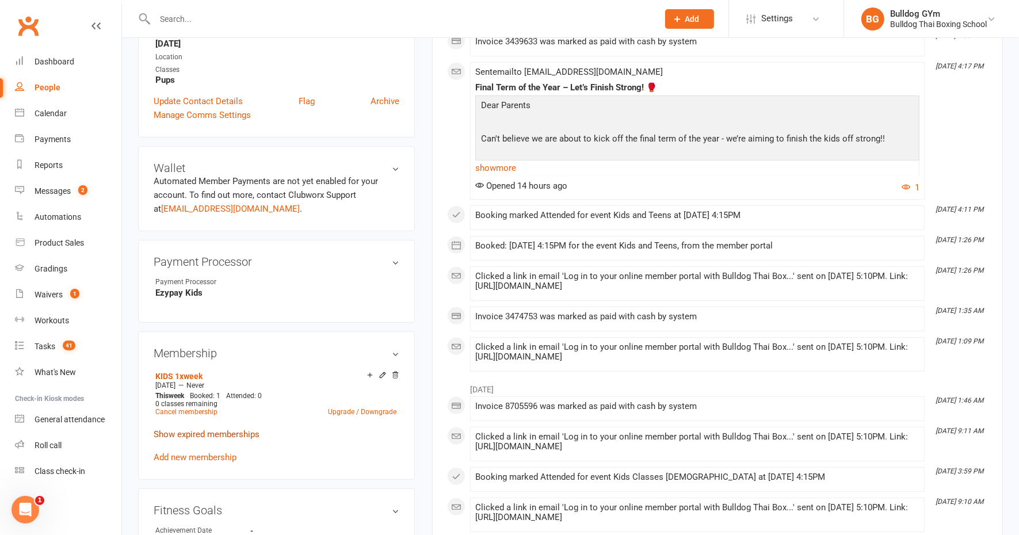
click at [213, 433] on link "Show expired memberships" at bounding box center [207, 434] width 106 height 10
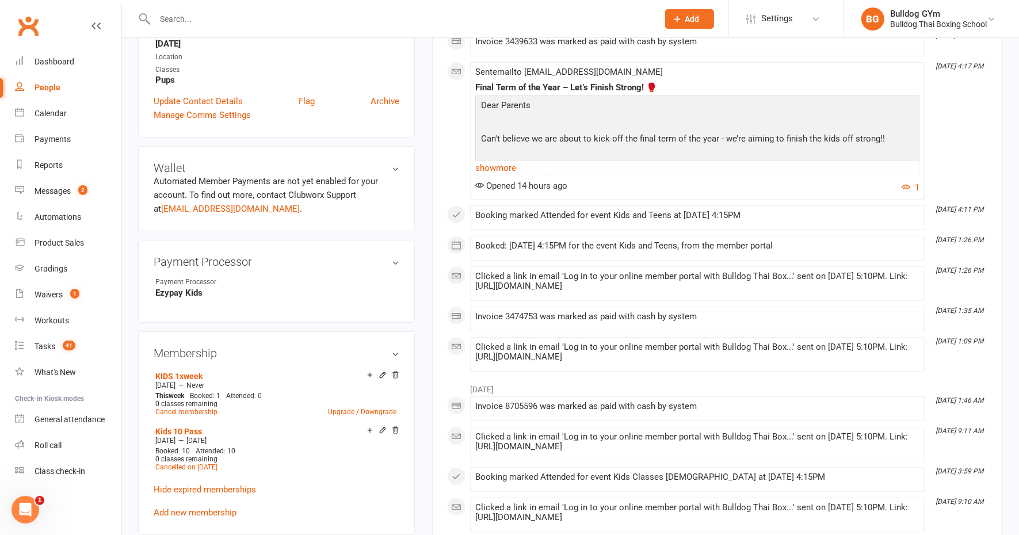
click at [186, 16] on input "text" at bounding box center [400, 19] width 499 height 16
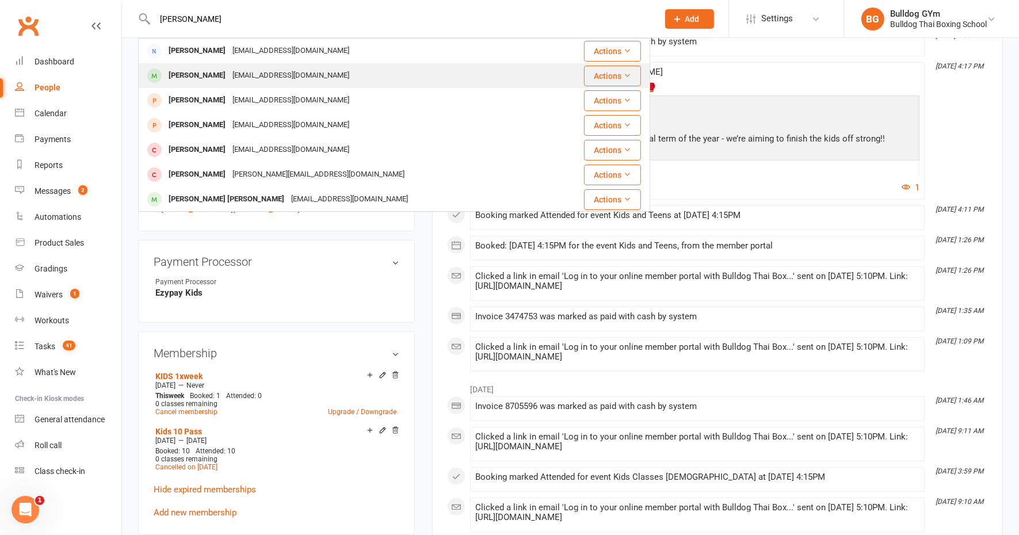
type input "docherty"
click at [240, 78] on div "kat@maydayrecruitment.com" at bounding box center [291, 75] width 124 height 17
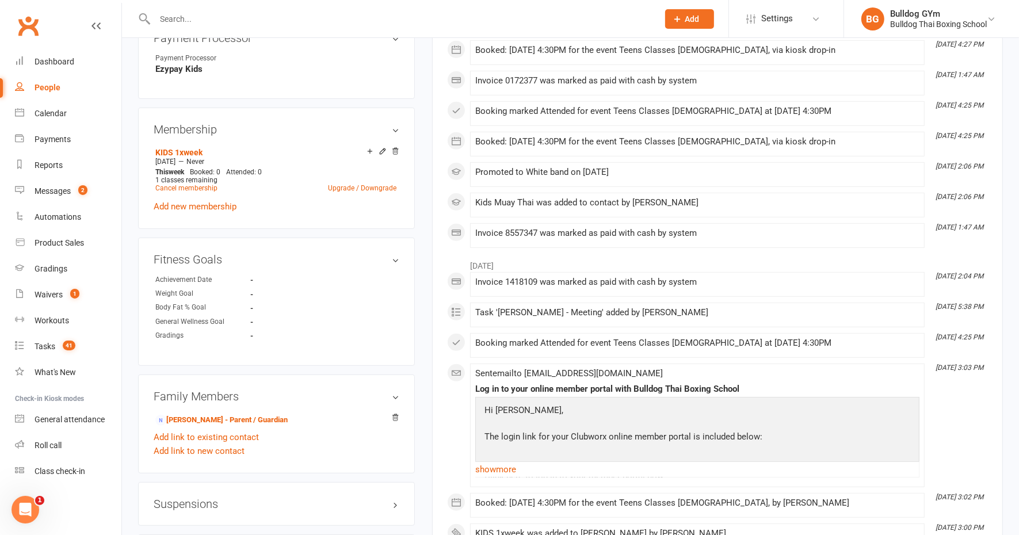
scroll to position [575, 0]
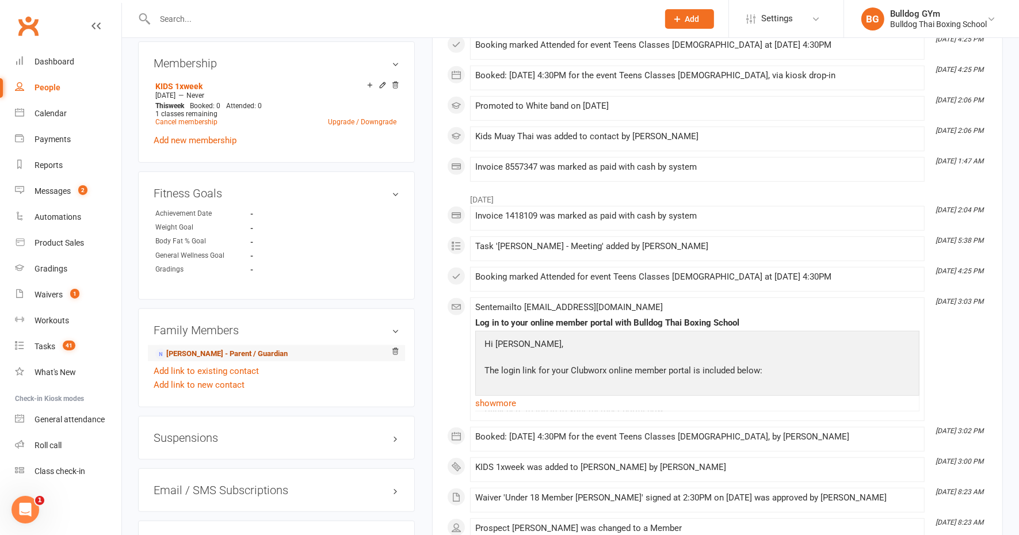
click at [216, 350] on link "Kat Docherty - Parent / Guardian" at bounding box center [221, 354] width 132 height 12
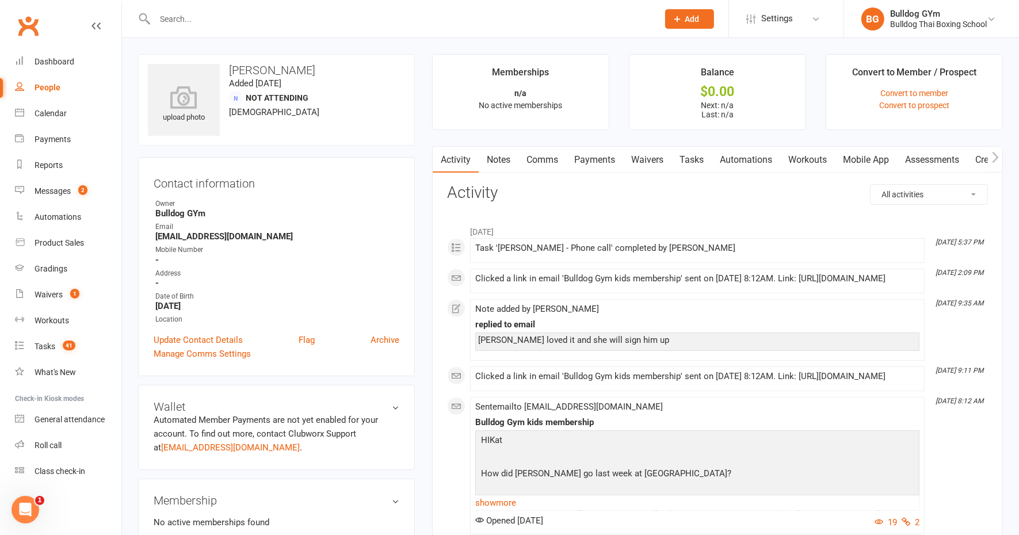
click at [498, 159] on link "Notes" at bounding box center [499, 160] width 40 height 26
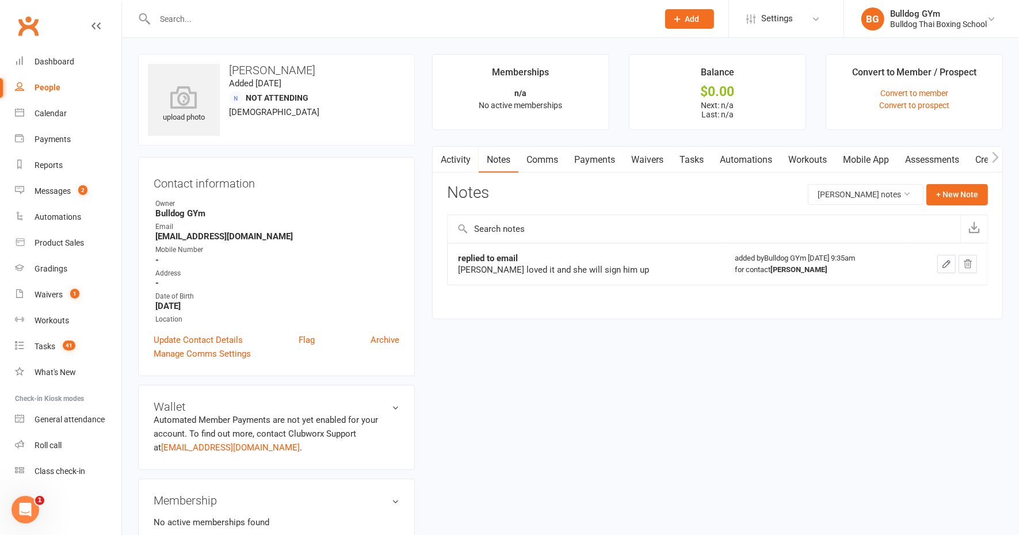
click at [440, 150] on button "button" at bounding box center [440, 160] width 14 height 26
click at [452, 157] on link "Activity" at bounding box center [456, 160] width 46 height 26
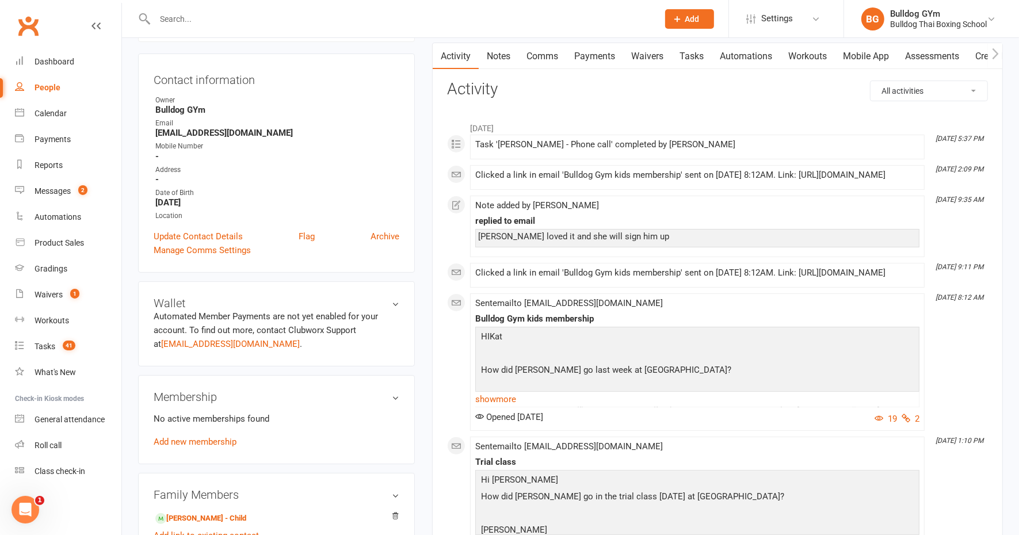
scroll to position [87, 0]
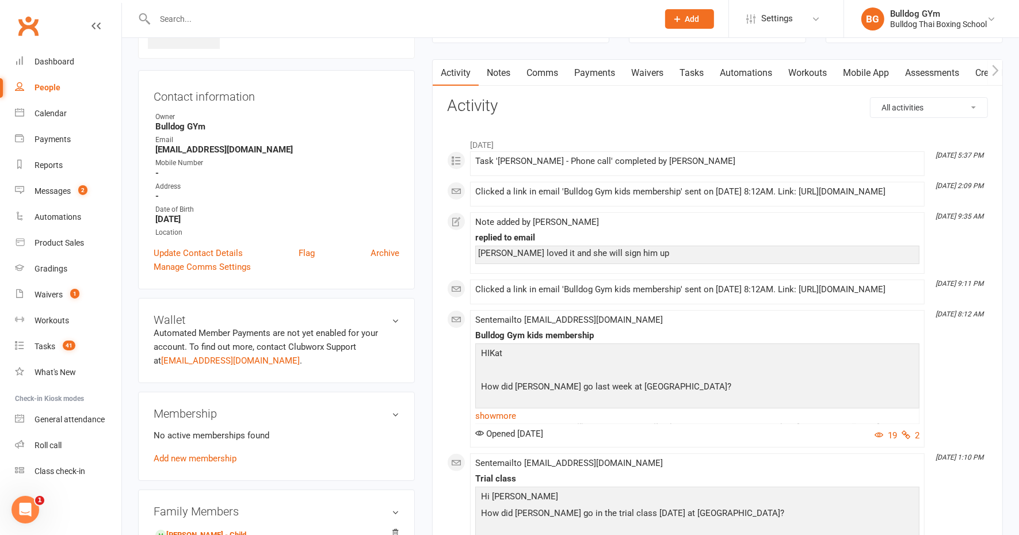
click at [507, 69] on link "Notes" at bounding box center [499, 73] width 40 height 26
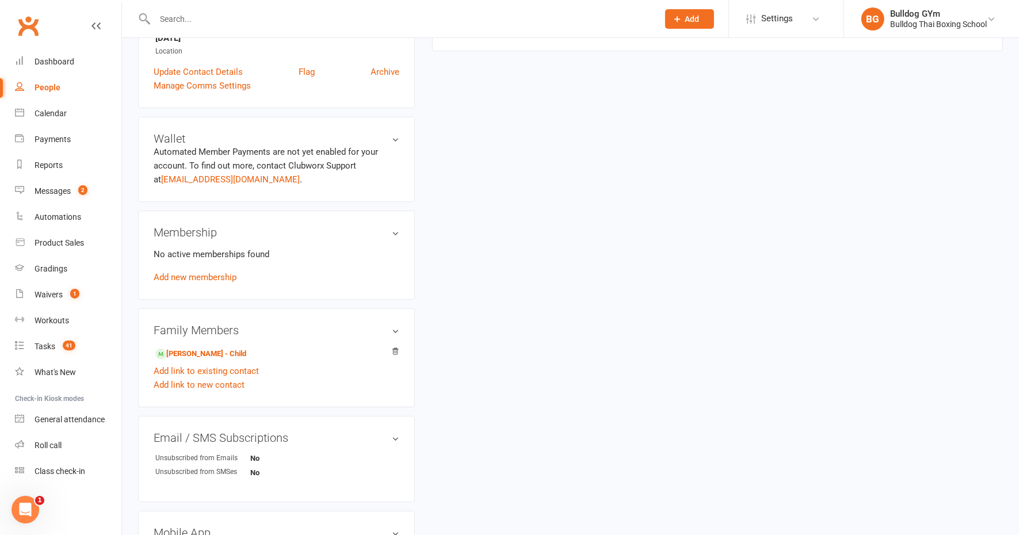
scroll to position [288, 0]
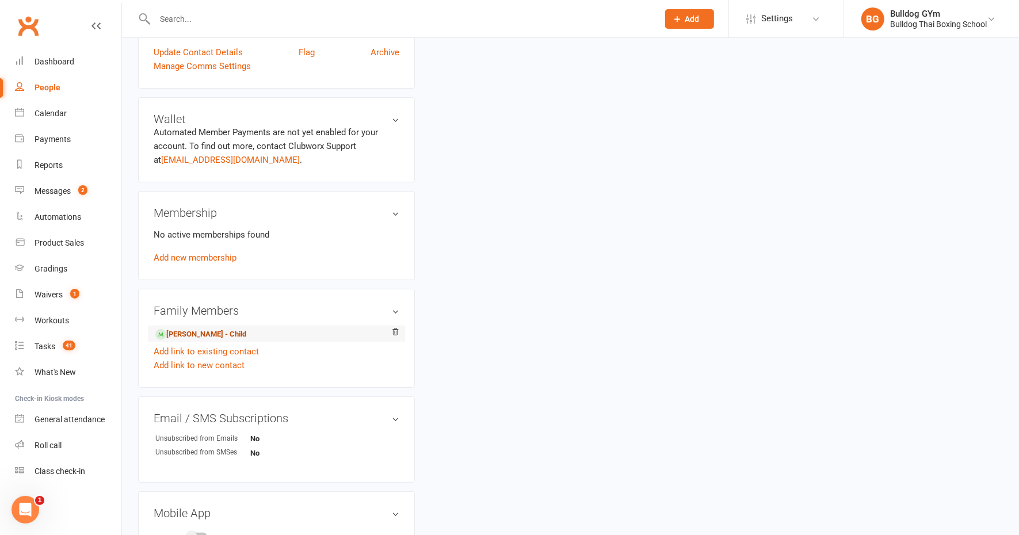
click at [193, 334] on link "Teddy Docherty - Child" at bounding box center [200, 335] width 91 height 12
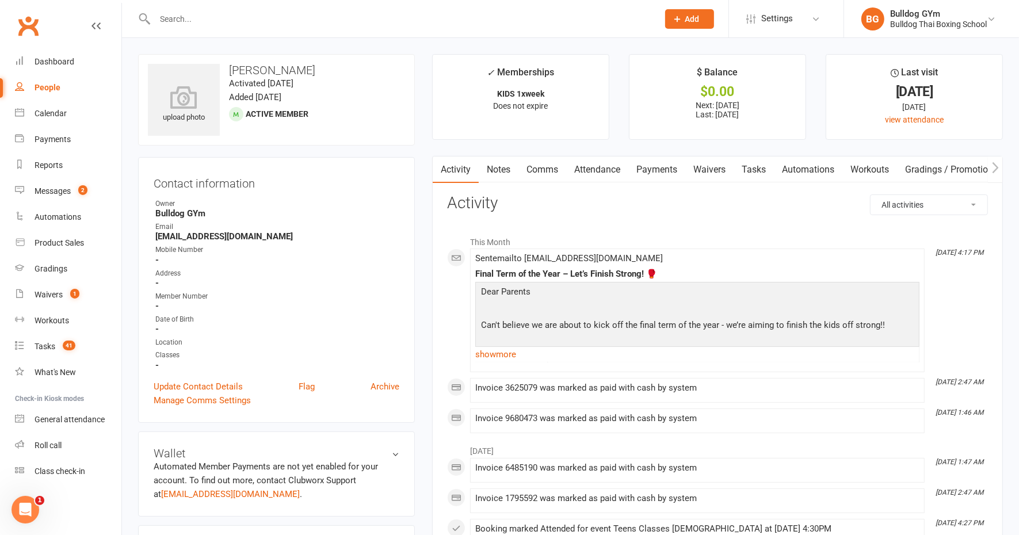
click at [500, 171] on link "Notes" at bounding box center [499, 169] width 40 height 26
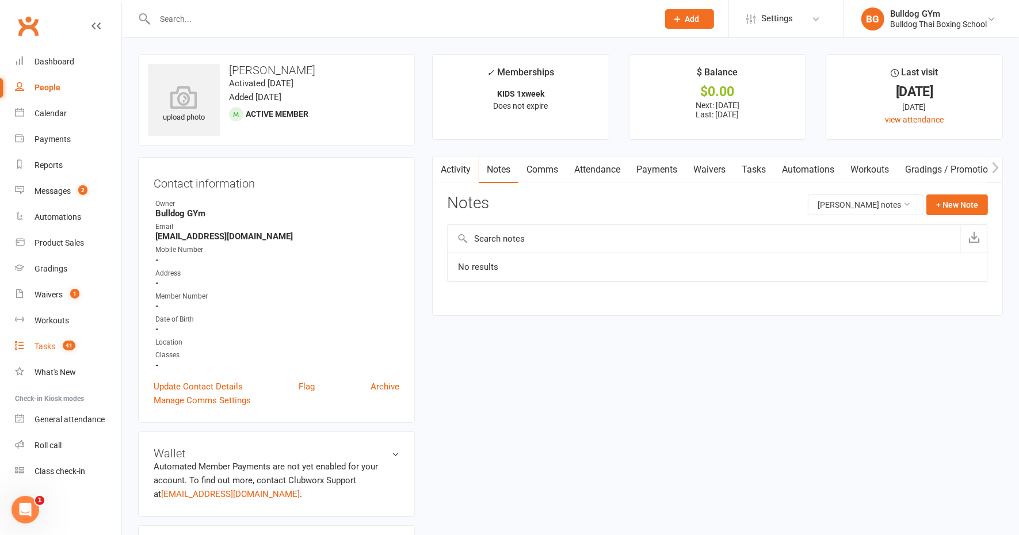
click at [46, 349] on div "Tasks" at bounding box center [45, 346] width 21 height 9
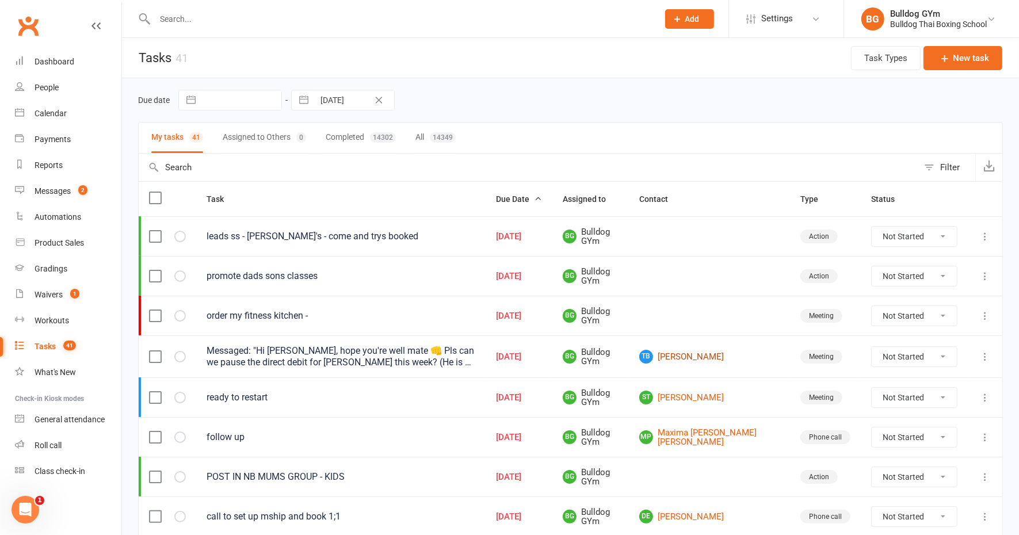
click at [701, 353] on link "TB Toby Brook" at bounding box center [709, 357] width 140 height 14
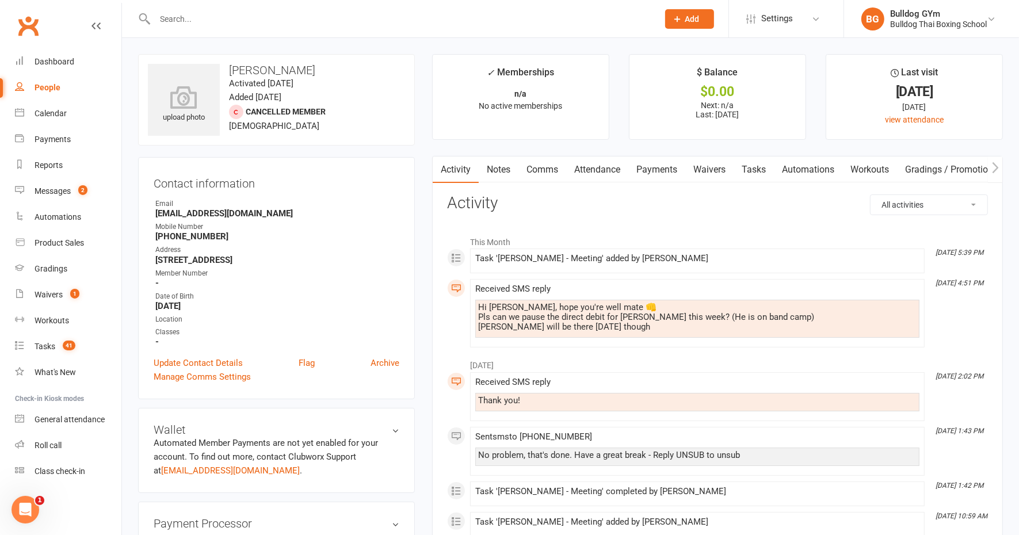
click at [545, 167] on link "Comms" at bounding box center [542, 169] width 48 height 26
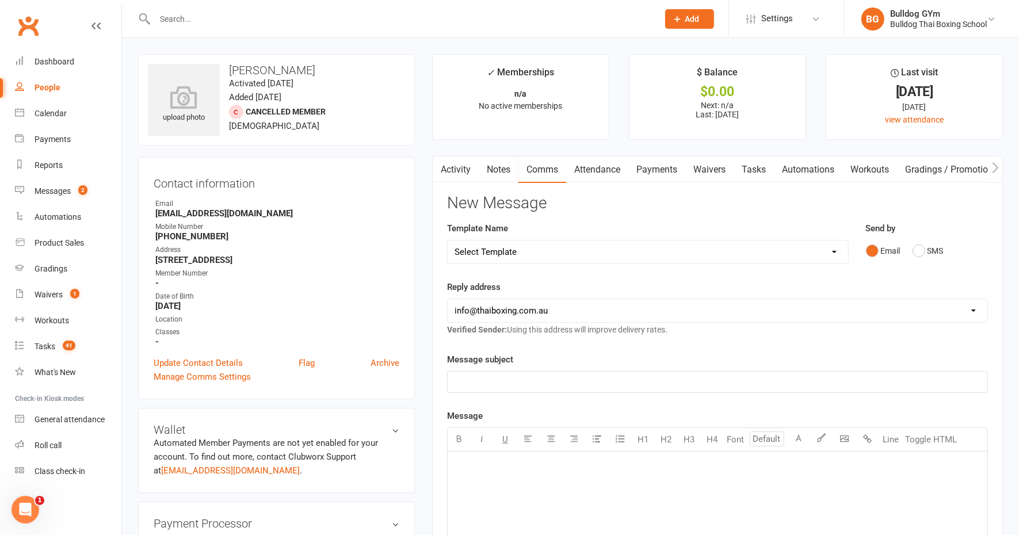
click at [911, 249] on div "Email SMS" at bounding box center [927, 251] width 123 height 22
click at [919, 251] on button "SMS" at bounding box center [927, 251] width 31 height 22
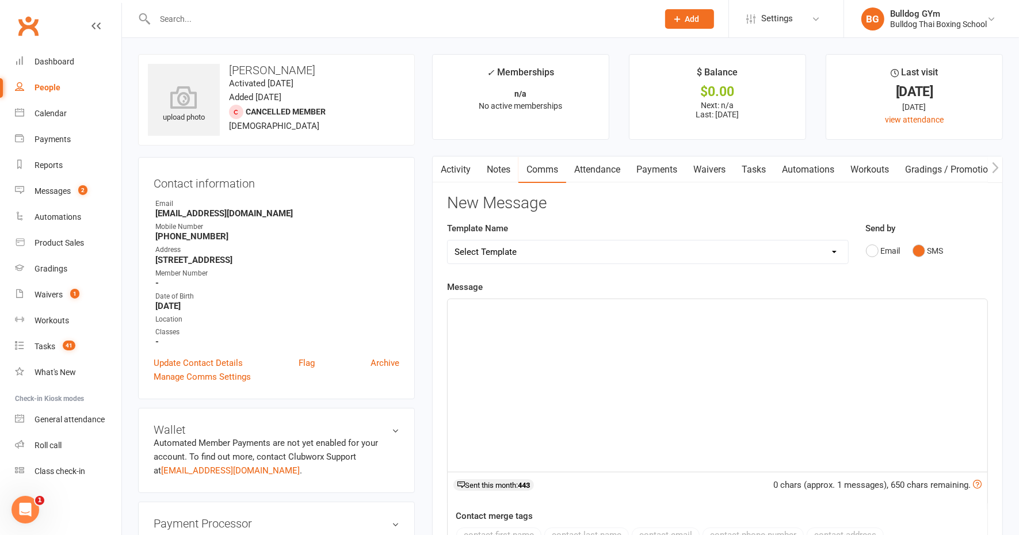
click at [538, 322] on div "﻿" at bounding box center [718, 385] width 540 height 173
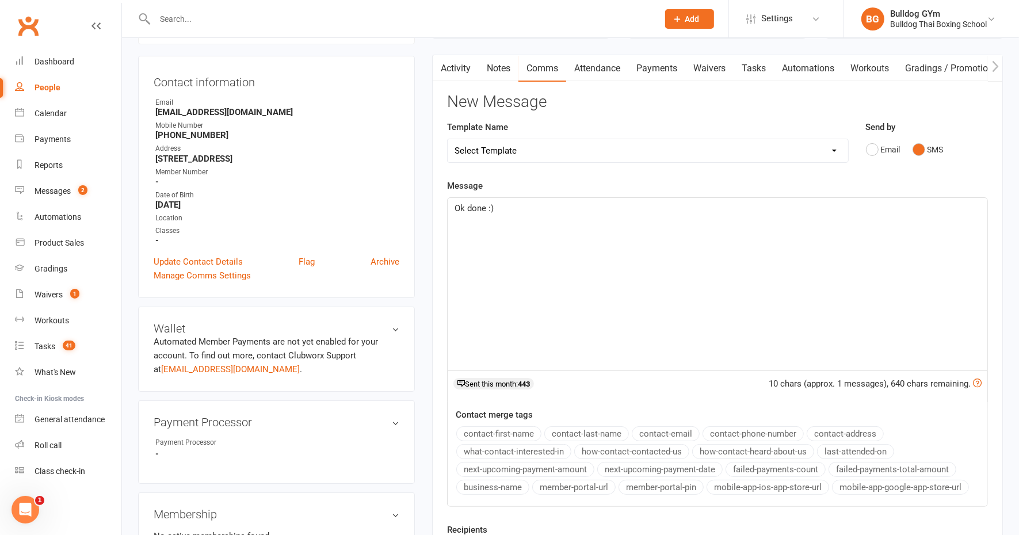
scroll to position [216, 0]
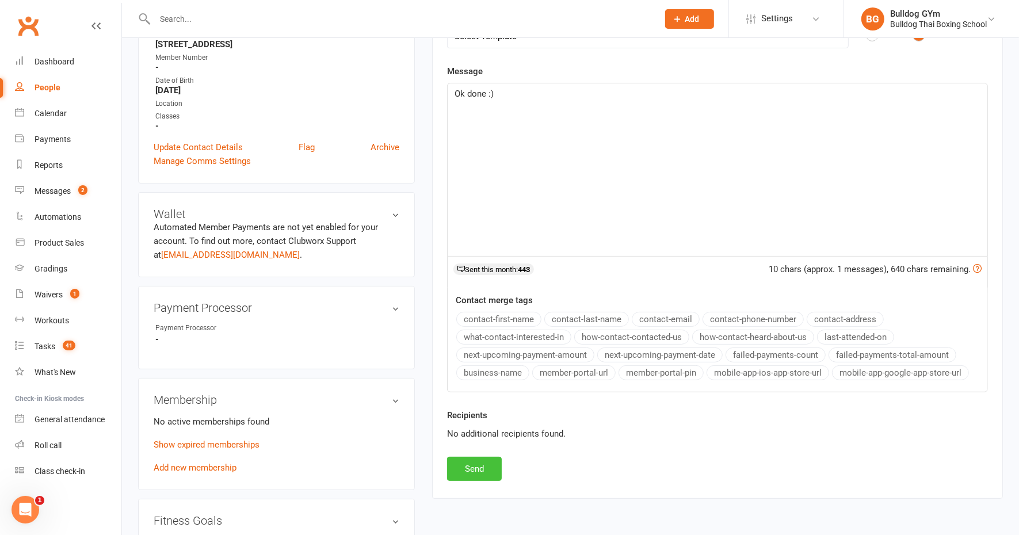
click at [478, 465] on button "Send" at bounding box center [474, 469] width 55 height 24
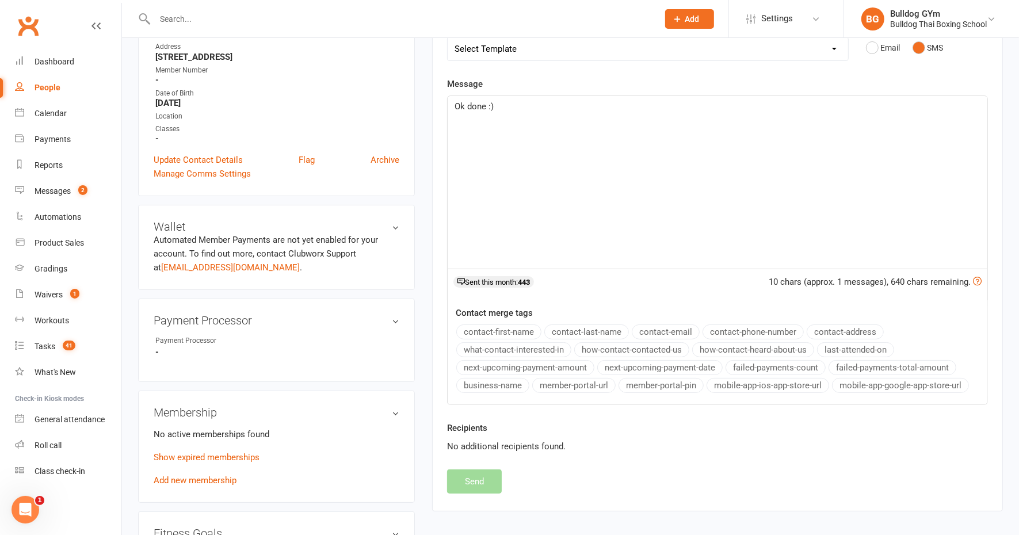
scroll to position [0, 0]
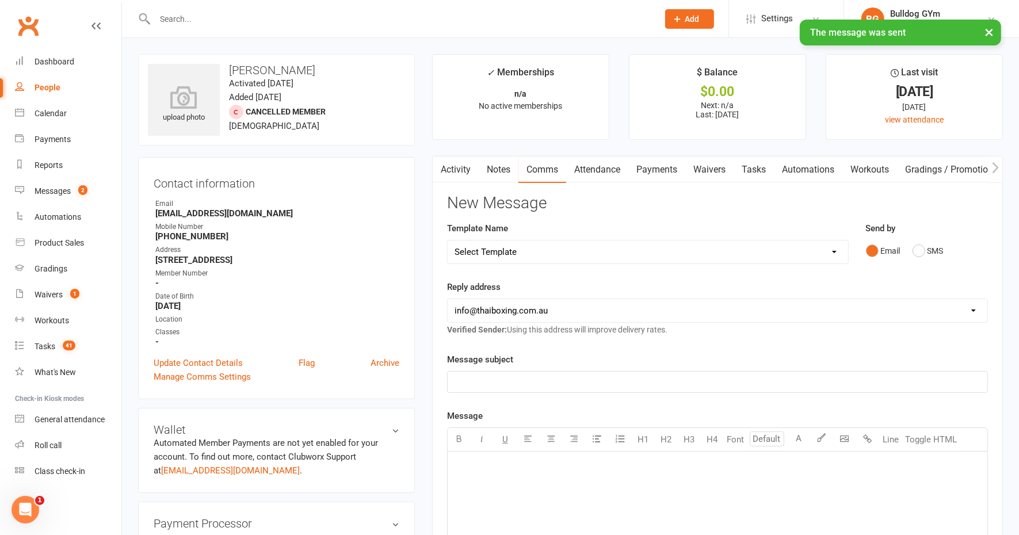
drag, startPoint x: 752, startPoint y: 166, endPoint x: 757, endPoint y: 177, distance: 12.1
click at [753, 166] on link "Tasks" at bounding box center [754, 169] width 40 height 26
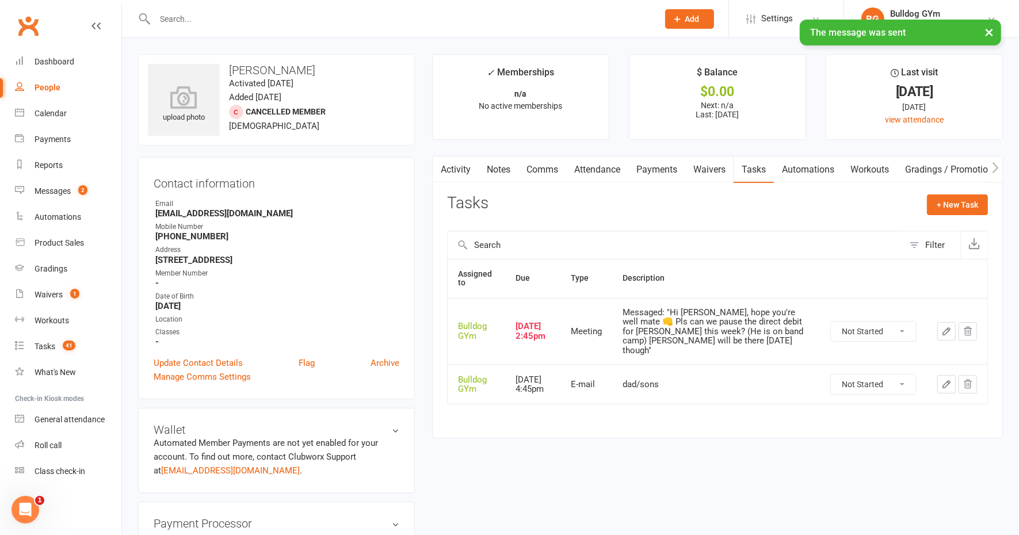
click at [896, 323] on select "Not Started In Progress Waiting Complete" at bounding box center [873, 332] width 85 height 20
click at [831, 322] on select "Not Started In Progress Waiting Complete" at bounding box center [873, 332] width 85 height 20
select select "unstarted"
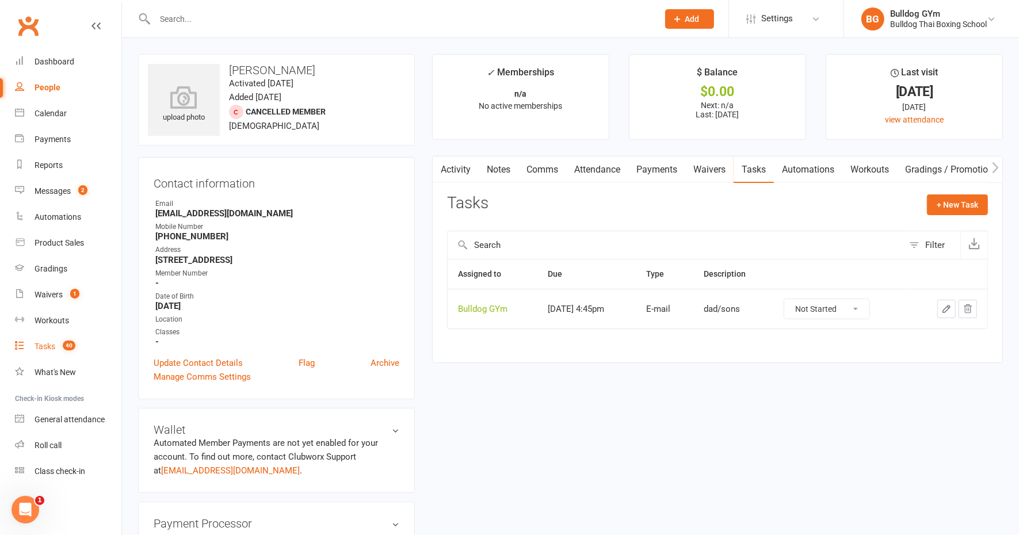
click at [40, 349] on div "Tasks" at bounding box center [45, 346] width 21 height 9
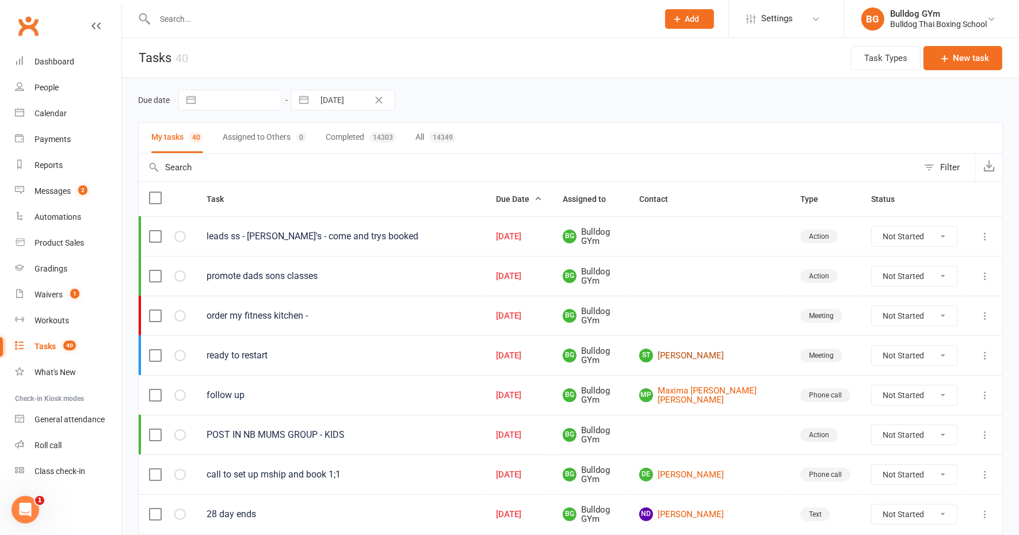
click at [743, 353] on link "ST Stephen Townshend" at bounding box center [709, 356] width 140 height 14
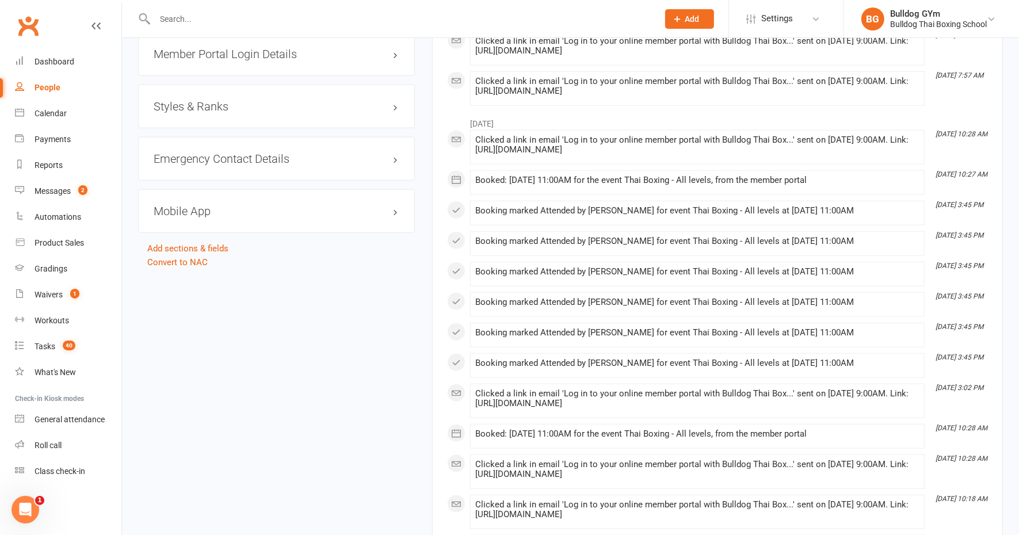
scroll to position [1079, 0]
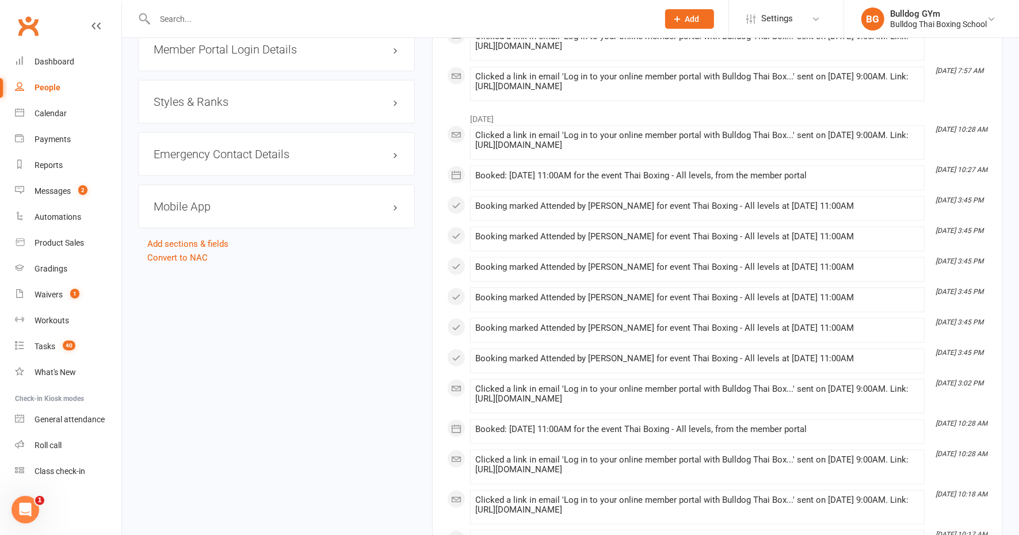
click at [198, 205] on h3 "Mobile App" at bounding box center [277, 206] width 246 height 13
click at [207, 226] on div at bounding box center [198, 230] width 20 height 8
click at [188, 228] on input "checkbox" at bounding box center [188, 228] width 0 height 0
click at [203, 279] on link "Manage Settings" at bounding box center [186, 283] width 64 height 10
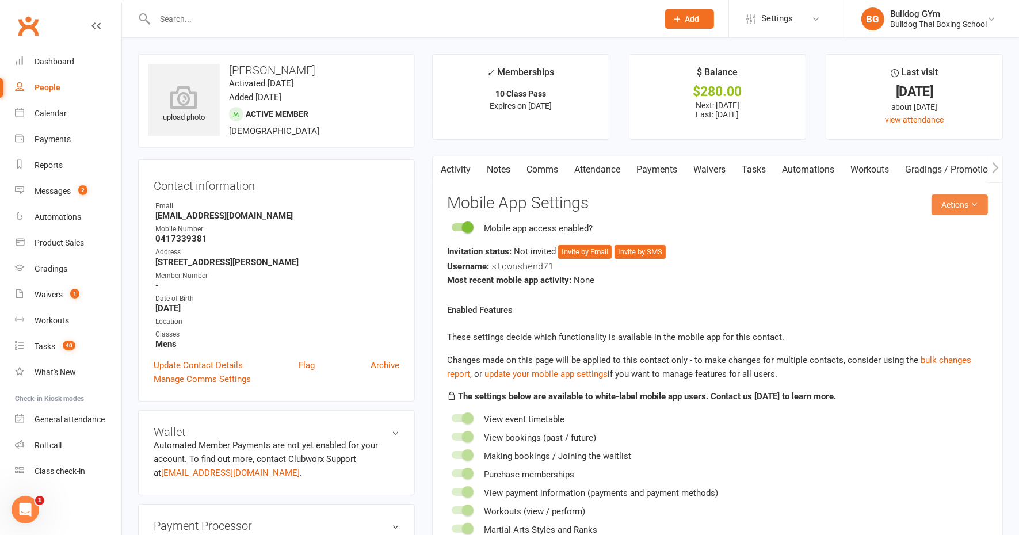
click at [949, 201] on button "Actions" at bounding box center [959, 204] width 56 height 21
click at [949, 228] on link "Send invitation email" at bounding box center [920, 230] width 114 height 23
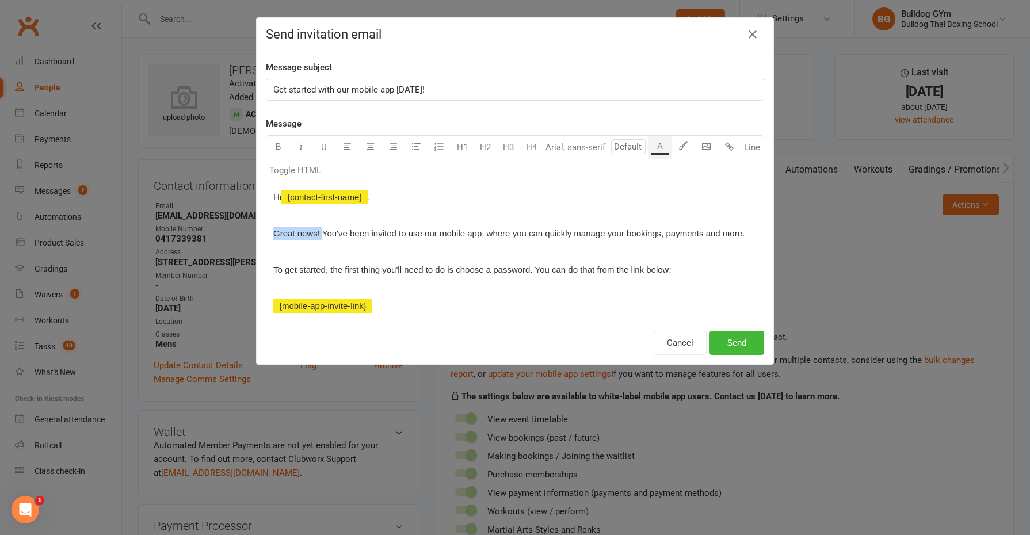
drag, startPoint x: 317, startPoint y: 229, endPoint x: 259, endPoint y: 227, distance: 57.6
click at [266, 228] on div "Hi ﻿ {contact-first-name} , Great news! You've been invited to use our mobile a…" at bounding box center [514, 323] width 497 height 283
drag, startPoint x: 676, startPoint y: 231, endPoint x: 607, endPoint y: 229, distance: 69.1
click at [607, 229] on p "You've been invited to use our mobile app, where you can quickly manage your bo…" at bounding box center [514, 234] width 483 height 14
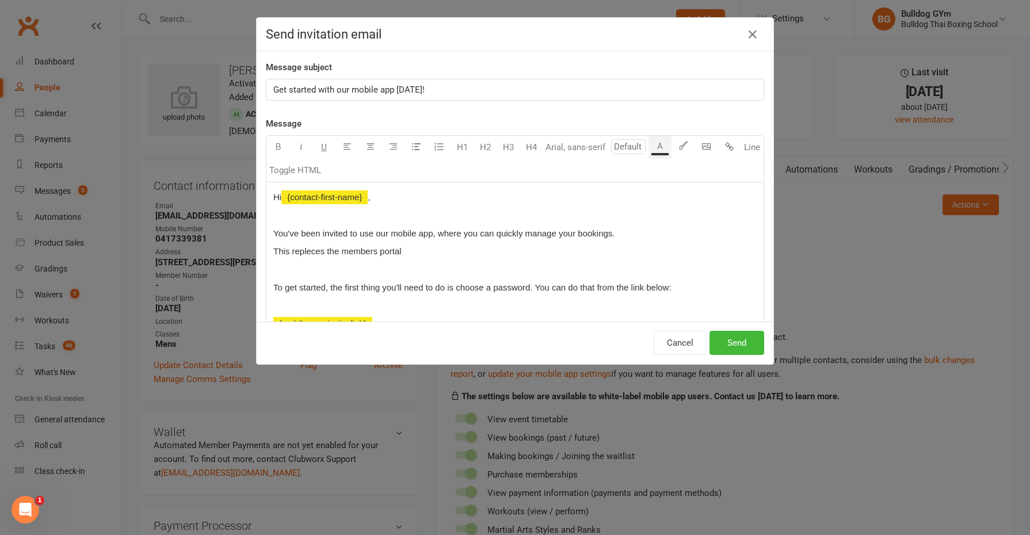
click at [619, 232] on p "You've been invited to use our mobile app, where you can quickly manage your bo…" at bounding box center [514, 234] width 483 height 14
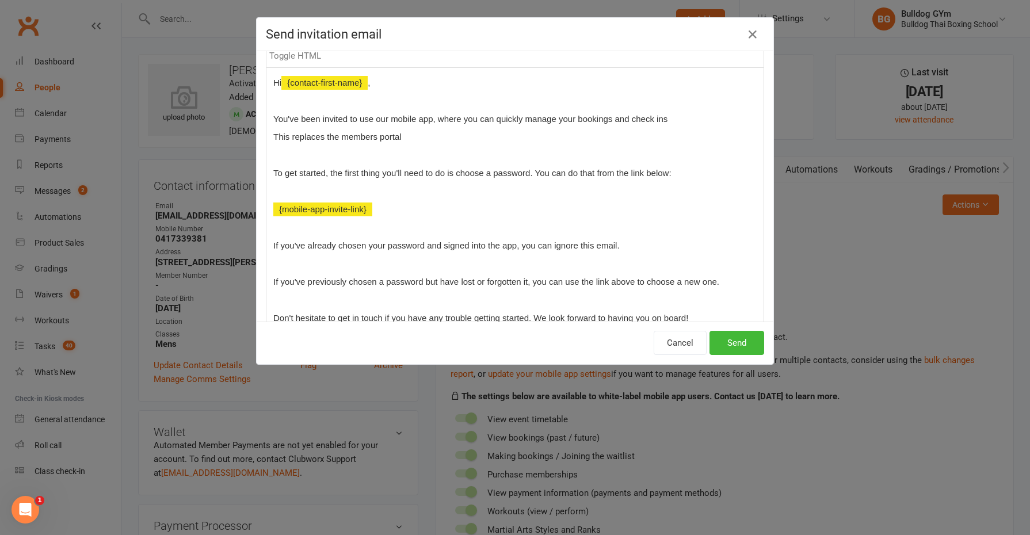
scroll to position [144, 0]
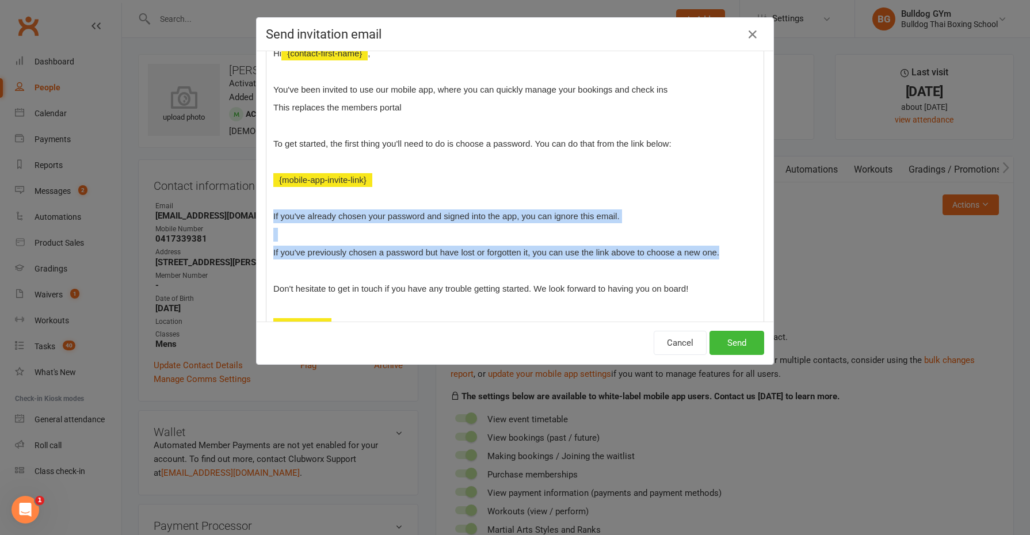
drag, startPoint x: 270, startPoint y: 222, endPoint x: 717, endPoint y: 250, distance: 448.0
click at [717, 250] on div "Hi ﻿ {contact-first-name} , You've been invited to use our mobile app, where yo…" at bounding box center [514, 189] width 497 height 301
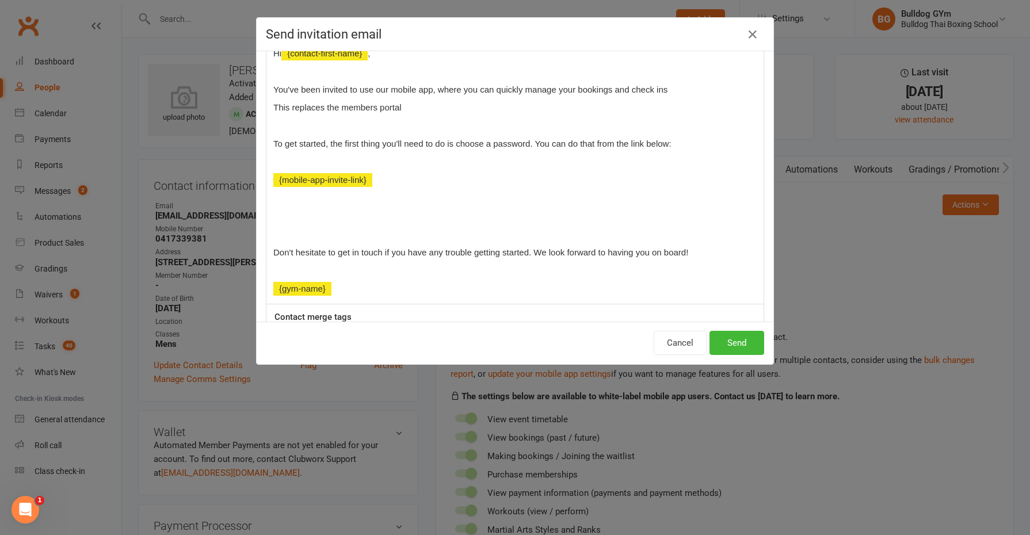
click at [308, 222] on p "﻿" at bounding box center [514, 216] width 483 height 14
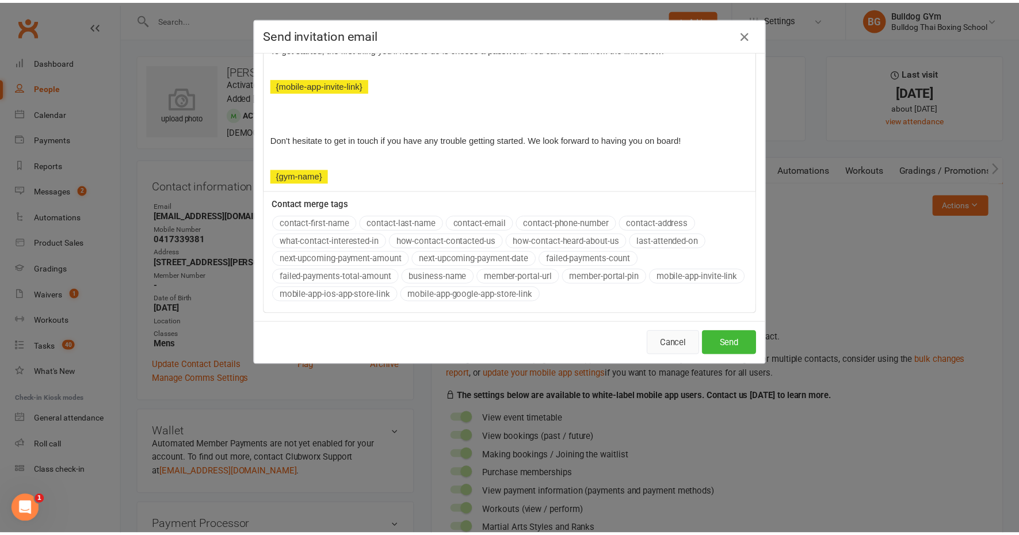
scroll to position [252, 0]
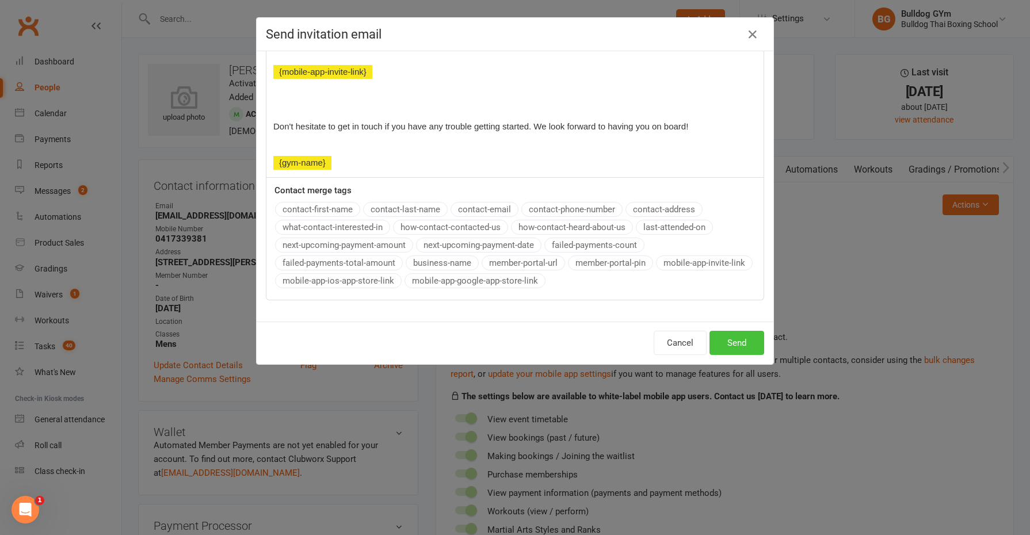
click at [732, 348] on button "Send" at bounding box center [736, 343] width 55 height 24
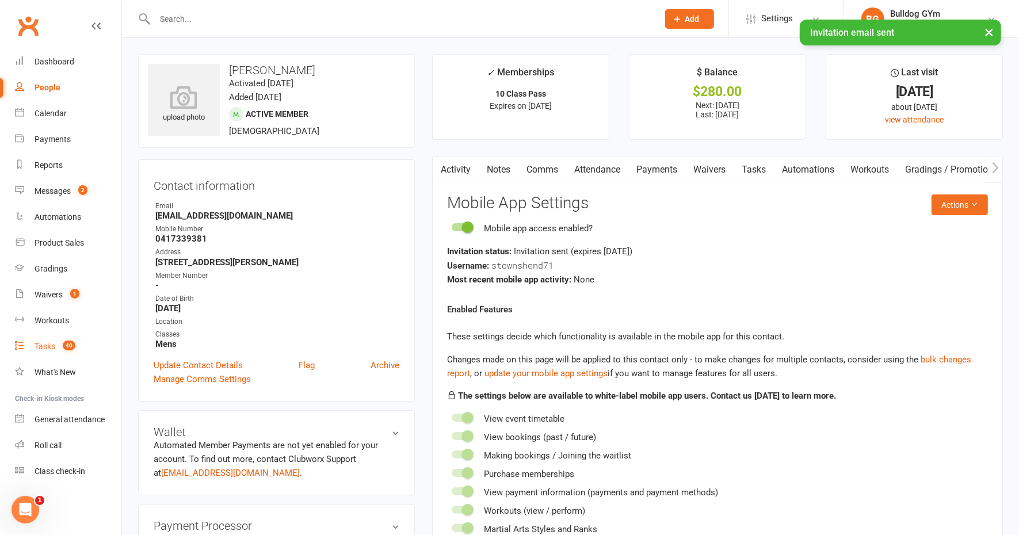
click at [43, 343] on div "Tasks" at bounding box center [45, 346] width 21 height 9
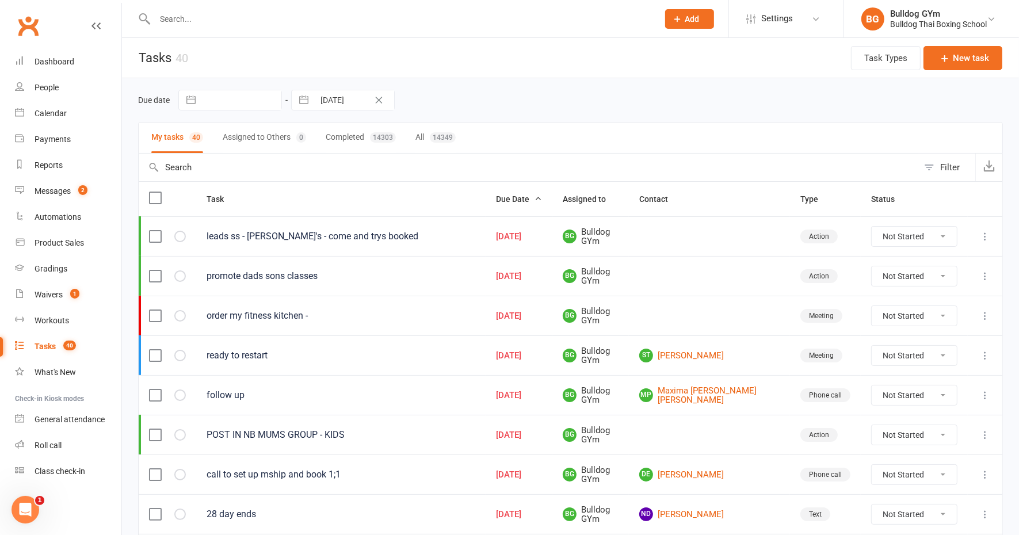
click at [984, 351] on icon at bounding box center [985, 356] width 12 height 12
click at [892, 395] on link "Edit" at bounding box center [924, 397] width 114 height 23
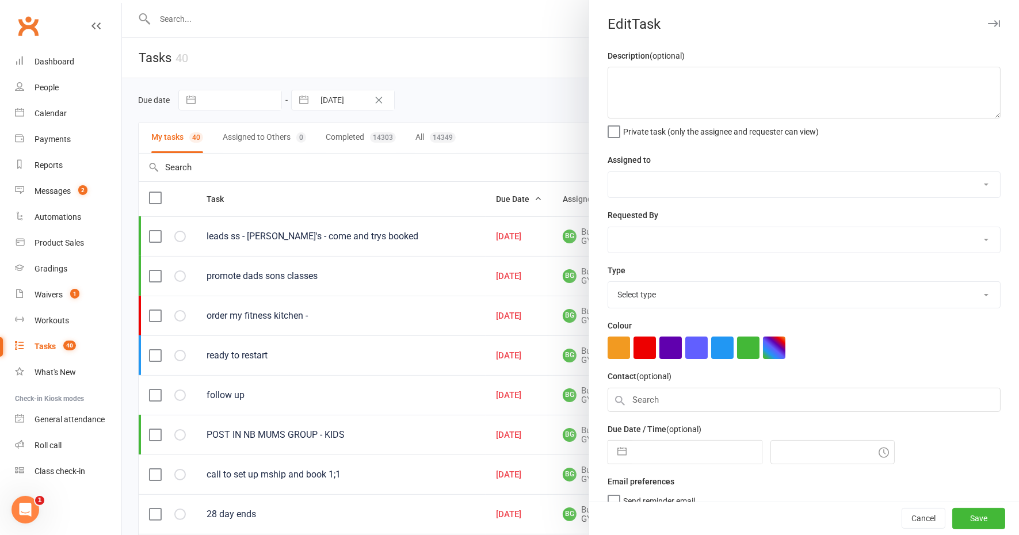
type textarea "ready to restart"
select select "12940"
select select "45795"
type input "13 Oct 2025"
type input "4:30pm"
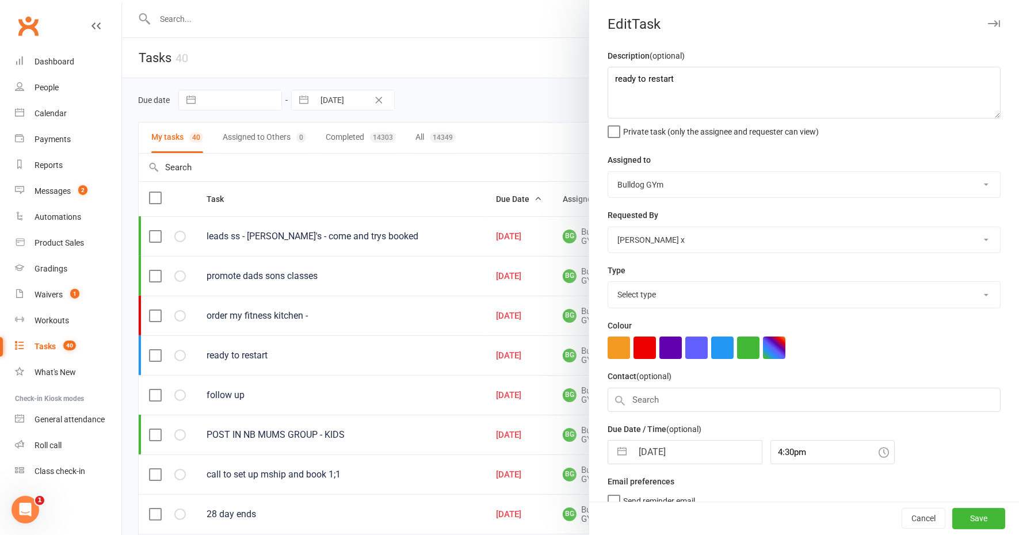
select select "12049"
drag, startPoint x: 692, startPoint y: 89, endPoint x: 611, endPoint y: 78, distance: 81.9
click at [122, 0] on react-component "Edit Task Description (optional) ready to restart Private task (only the assign…" at bounding box center [122, 0] width 0 height 0
type textarea "check att"
click at [698, 450] on input "13 Oct 2025" at bounding box center [696, 448] width 129 height 23
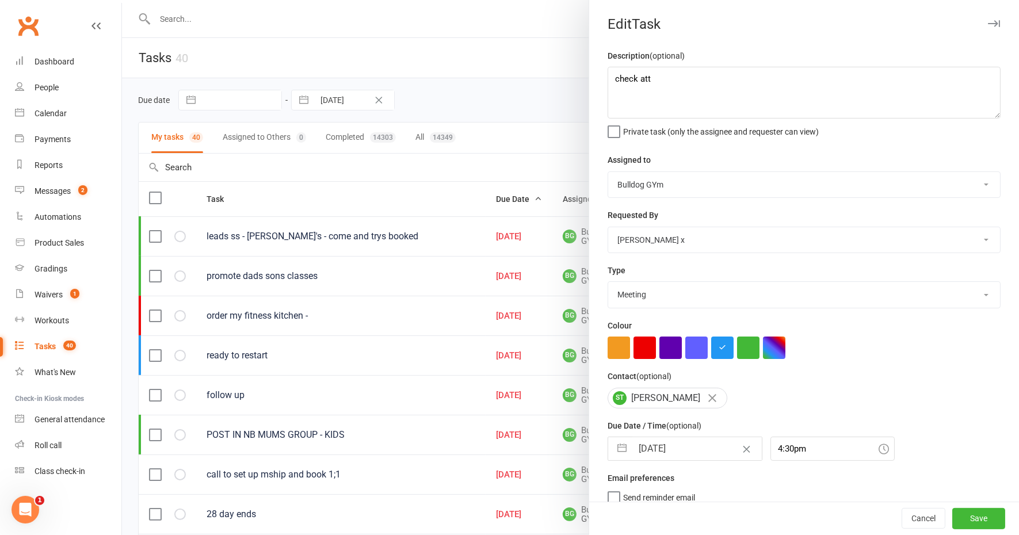
select select "8"
select select "2025"
select select "9"
select select "2025"
select select "10"
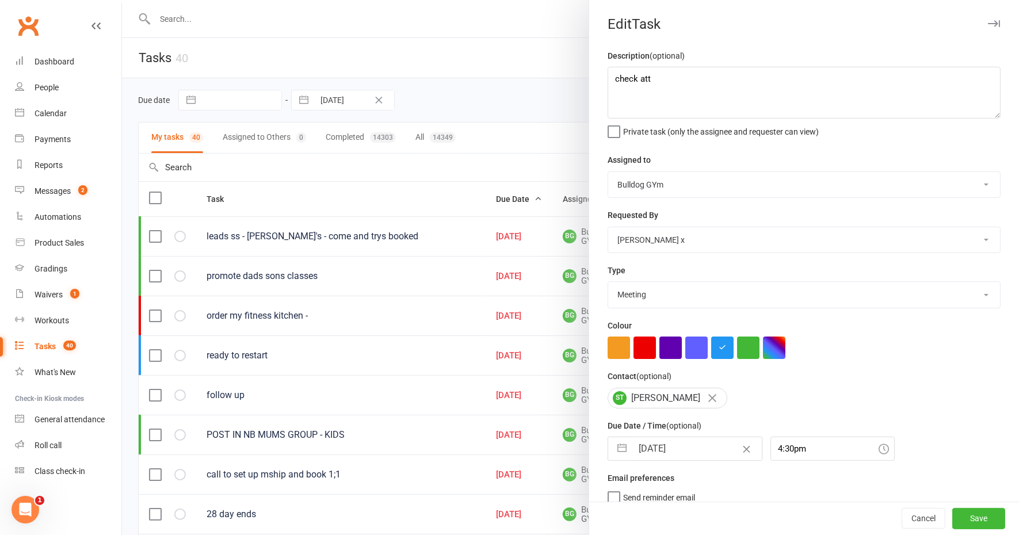
select select "2025"
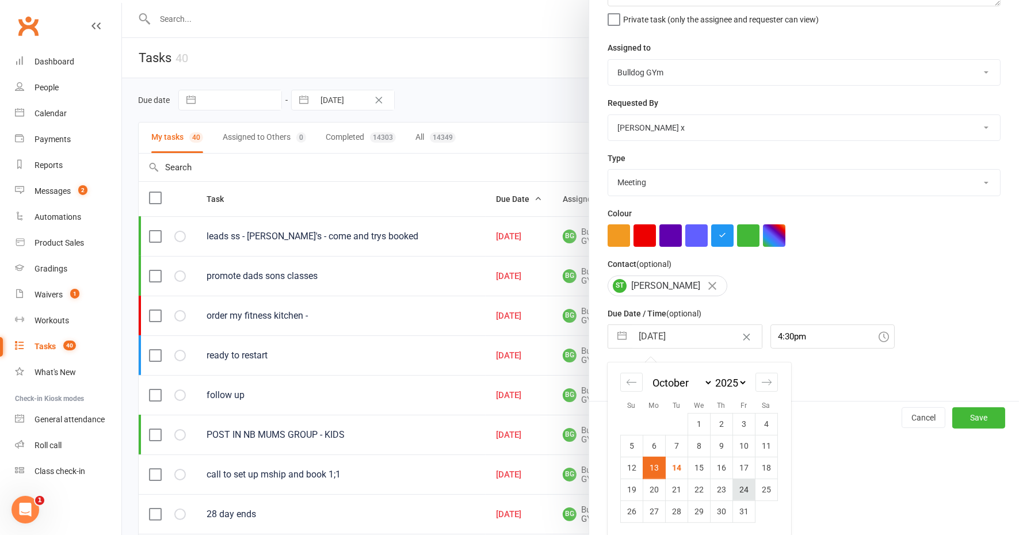
click at [740, 487] on td "24" at bounding box center [743, 490] width 22 height 22
type input "24 Oct 2025"
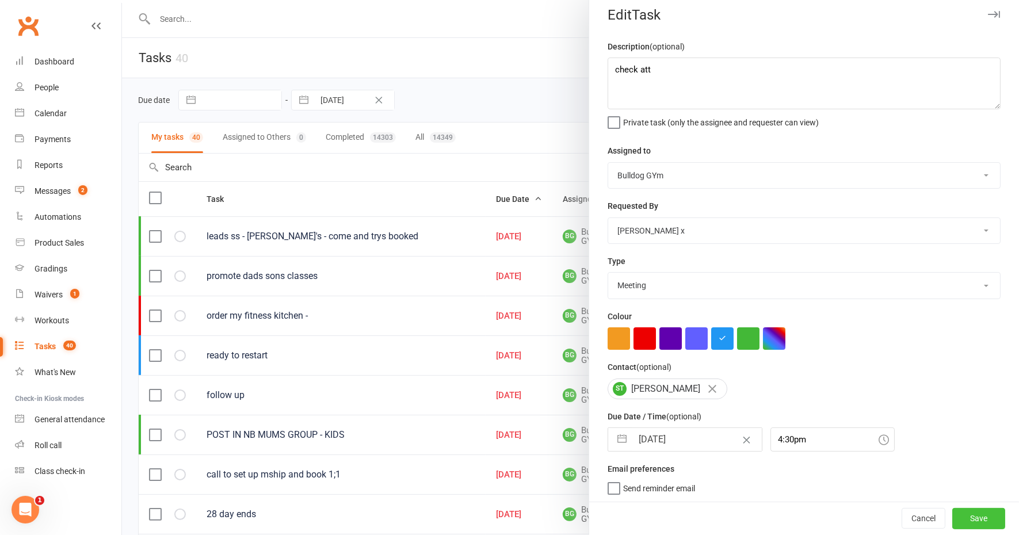
click at [952, 518] on button "Save" at bounding box center [978, 519] width 53 height 21
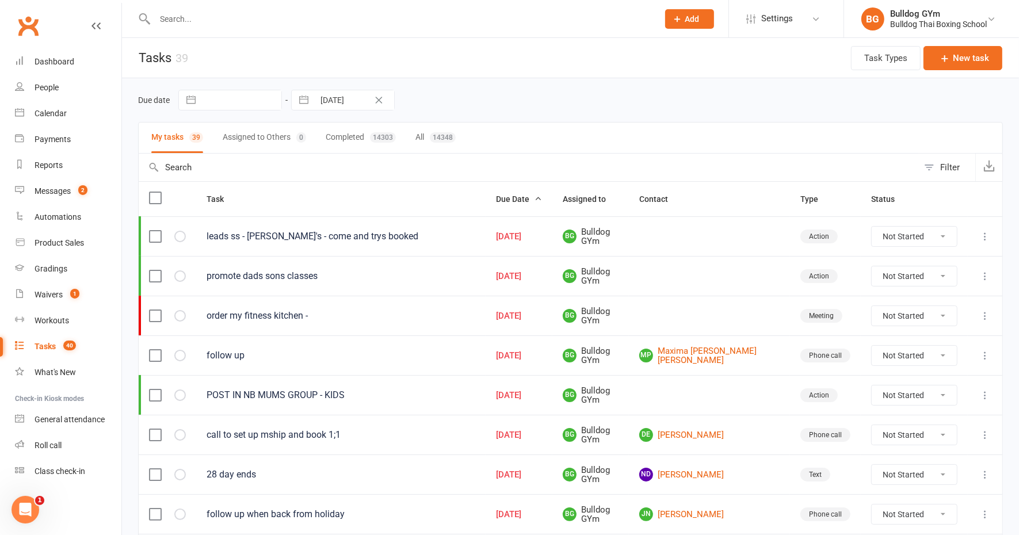
click at [49, 347] on div "Tasks" at bounding box center [45, 346] width 21 height 9
click at [702, 354] on link "MP Maxima Pinto de Miranda" at bounding box center [709, 355] width 140 height 19
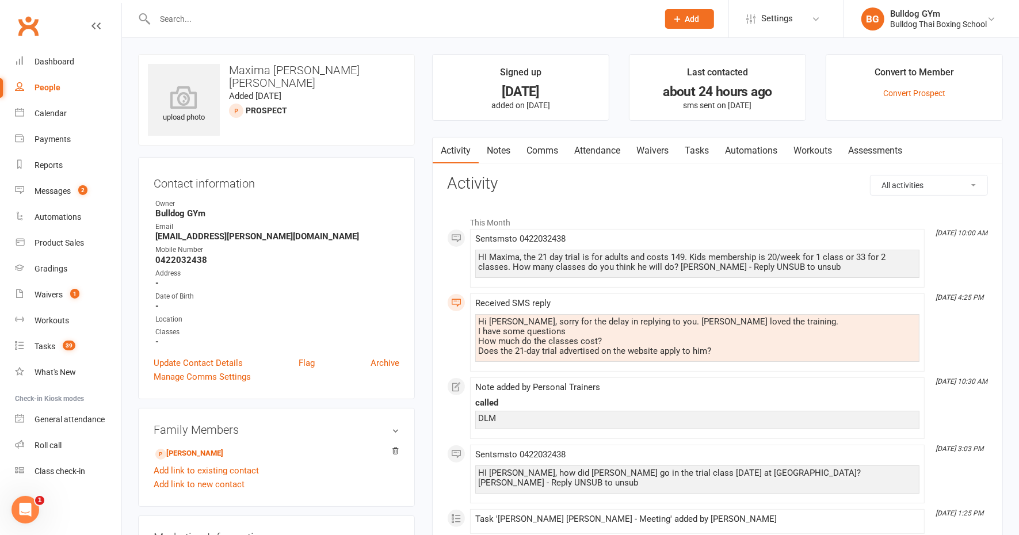
click at [204, 17] on input "text" at bounding box center [400, 19] width 499 height 16
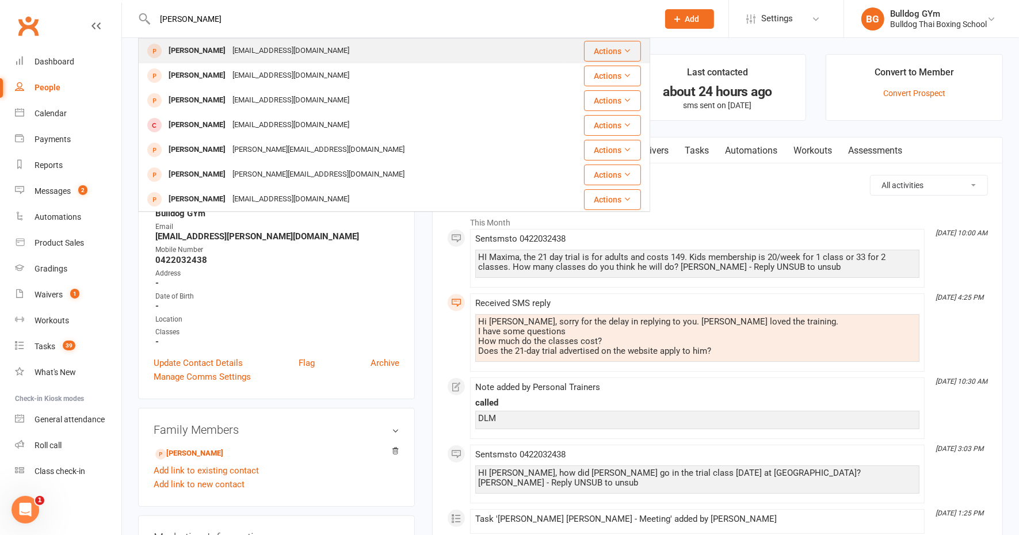
type input "chris lawley"
click at [266, 48] on div "cjlawley@outlook.com" at bounding box center [291, 51] width 124 height 17
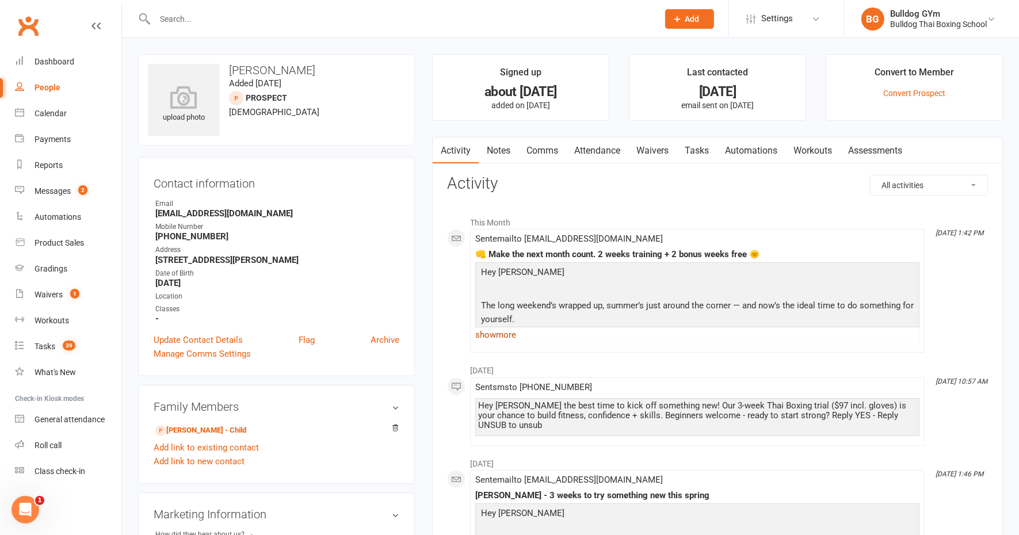
click at [498, 331] on link "show more" at bounding box center [697, 335] width 444 height 16
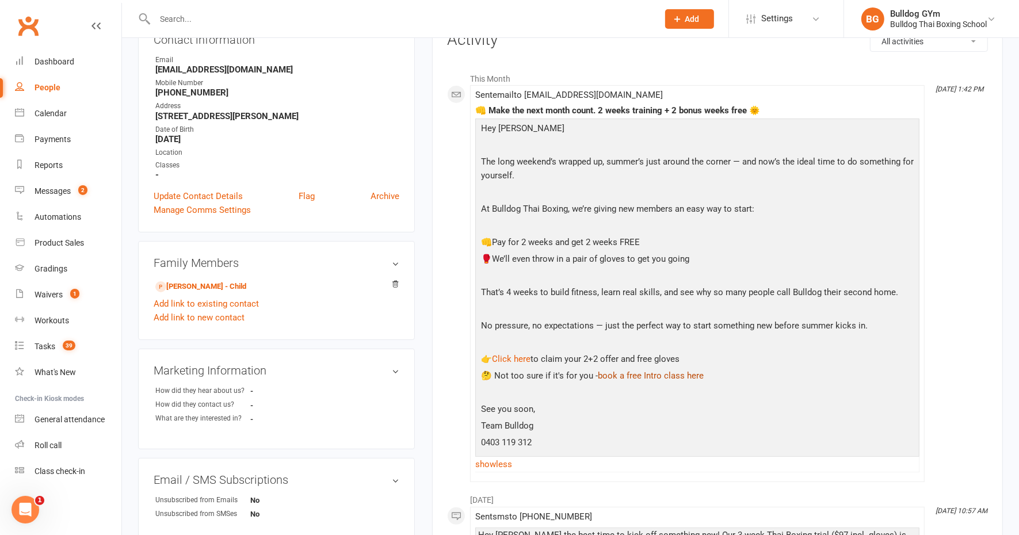
scroll to position [216, 0]
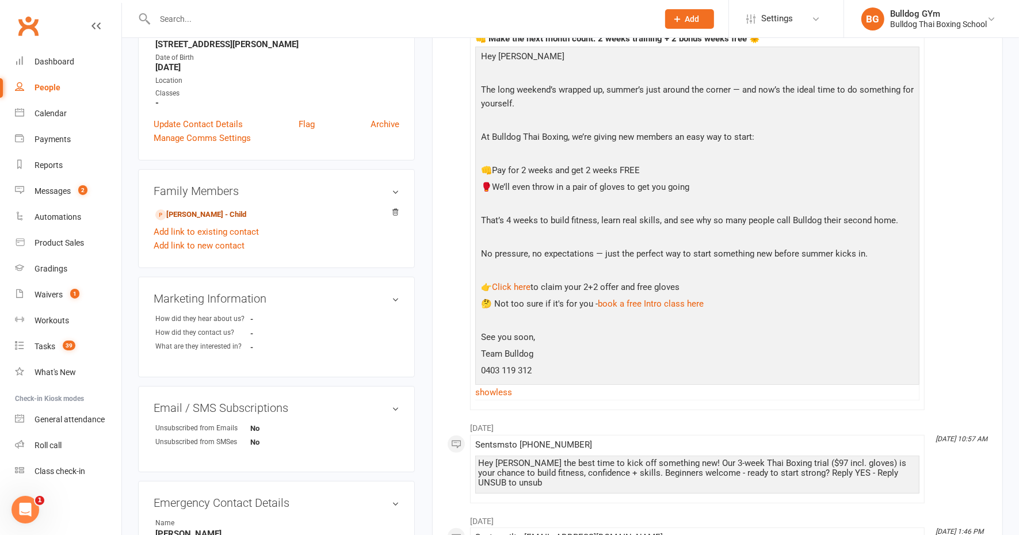
click at [217, 213] on link "Aria Lawley - Child" at bounding box center [200, 215] width 91 height 12
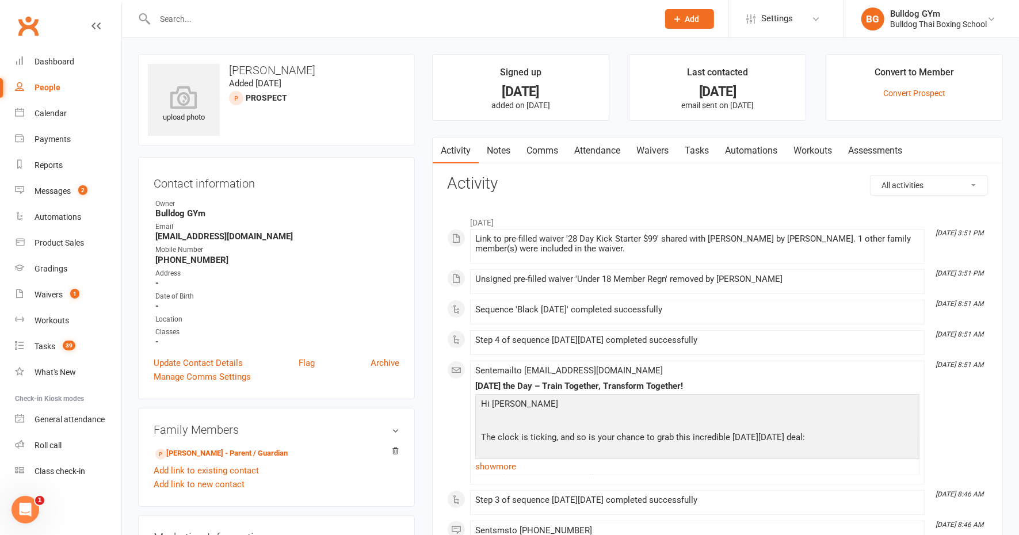
click at [177, 14] on input "text" at bounding box center [400, 19] width 499 height 16
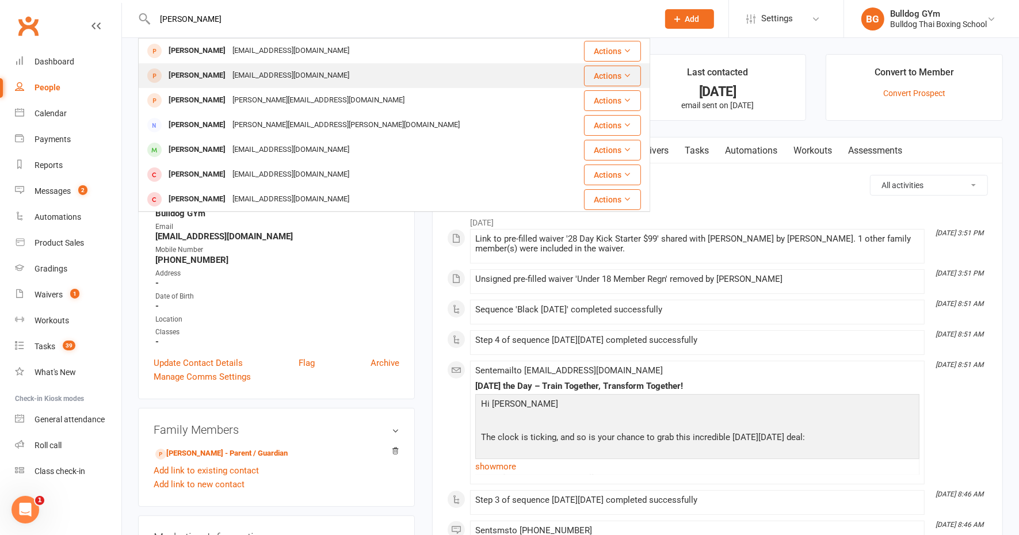
type input "chris lawle"
click at [297, 78] on div "Cjlawley@outlook.com" at bounding box center [291, 75] width 124 height 17
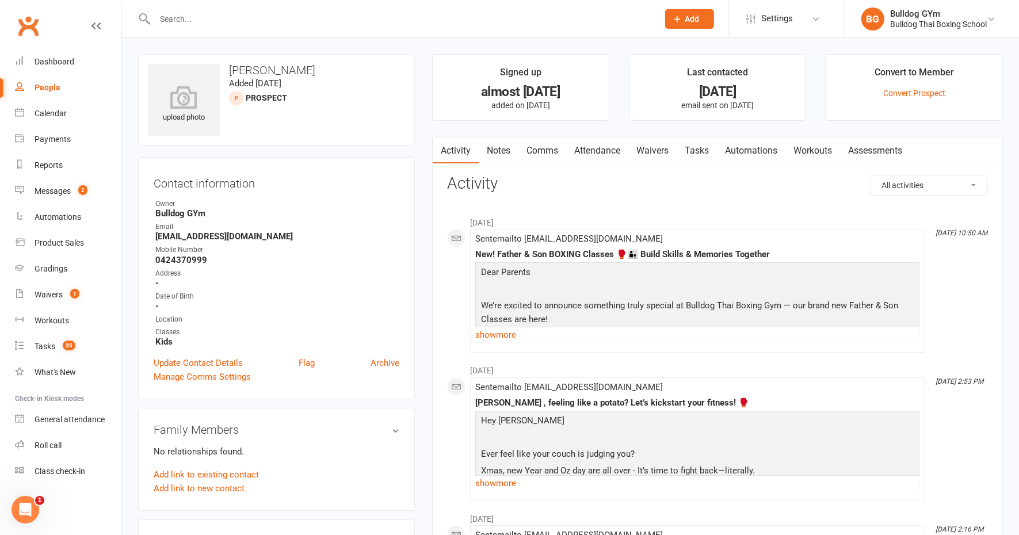
click at [501, 147] on link "Notes" at bounding box center [499, 151] width 40 height 26
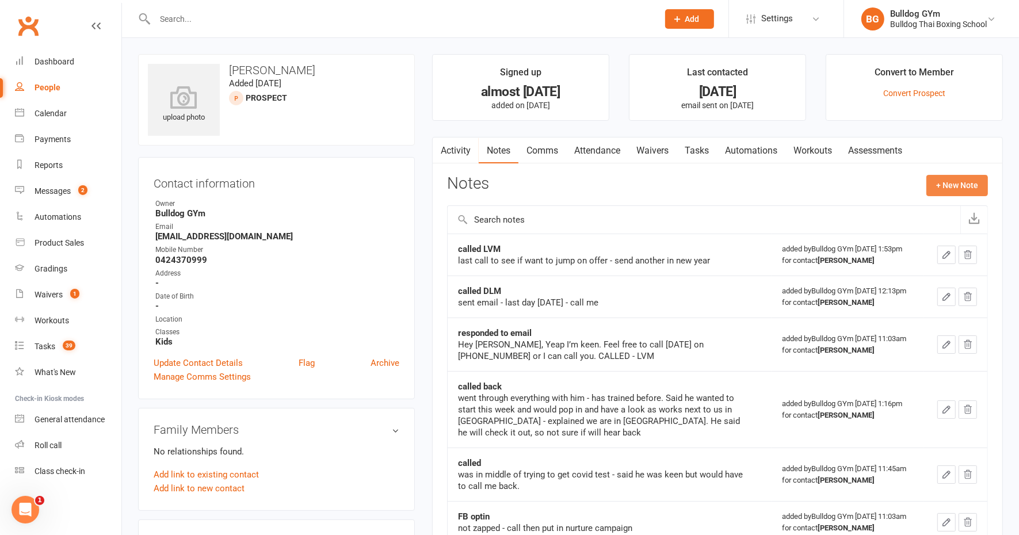
click at [948, 184] on button "+ New Note" at bounding box center [957, 185] width 62 height 21
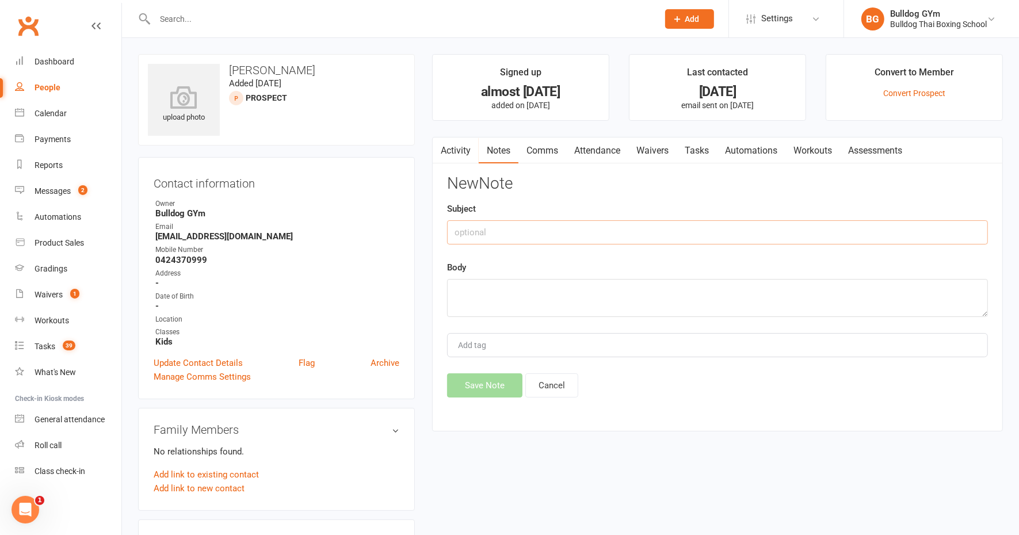
drag, startPoint x: 476, startPoint y: 227, endPoint x: 469, endPoint y: 227, distance: 6.3
click at [478, 228] on input "text" at bounding box center [717, 232] width 541 height 24
type input "opted in FB Ad again"
click at [490, 297] on textarea at bounding box center [717, 298] width 541 height 38
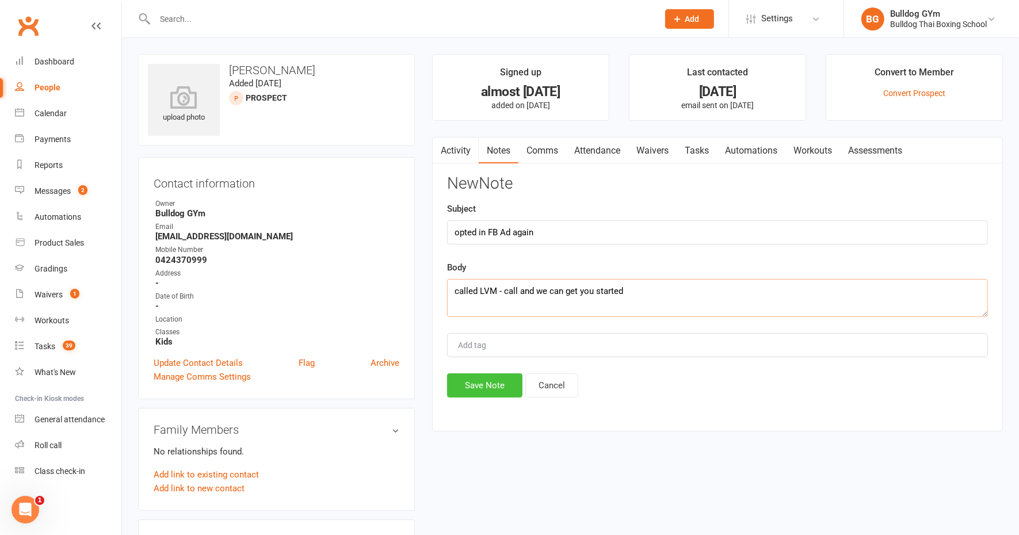
type textarea "called LVM - call and we can get you started"
drag, startPoint x: 477, startPoint y: 389, endPoint x: 528, endPoint y: 329, distance: 79.2
click at [478, 386] on button "Save Note" at bounding box center [484, 385] width 75 height 24
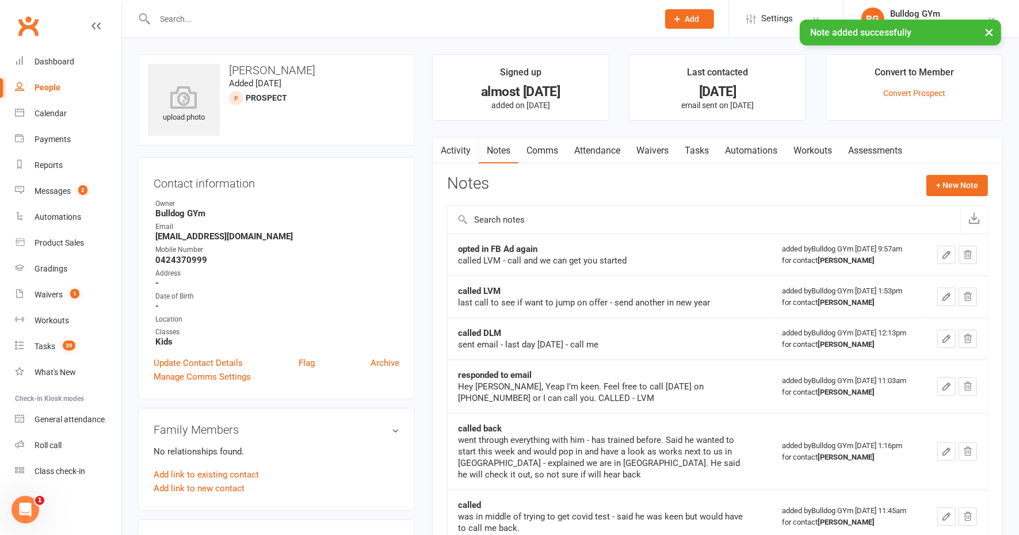
click at [697, 143] on link "Tasks" at bounding box center [697, 151] width 40 height 26
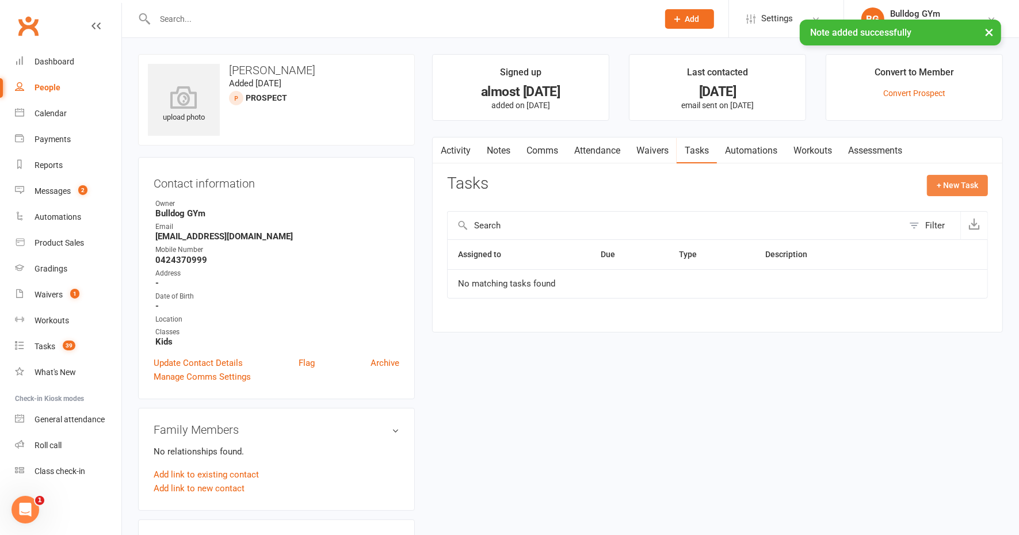
click at [950, 185] on button "+ New Task" at bounding box center [957, 185] width 61 height 21
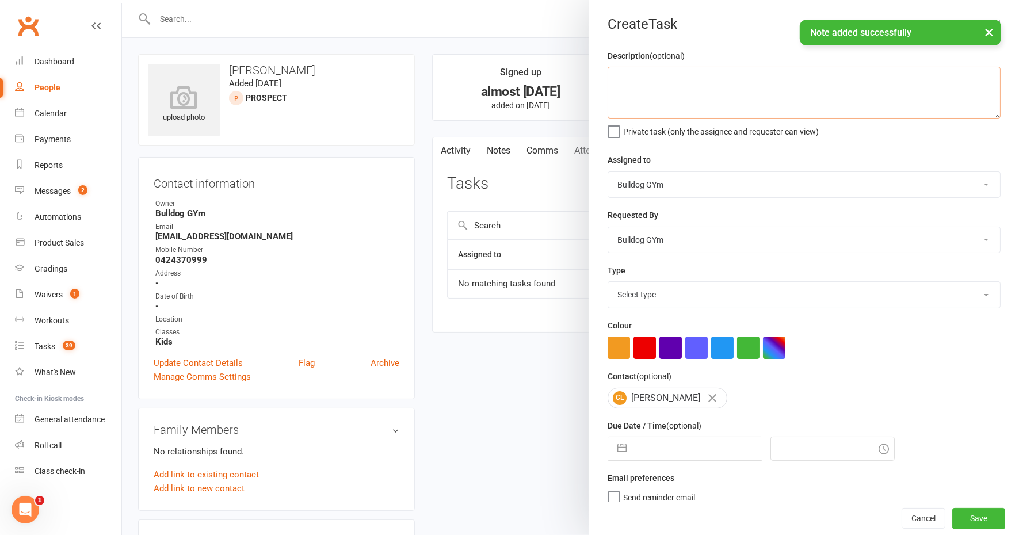
click at [635, 90] on textarea at bounding box center [804, 93] width 393 height 52
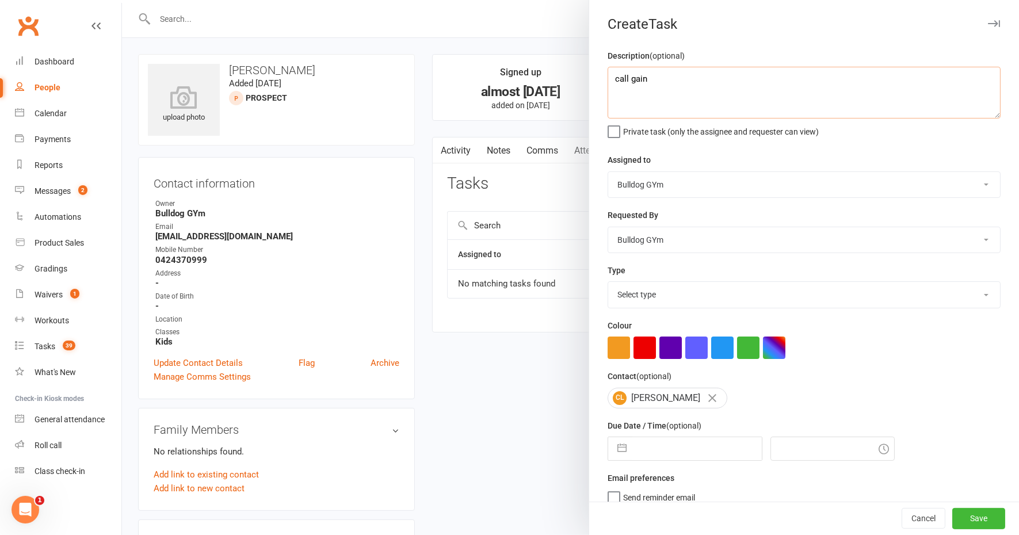
click at [629, 77] on textarea "call gain" at bounding box center [804, 93] width 393 height 52
type textarea "call aain"
drag, startPoint x: 659, startPoint y: 295, endPoint x: 666, endPoint y: 299, distance: 8.2
click at [659, 294] on select "Select type Action E-mail Meeting Phone call Text Add new task type" at bounding box center [804, 294] width 392 height 25
select select "12048"
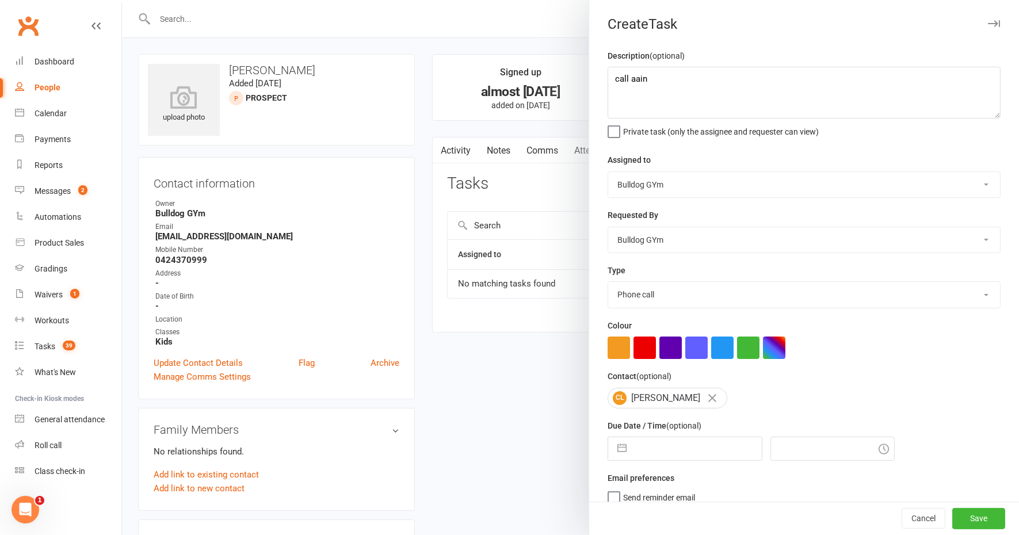
click at [608, 282] on select "Select type Action E-mail Meeting Phone call Text Add new task type" at bounding box center [804, 294] width 392 height 25
click at [675, 442] on input "text" at bounding box center [696, 448] width 129 height 23
select select "8"
select select "2025"
select select "9"
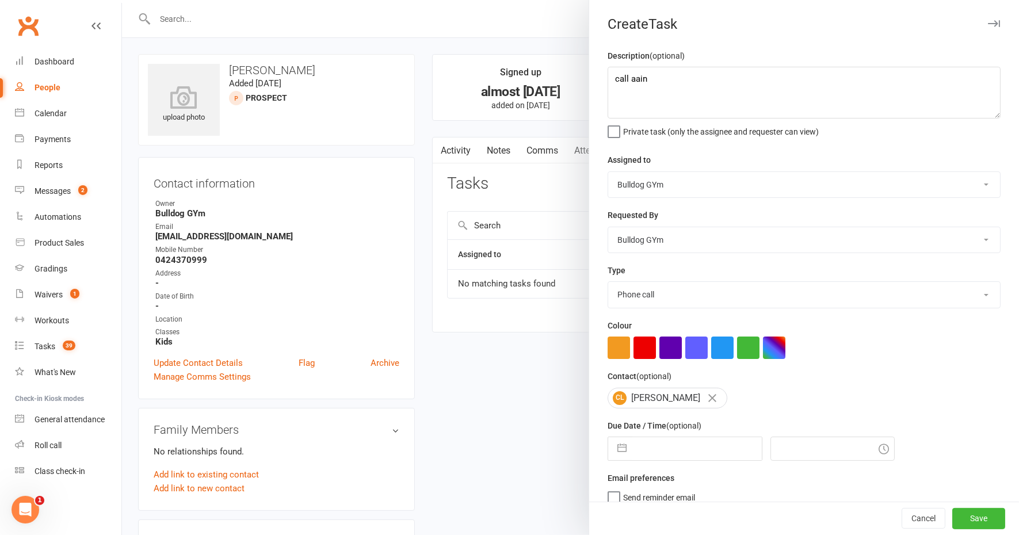
select select "2025"
select select "10"
select select "2025"
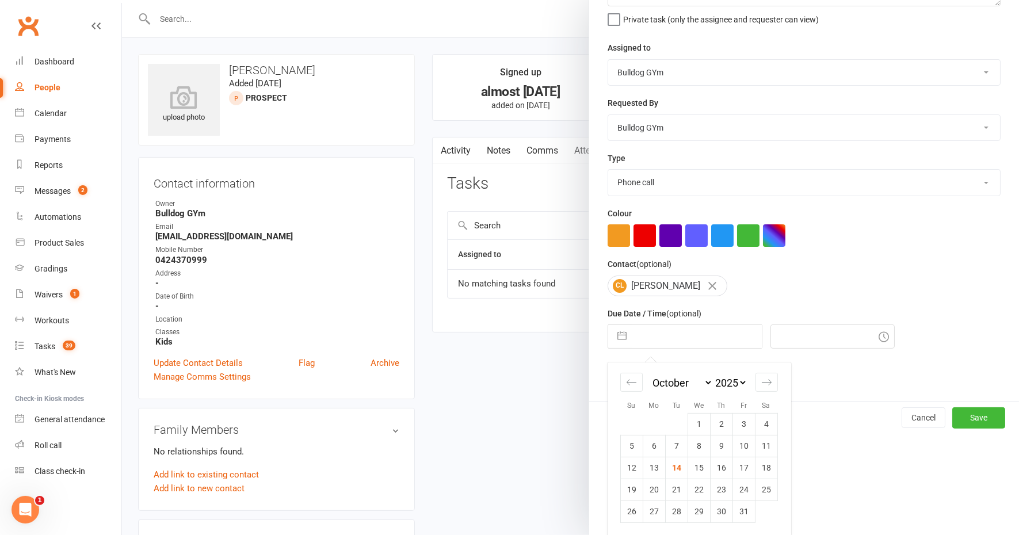
drag, startPoint x: 716, startPoint y: 469, endPoint x: 730, endPoint y: 476, distance: 15.2
click at [716, 470] on td "16" at bounding box center [721, 468] width 22 height 22
type input "16 Oct 2025"
type input "10:00am"
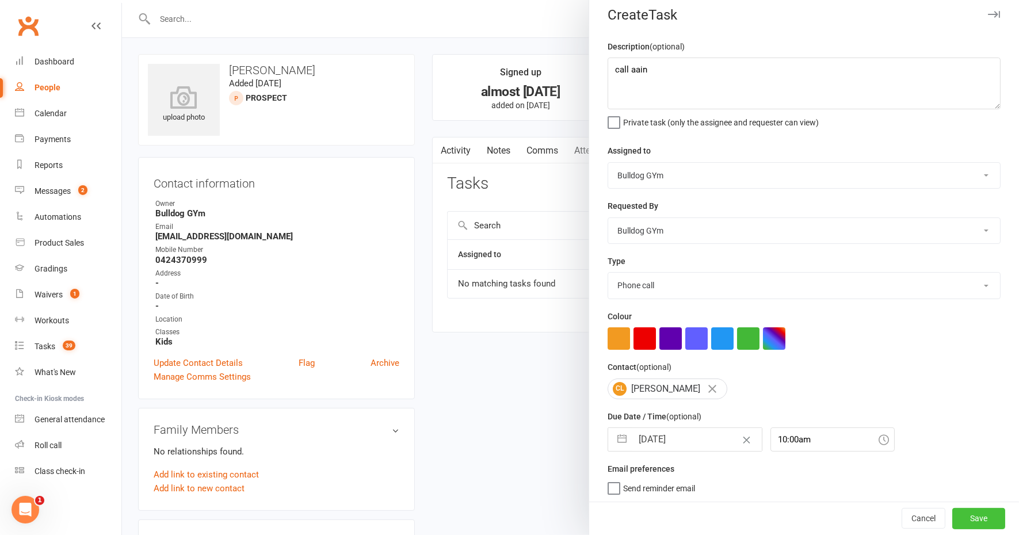
click at [963, 521] on button "Save" at bounding box center [978, 519] width 53 height 21
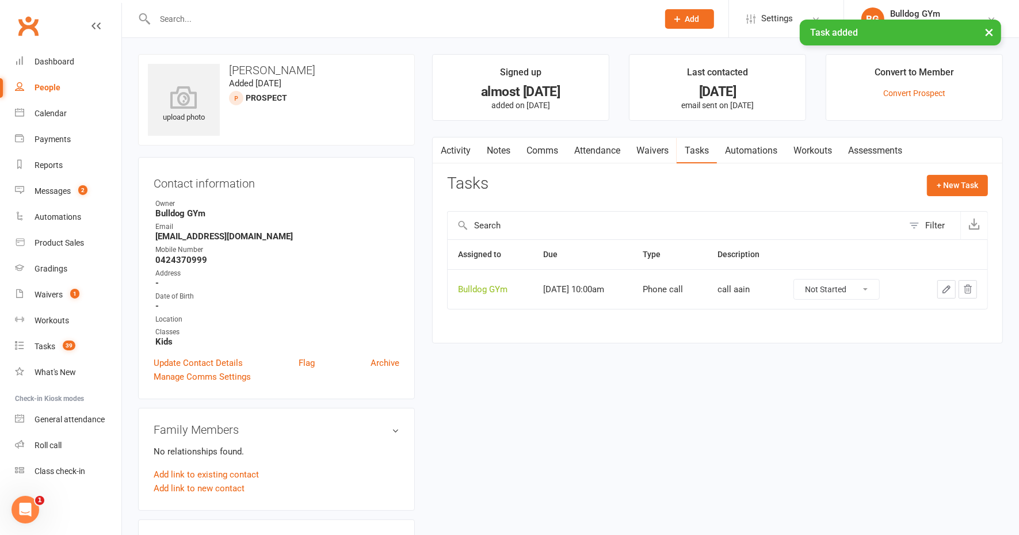
click at [490, 143] on link "Notes" at bounding box center [499, 151] width 40 height 26
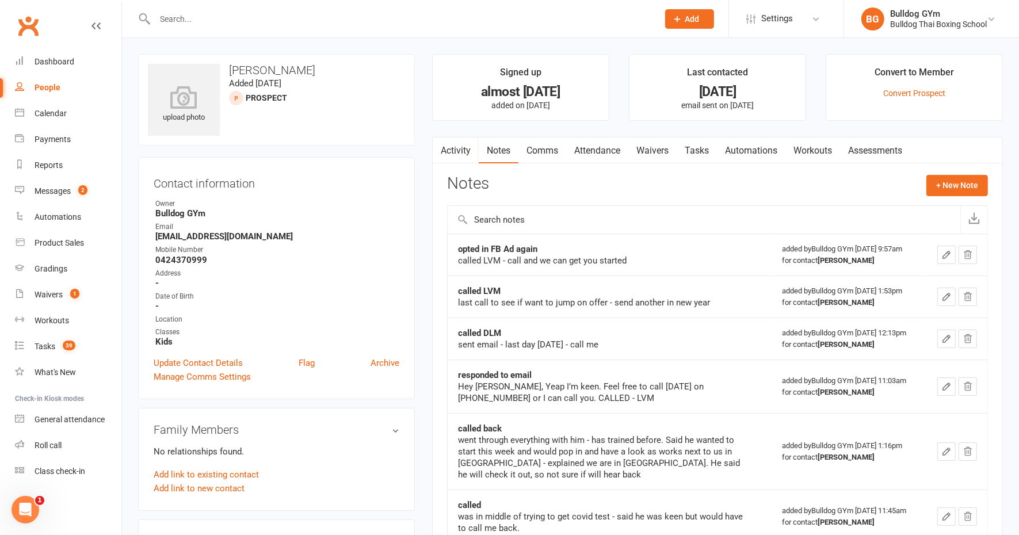
click at [188, 26] on input "text" at bounding box center [400, 19] width 499 height 16
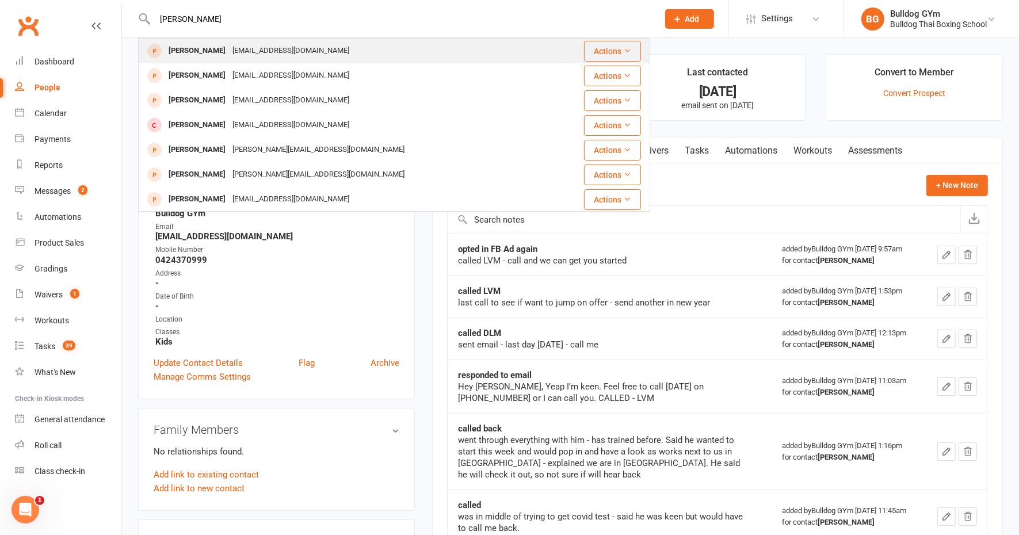
type input "chris lawley"
click at [250, 49] on div "cjlawley@outlook.com" at bounding box center [291, 51] width 124 height 17
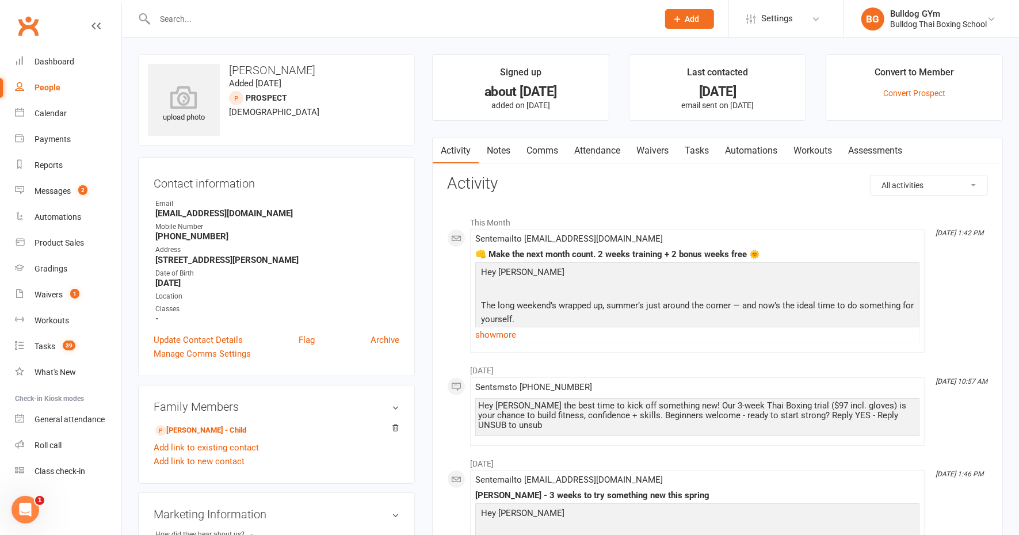
click at [490, 146] on link "Notes" at bounding box center [499, 151] width 40 height 26
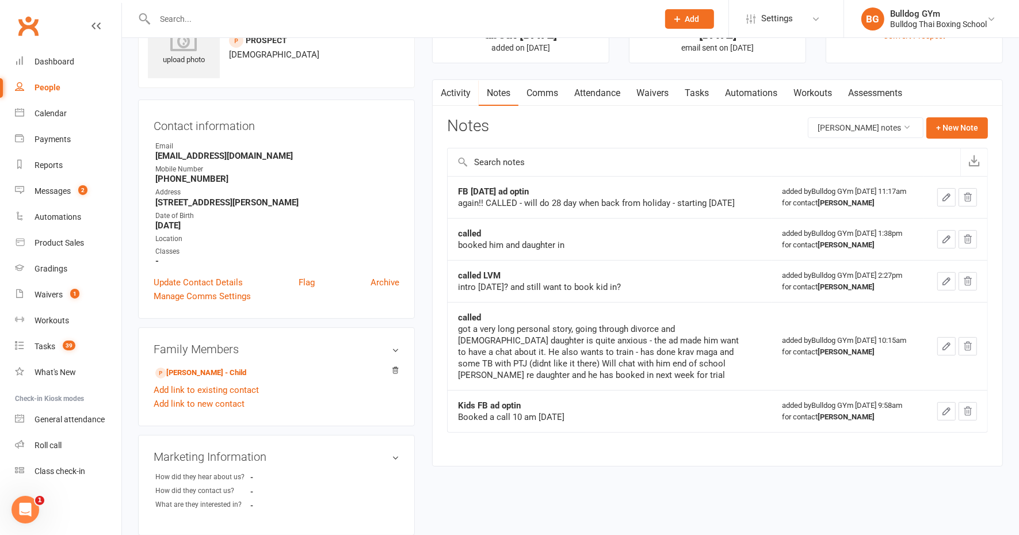
scroll to position [72, 0]
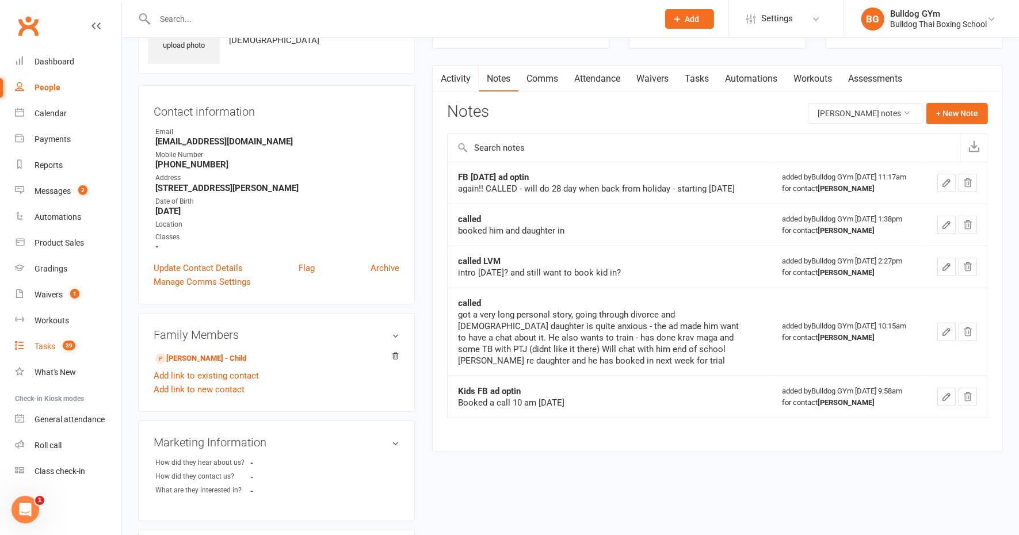
click at [44, 345] on div "Tasks" at bounding box center [45, 346] width 21 height 9
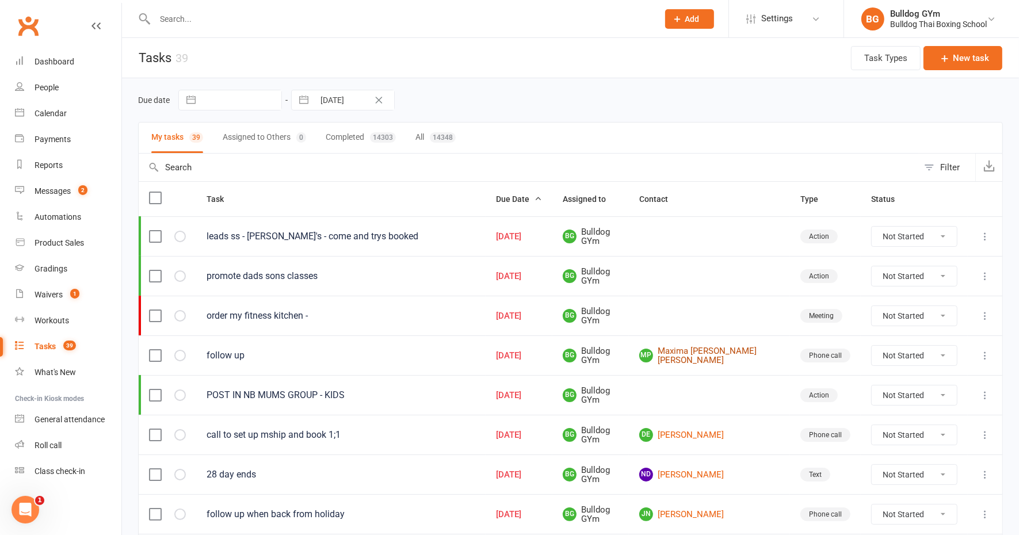
click at [715, 346] on link "MP Maxima Pinto de Miranda" at bounding box center [709, 355] width 140 height 19
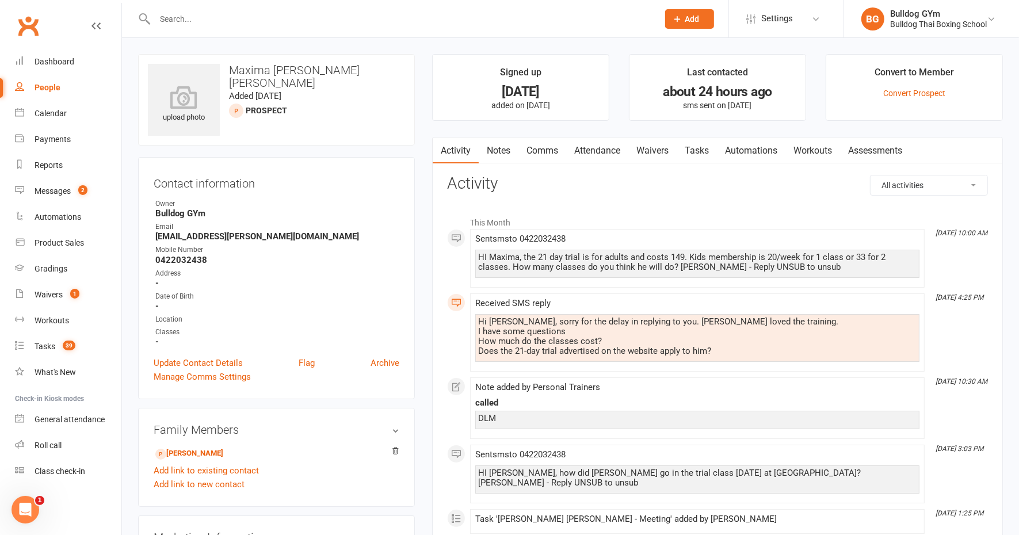
click at [173, 19] on input "text" at bounding box center [400, 19] width 499 height 16
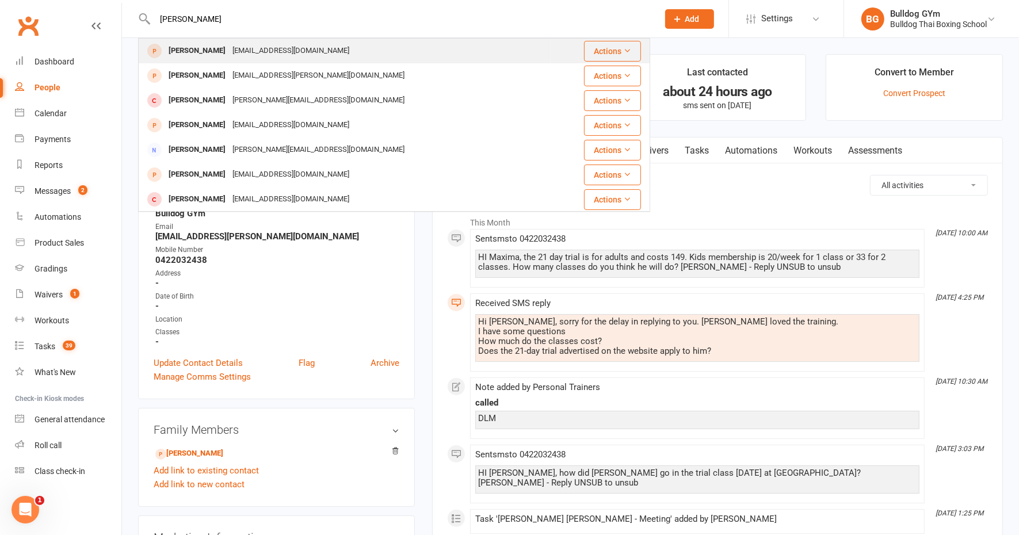
type input "gemma hann"
click at [219, 48] on div "Gemma Hannan" at bounding box center [197, 51] width 64 height 17
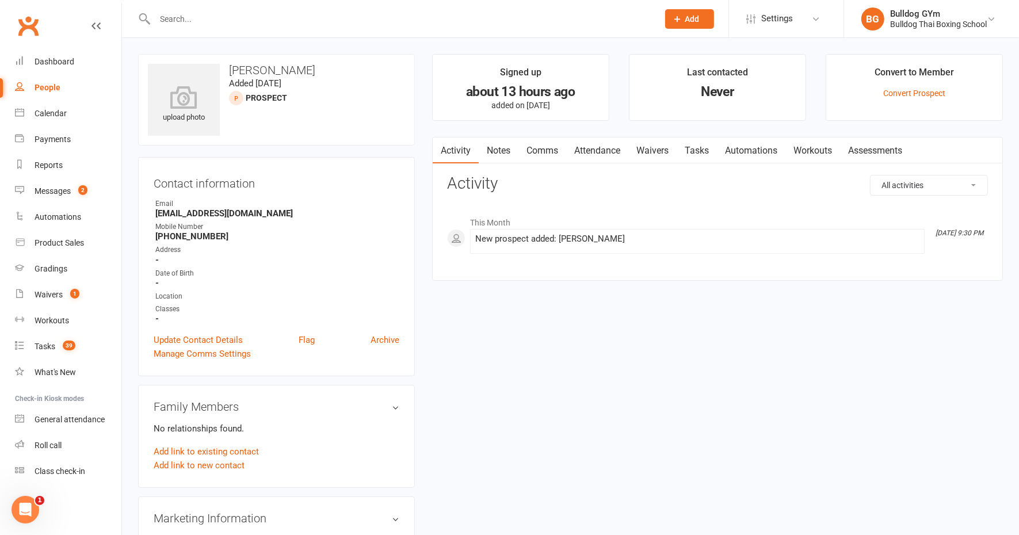
click at [509, 147] on link "Notes" at bounding box center [499, 151] width 40 height 26
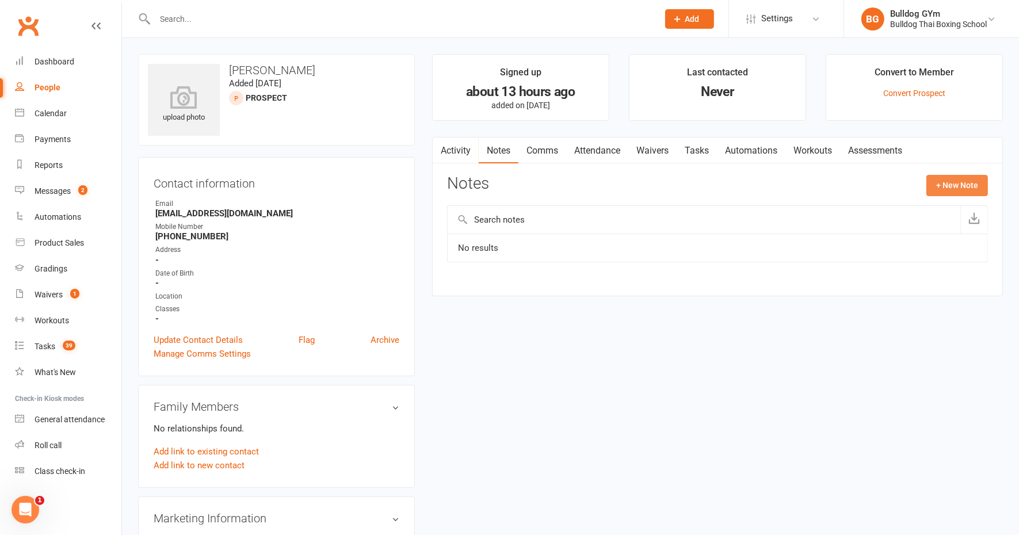
click at [938, 180] on button "+ New Note" at bounding box center [957, 185] width 62 height 21
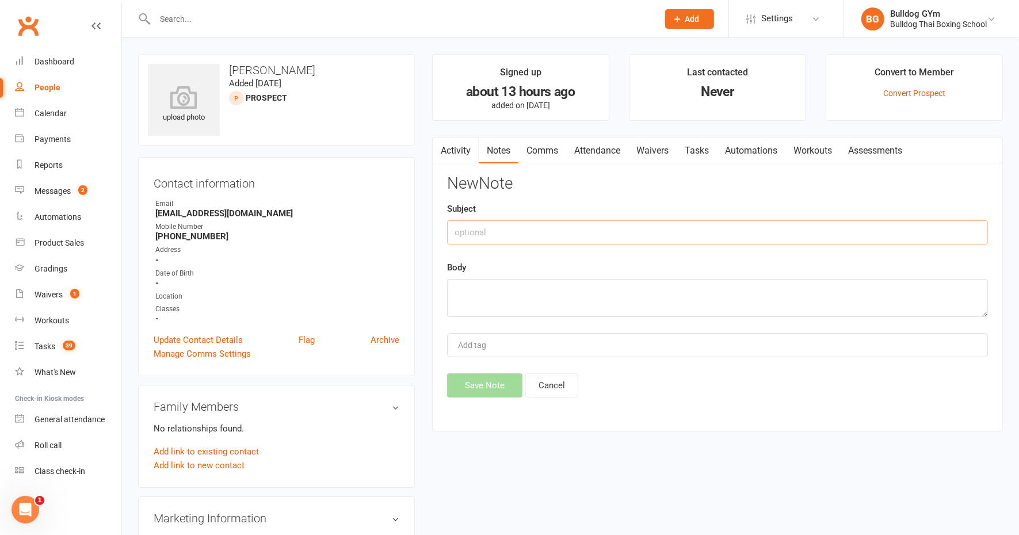
click at [560, 236] on input "text" at bounding box center [717, 232] width 541 height 24
type input "Booked a call 10am"
click at [476, 302] on textarea at bounding box center [717, 298] width 541 height 38
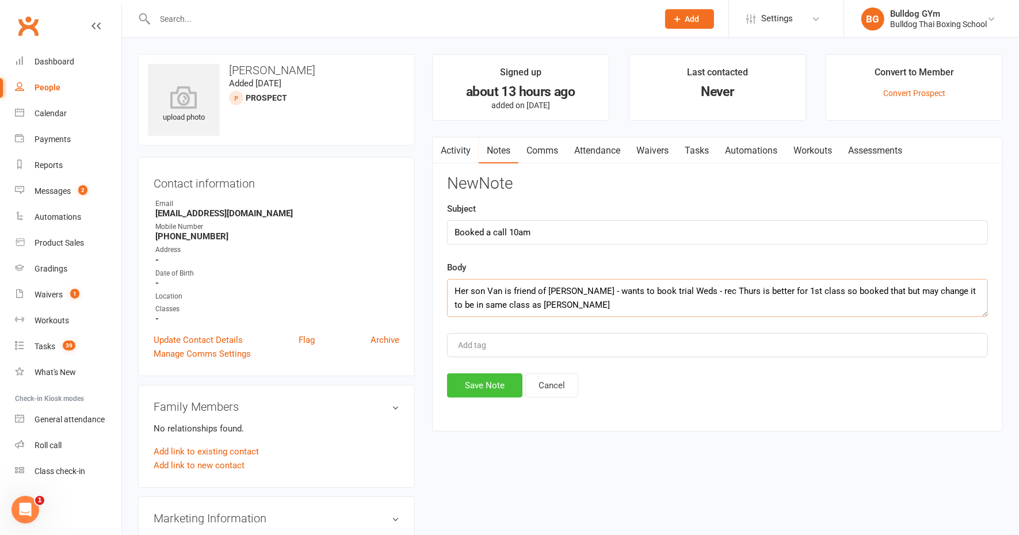
type textarea "Her son Van is friend of Jimmy Mozes - wants to book trial Weds - rec Thurs is …"
click at [489, 388] on button "Save Note" at bounding box center [484, 385] width 75 height 24
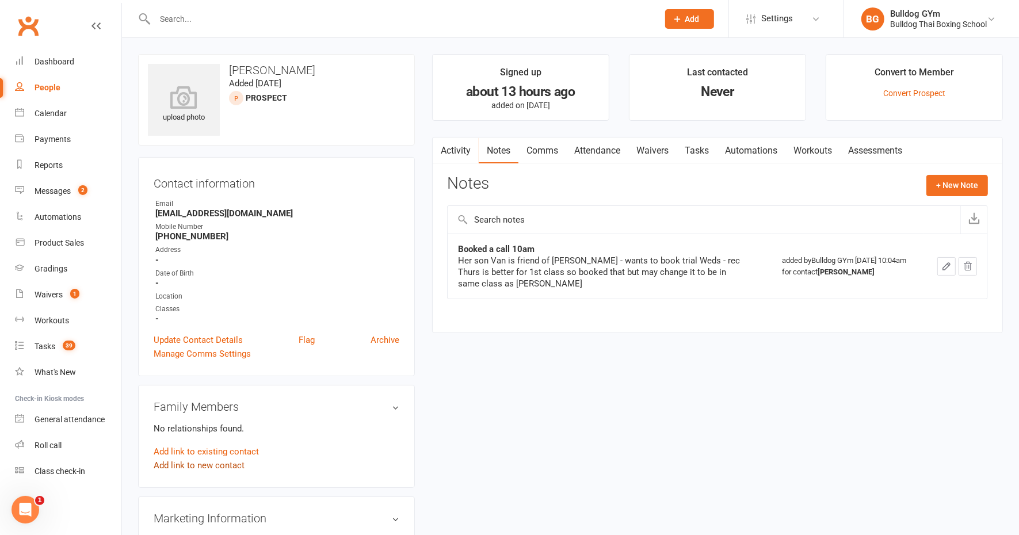
click at [233, 464] on link "Add link to new contact" at bounding box center [199, 466] width 91 height 14
click at [226, 452] on button "Member" at bounding box center [211, 453] width 73 height 17
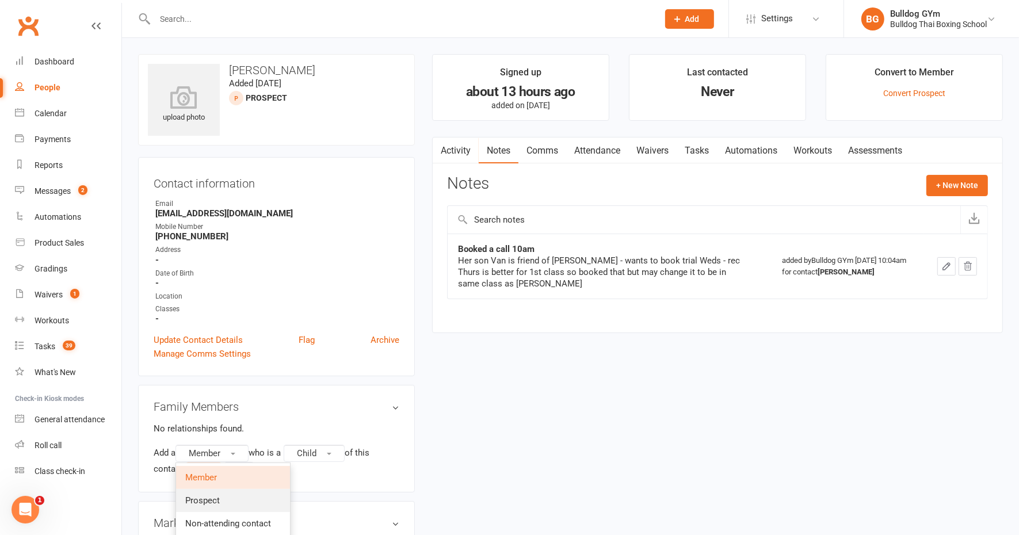
click at [216, 497] on span "Prospect" at bounding box center [202, 500] width 35 height 10
drag, startPoint x: 194, startPoint y: 468, endPoint x: 196, endPoint y: 459, distance: 9.9
click at [194, 468] on button "Continue" at bounding box center [204, 470] width 36 height 14
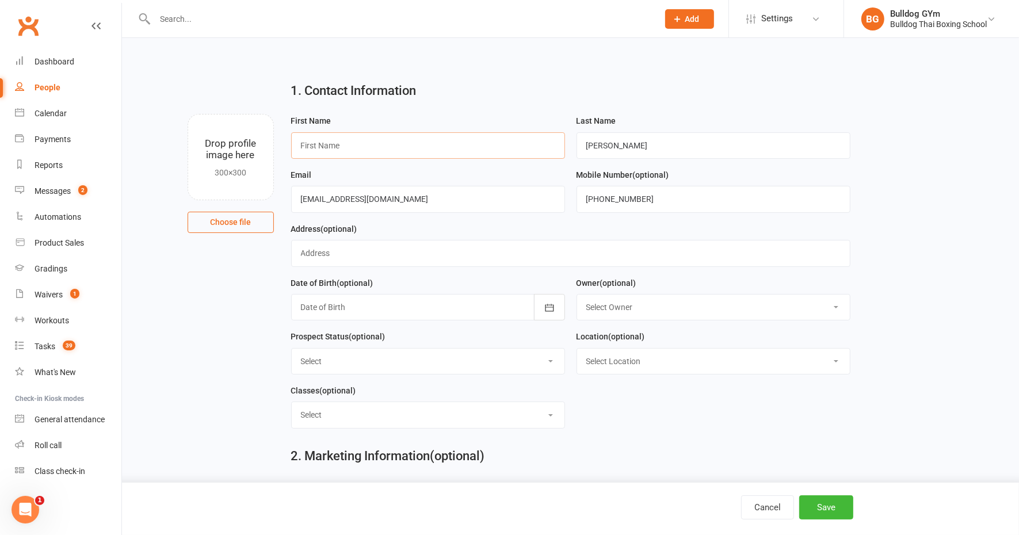
click at [371, 149] on input "text" at bounding box center [428, 145] width 274 height 26
type input "Van"
click at [832, 511] on button "Save" at bounding box center [826, 507] width 54 height 24
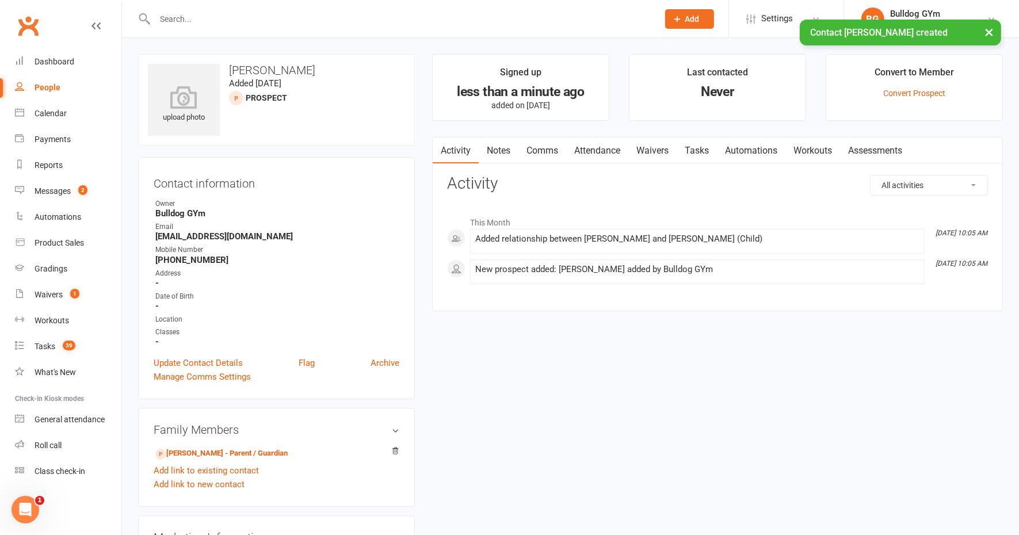
click at [608, 152] on link "Attendance" at bounding box center [597, 151] width 62 height 26
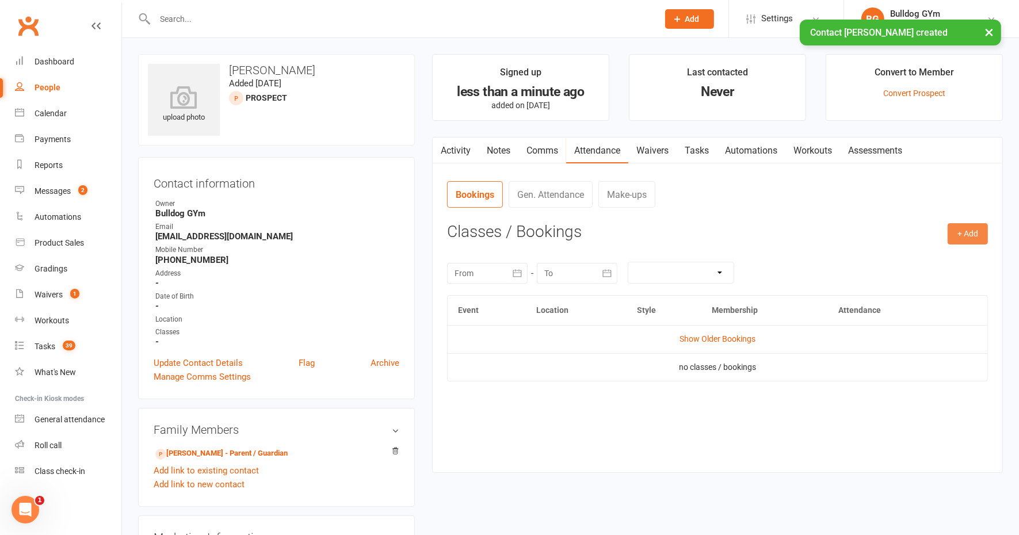
click at [967, 233] on button "+ Add" at bounding box center [968, 233] width 40 height 21
click at [930, 257] on link "Book Event" at bounding box center [930, 260] width 114 height 23
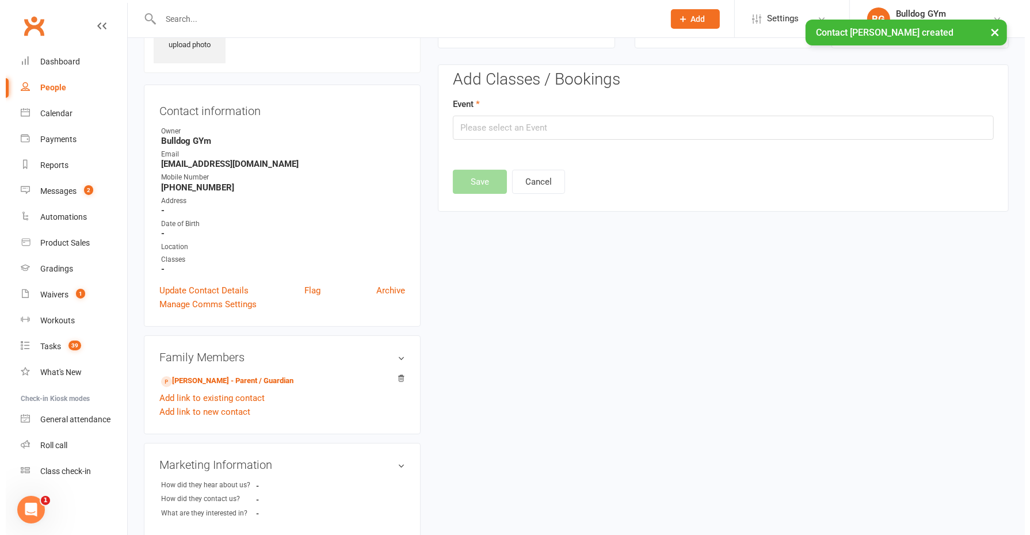
scroll to position [78, 0]
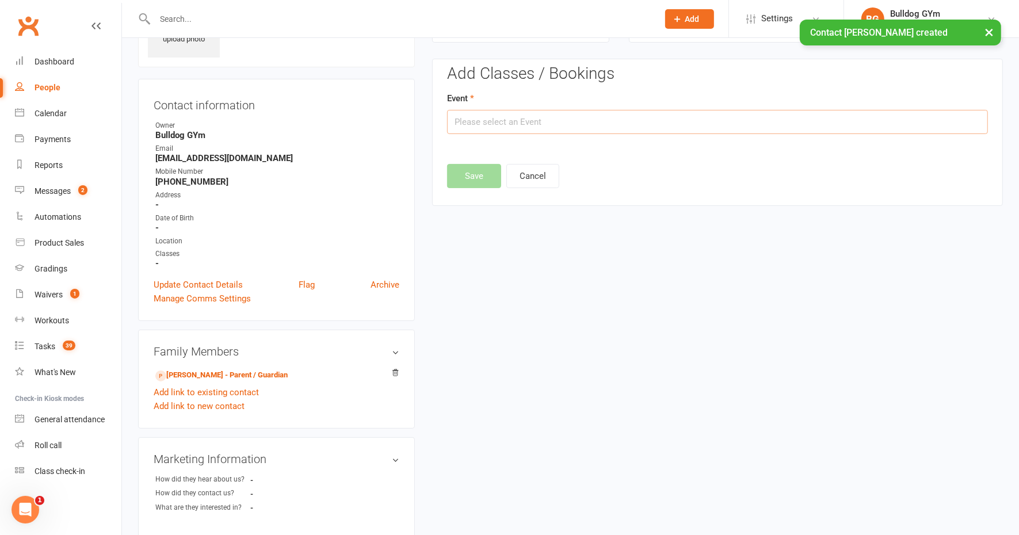
click at [502, 121] on input "text" at bounding box center [717, 122] width 541 height 24
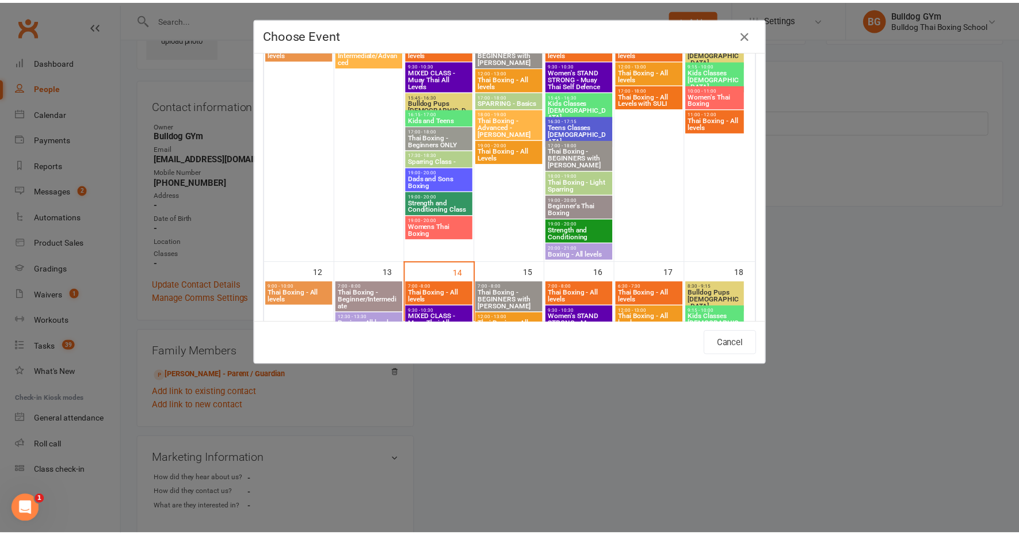
scroll to position [503, 0]
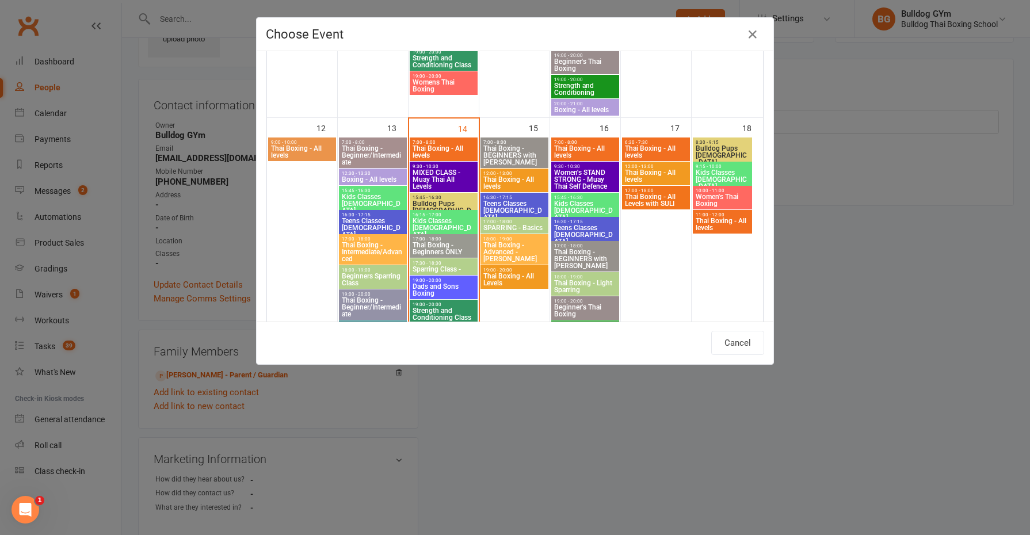
click at [579, 224] on span "Teens Classes 13-16yo" at bounding box center [584, 234] width 63 height 21
type input "Teens Classes 13-16yo - Oct 16, 2025 4:30:00 PM"
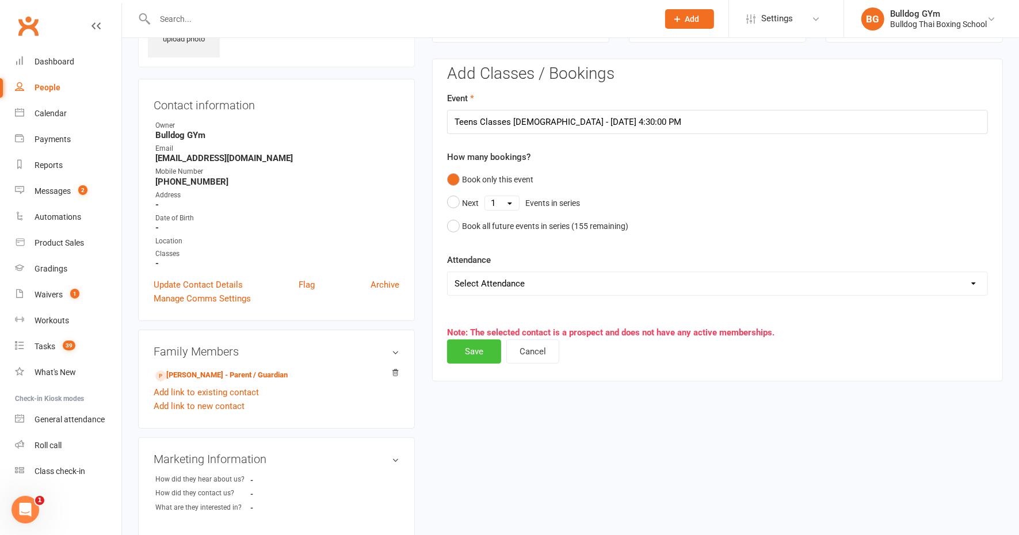
click at [472, 349] on button "Save" at bounding box center [474, 351] width 54 height 24
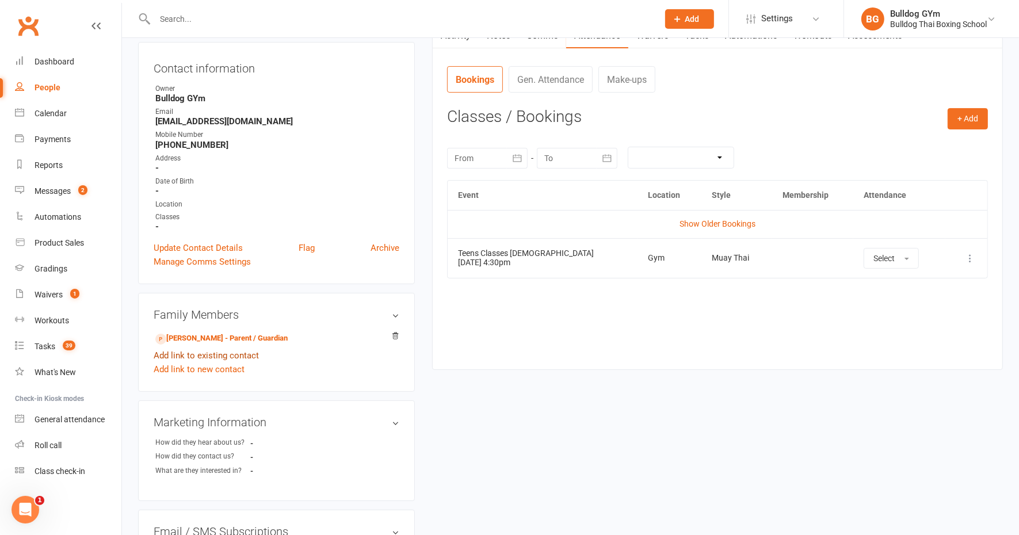
scroll to position [144, 0]
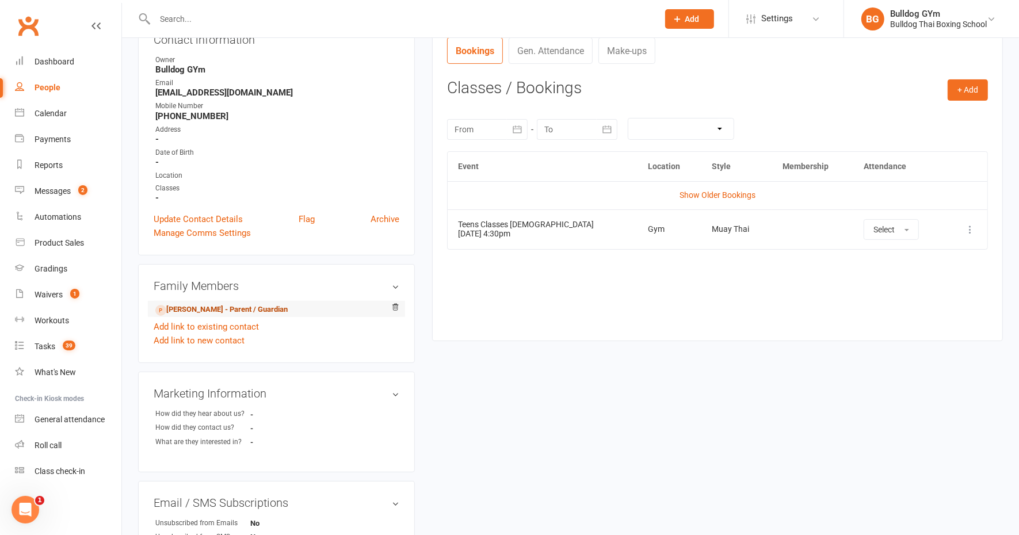
click at [221, 307] on link "Gemma Hannan - Parent / Guardian" at bounding box center [221, 310] width 132 height 12
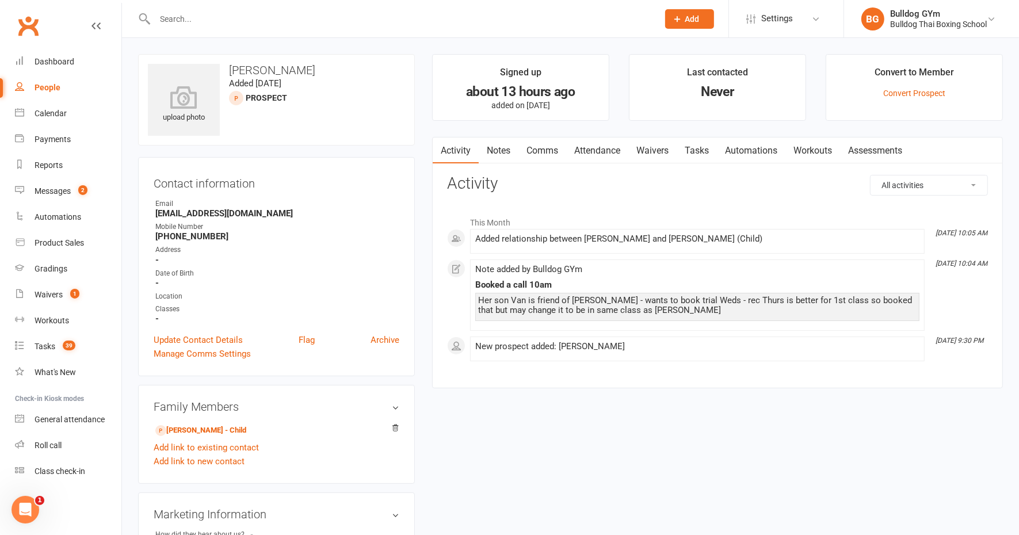
click at [642, 150] on link "Waivers" at bounding box center [652, 151] width 48 height 26
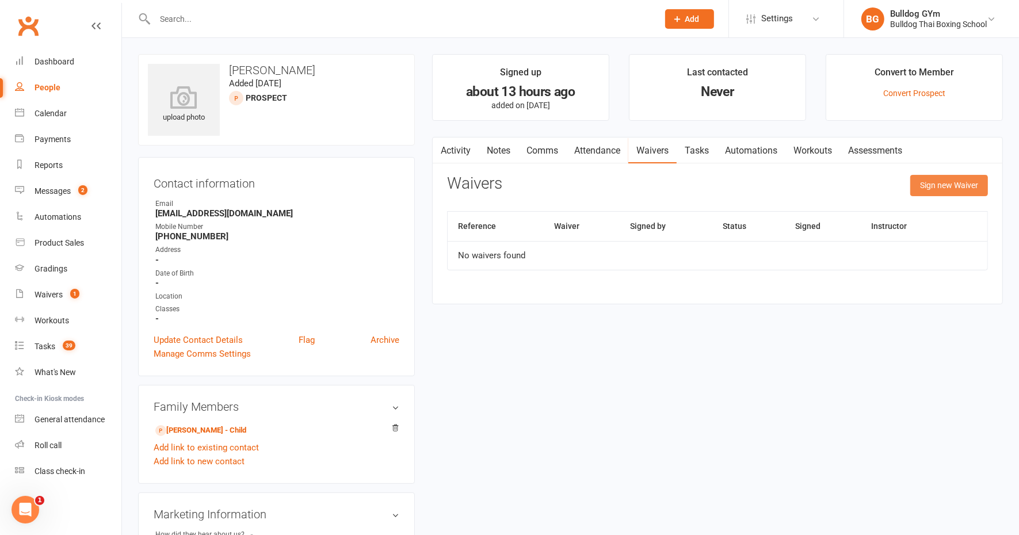
click at [936, 182] on button "Sign new Waiver" at bounding box center [949, 185] width 78 height 21
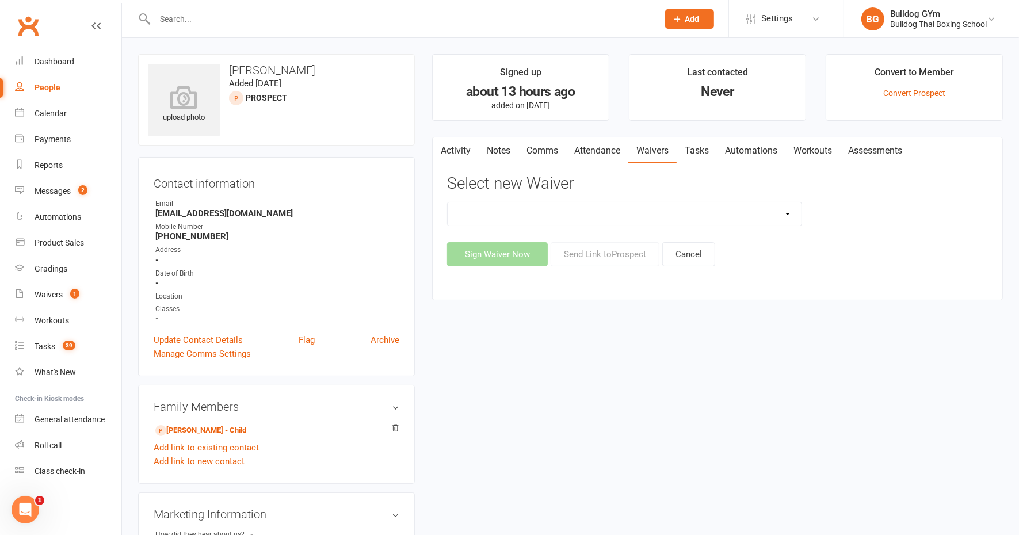
click at [555, 213] on select "12 Month Contract 14 Day Kick Off 21 Day Kick Starter 28 Day 99 and RO 35 28 Da…" at bounding box center [625, 214] width 354 height 23
select select "1551"
click at [448, 203] on select "12 Month Contract 14 Day Kick Off 21 Day Kick Starter 28 Day 99 and RO 35 28 Da…" at bounding box center [625, 214] width 354 height 23
click at [600, 255] on button "Send Link to Prospect" at bounding box center [605, 254] width 109 height 24
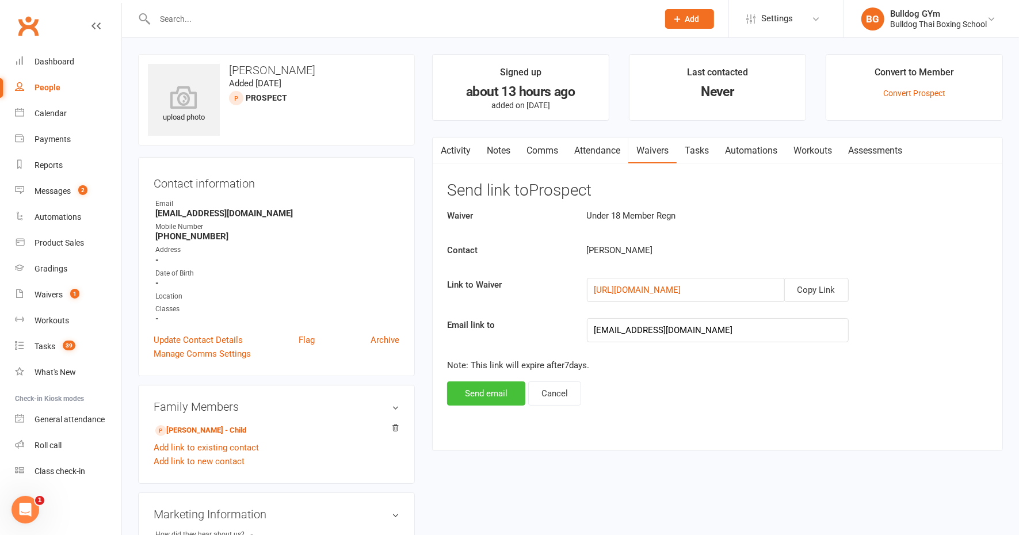
click at [475, 392] on button "Send email" at bounding box center [486, 393] width 78 height 24
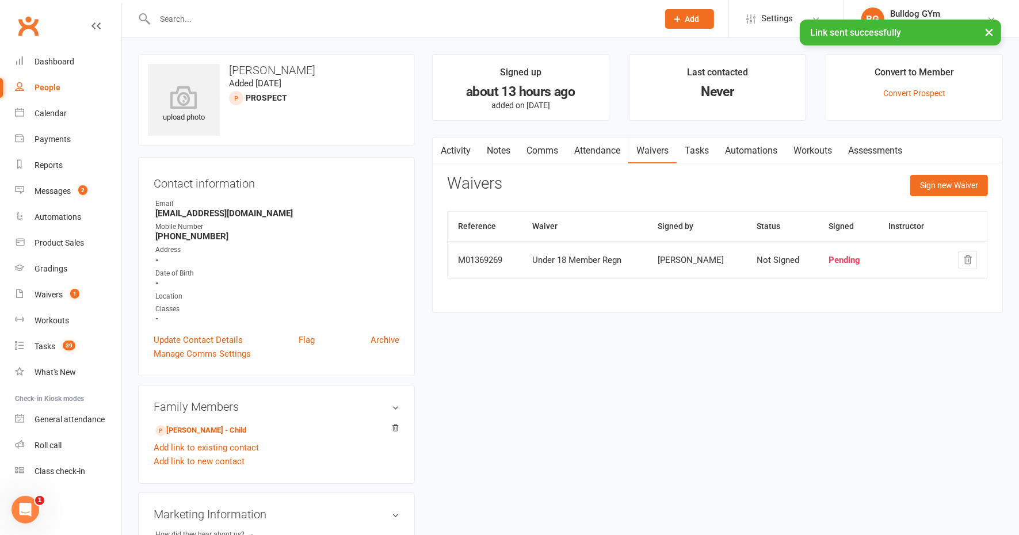
click at [701, 146] on link "Tasks" at bounding box center [697, 151] width 40 height 26
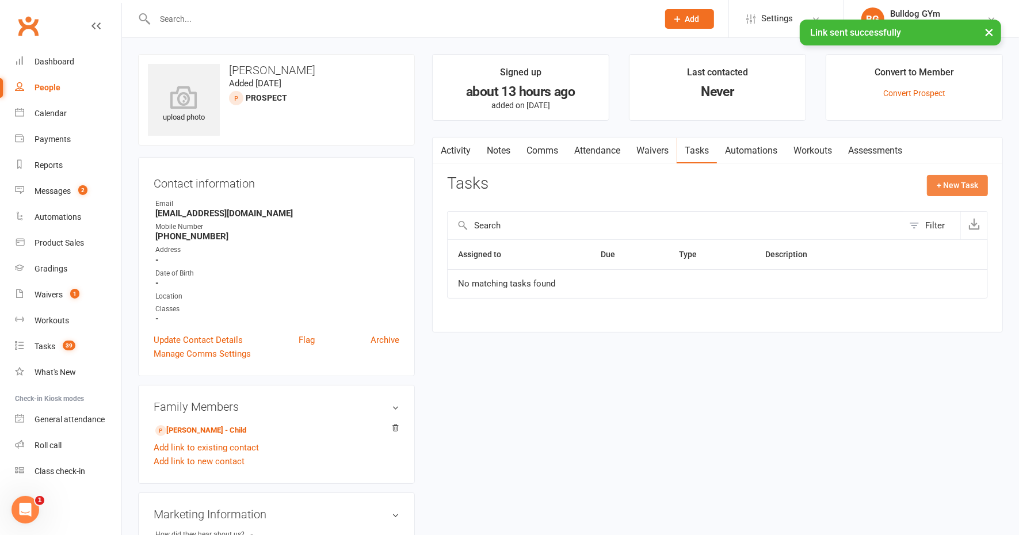
click at [964, 181] on button "+ New Task" at bounding box center [957, 185] width 61 height 21
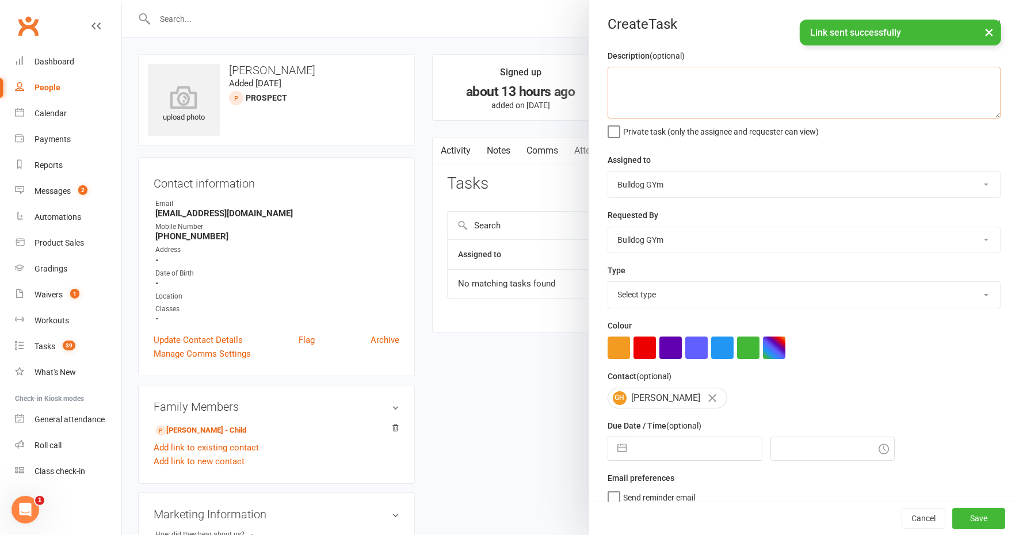
drag, startPoint x: 637, startPoint y: 97, endPoint x: 688, endPoint y: 54, distance: 66.5
click at [637, 93] on textarea at bounding box center [804, 93] width 393 height 52
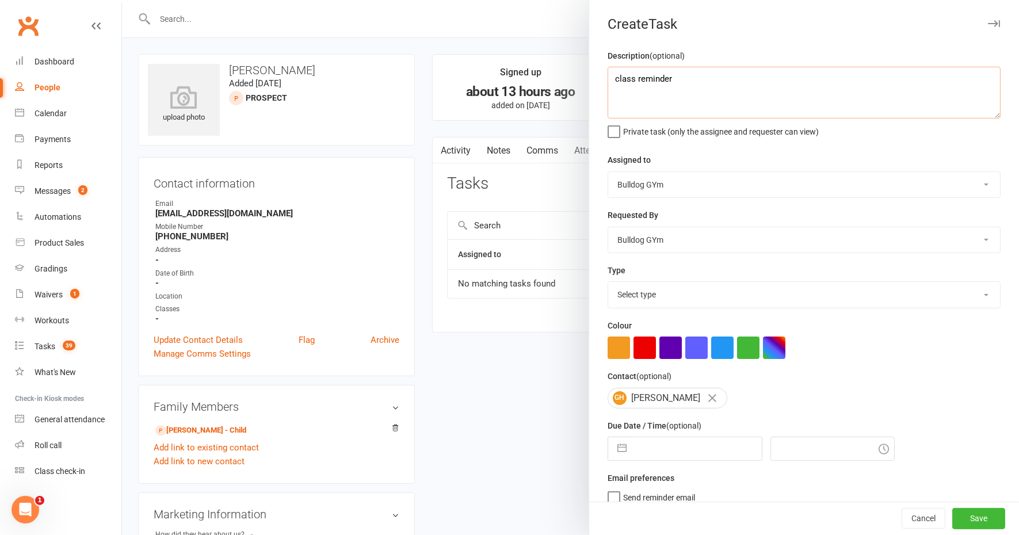
type textarea "class reminder"
drag, startPoint x: 642, startPoint y: 295, endPoint x: 640, endPoint y: 304, distance: 8.7
click at [642, 295] on select "Select type Action E-mail Meeting Phone call Text Add new task type" at bounding box center [804, 294] width 392 height 25
select select "13825"
click at [608, 282] on select "Select type Action E-mail Meeting Phone call Text Add new task type" at bounding box center [804, 294] width 392 height 25
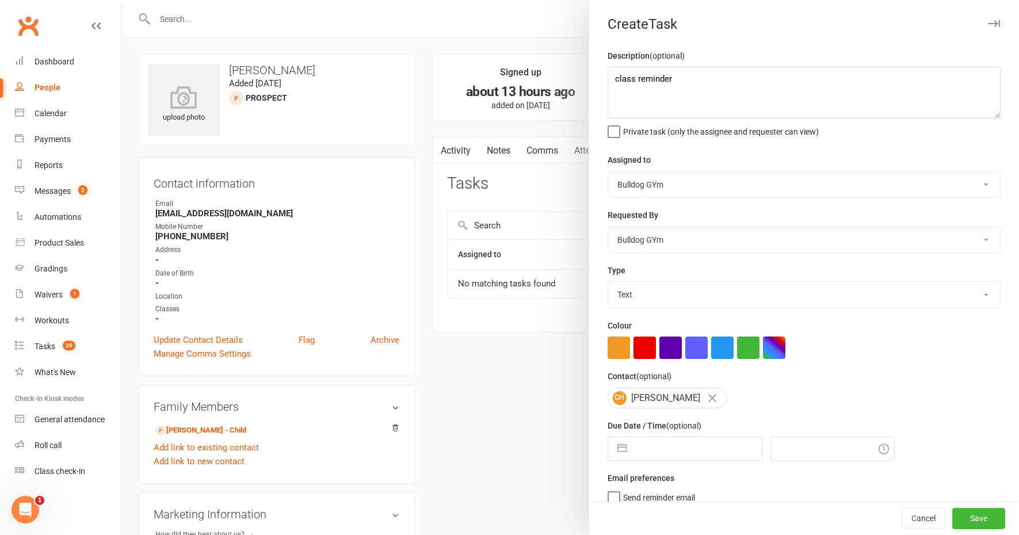
select select "8"
select select "2025"
select select "9"
select select "2025"
select select "10"
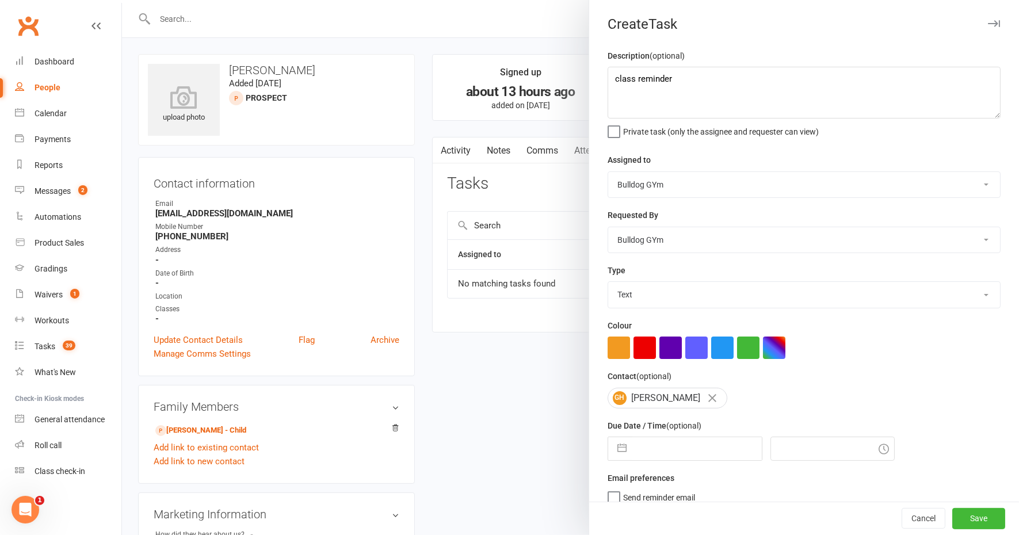
select select "2025"
click at [644, 443] on input "text" at bounding box center [696, 448] width 129 height 23
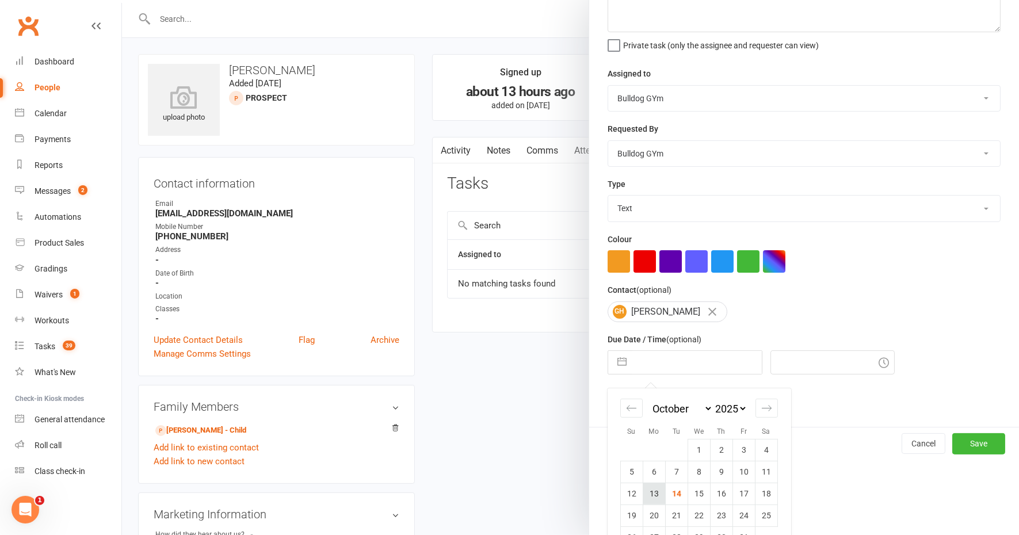
scroll to position [112, 0]
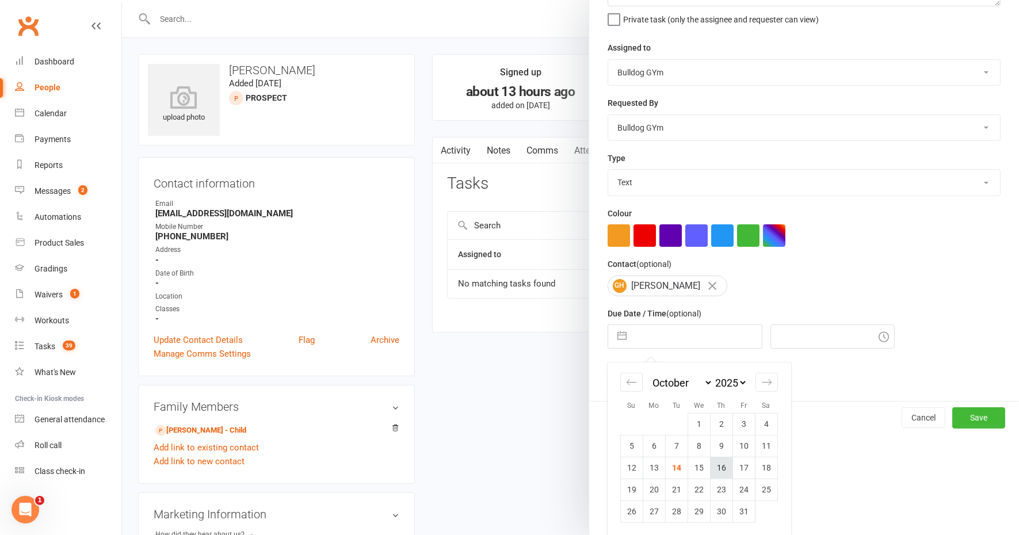
click at [718, 468] on td "16" at bounding box center [721, 468] width 22 height 22
type input "16 Oct 2025"
type input "10:15am"
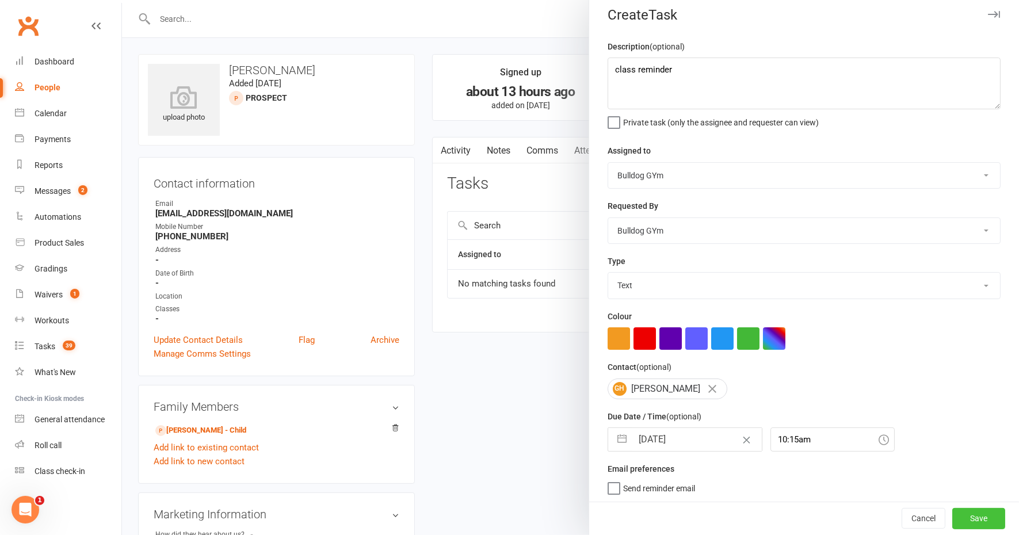
click at [952, 518] on button "Save" at bounding box center [978, 519] width 53 height 21
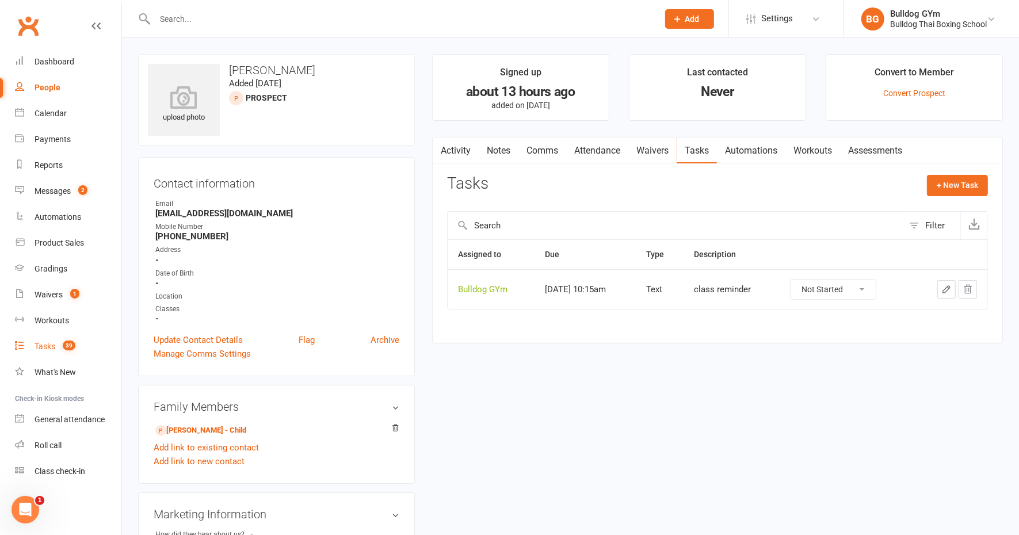
click at [56, 341] on link "Tasks 39" at bounding box center [68, 347] width 106 height 26
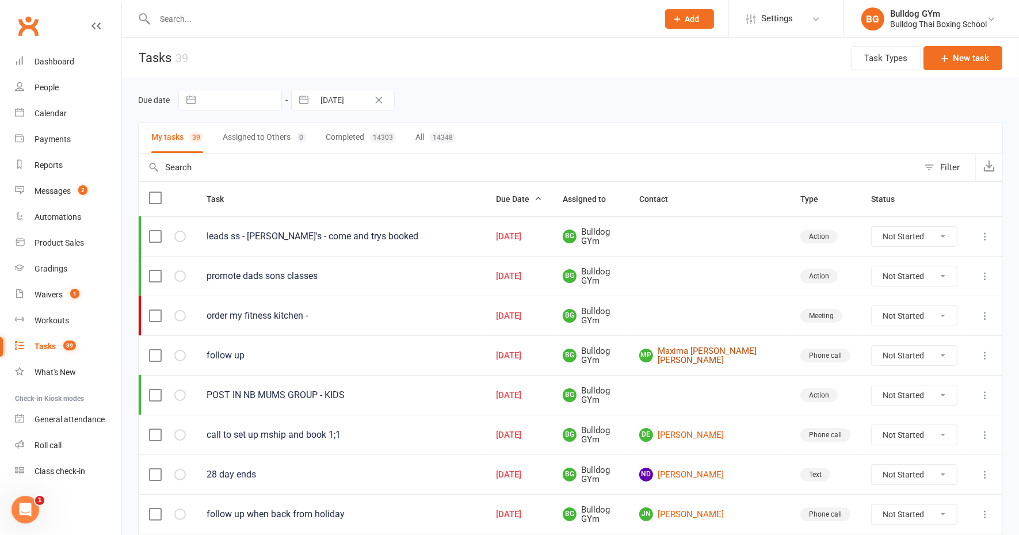
click at [704, 350] on link "MP Maxima Pinto de Miranda" at bounding box center [709, 355] width 140 height 19
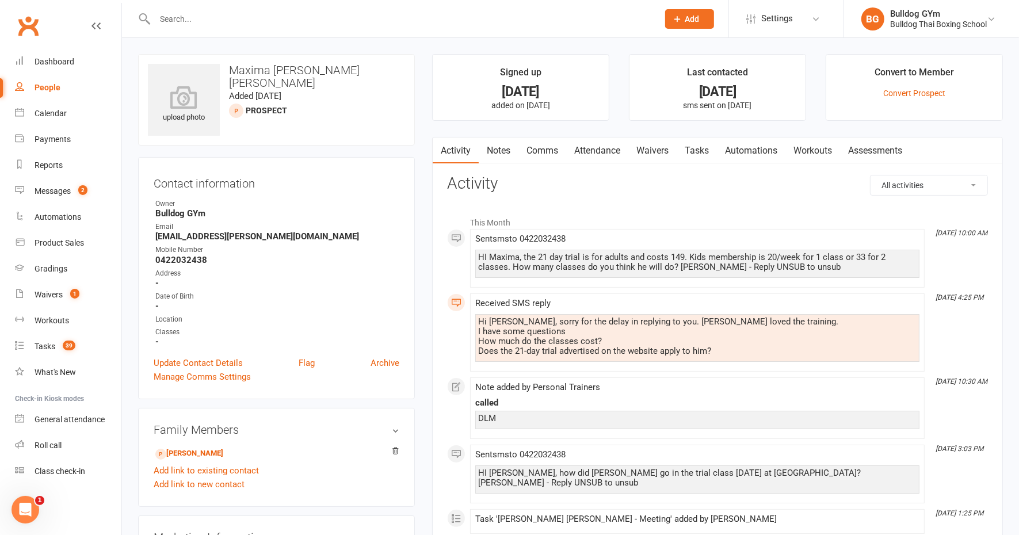
click at [556, 146] on link "Comms" at bounding box center [542, 151] width 48 height 26
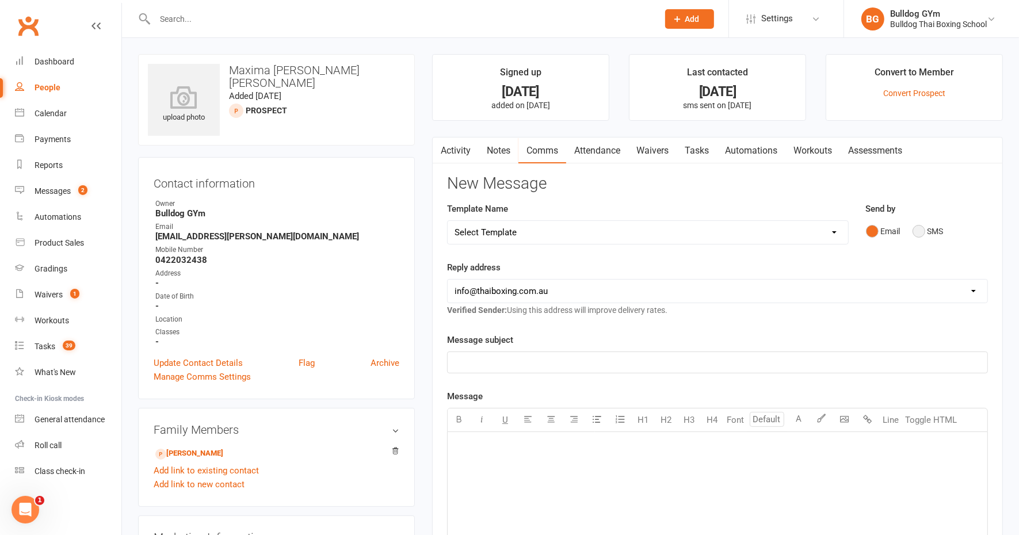
click at [922, 228] on button "SMS" at bounding box center [927, 231] width 31 height 22
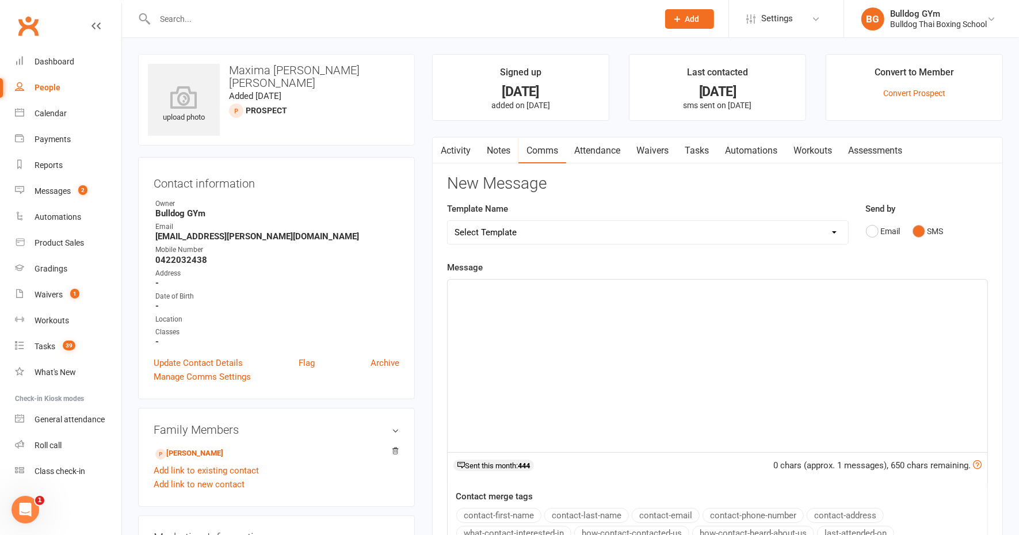
click at [515, 301] on div "﻿" at bounding box center [718, 366] width 540 height 173
click at [670, 289] on p "HI Maxima, do you have any more questions about" at bounding box center [718, 290] width 526 height 14
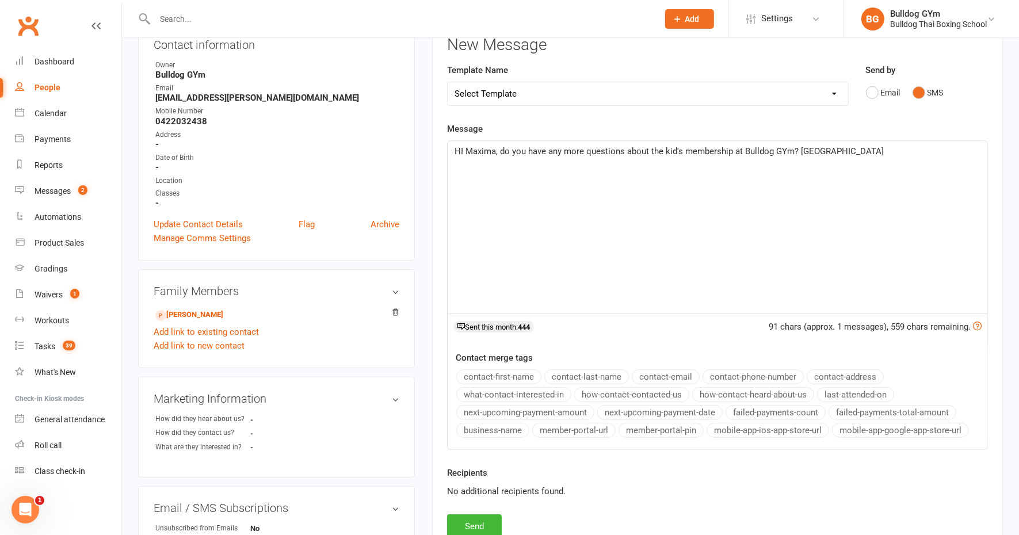
scroll to position [216, 0]
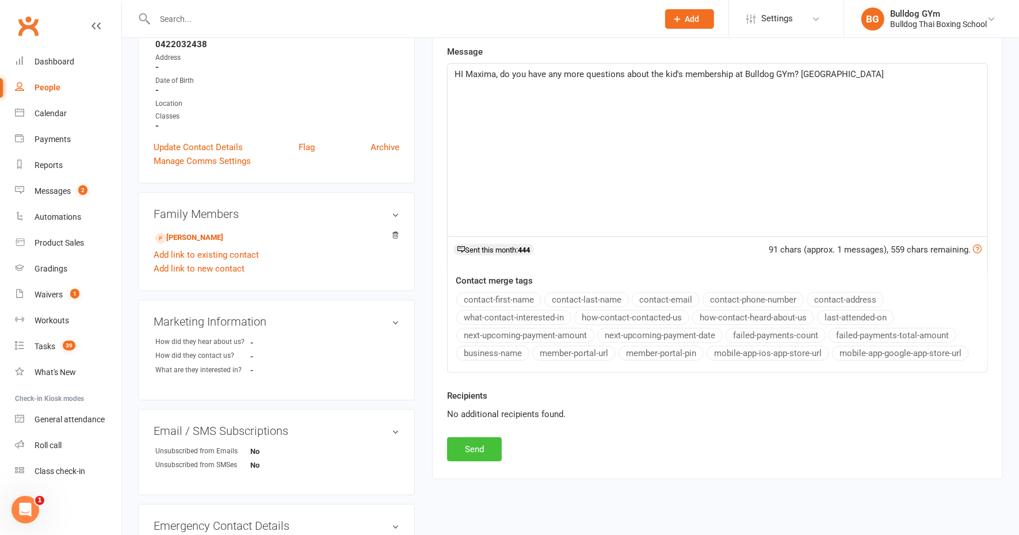
click at [467, 444] on button "Send" at bounding box center [474, 449] width 55 height 24
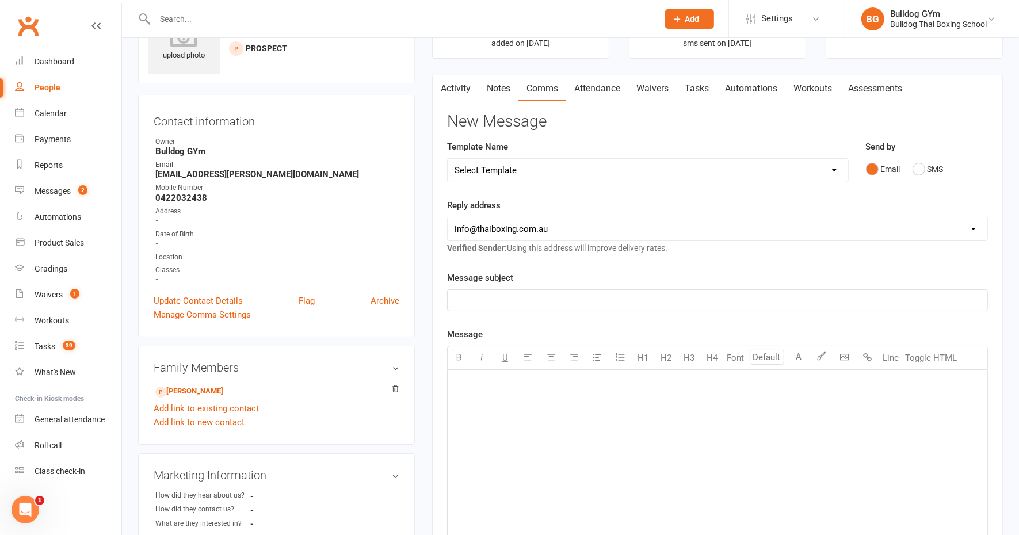
scroll to position [0, 0]
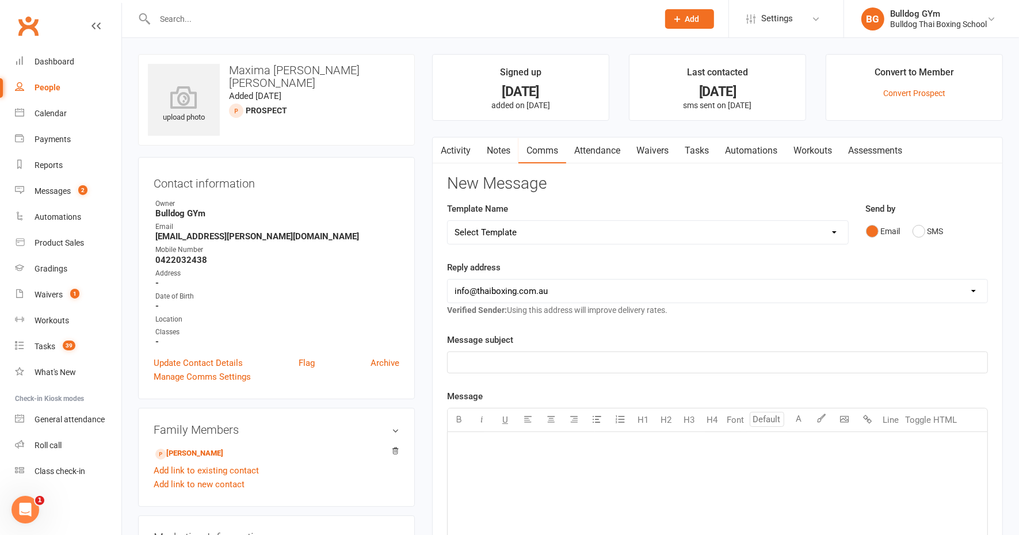
click at [201, 17] on input "text" at bounding box center [400, 19] width 499 height 16
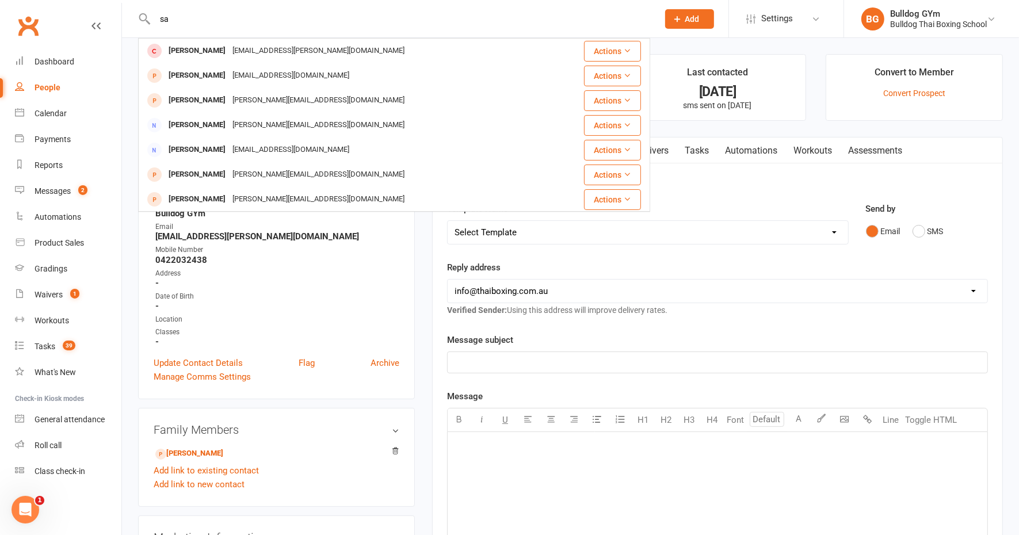
type input "s"
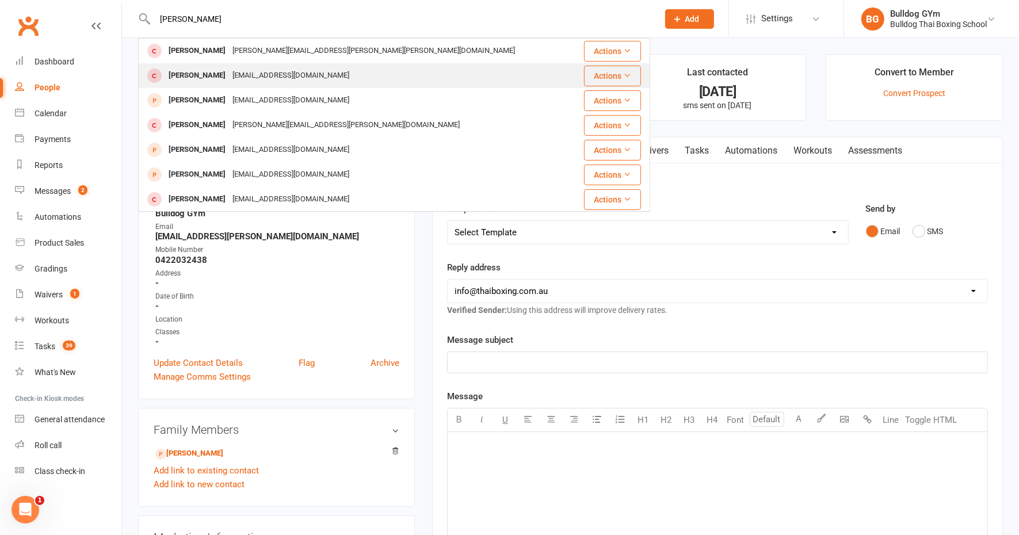
type input "annice"
click at [197, 72] on div "Annice Mcculloch" at bounding box center [197, 75] width 64 height 17
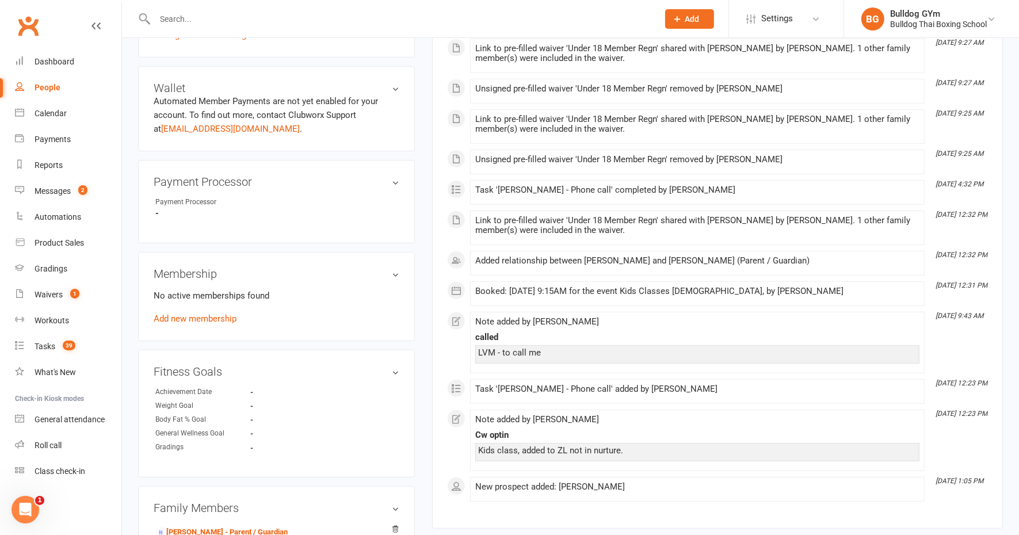
scroll to position [432, 0]
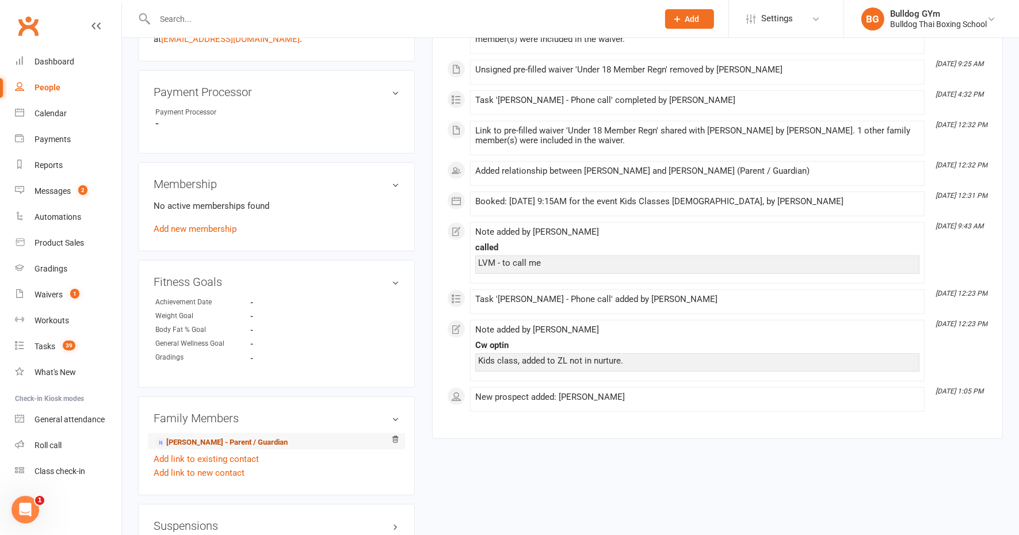
click at [199, 439] on link "Sarah Creely - Parent / Guardian" at bounding box center [221, 443] width 132 height 12
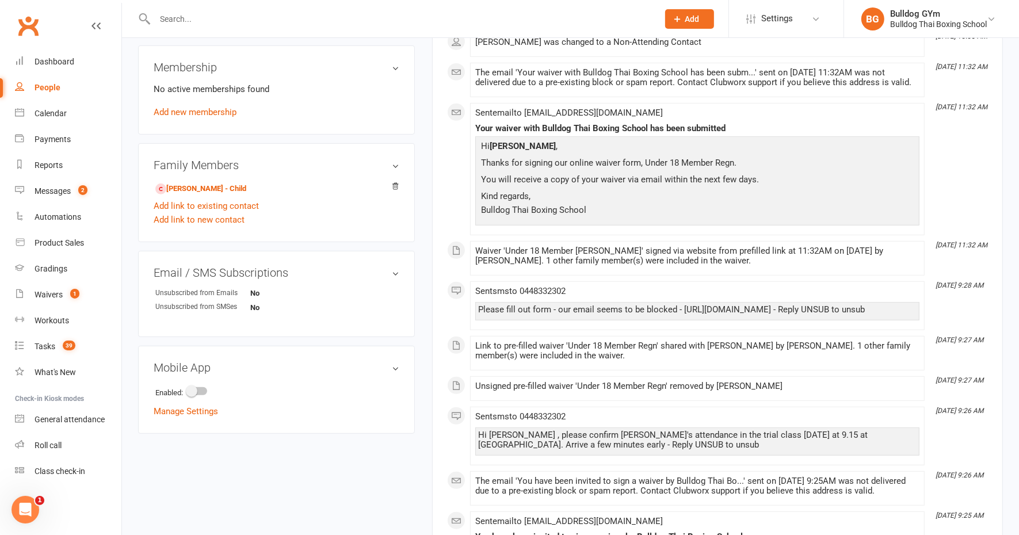
scroll to position [432, 0]
click at [213, 190] on link "Annice Mcculloch - Child" at bounding box center [200, 191] width 91 height 12
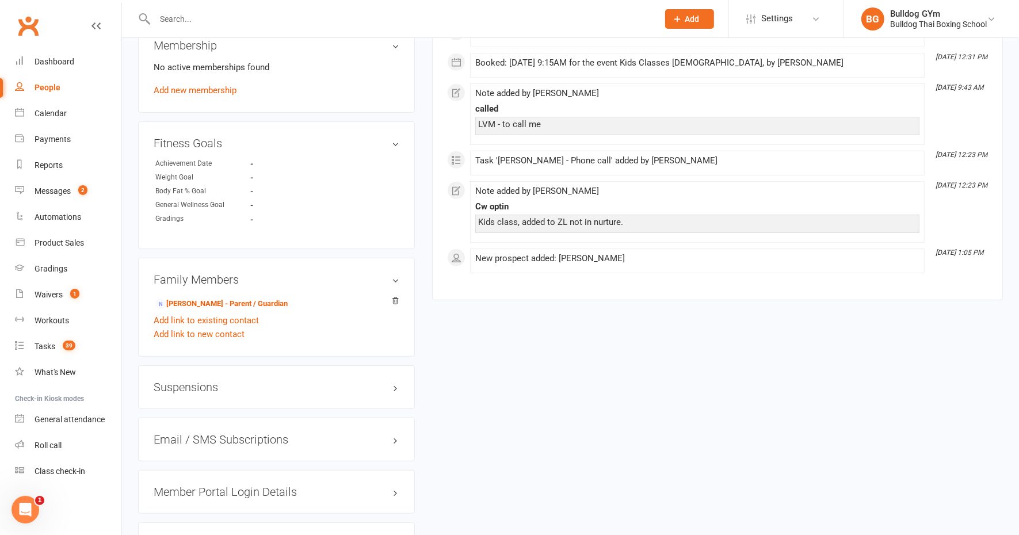
scroll to position [575, 0]
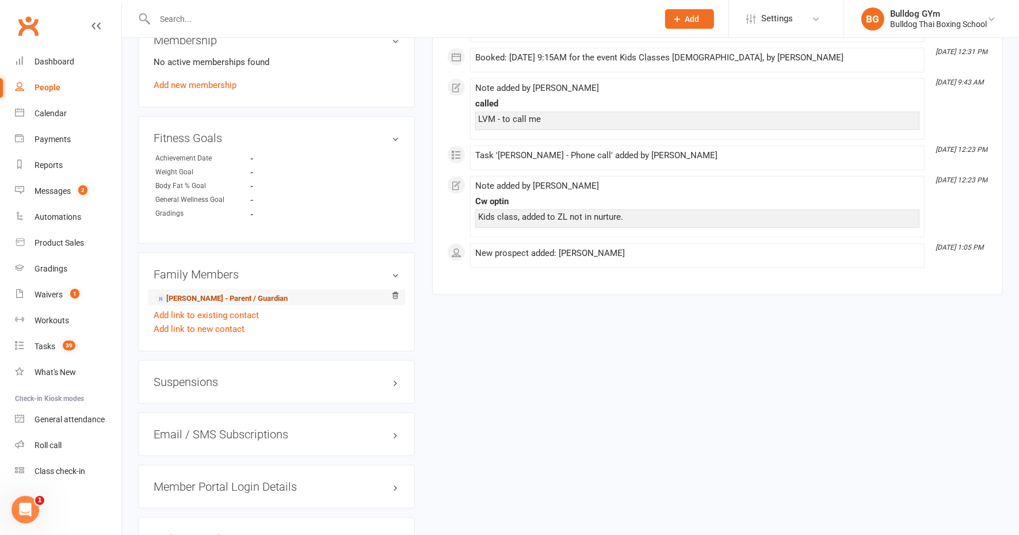
click at [228, 298] on link "Sarah Creely - Parent / Guardian" at bounding box center [221, 299] width 132 height 12
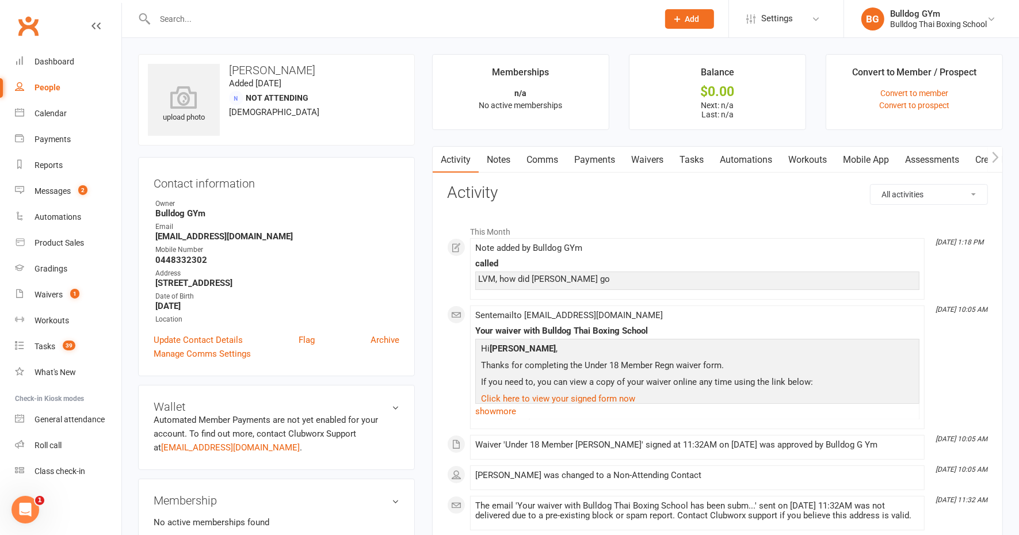
click at [541, 157] on link "Comms" at bounding box center [542, 160] width 48 height 26
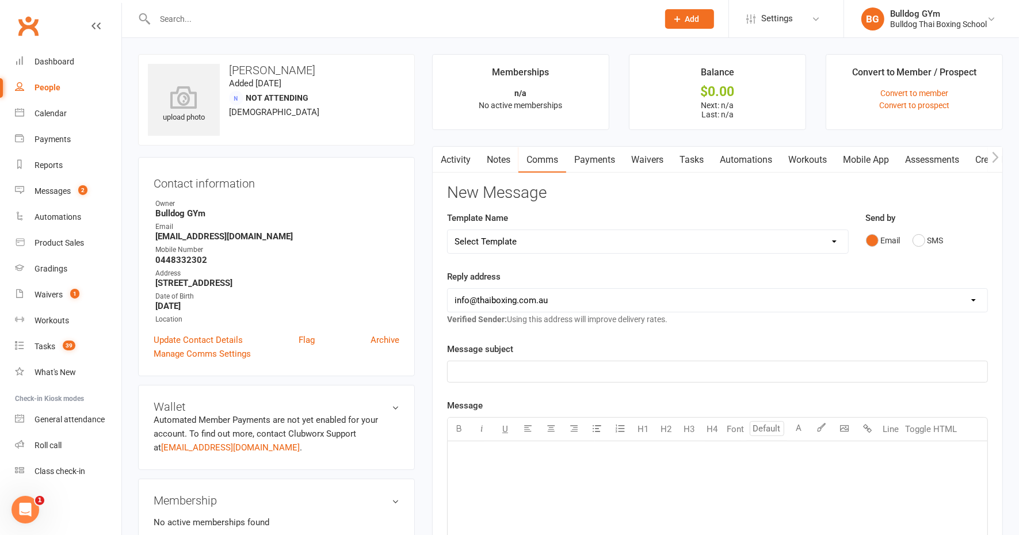
click at [525, 235] on select "Select Template [Email] Price Increase 28 Day Kick starter [SMS] 10 Pass Check …" at bounding box center [648, 241] width 400 height 23
select select "89"
click at [448, 230] on select "Select Template [Email] Price Increase 28 Day Kick starter [SMS] 10 Pass Check …" at bounding box center [648, 241] width 400 height 23
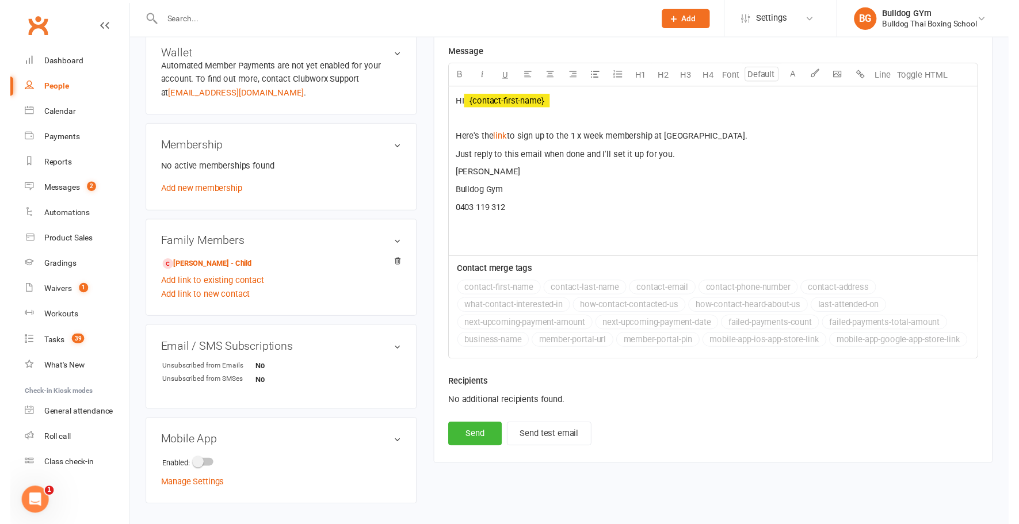
scroll to position [397, 0]
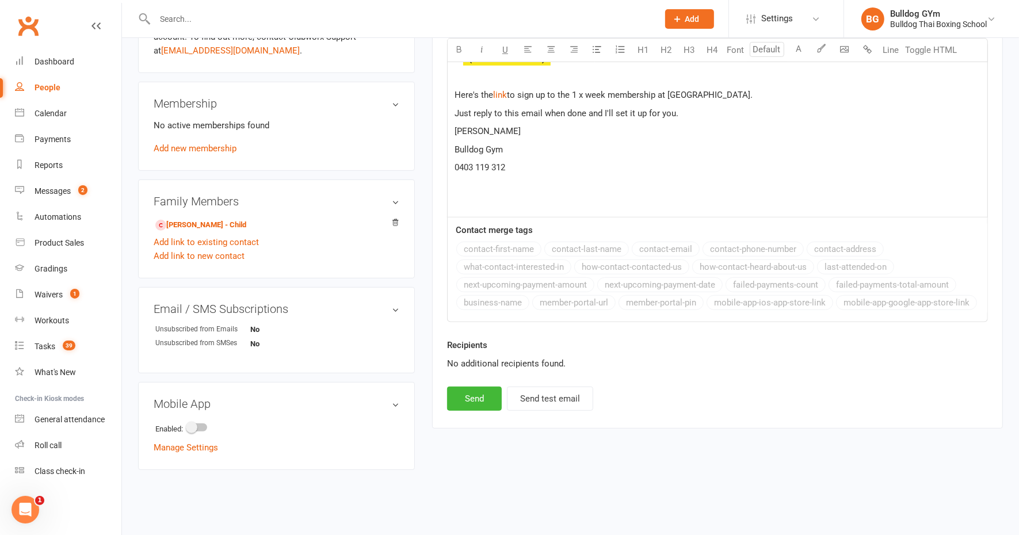
click at [471, 415] on div "Activity Notes Comms Payments Waivers Tasks Automations Workouts Mobile App Ass…" at bounding box center [717, 88] width 571 height 679
click at [469, 393] on button "Send" at bounding box center [474, 399] width 55 height 24
select select
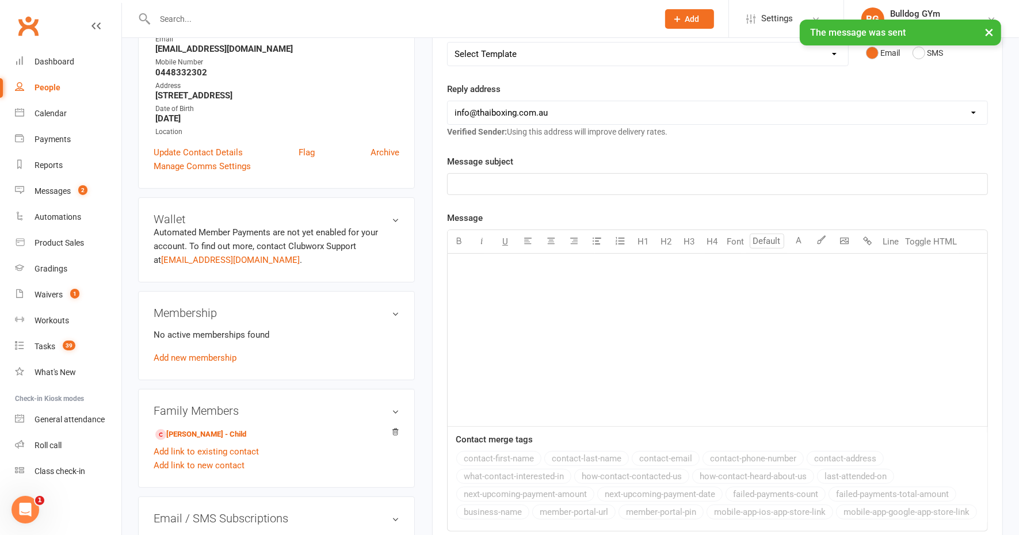
scroll to position [0, 0]
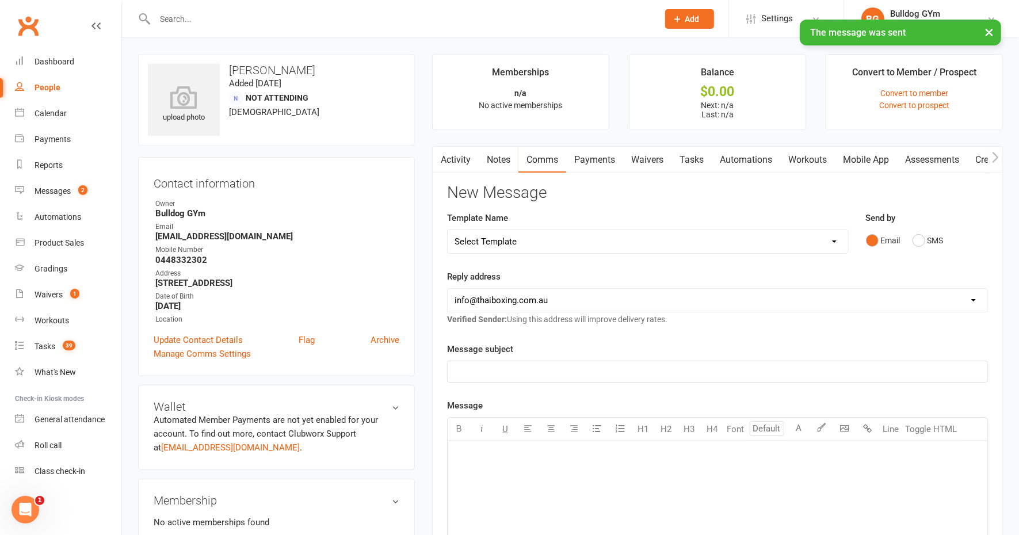
click at [498, 166] on link "Notes" at bounding box center [499, 160] width 40 height 26
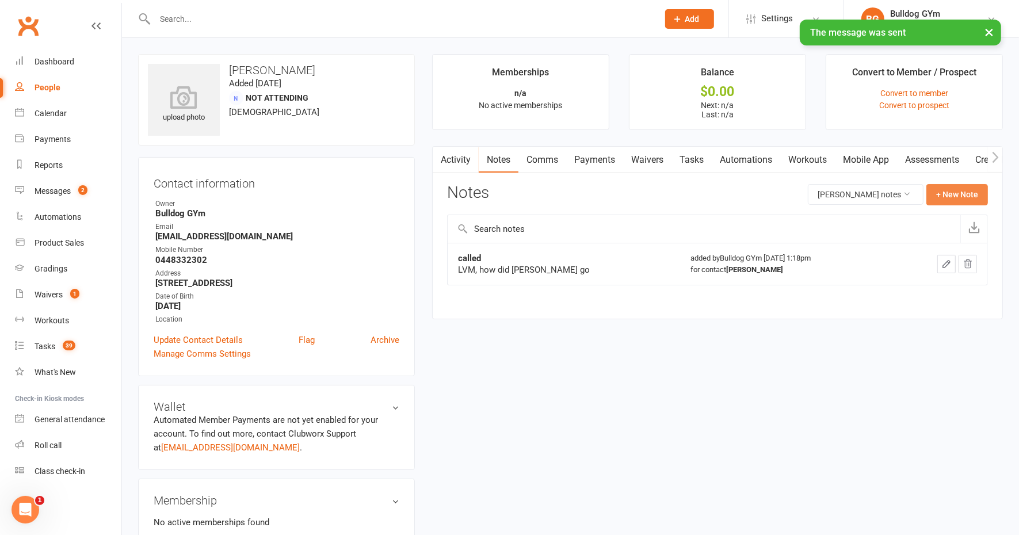
click at [950, 188] on button "+ New Note" at bounding box center [957, 194] width 62 height 21
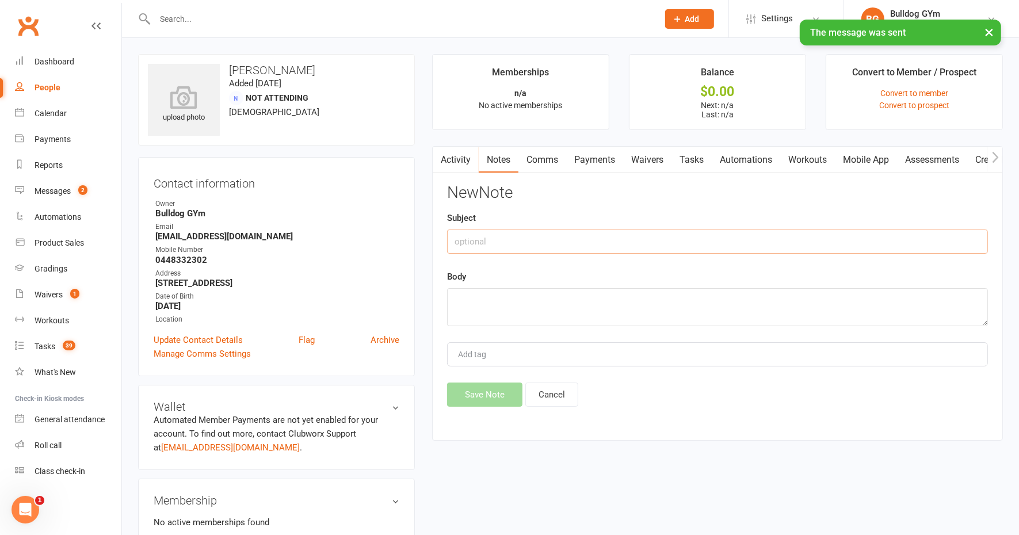
drag, startPoint x: 518, startPoint y: 242, endPoint x: 540, endPoint y: 235, distance: 22.4
click at [518, 239] on input "text" at bounding box center [717, 242] width 541 height 24
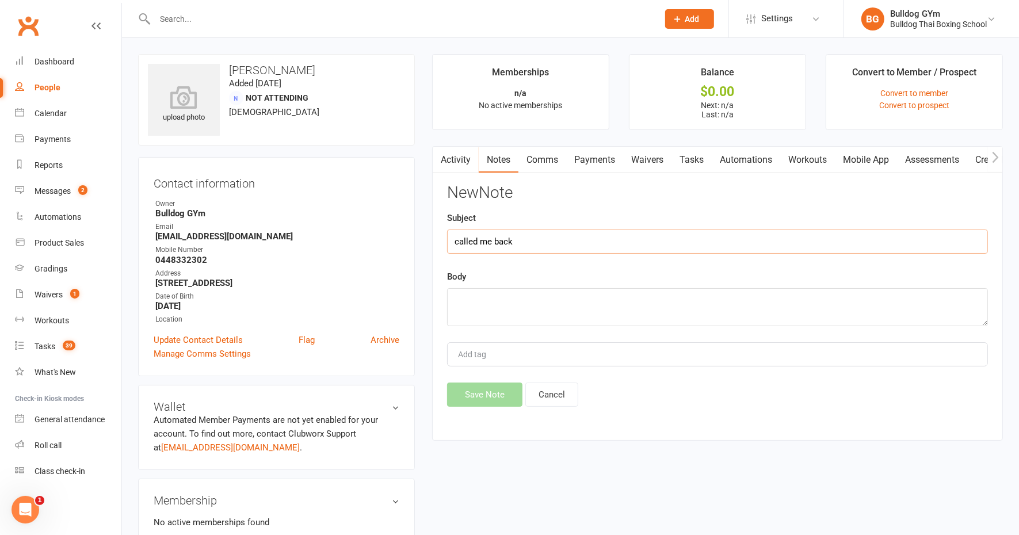
type input "called me back"
click at [495, 300] on textarea at bounding box center [717, 307] width 541 height 38
type textarea "will give it a go - 1xweek"
click at [497, 395] on button "Save Note" at bounding box center [484, 395] width 75 height 24
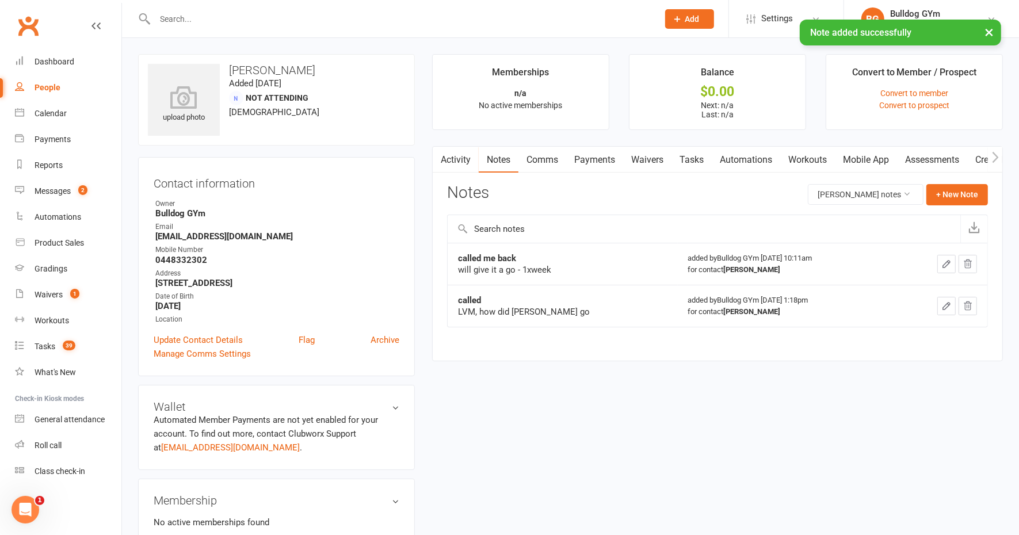
click at [457, 157] on link "Activity" at bounding box center [456, 160] width 46 height 26
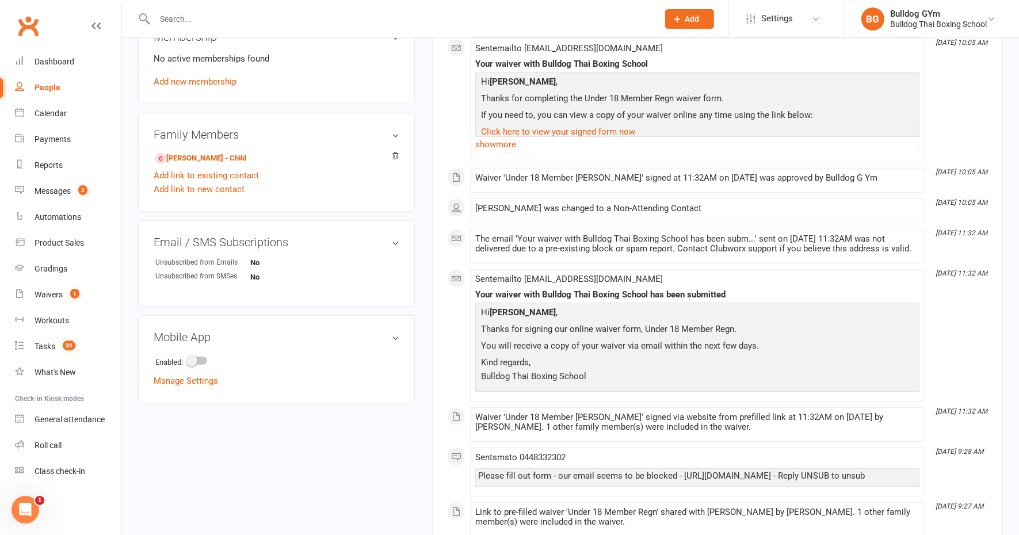
scroll to position [286, 0]
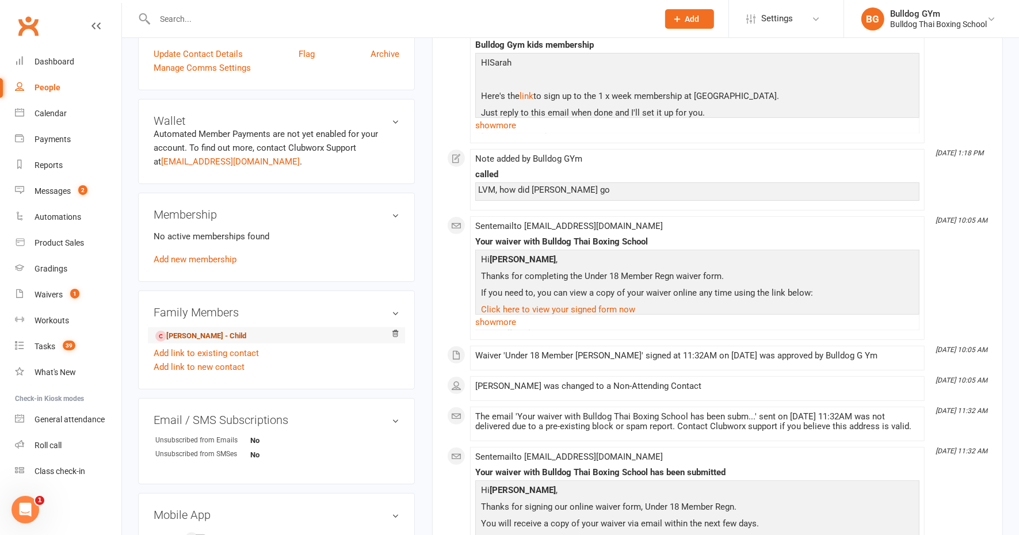
click at [211, 334] on link "Annice Mcculloch - Child" at bounding box center [200, 336] width 91 height 12
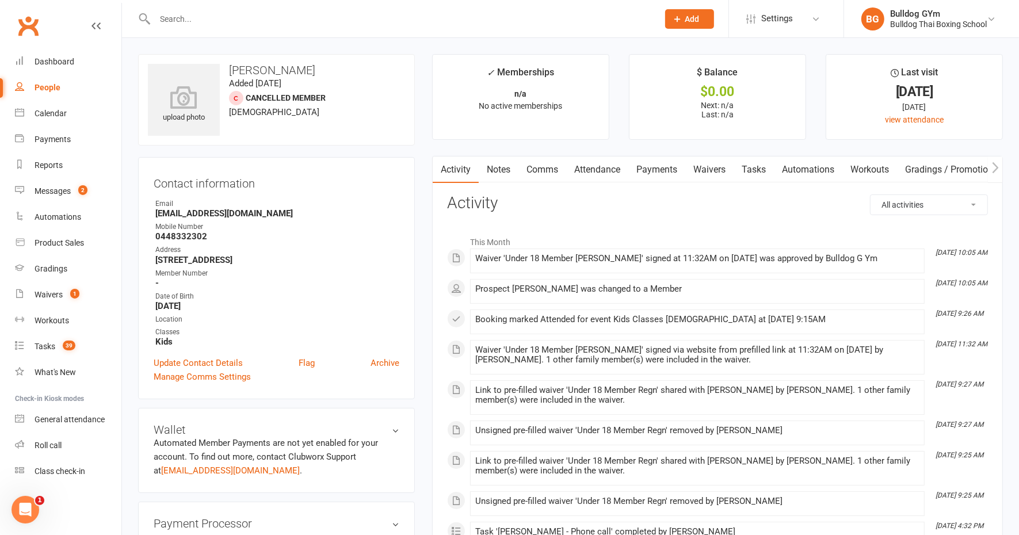
click at [492, 167] on link "Notes" at bounding box center [499, 169] width 40 height 26
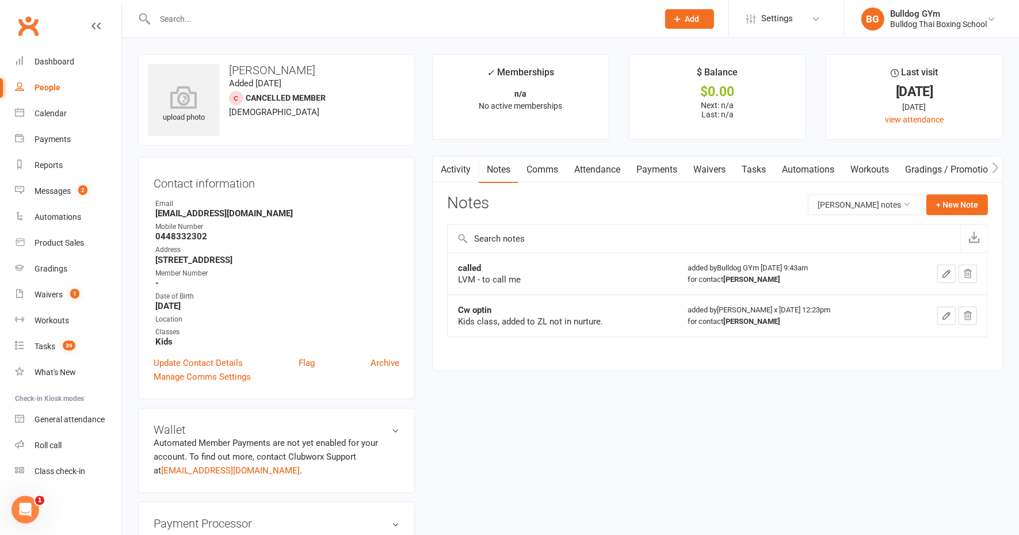
drag, startPoint x: 179, startPoint y: 16, endPoint x: 185, endPoint y: 19, distance: 6.7
click at [180, 17] on input "text" at bounding box center [400, 19] width 499 height 16
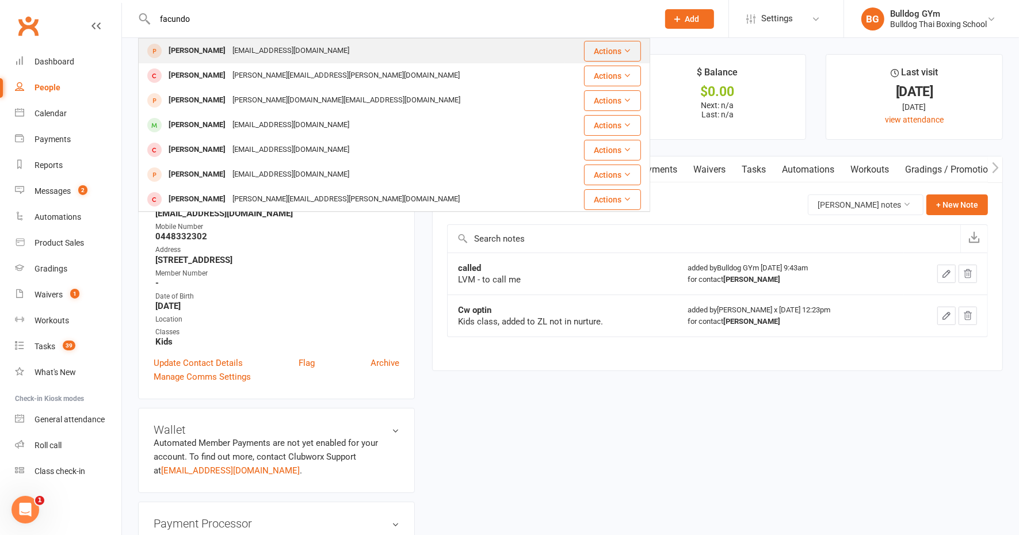
type input "facundo"
click at [224, 51] on div "Facundo Facundo" at bounding box center [197, 51] width 64 height 17
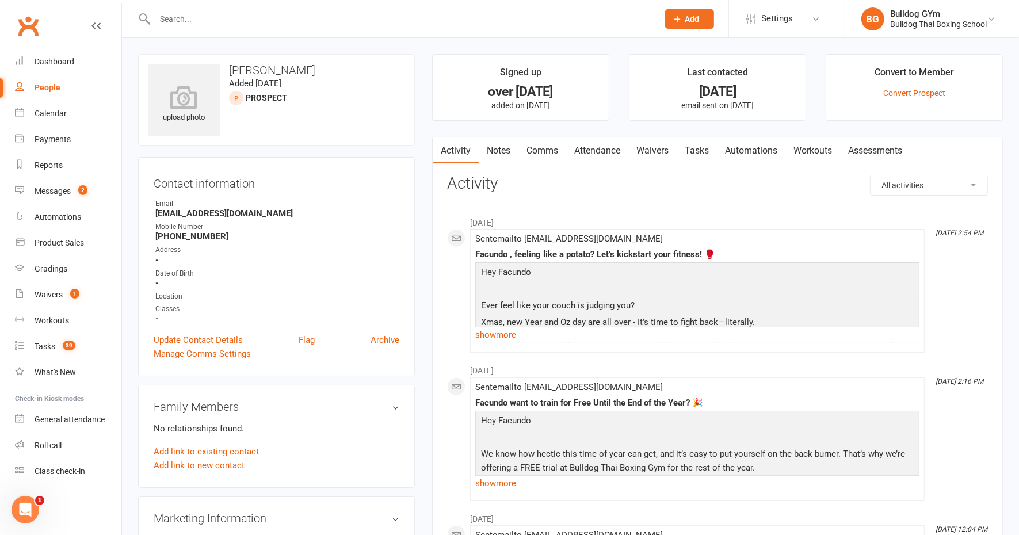
click at [200, 23] on input "text" at bounding box center [400, 19] width 499 height 16
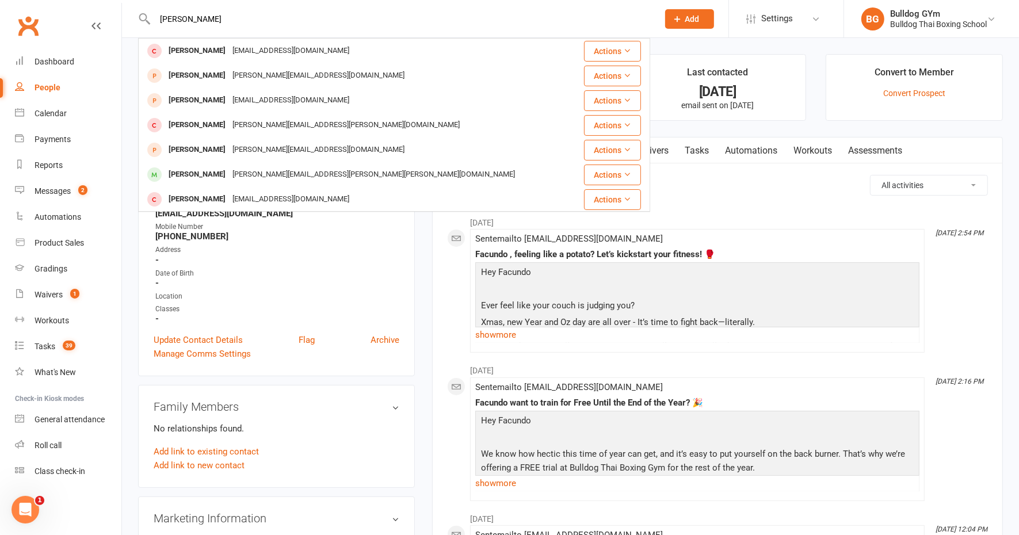
type input "william clark"
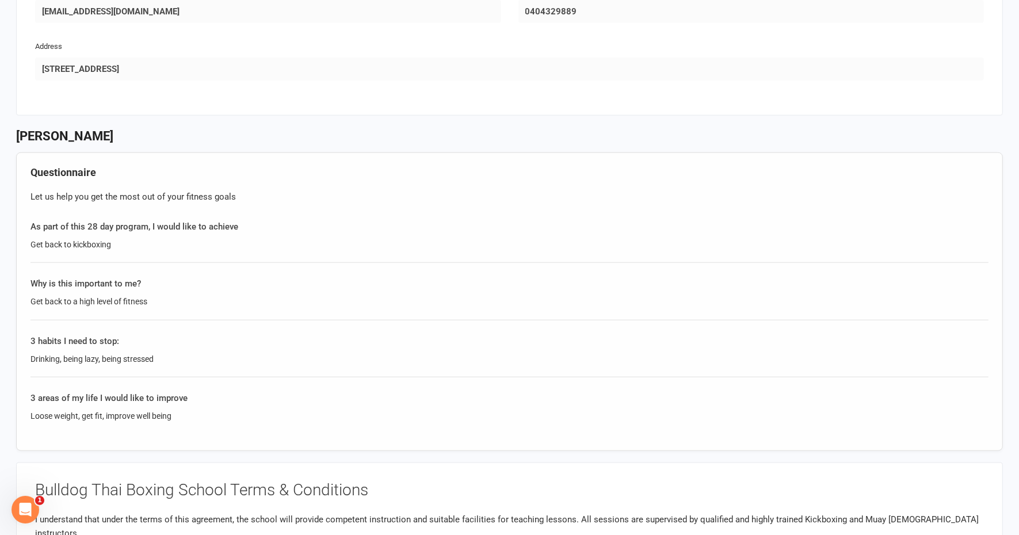
scroll to position [1079, 0]
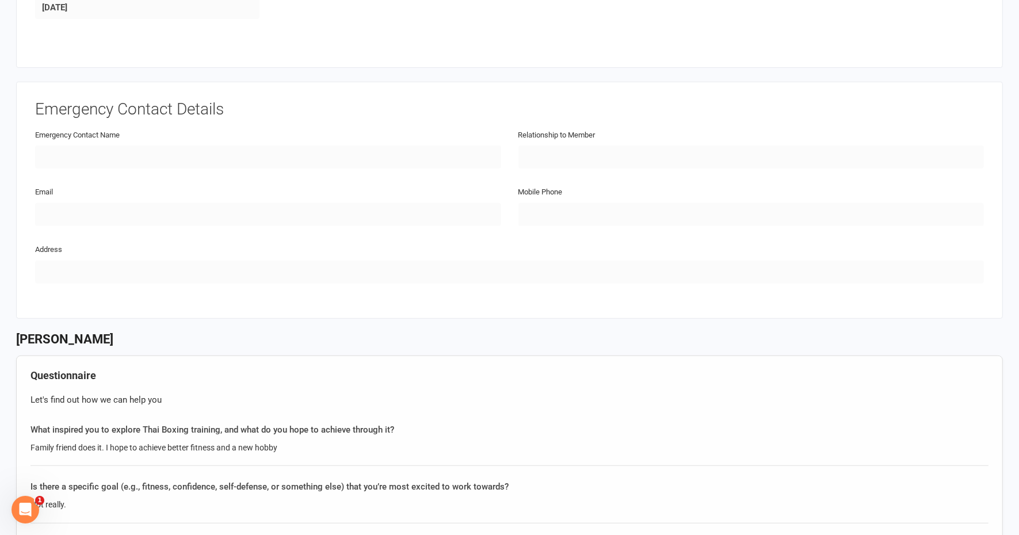
scroll to position [432, 0]
